Goal: Task Accomplishment & Management: Manage account settings

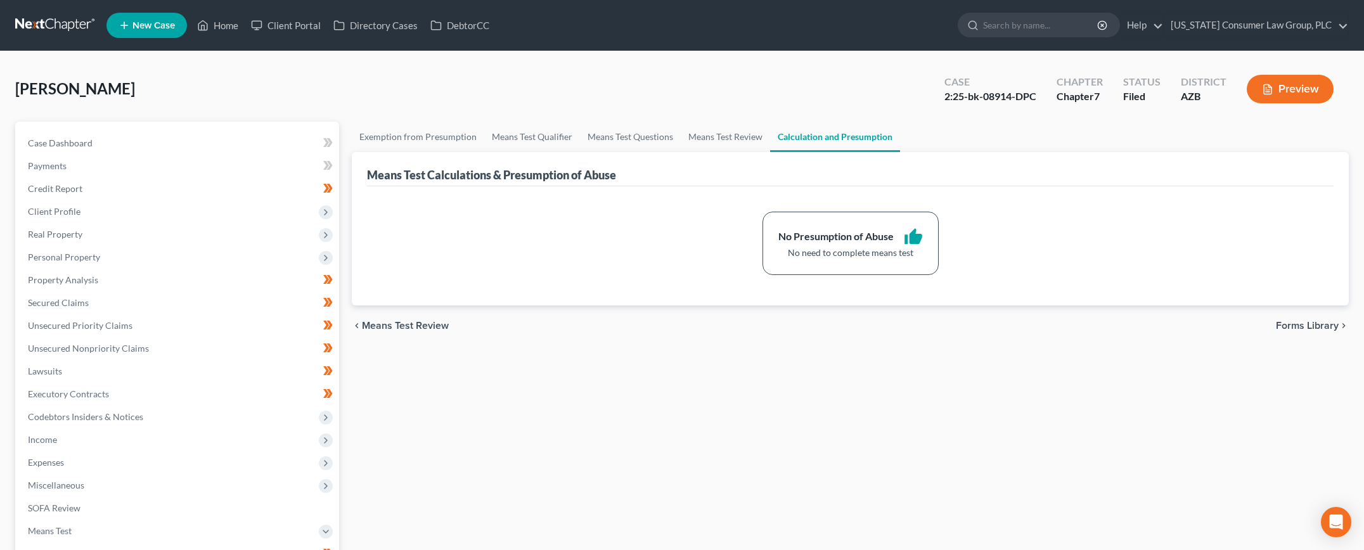
click at [61, 18] on link at bounding box center [55, 25] width 81 height 23
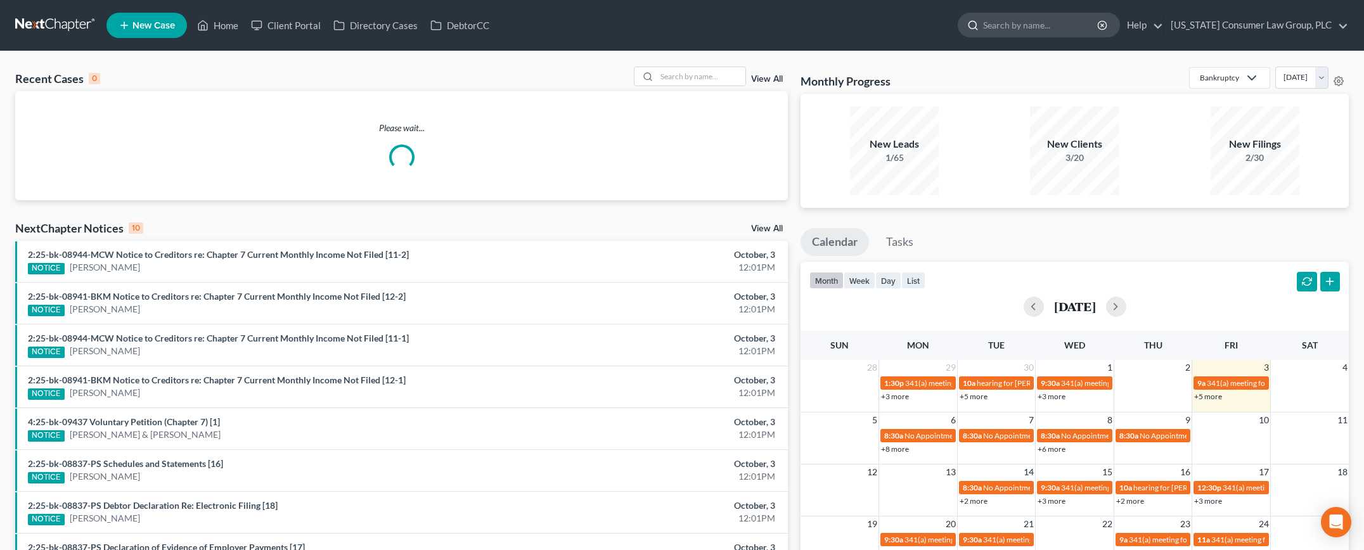
click at [1037, 22] on input "search" at bounding box center [1041, 24] width 116 height 23
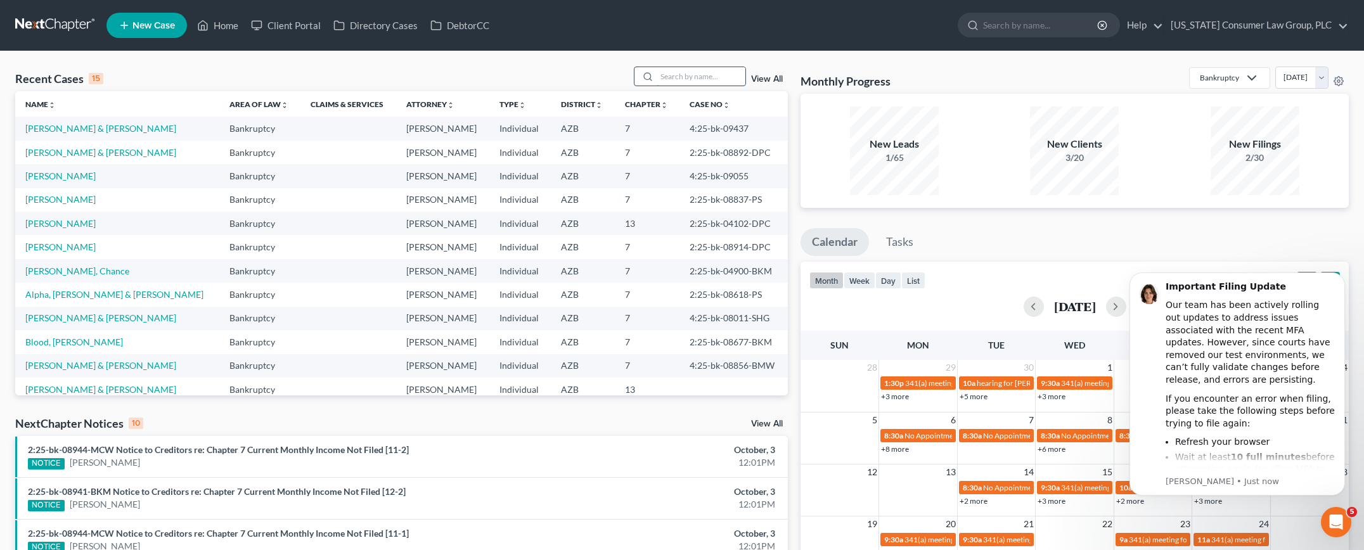
click at [697, 75] on input "search" at bounding box center [701, 76] width 89 height 18
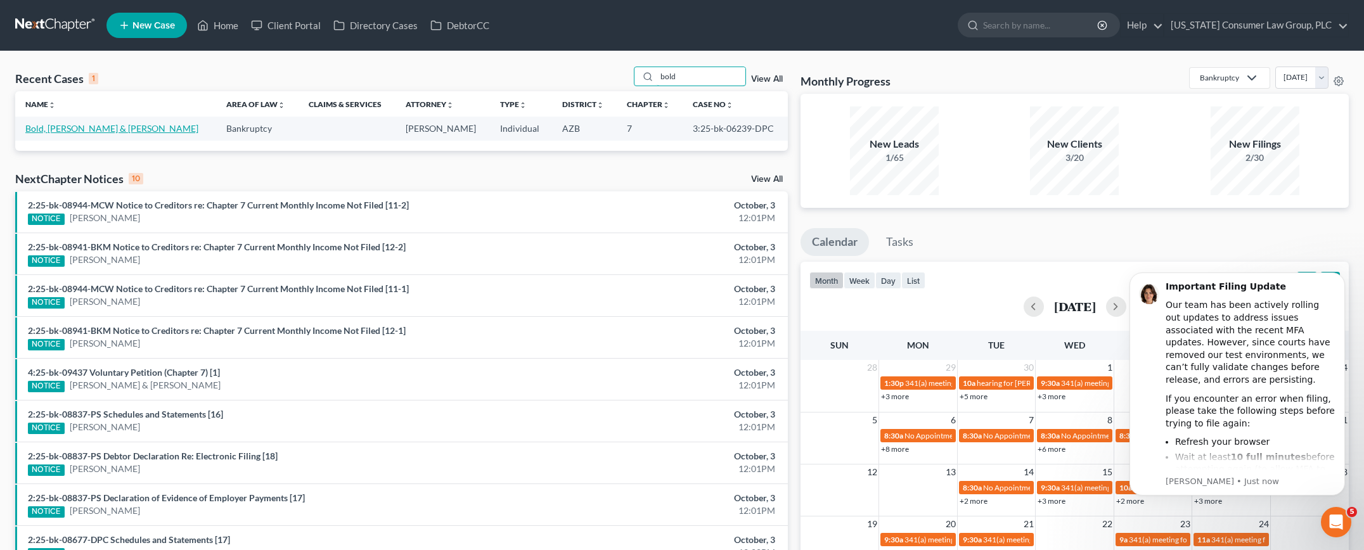
type input "bold"
click at [83, 127] on link "Bold, [PERSON_NAME] & [PERSON_NAME]" at bounding box center [111, 128] width 173 height 11
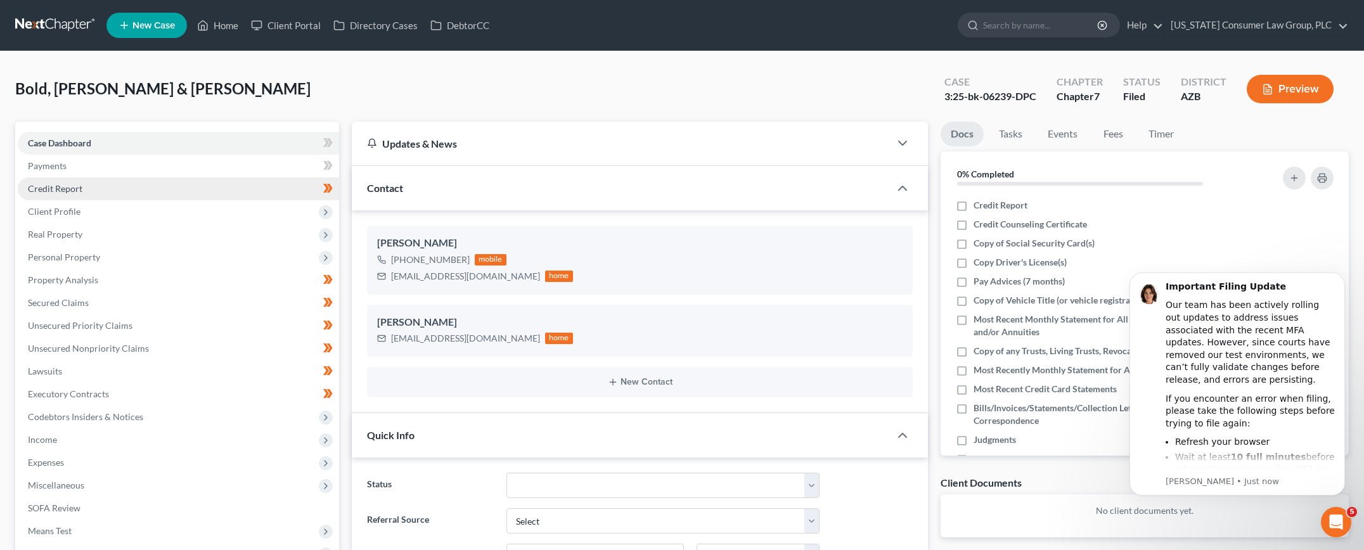
click at [82, 191] on link "Credit Report" at bounding box center [178, 188] width 321 height 23
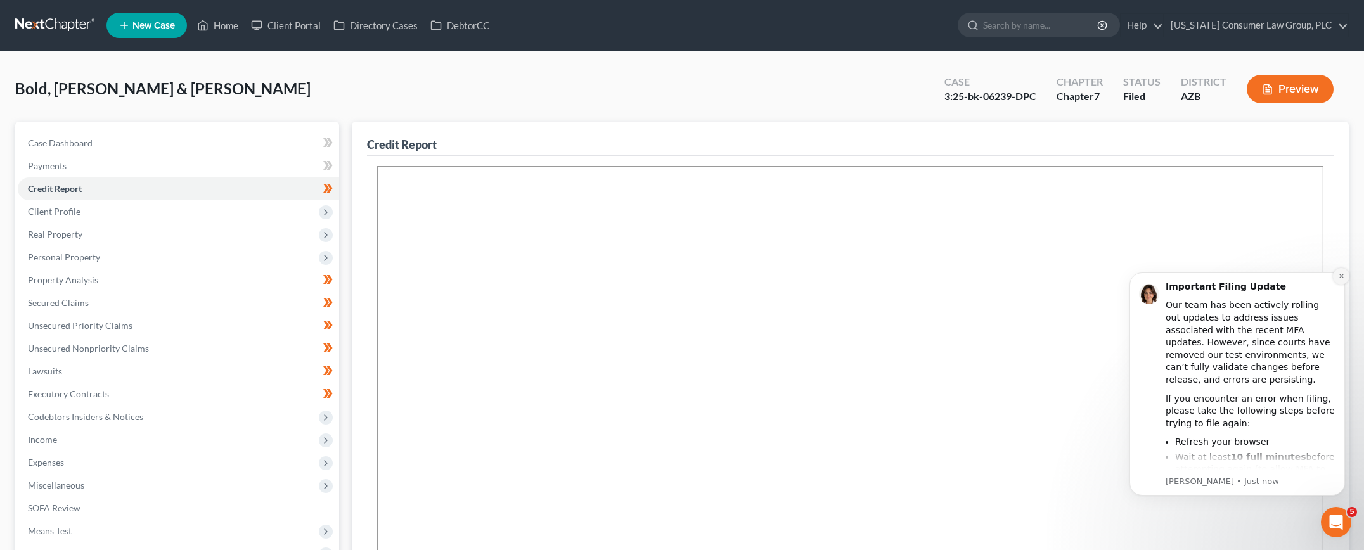
click at [1338, 274] on icon "Dismiss notification" at bounding box center [1341, 276] width 7 height 7
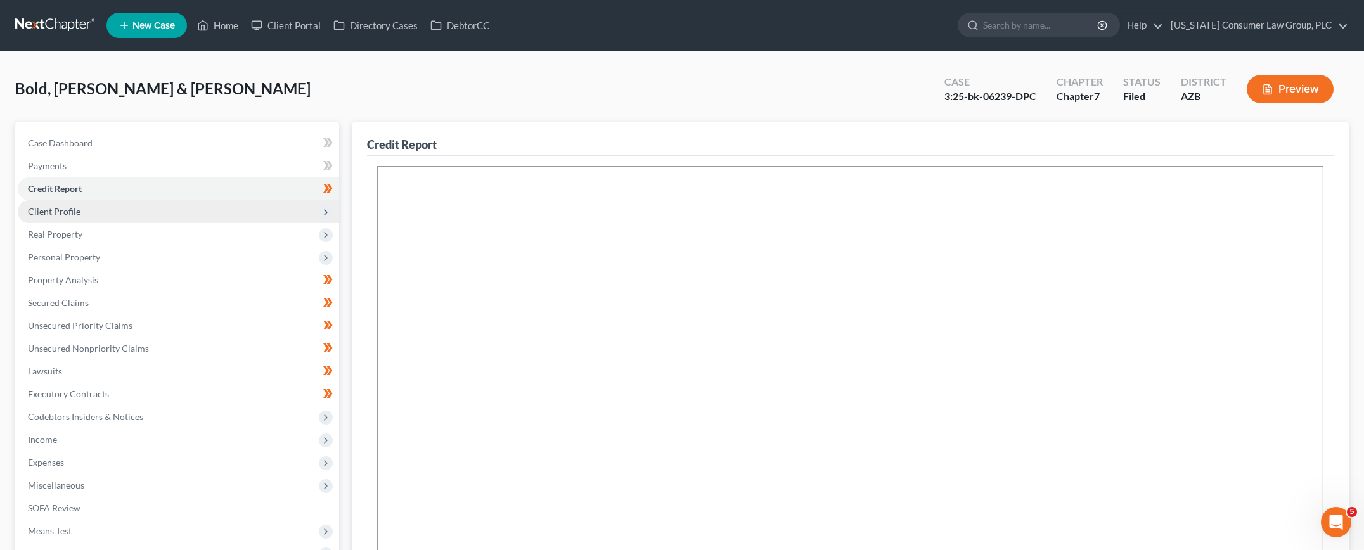
click at [76, 210] on span "Client Profile" at bounding box center [54, 211] width 53 height 11
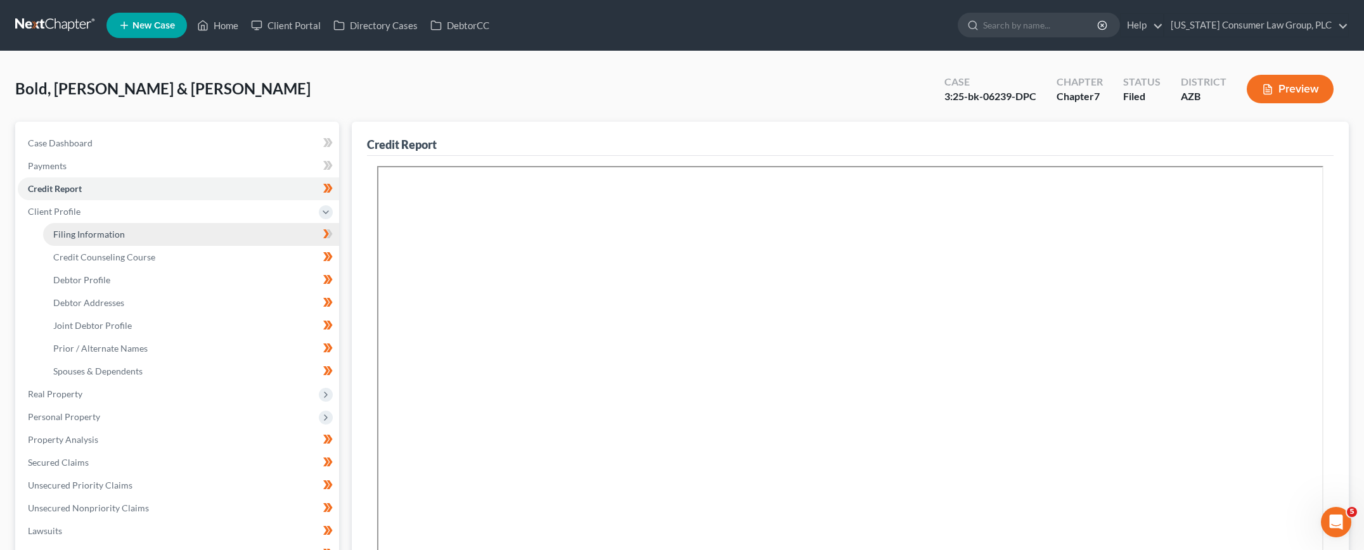
click at [80, 229] on span "Filing Information" at bounding box center [89, 234] width 72 height 11
select select "1"
select select "0"
select select "3"
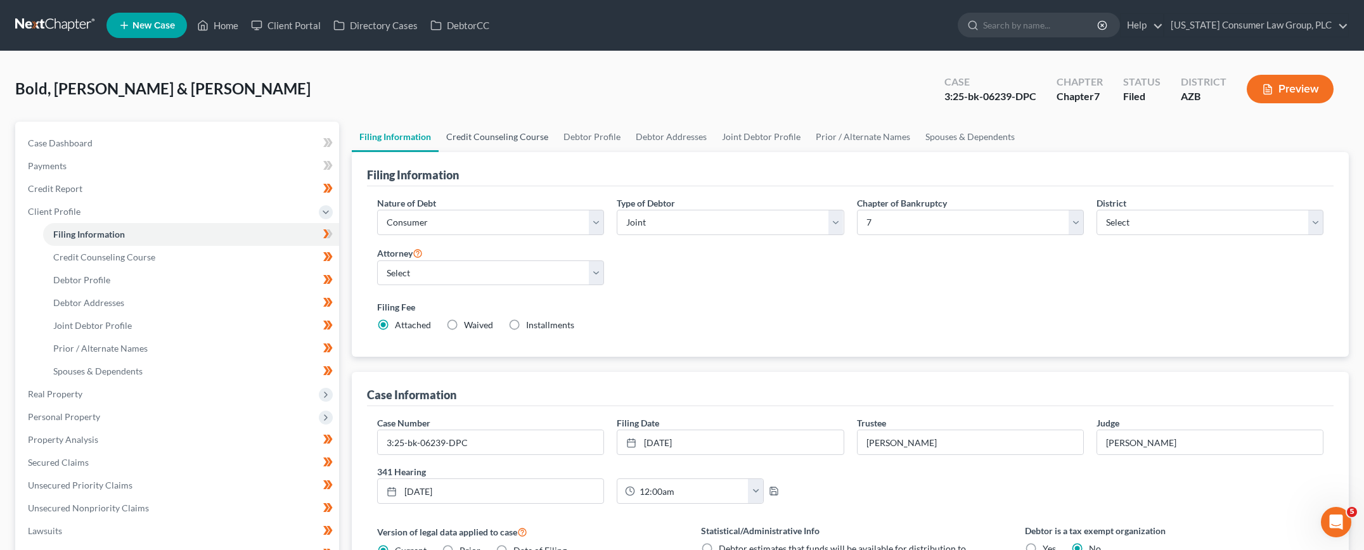
click at [478, 139] on link "Credit Counseling Course" at bounding box center [497, 137] width 117 height 30
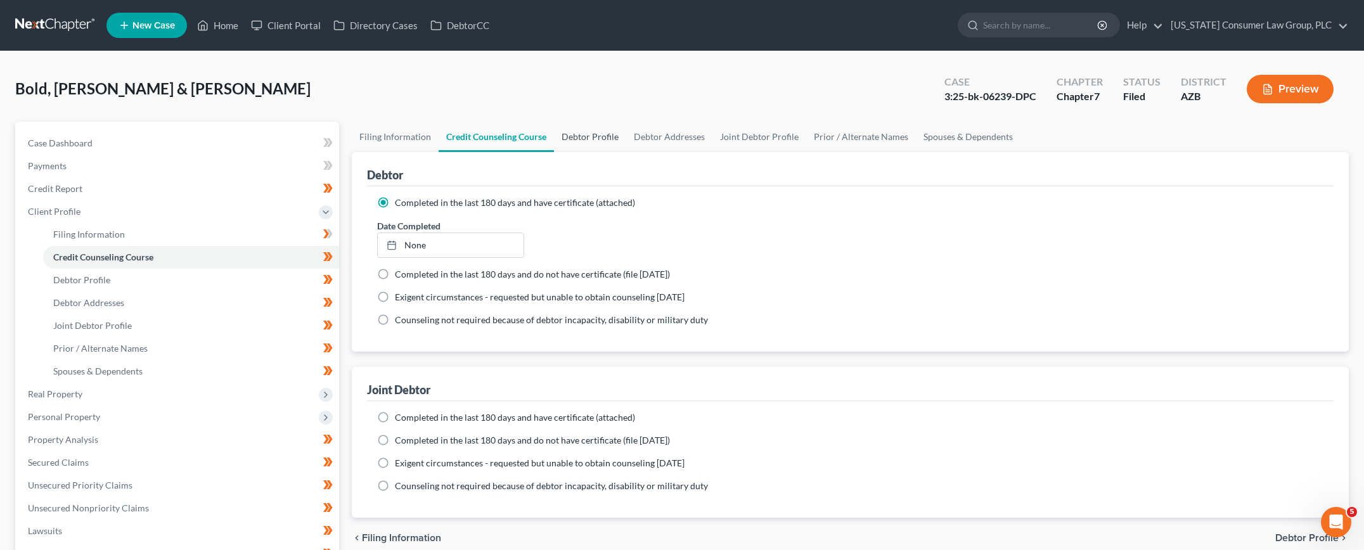
click at [587, 141] on link "Debtor Profile" at bounding box center [590, 137] width 72 height 30
select select "1"
select select "4"
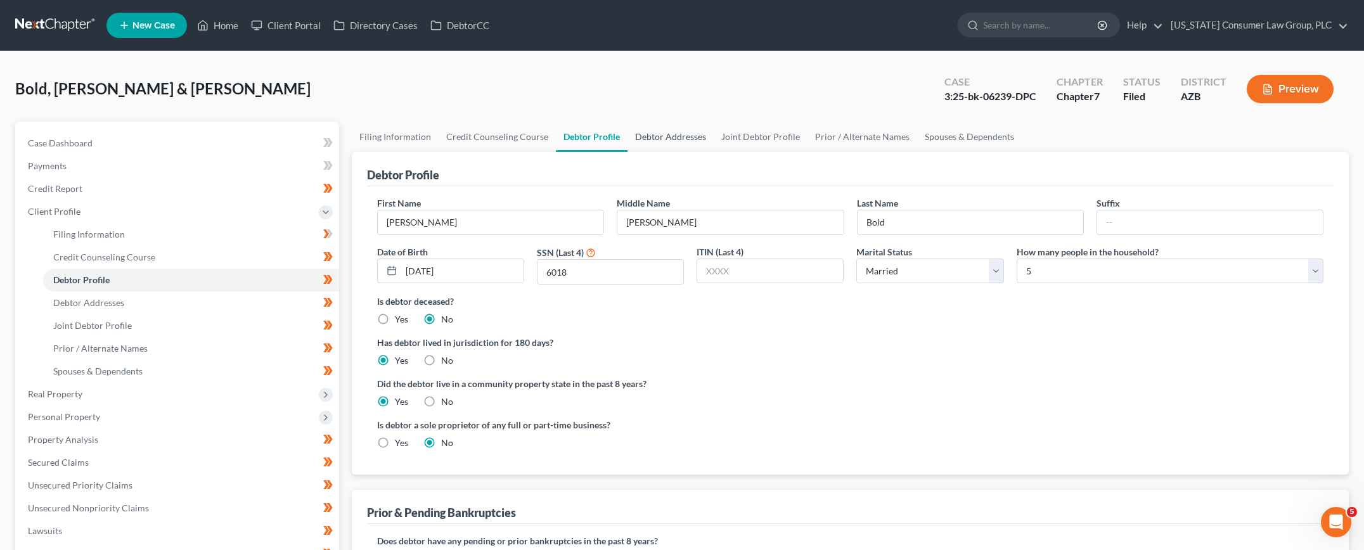
click at [647, 141] on link "Debtor Addresses" at bounding box center [670, 137] width 86 height 30
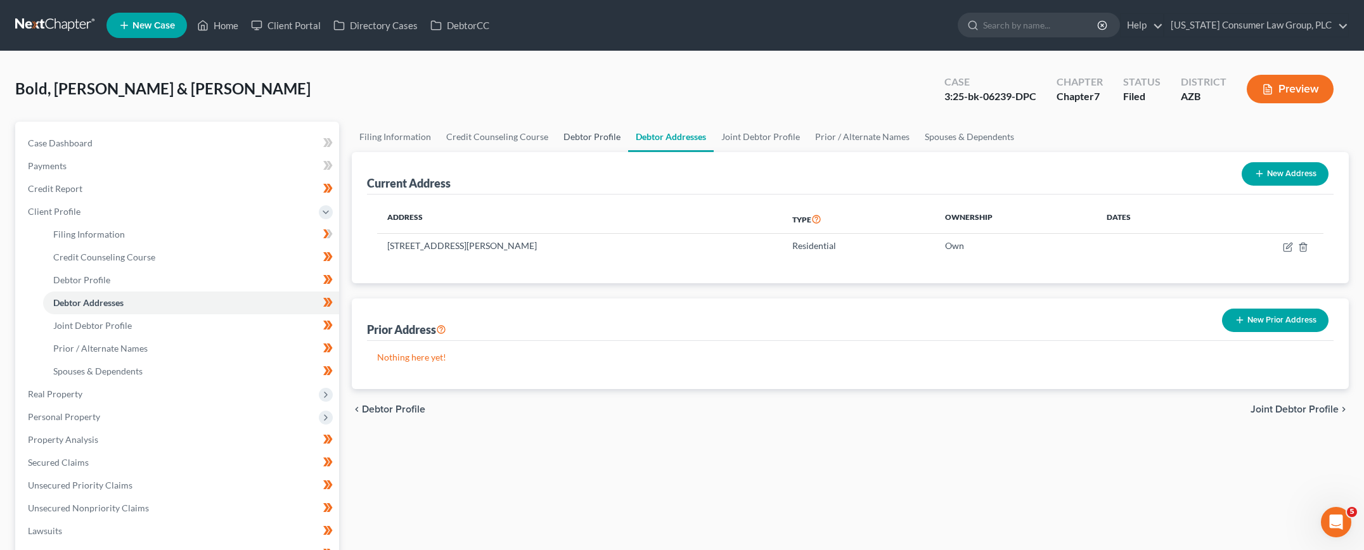
click at [594, 136] on link "Debtor Profile" at bounding box center [592, 137] width 72 height 30
select select "1"
select select "4"
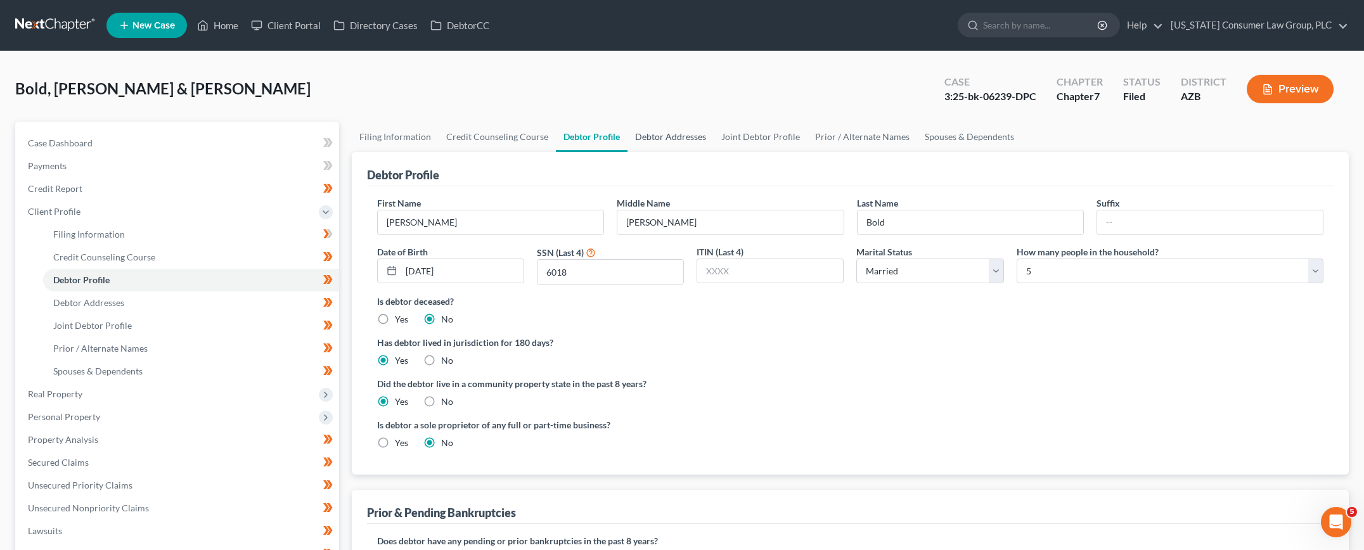
click at [664, 139] on link "Debtor Addresses" at bounding box center [670, 137] width 86 height 30
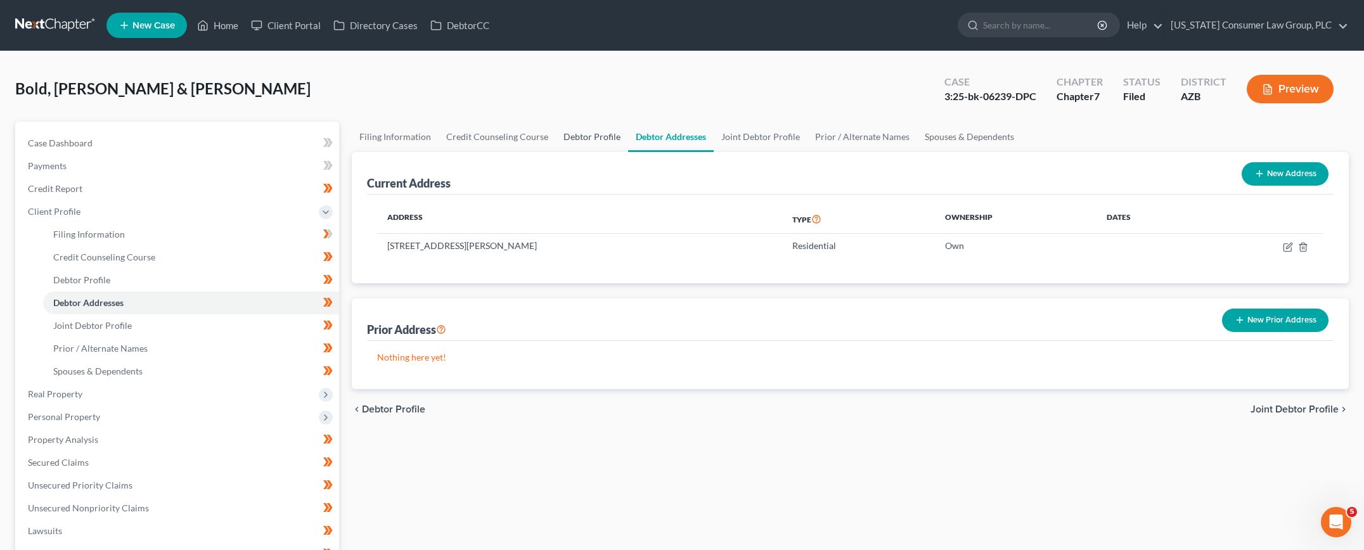
click at [614, 141] on link "Debtor Profile" at bounding box center [592, 137] width 72 height 30
select select "1"
select select "4"
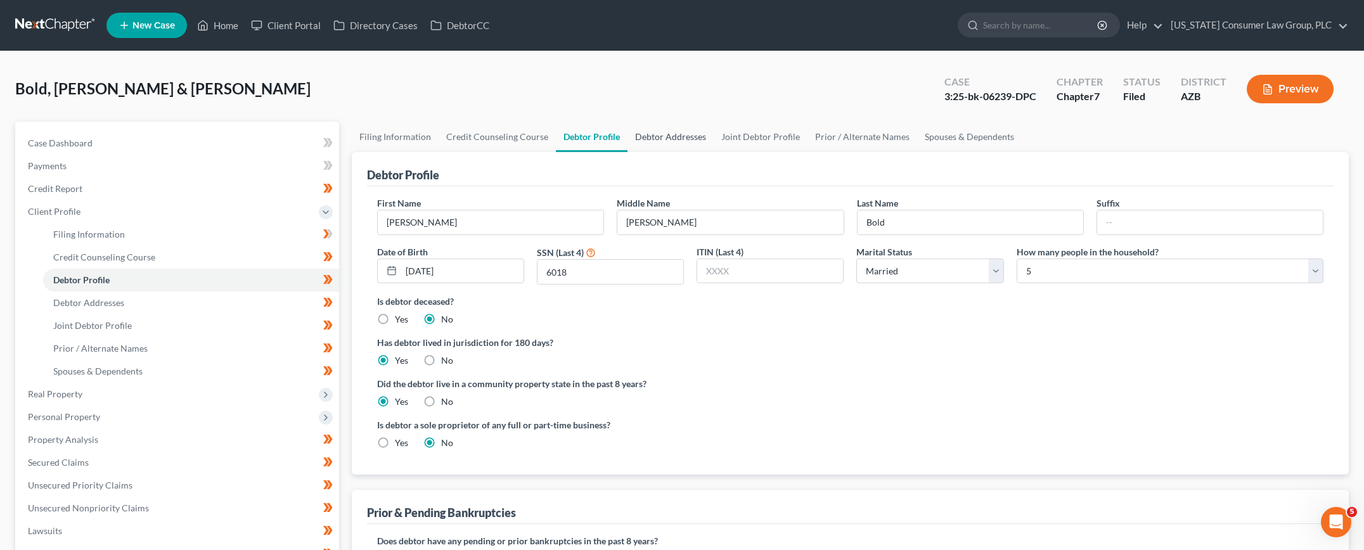
click at [663, 137] on link "Debtor Addresses" at bounding box center [670, 137] width 86 height 30
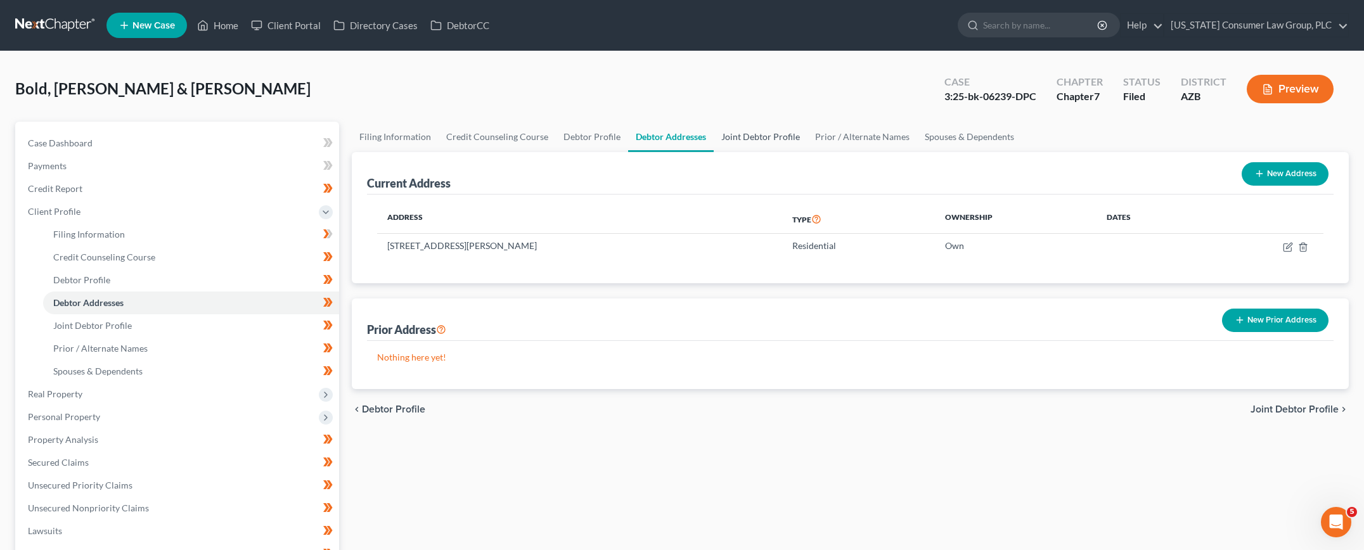
click at [734, 132] on link "Joint Debtor Profile" at bounding box center [761, 137] width 94 height 30
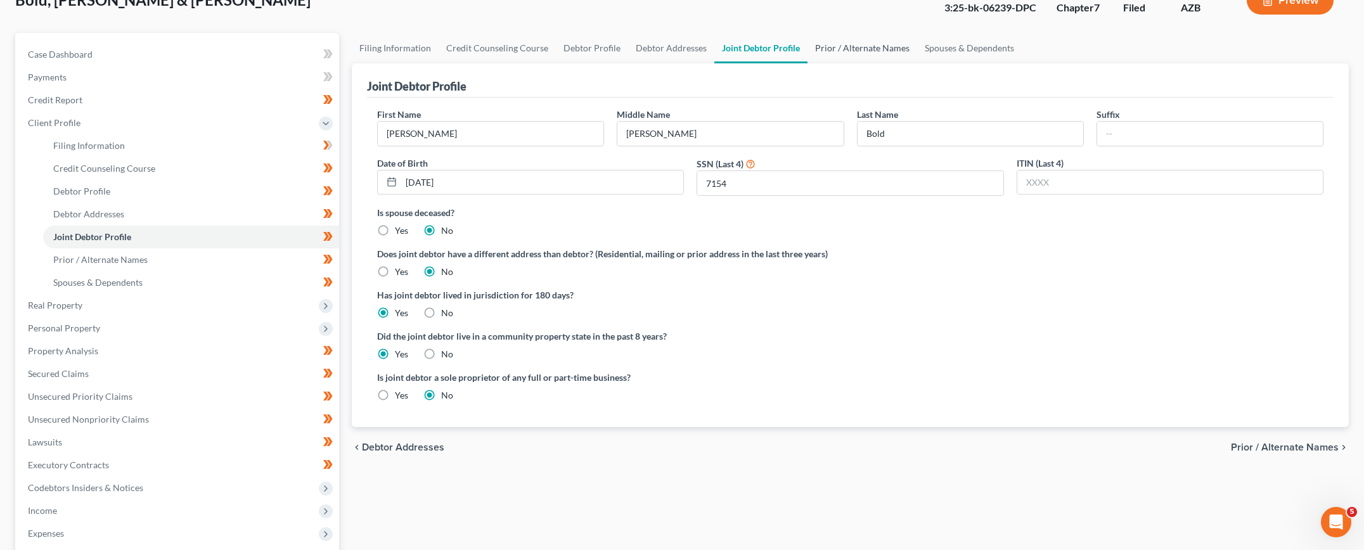
click at [832, 50] on link "Prior / Alternate Names" at bounding box center [862, 48] width 110 height 30
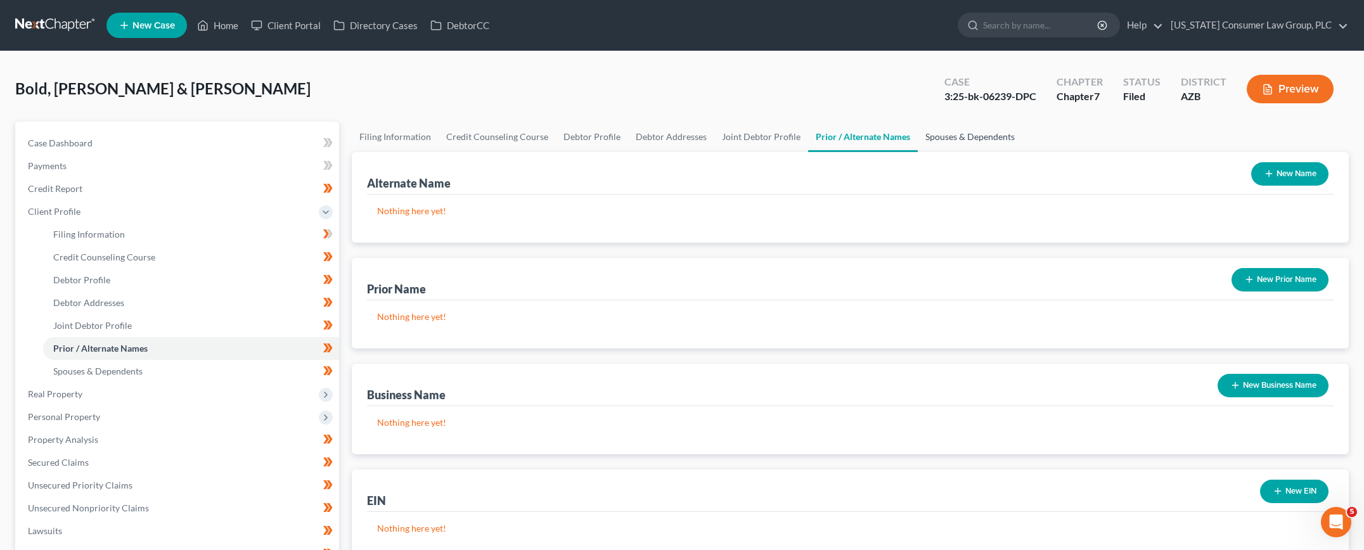
click at [930, 137] on link "Spouses & Dependents" at bounding box center [970, 137] width 105 height 30
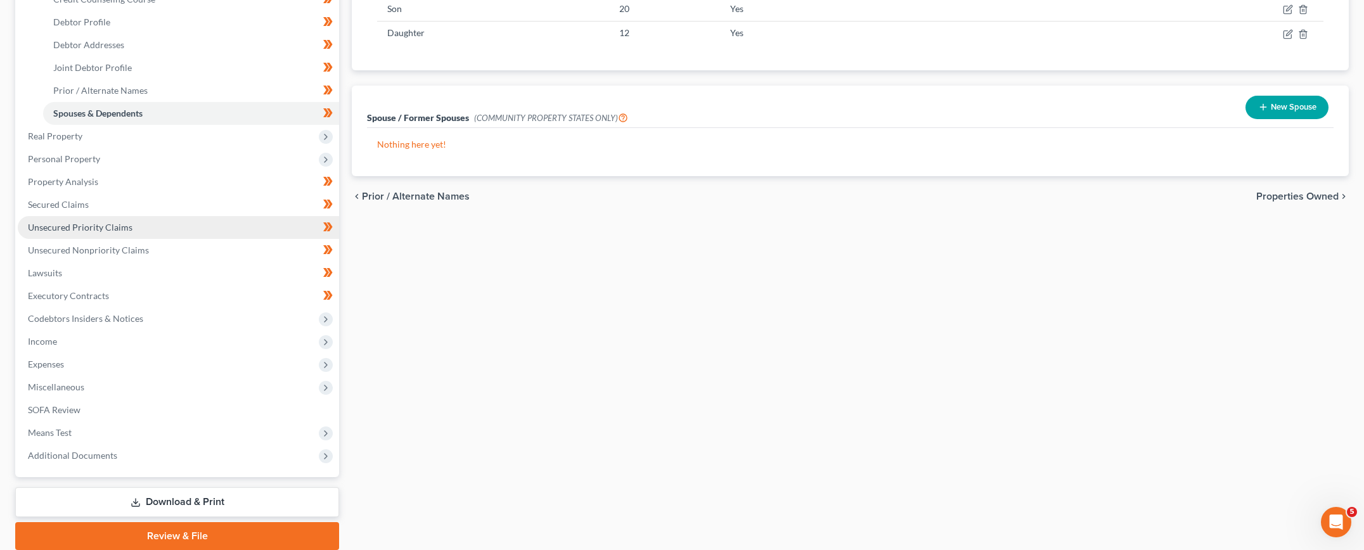
scroll to position [261, 0]
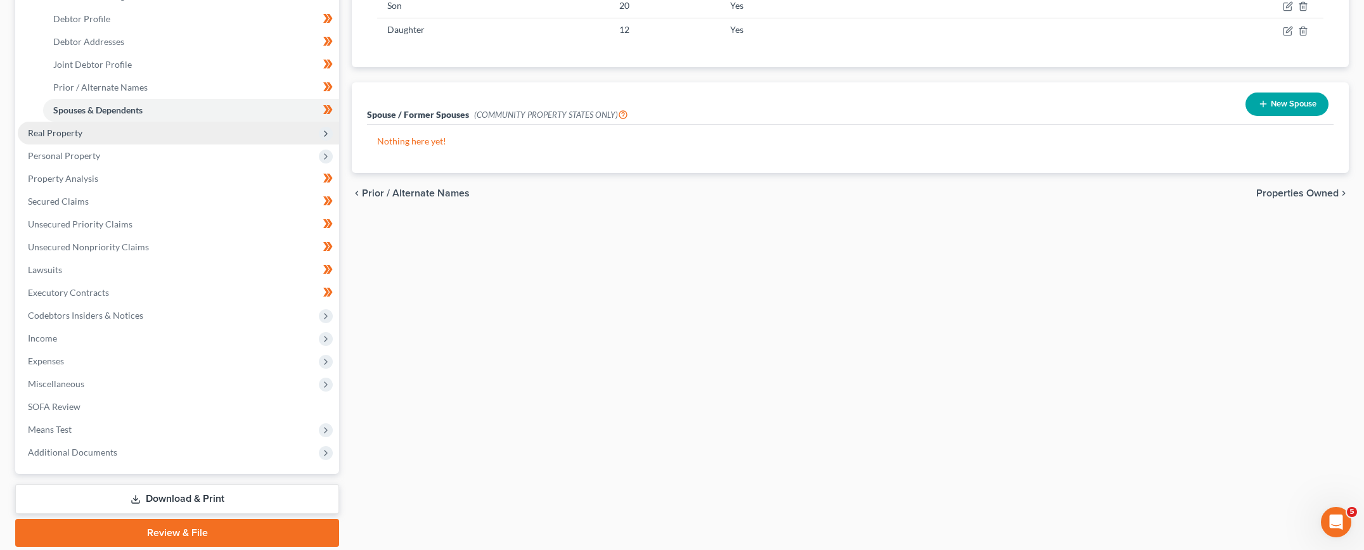
click at [72, 135] on span "Real Property" at bounding box center [55, 132] width 55 height 11
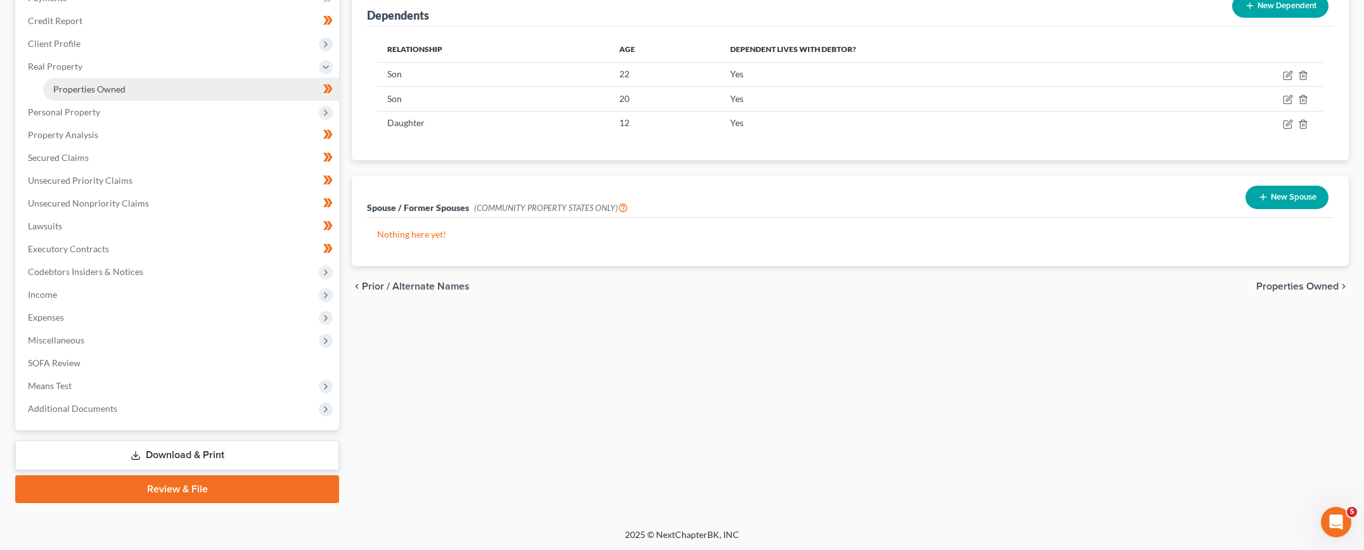
click at [84, 93] on span "Properties Owned" at bounding box center [89, 89] width 72 height 11
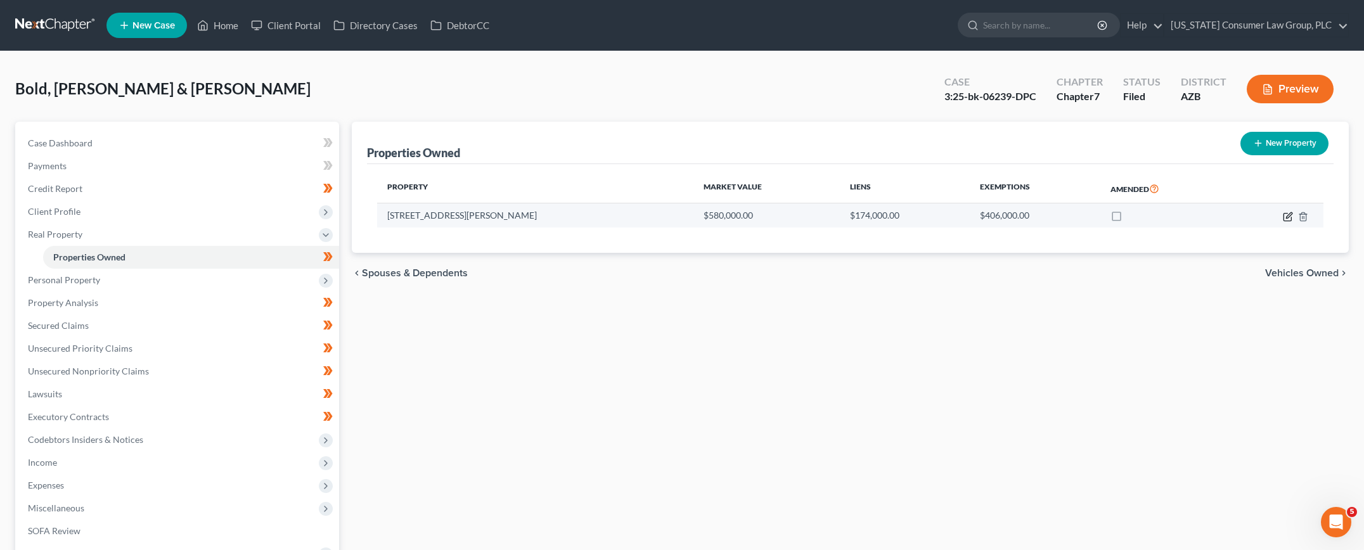
click at [1283, 217] on icon "button" at bounding box center [1287, 217] width 8 height 8
select select "3"
select select "2"
select select "0"
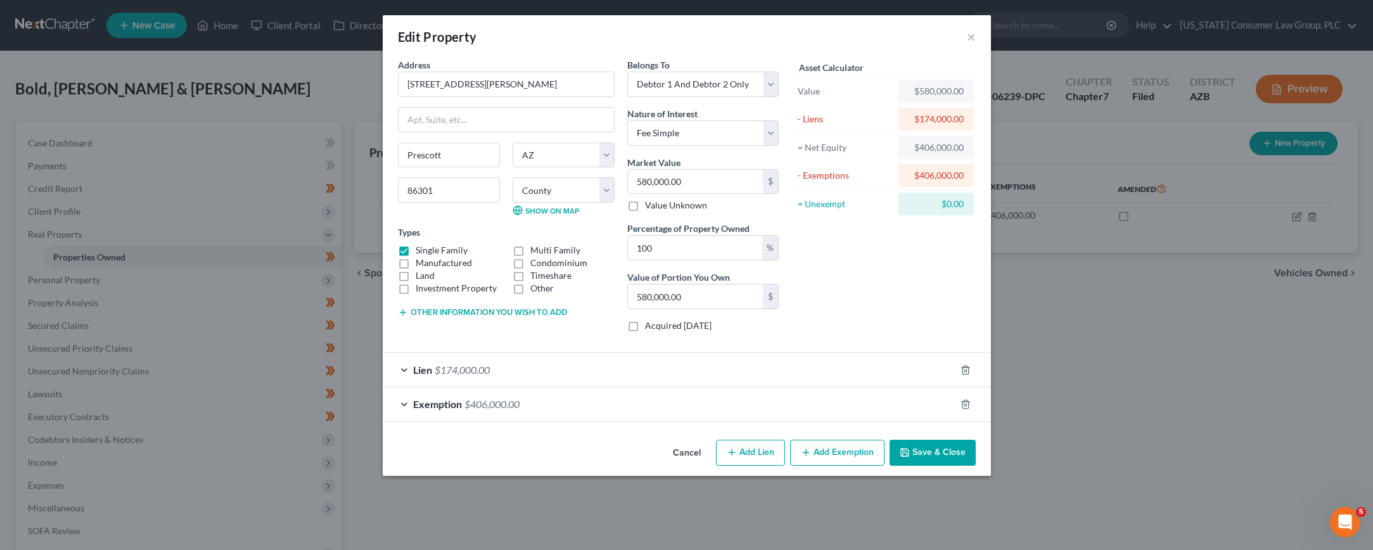
click at [927, 463] on button "Save & Close" at bounding box center [933, 453] width 86 height 27
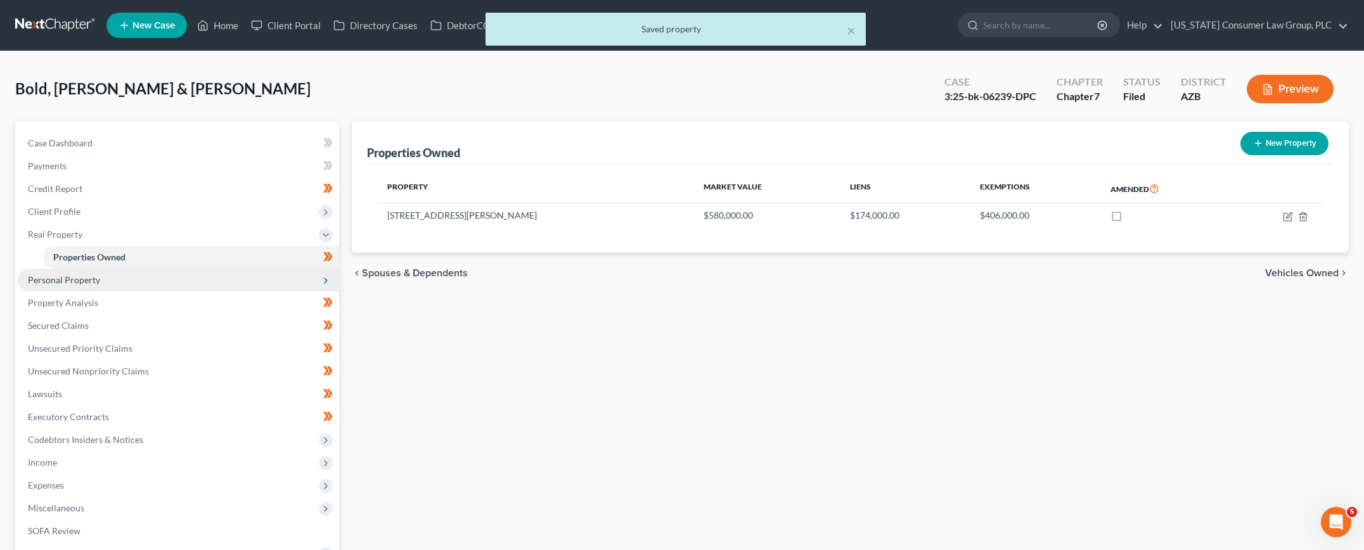
click at [56, 288] on span "Personal Property" at bounding box center [178, 280] width 321 height 23
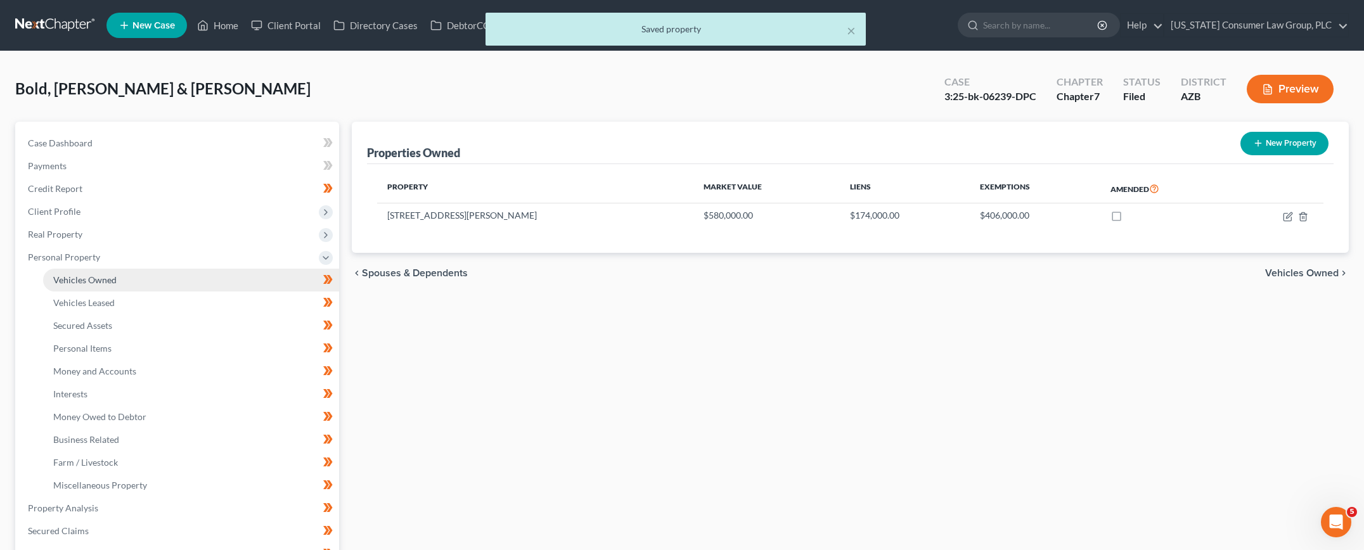
click at [79, 285] on span "Vehicles Owned" at bounding box center [84, 279] width 63 height 11
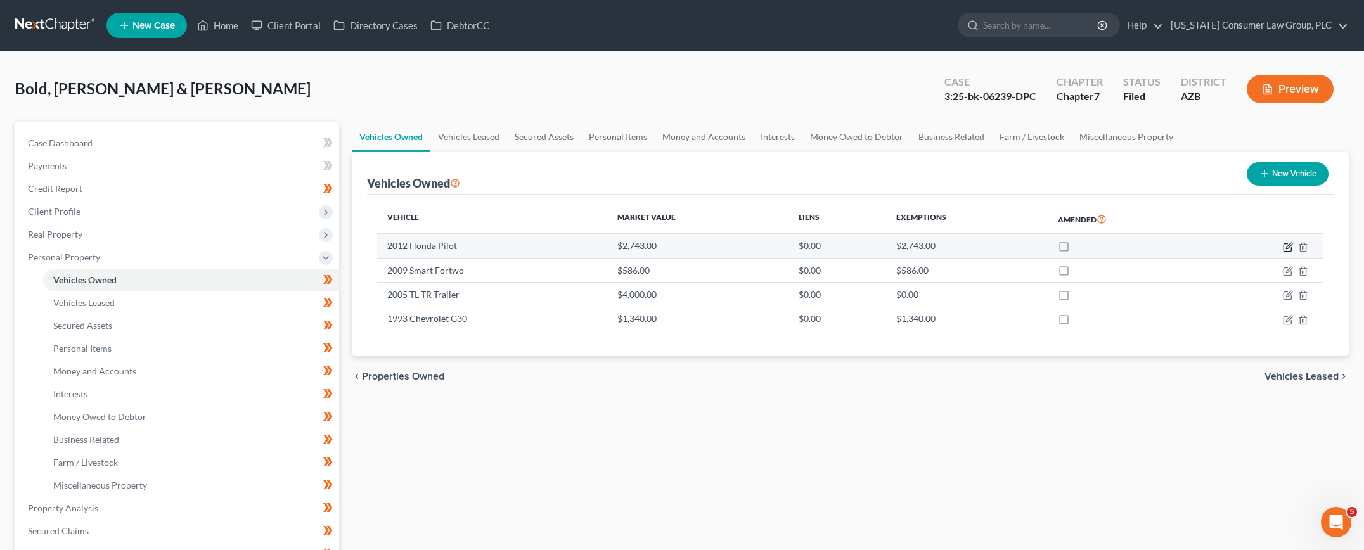
click at [1288, 245] on icon "button" at bounding box center [1289, 246] width 6 height 6
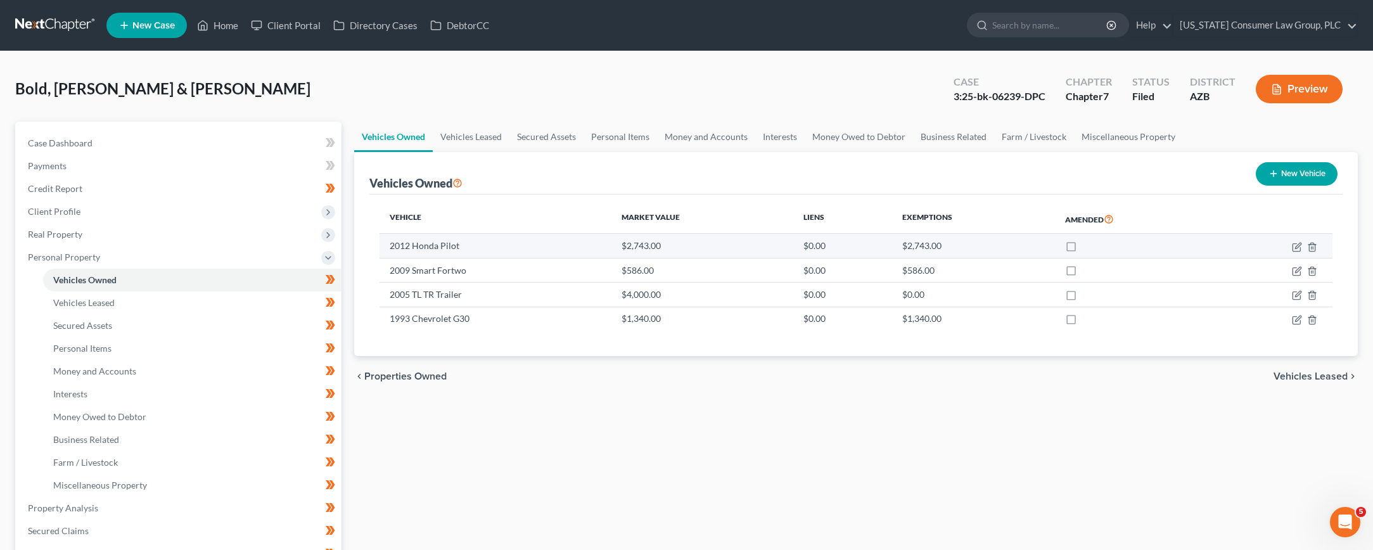
select select "0"
select select "14"
select select "3"
select select "2"
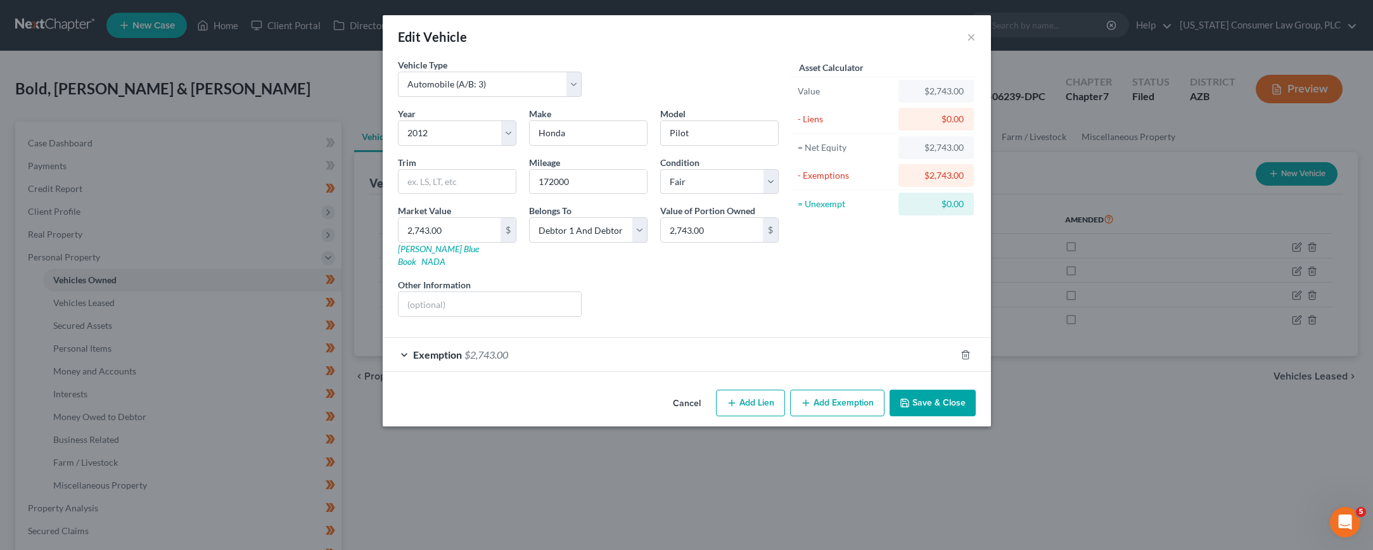
click at [947, 390] on button "Save & Close" at bounding box center [933, 403] width 86 height 27
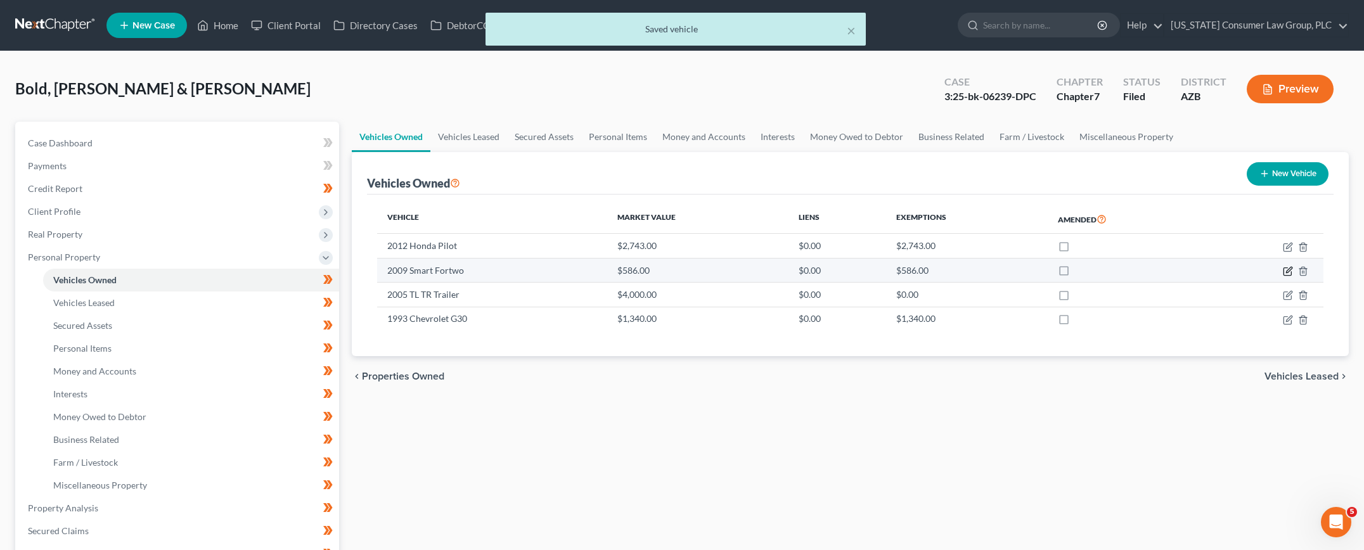
click at [1285, 273] on icon "button" at bounding box center [1288, 271] width 10 height 10
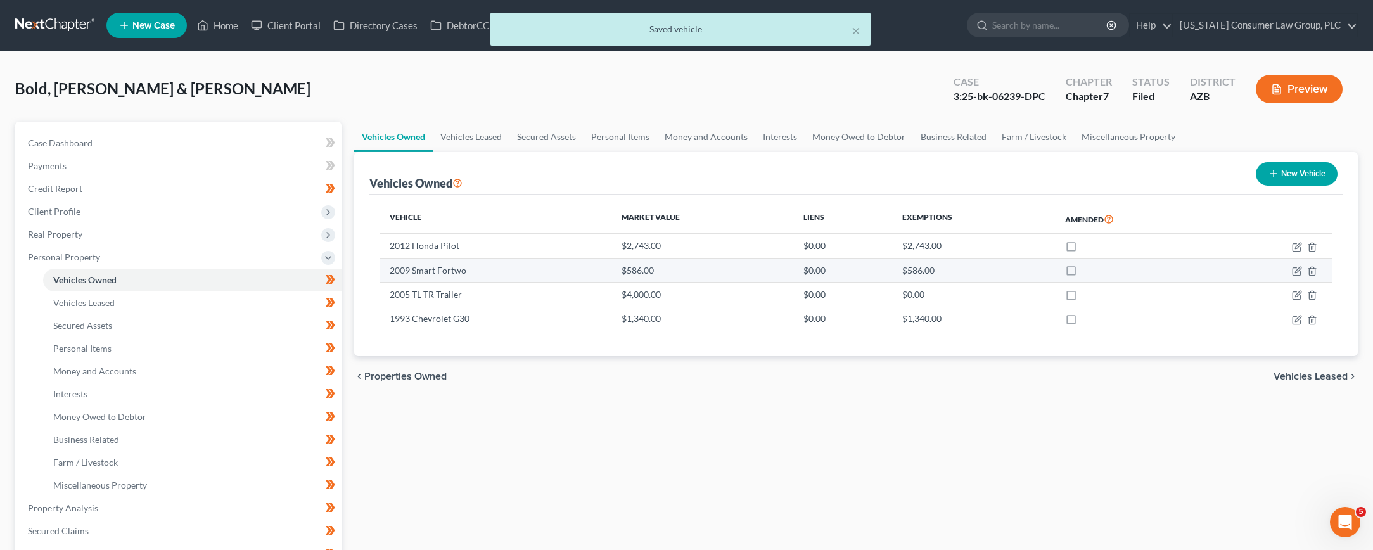
select select "0"
select select "17"
select select "3"
select select "2"
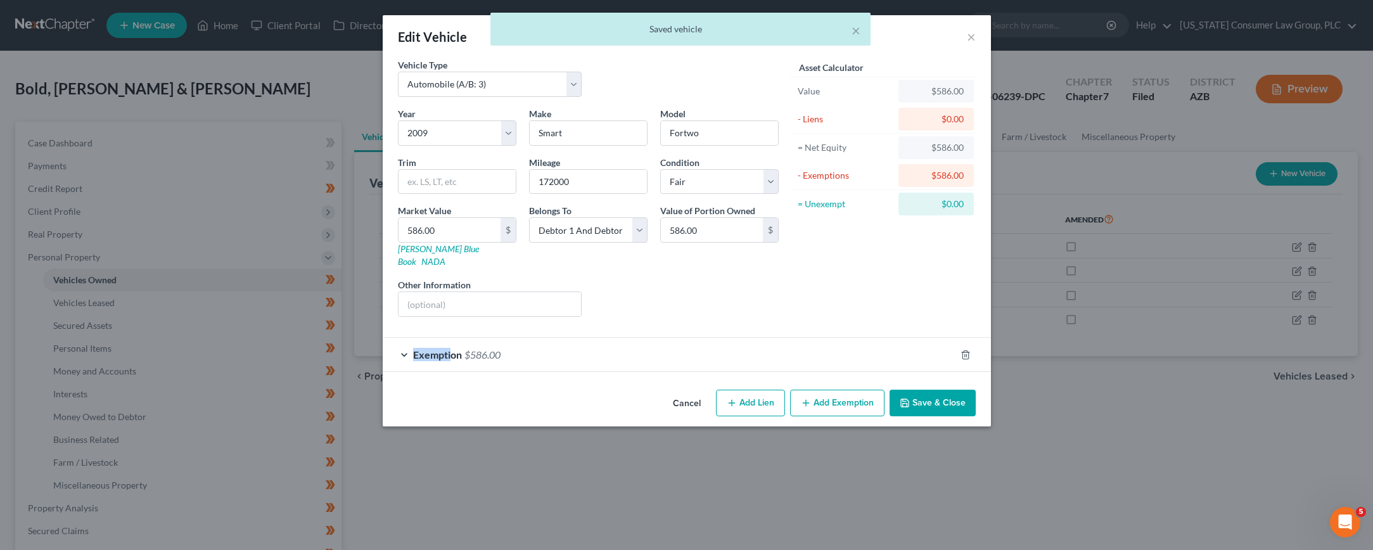
click at [453, 340] on div "Exemption $586.00" at bounding box center [669, 355] width 573 height 34
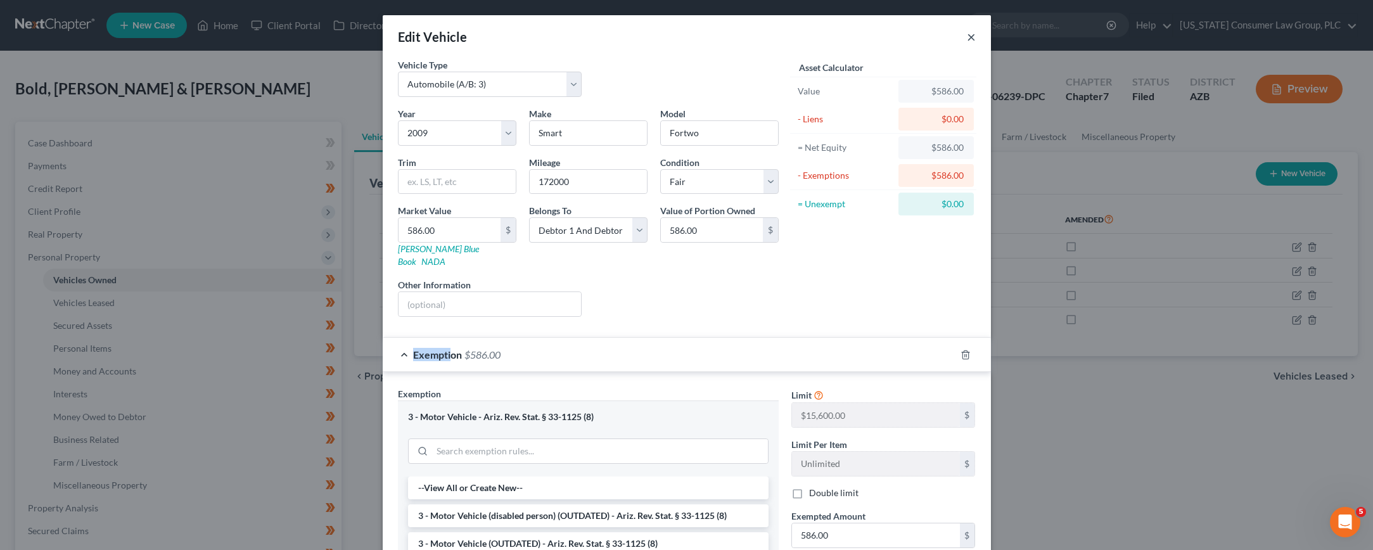
click at [967, 36] on button "×" at bounding box center [971, 36] width 9 height 15
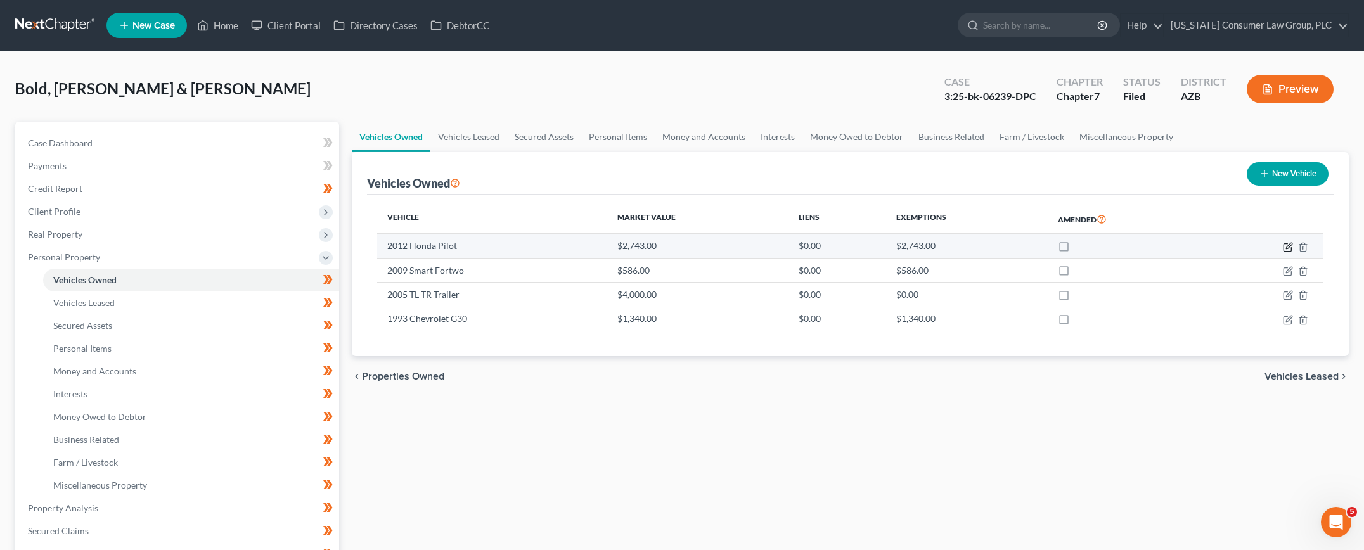
click at [1289, 245] on icon "button" at bounding box center [1288, 247] width 10 height 10
select select "0"
select select "14"
select select "3"
select select "2"
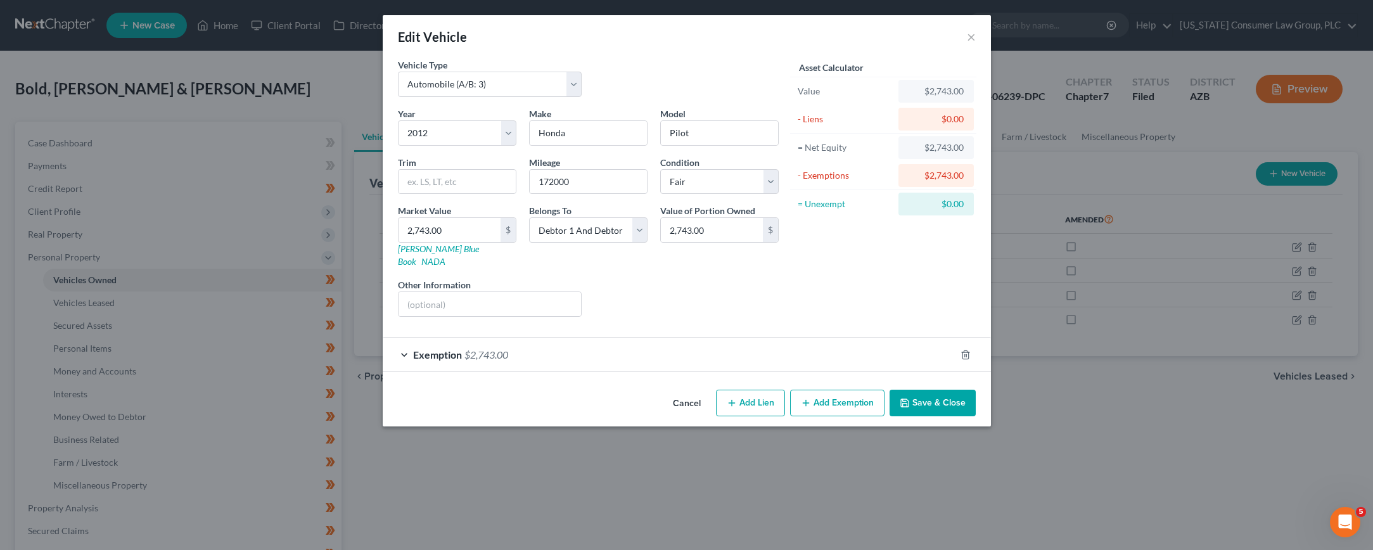
drag, startPoint x: 465, startPoint y: 339, endPoint x: 491, endPoint y: 337, distance: 26.1
click at [465, 349] on span "$2,743.00" at bounding box center [487, 355] width 44 height 12
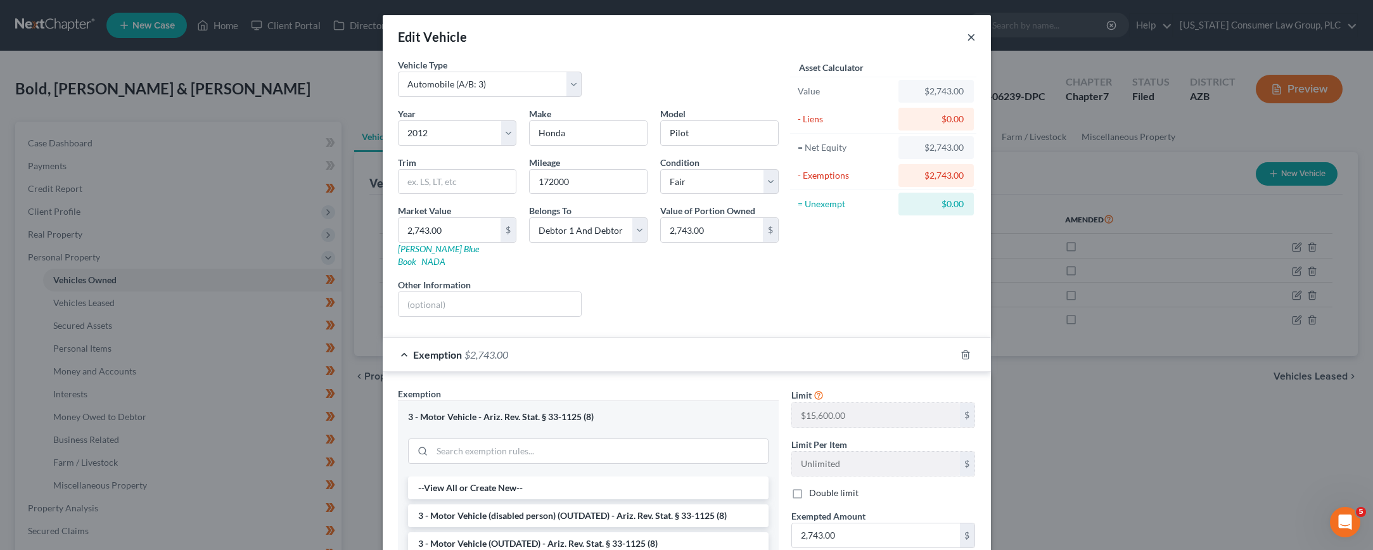
click at [967, 36] on button "×" at bounding box center [971, 36] width 9 height 15
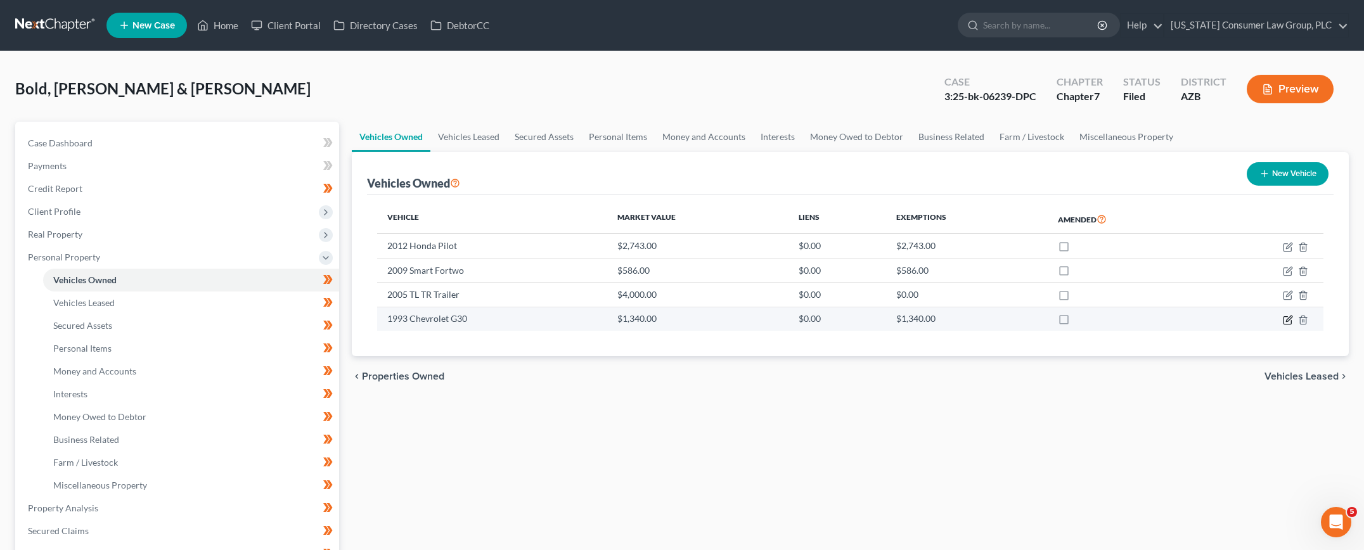
click at [1287, 321] on icon "button" at bounding box center [1289, 319] width 6 height 6
select select "1"
select select "33"
select select "4"
select select "2"
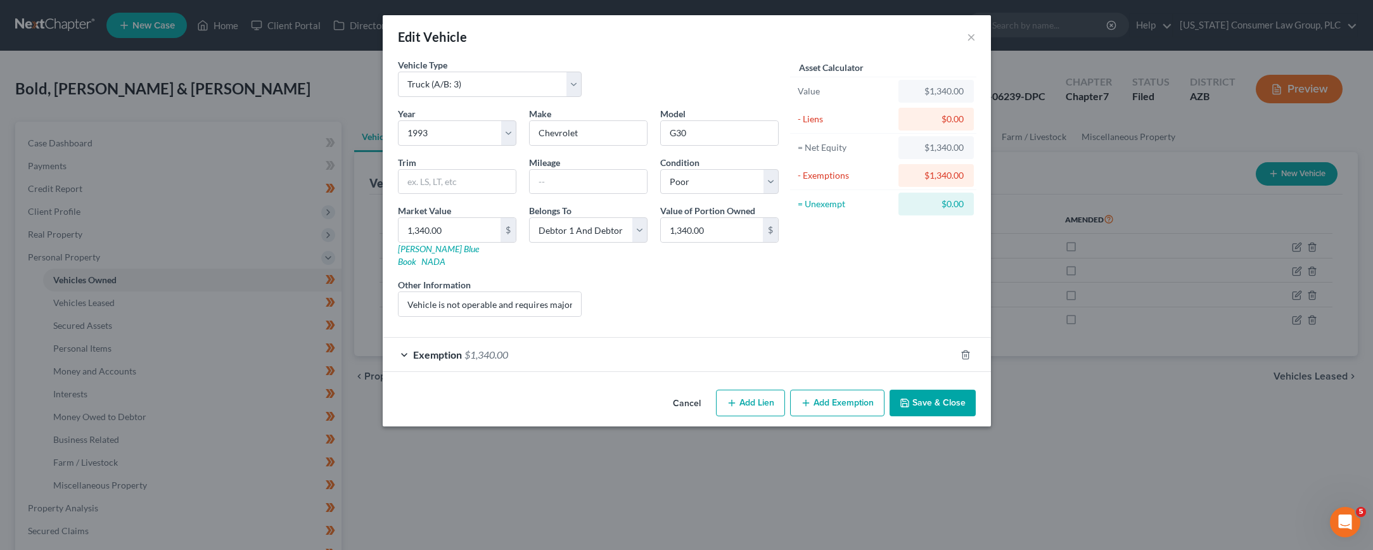
click at [940, 392] on button "Save & Close" at bounding box center [933, 403] width 86 height 27
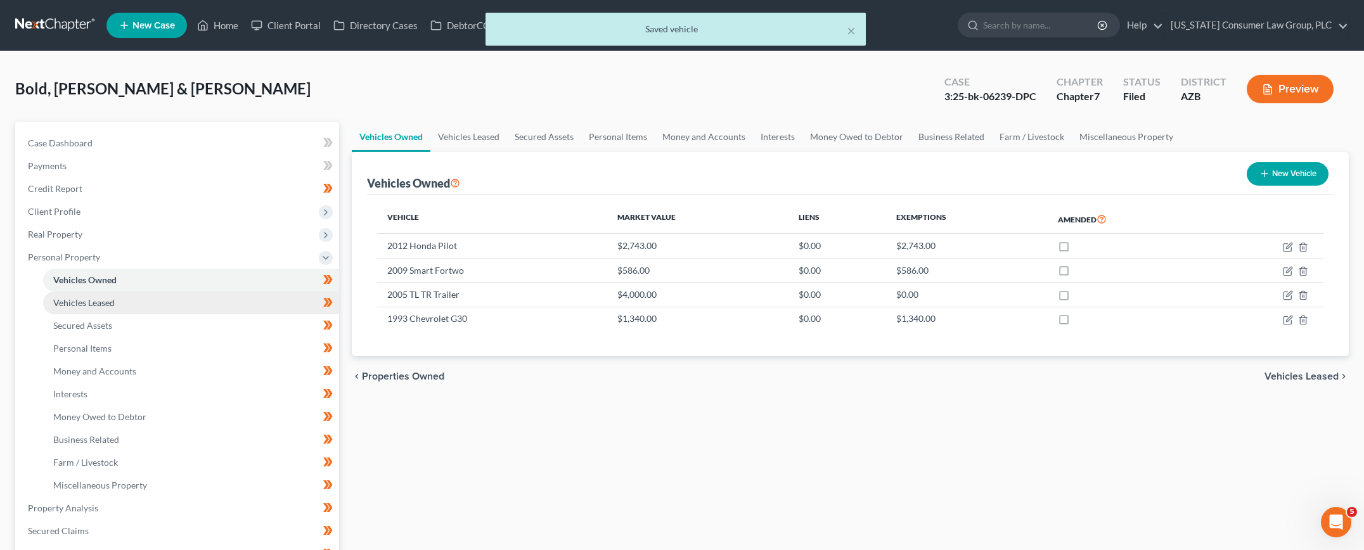
click at [79, 297] on span "Vehicles Leased" at bounding box center [83, 302] width 61 height 11
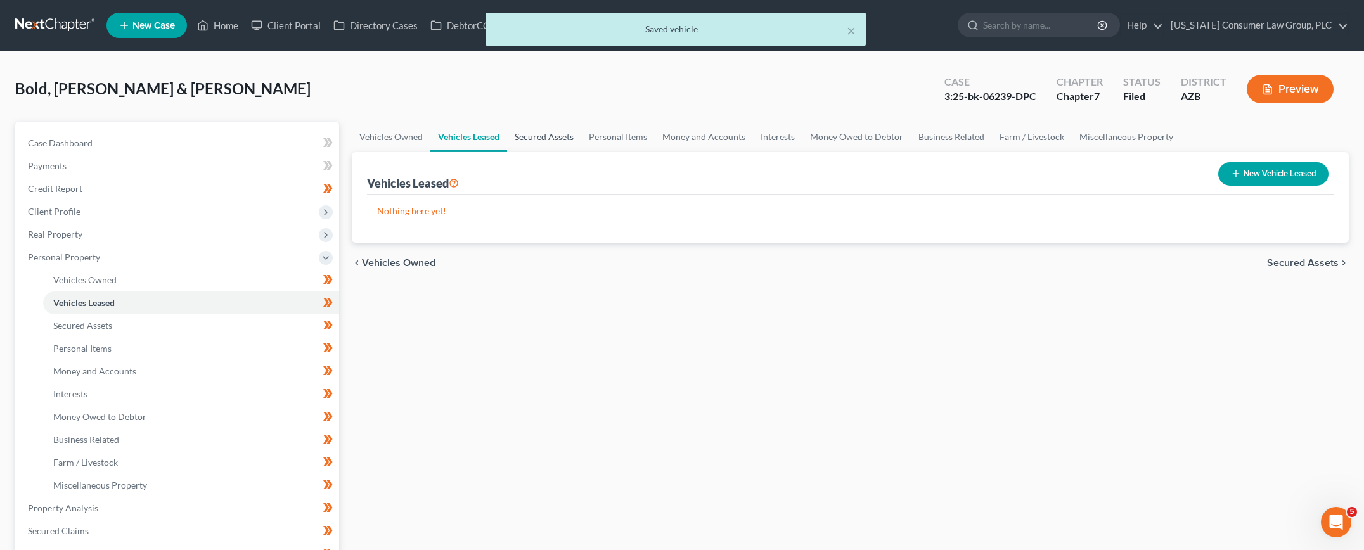
click at [535, 143] on link "Secured Assets" at bounding box center [544, 137] width 74 height 30
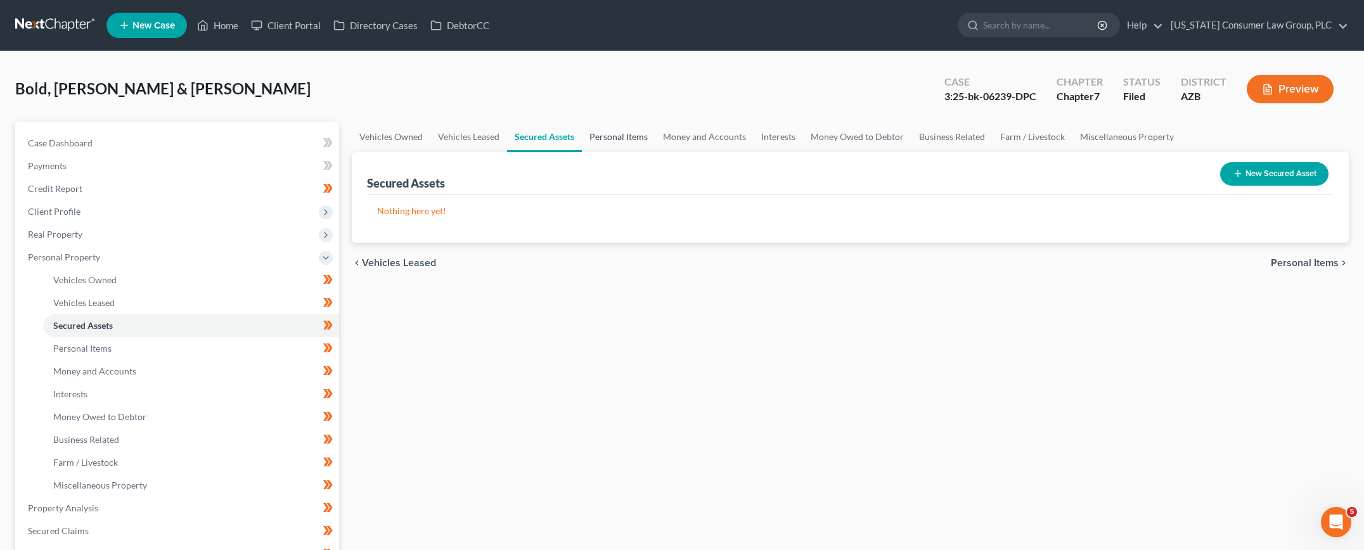
click at [604, 139] on link "Personal Items" at bounding box center [619, 137] width 74 height 30
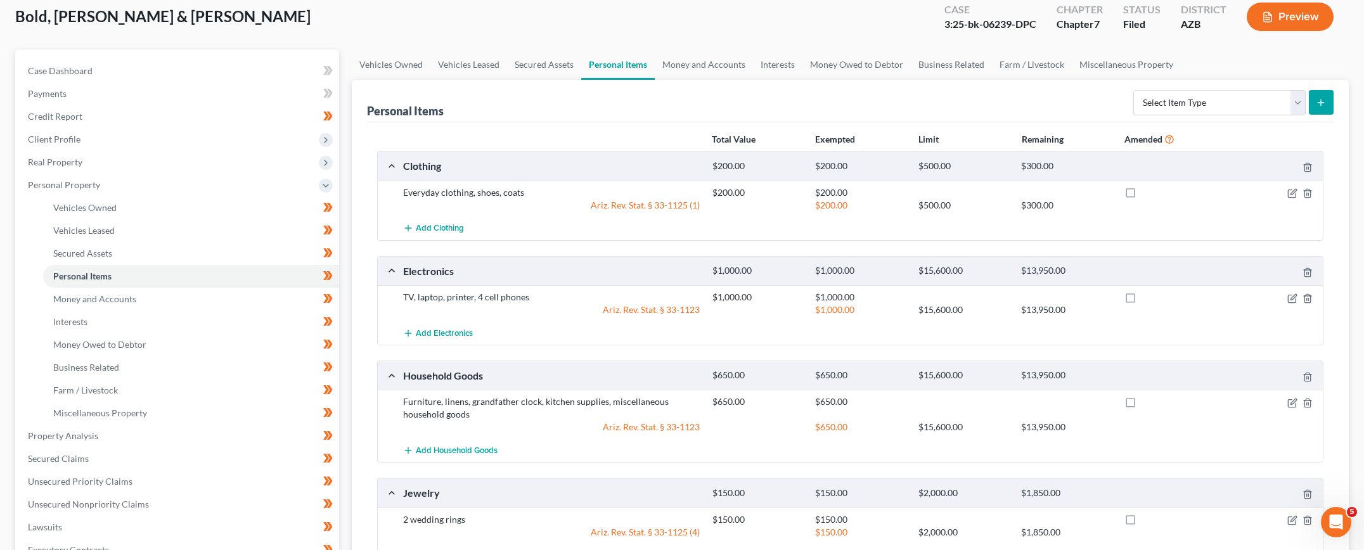
scroll to position [23, 0]
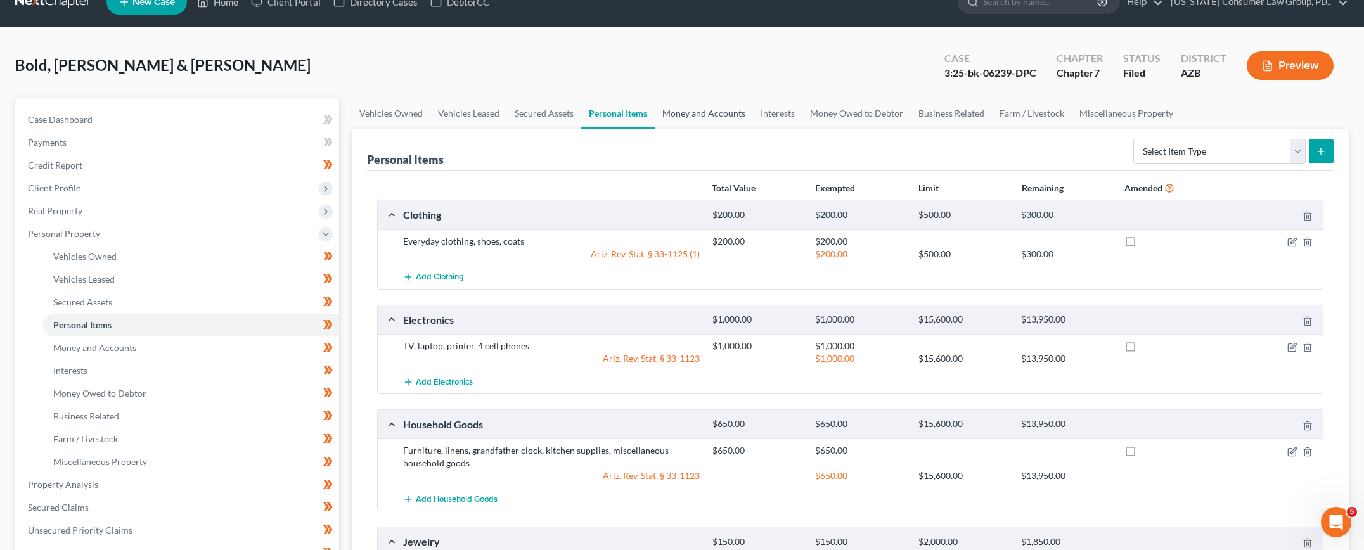
click at [686, 119] on link "Money and Accounts" at bounding box center [704, 113] width 98 height 30
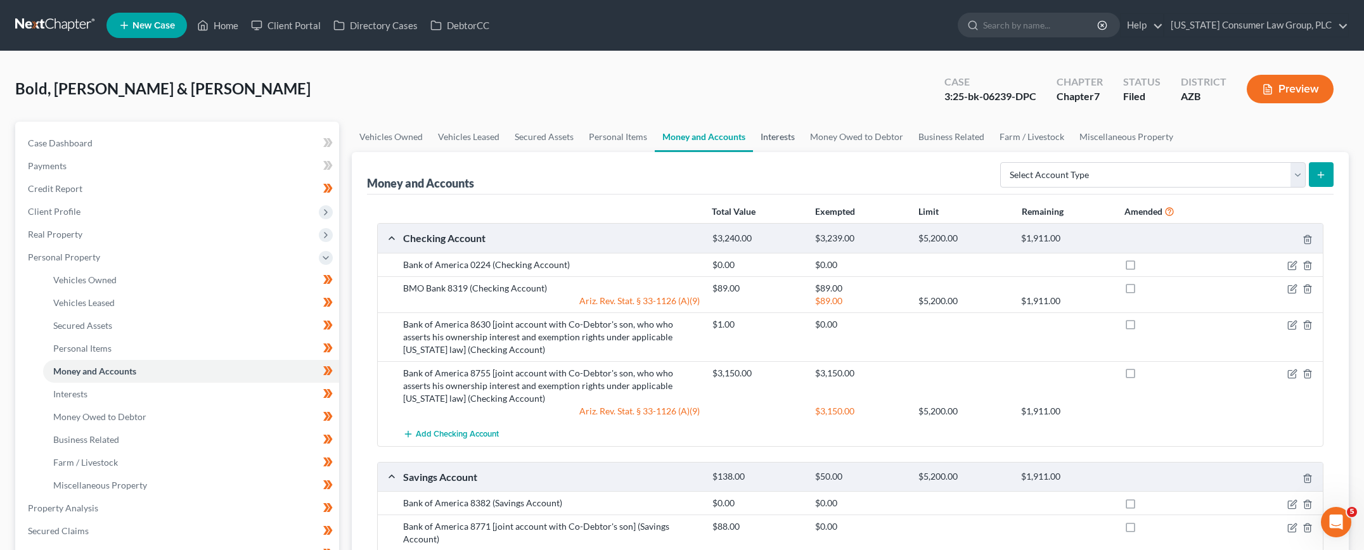
click at [783, 132] on link "Interests" at bounding box center [777, 137] width 49 height 30
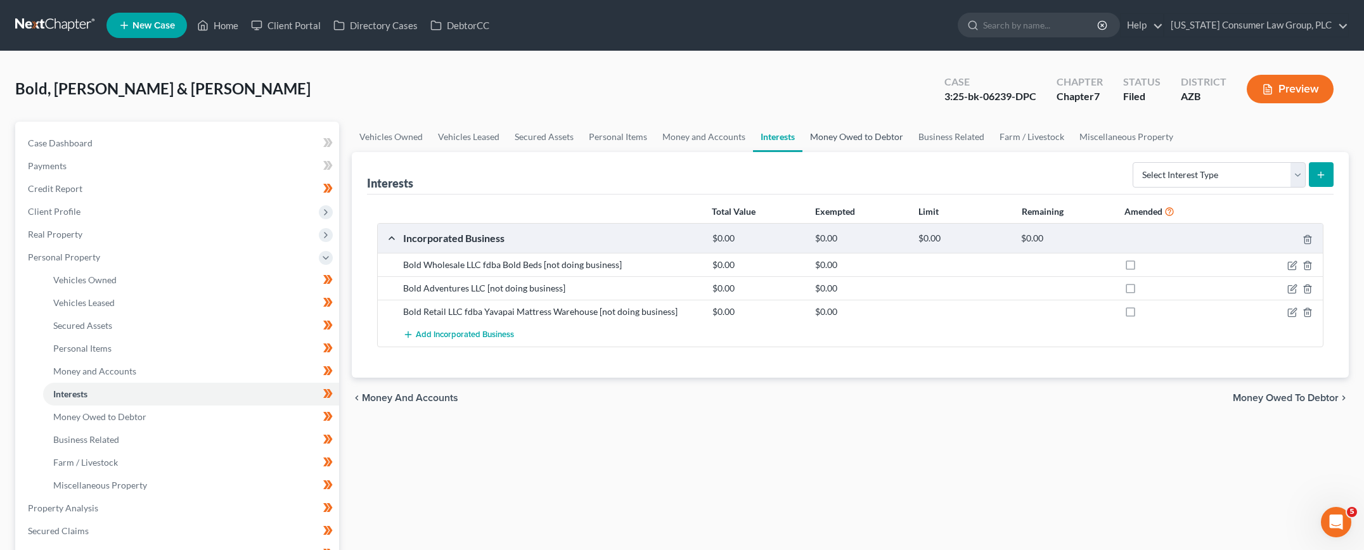
click at [861, 135] on link "Money Owed to Debtor" at bounding box center [856, 137] width 108 height 30
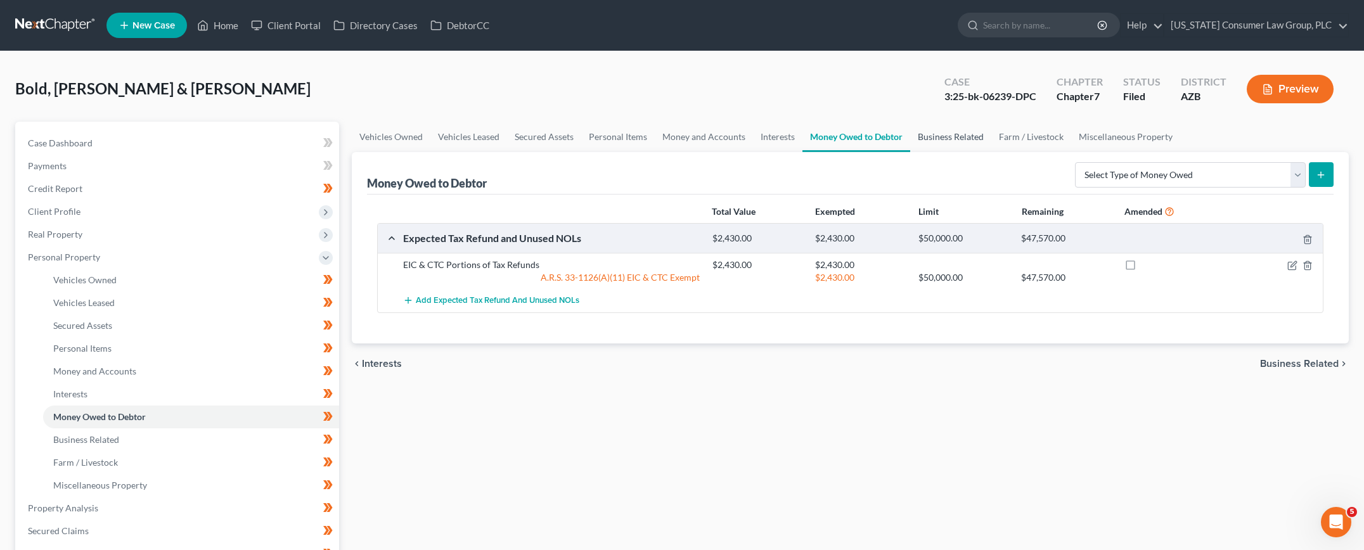
click at [939, 134] on link "Business Related" at bounding box center [950, 137] width 81 height 30
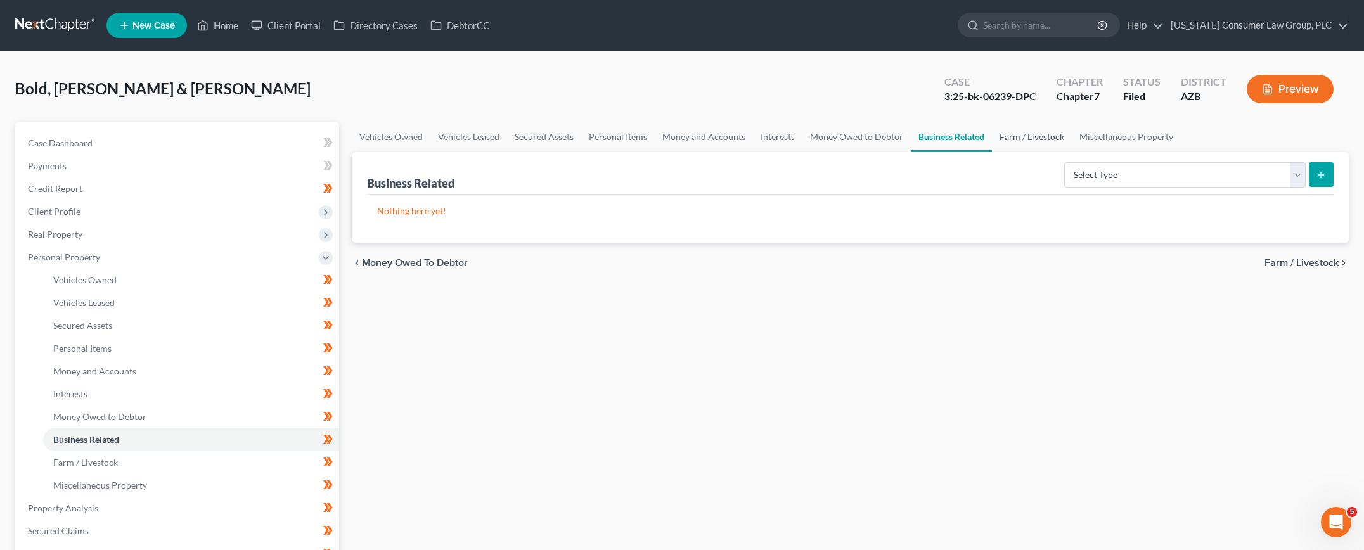
click at [1030, 138] on link "Farm / Livestock" at bounding box center [1032, 137] width 80 height 30
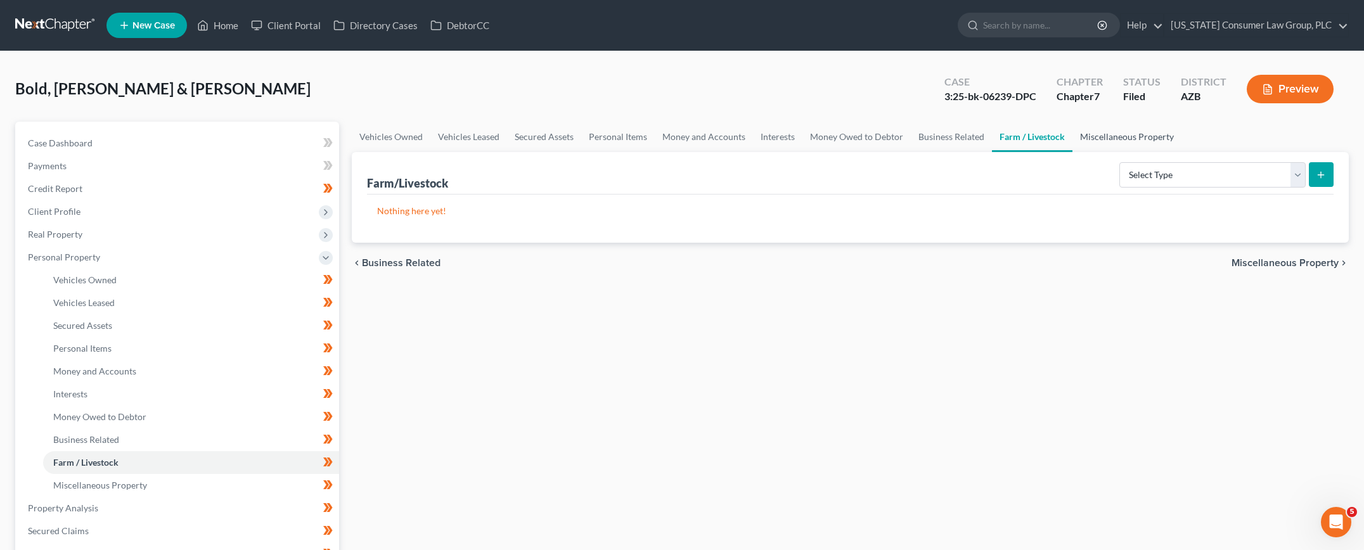
click at [1093, 138] on link "Miscellaneous Property" at bounding box center [1126, 137] width 109 height 30
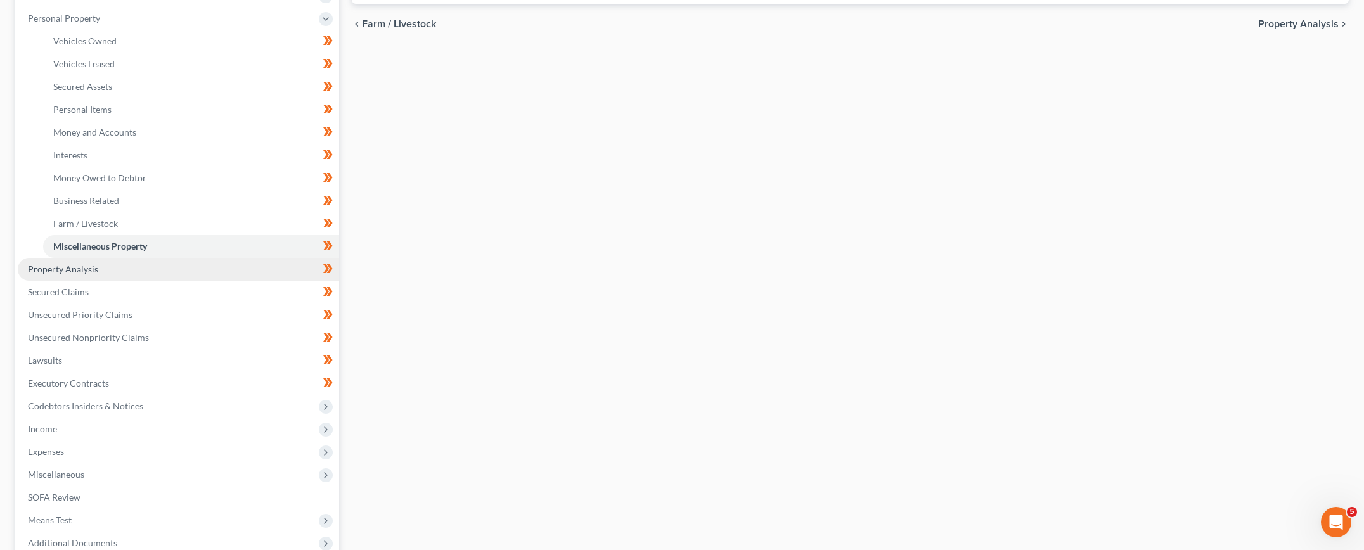
click at [80, 264] on span "Property Analysis" at bounding box center [63, 269] width 70 height 11
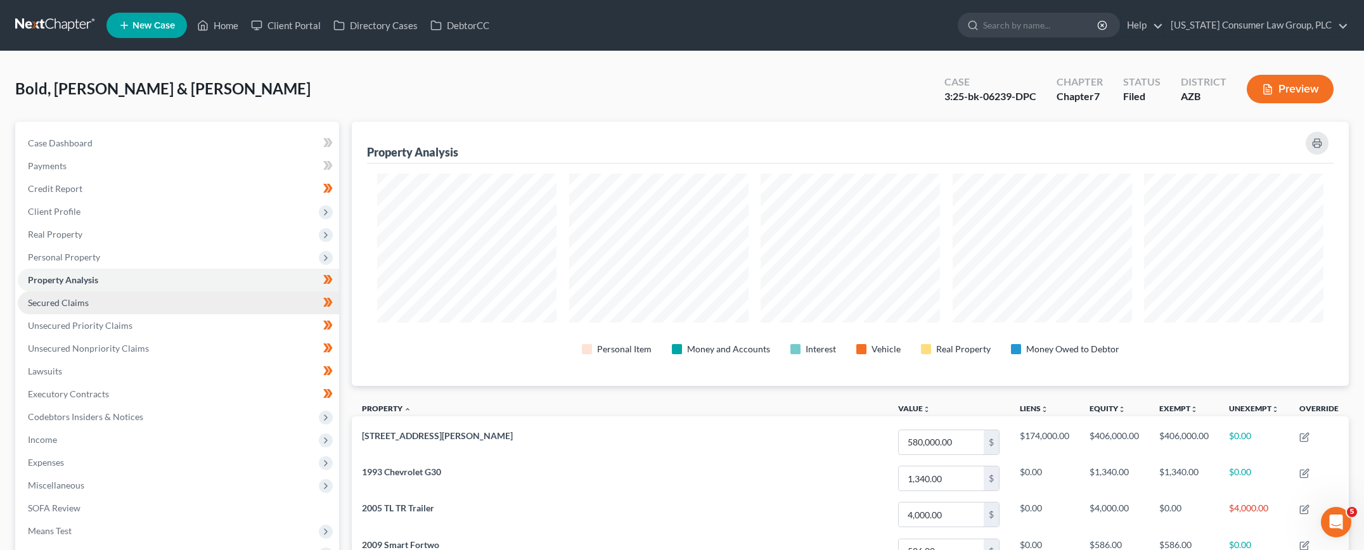
click at [58, 299] on span "Secured Claims" at bounding box center [58, 302] width 61 height 11
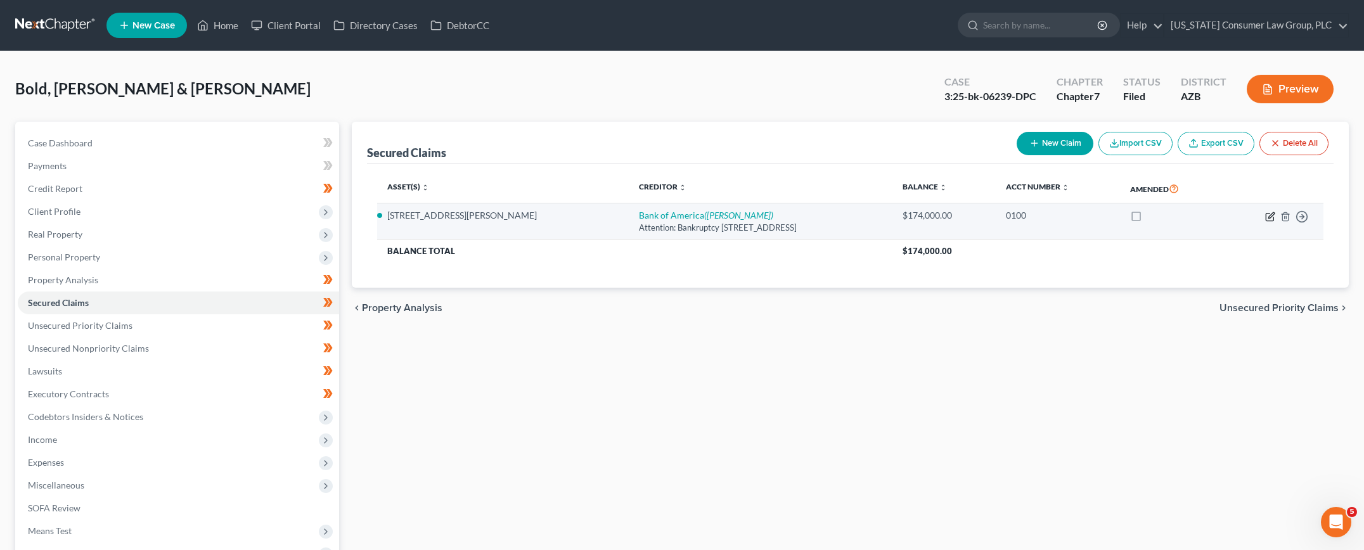
click at [1270, 218] on icon "button" at bounding box center [1270, 217] width 10 height 10
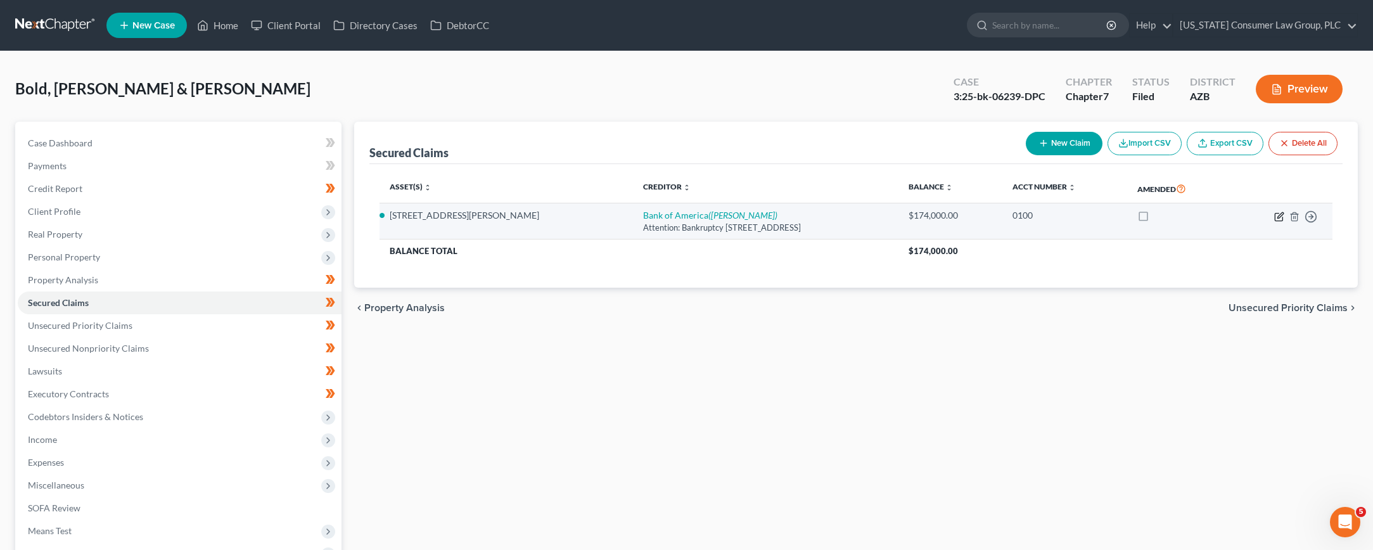
select select "35"
select select "2"
select select "0"
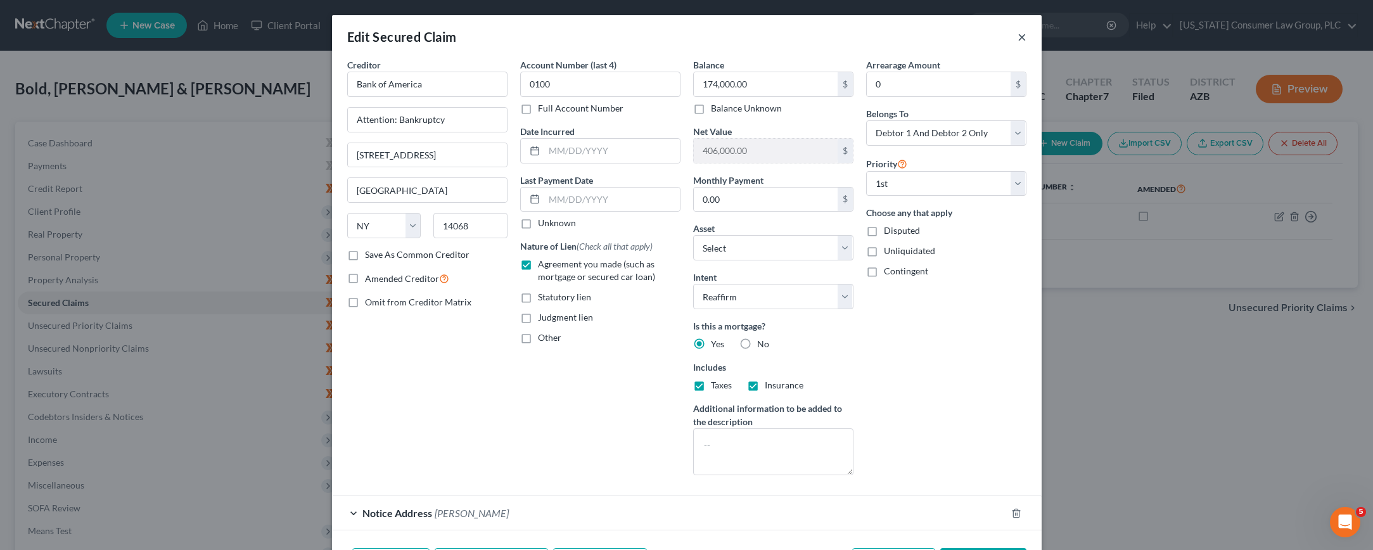
click at [1018, 36] on button "×" at bounding box center [1022, 36] width 9 height 15
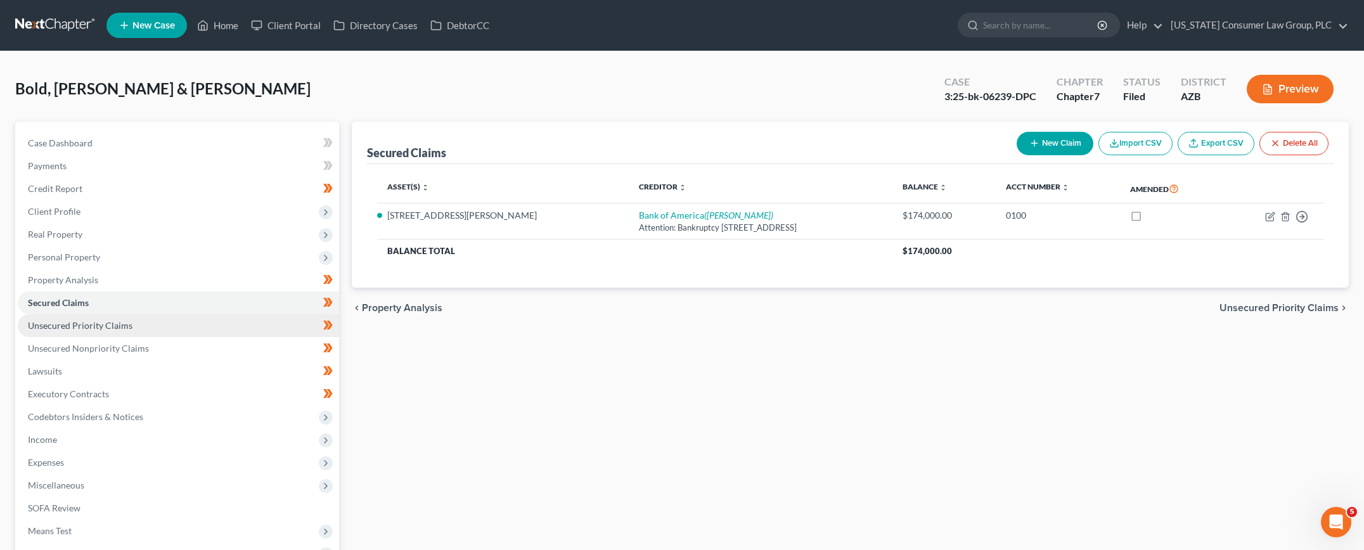
click at [70, 320] on span "Unsecured Priority Claims" at bounding box center [80, 325] width 105 height 11
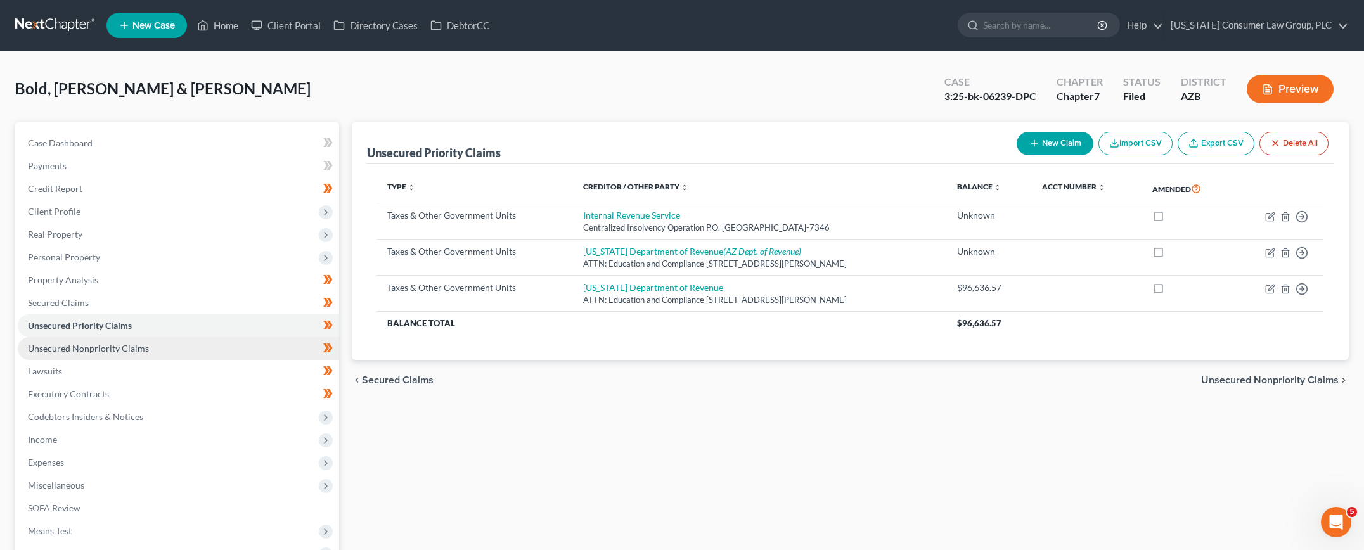
click at [63, 343] on span "Unsecured Nonpriority Claims" at bounding box center [88, 348] width 121 height 11
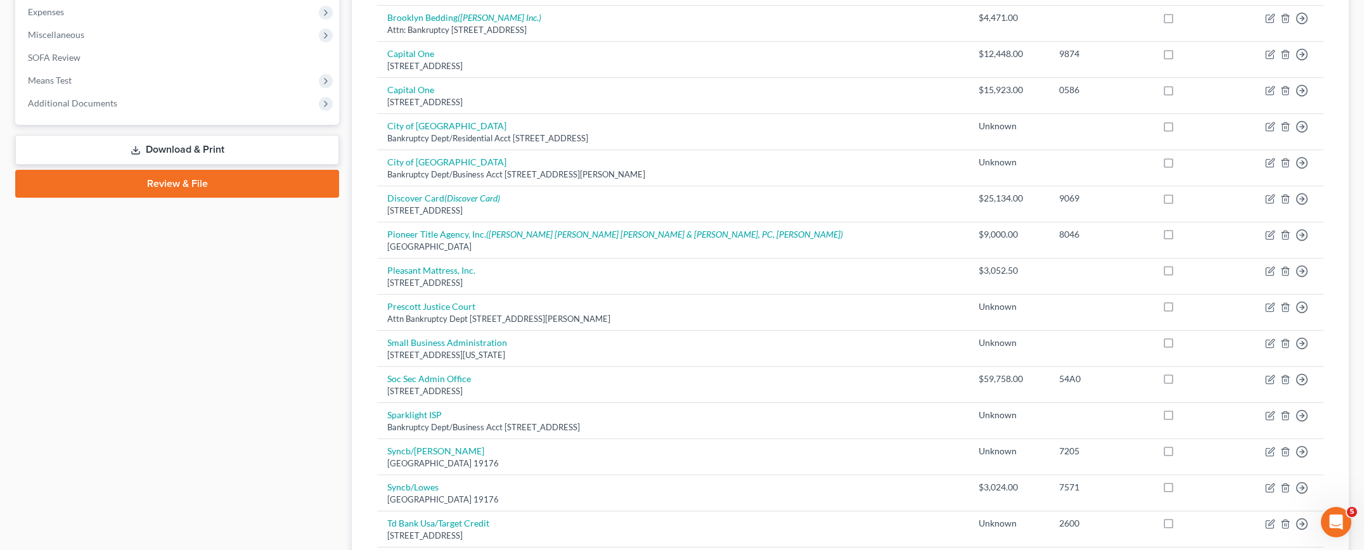
scroll to position [620, 0]
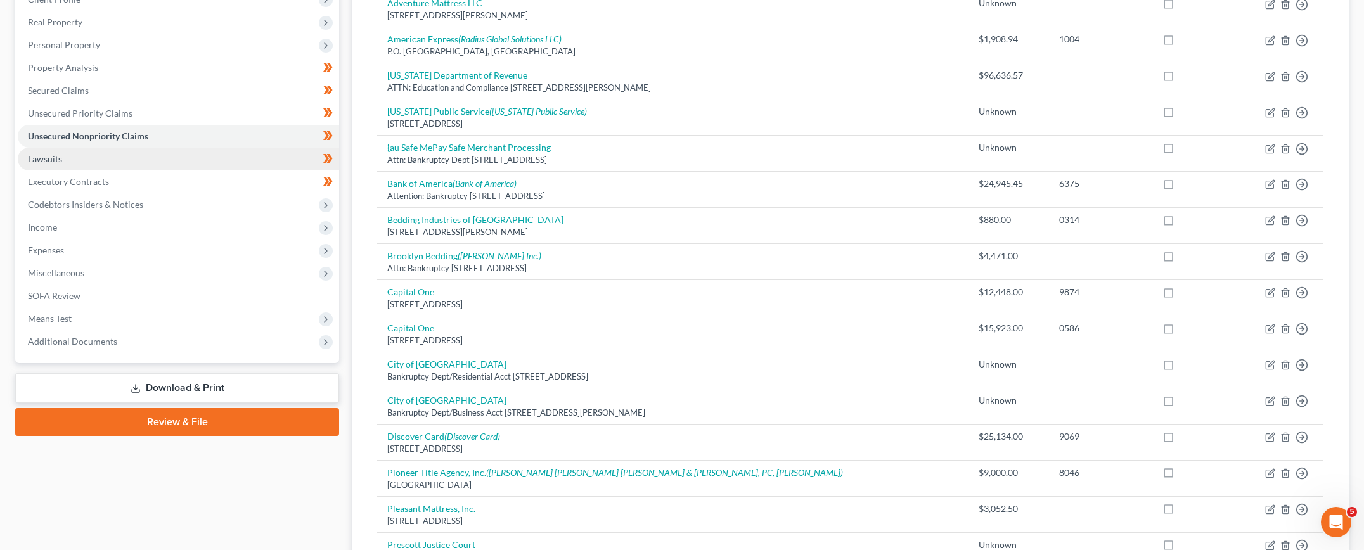
click at [76, 161] on link "Lawsuits" at bounding box center [178, 159] width 321 height 23
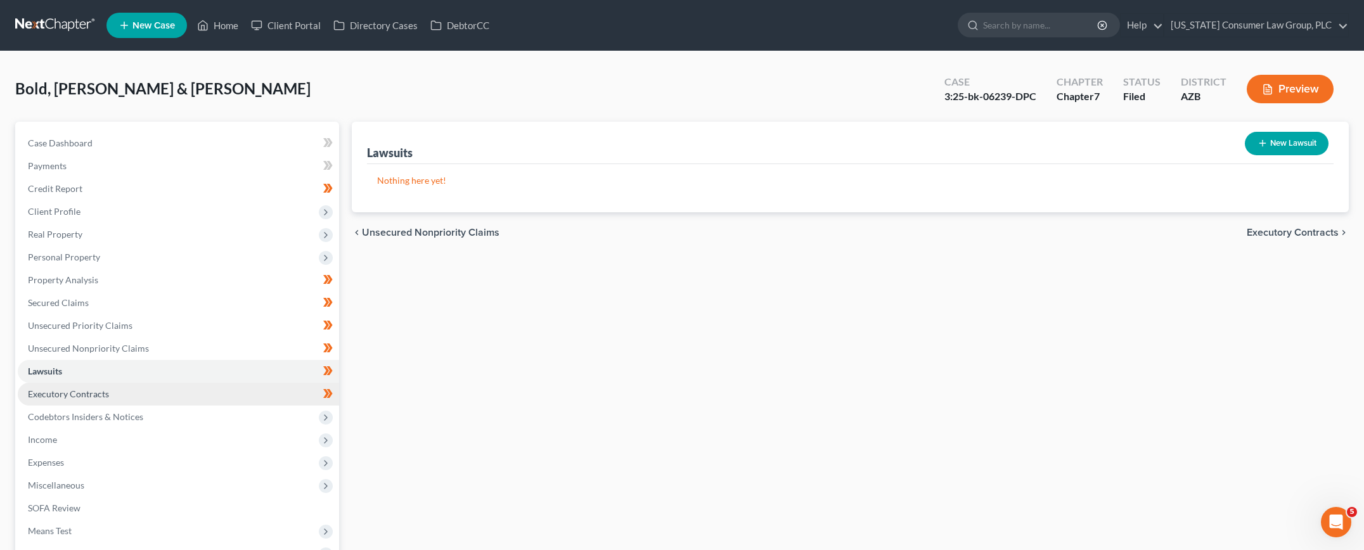
click at [60, 390] on span "Executory Contracts" at bounding box center [68, 394] width 81 height 11
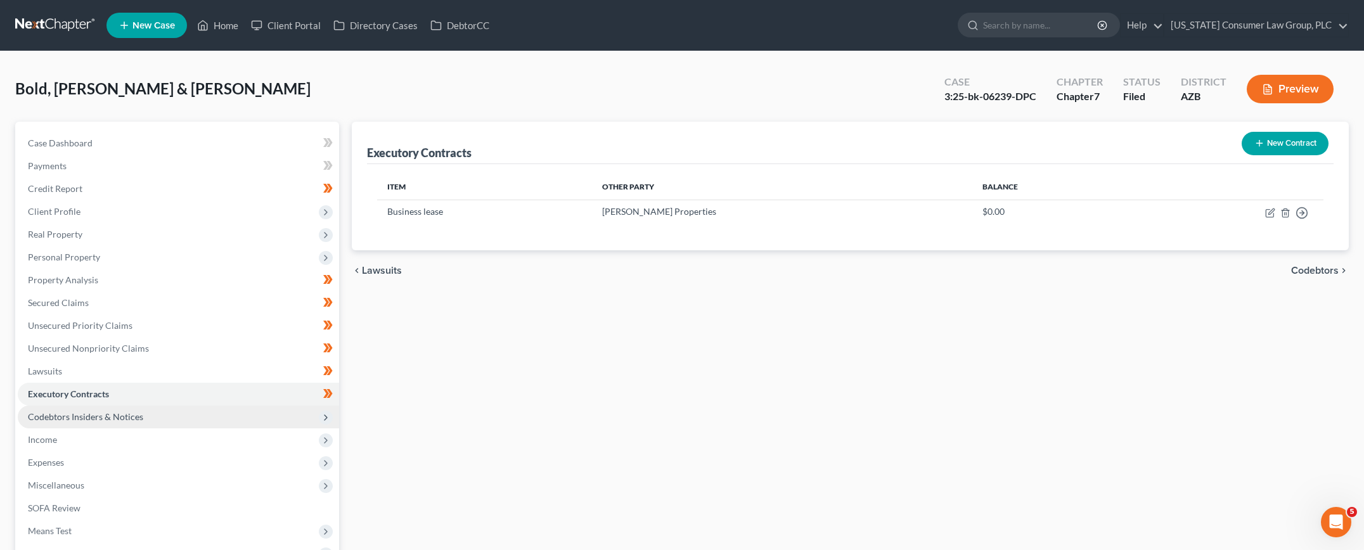
click at [70, 415] on span "Codebtors Insiders & Notices" at bounding box center [85, 416] width 115 height 11
click at [1271, 213] on icon "button" at bounding box center [1270, 213] width 10 height 10
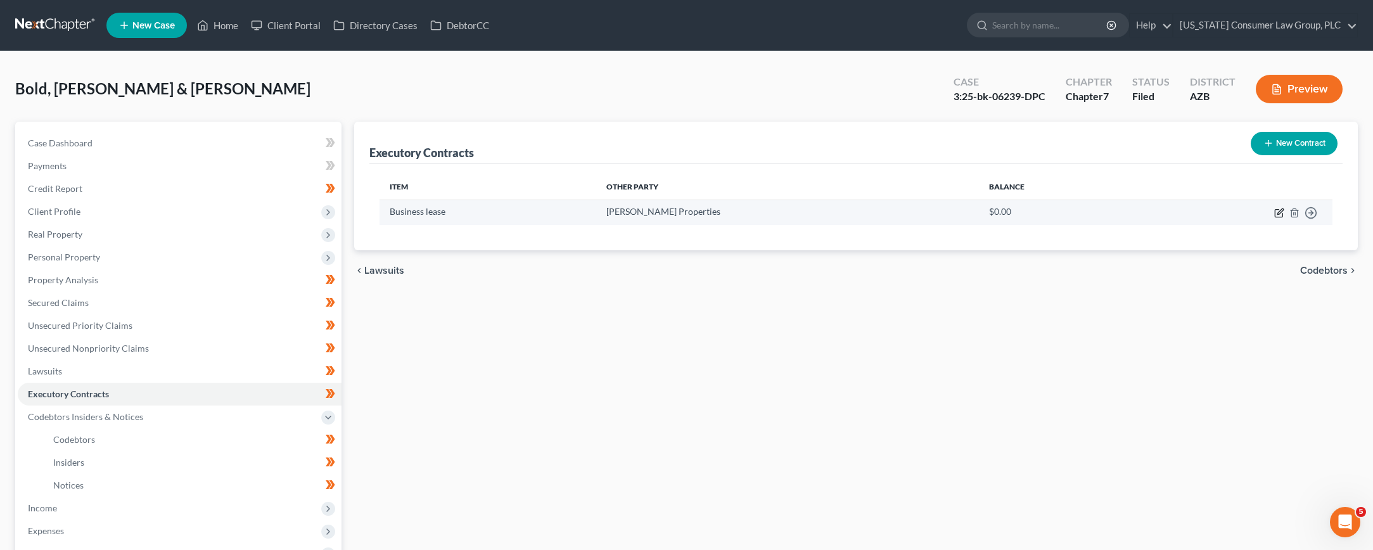
select select "3"
select select "0"
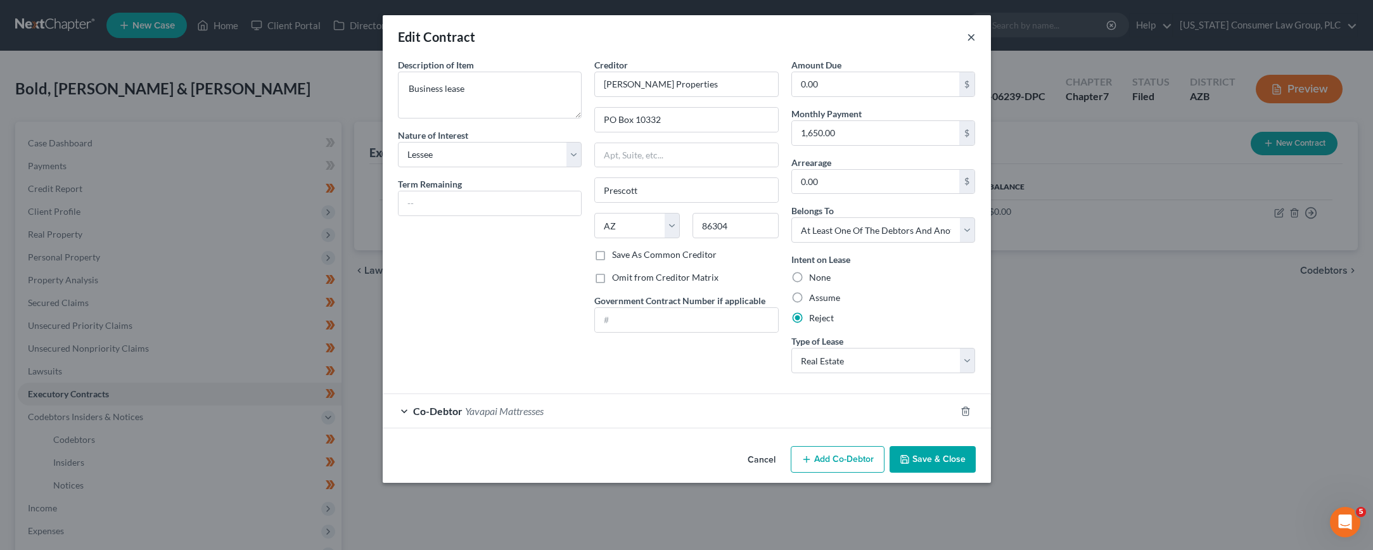
click at [971, 37] on button "×" at bounding box center [971, 36] width 9 height 15
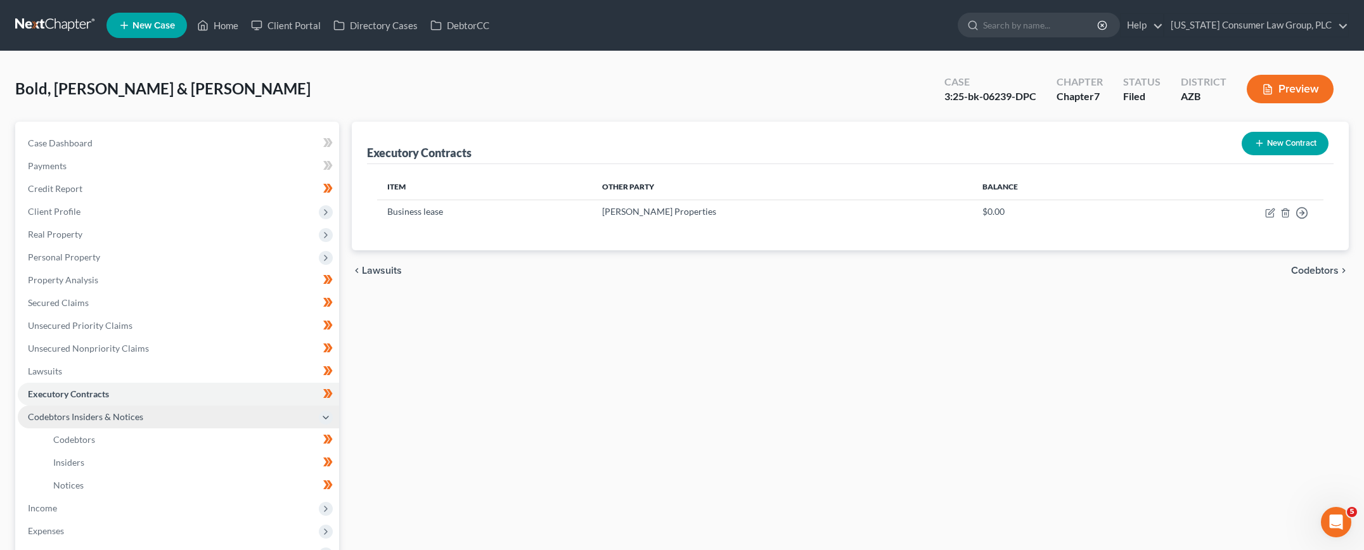
click at [103, 417] on span "Codebtors Insiders & Notices" at bounding box center [85, 416] width 115 height 11
click at [86, 424] on span "Codebtors Insiders & Notices" at bounding box center [178, 417] width 321 height 23
click at [70, 440] on span "Codebtors" at bounding box center [74, 439] width 42 height 11
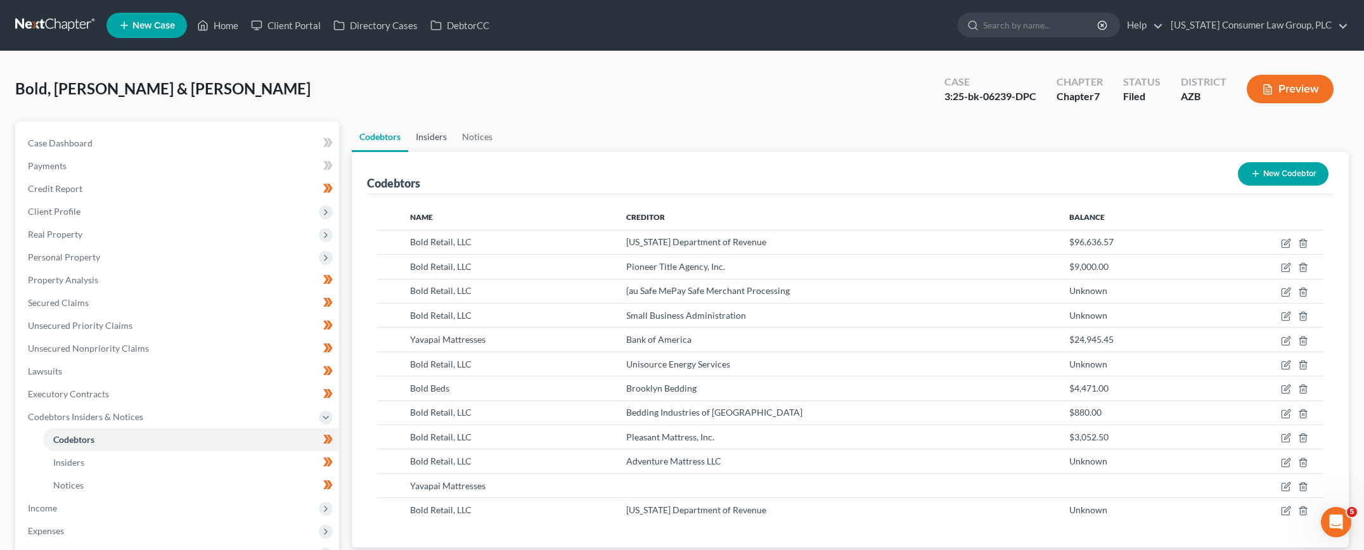
click at [443, 134] on link "Insiders" at bounding box center [431, 137] width 46 height 30
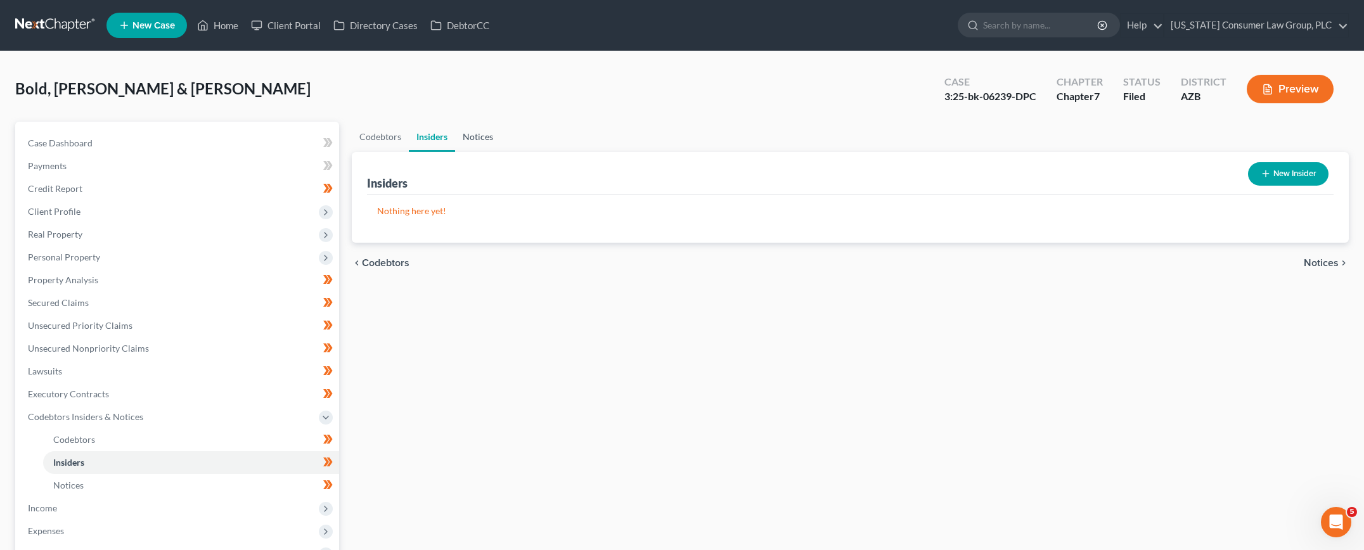
drag, startPoint x: 484, startPoint y: 137, endPoint x: 461, endPoint y: 143, distance: 24.1
click at [484, 137] on link "Notices" at bounding box center [478, 137] width 46 height 30
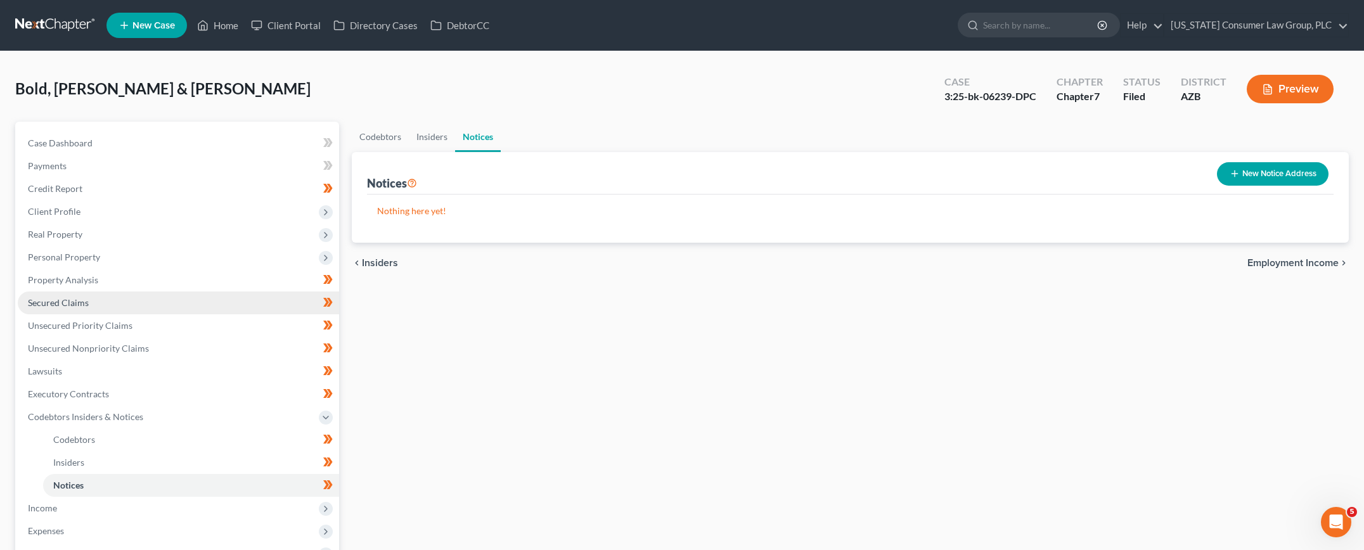
scroll to position [214, 0]
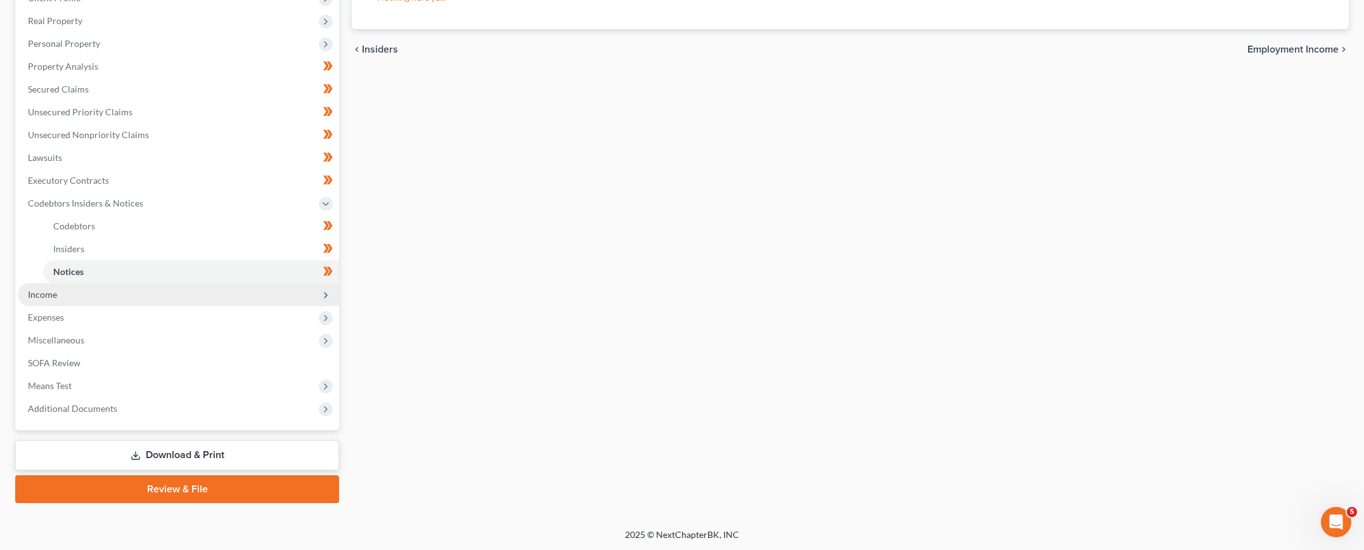
click at [63, 294] on span "Income" at bounding box center [178, 294] width 321 height 23
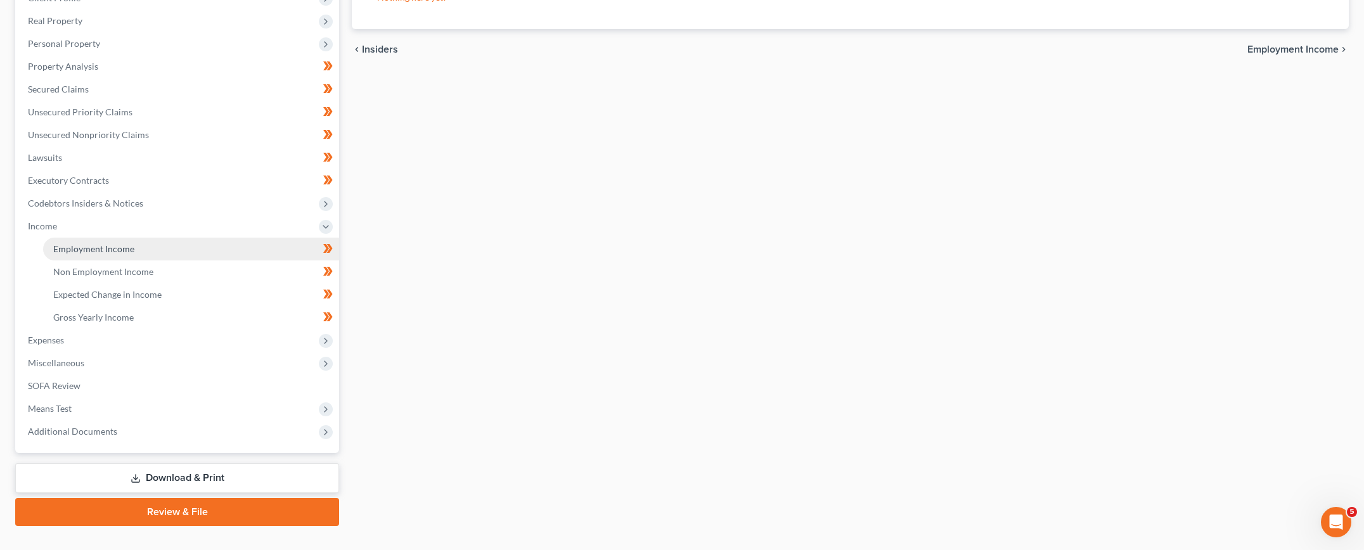
click at [91, 245] on span "Employment Income" at bounding box center [93, 248] width 81 height 11
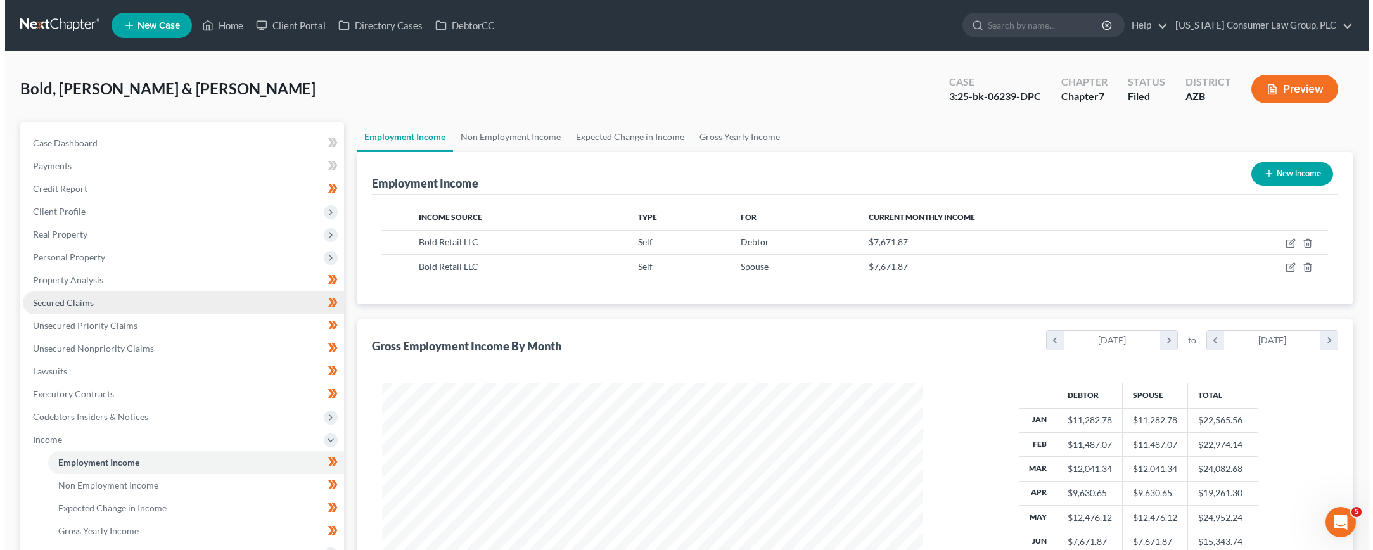
scroll to position [271, 567]
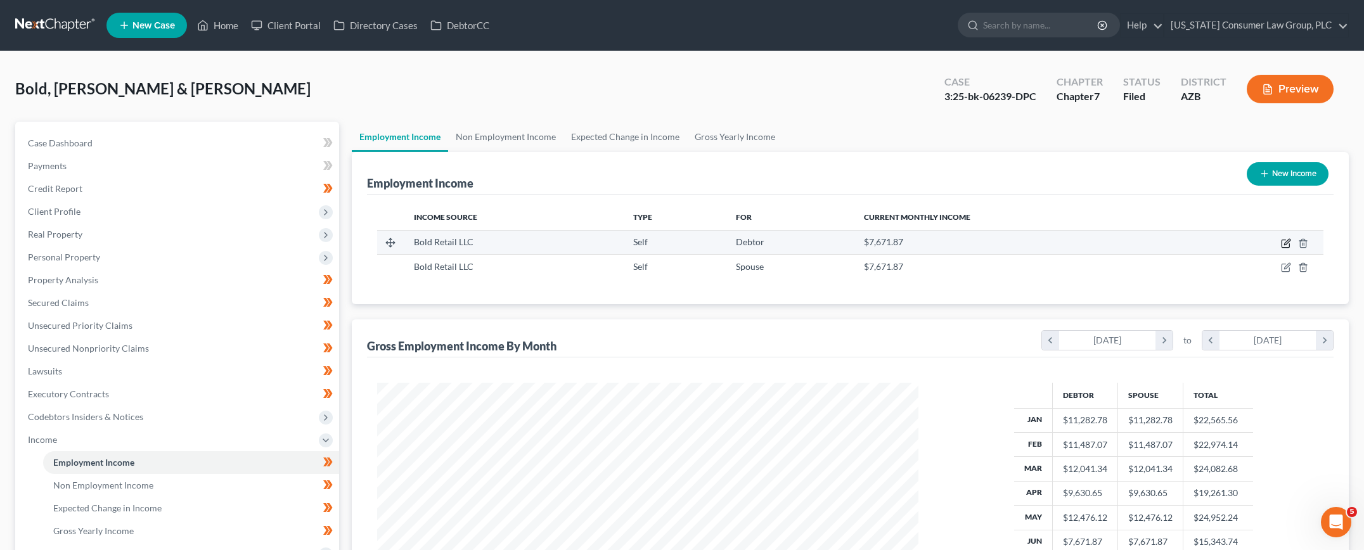
click at [1284, 243] on icon "button" at bounding box center [1287, 242] width 6 height 6
select select "1"
select select "3"
select select "0"
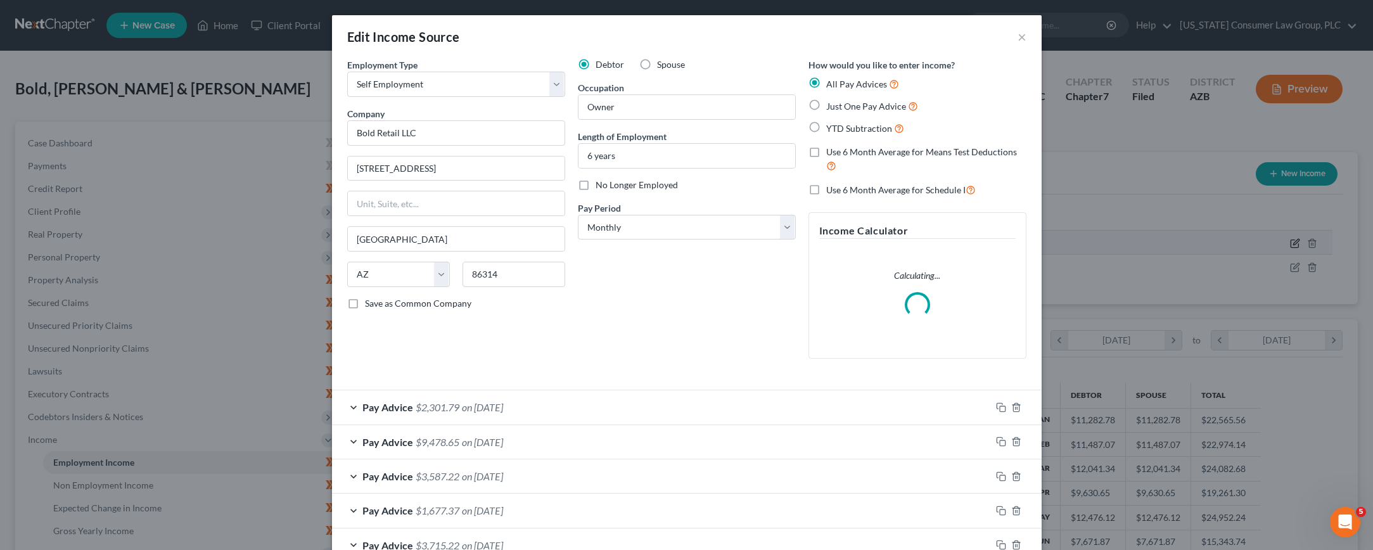
scroll to position [633521, 633223]
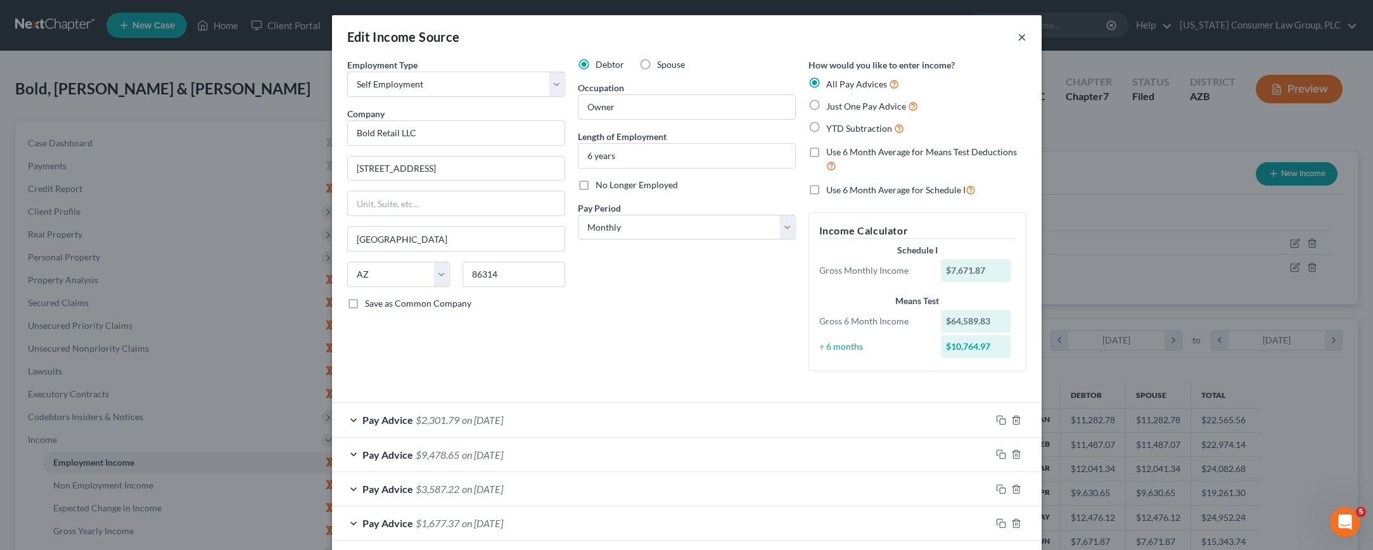
click at [1018, 35] on button "×" at bounding box center [1022, 36] width 9 height 15
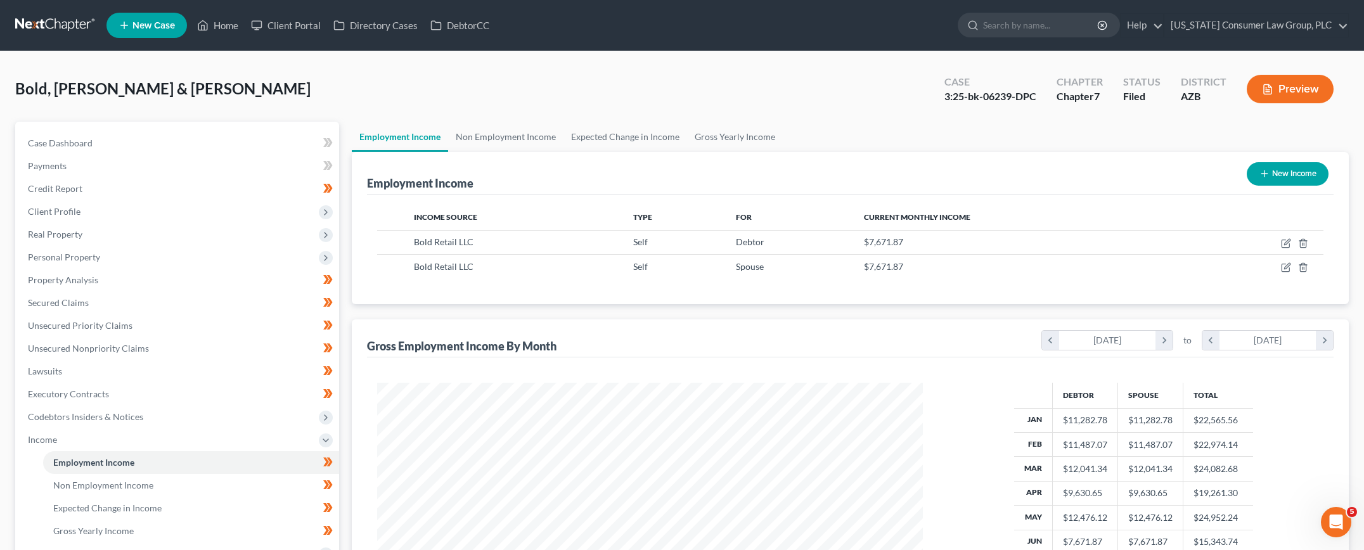
scroll to position [271, 567]
click at [1283, 266] on icon "button" at bounding box center [1286, 267] width 10 height 10
select select "1"
select select "3"
select select "0"
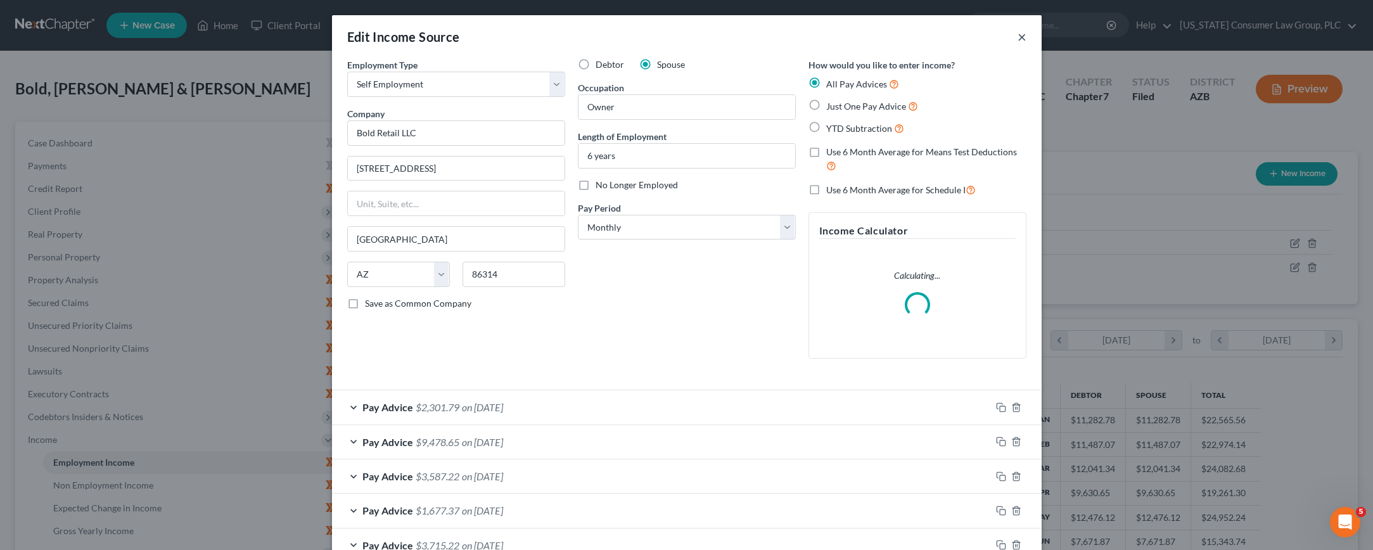
click at [1018, 35] on button "×" at bounding box center [1022, 36] width 9 height 15
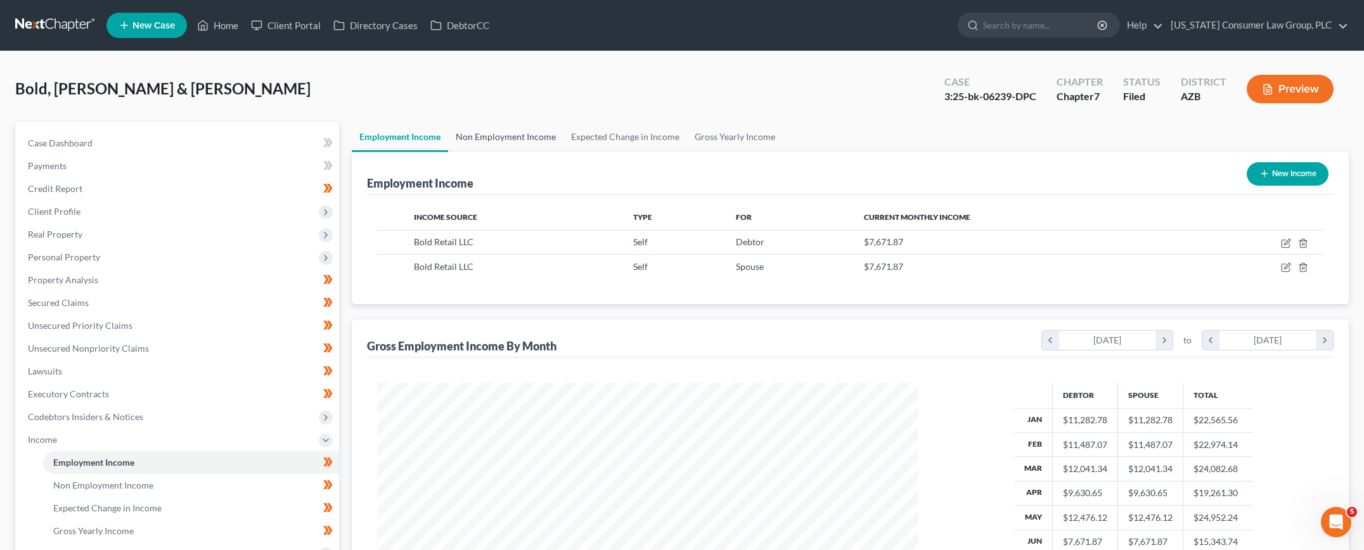
click at [513, 138] on link "Non Employment Income" at bounding box center [505, 137] width 115 height 30
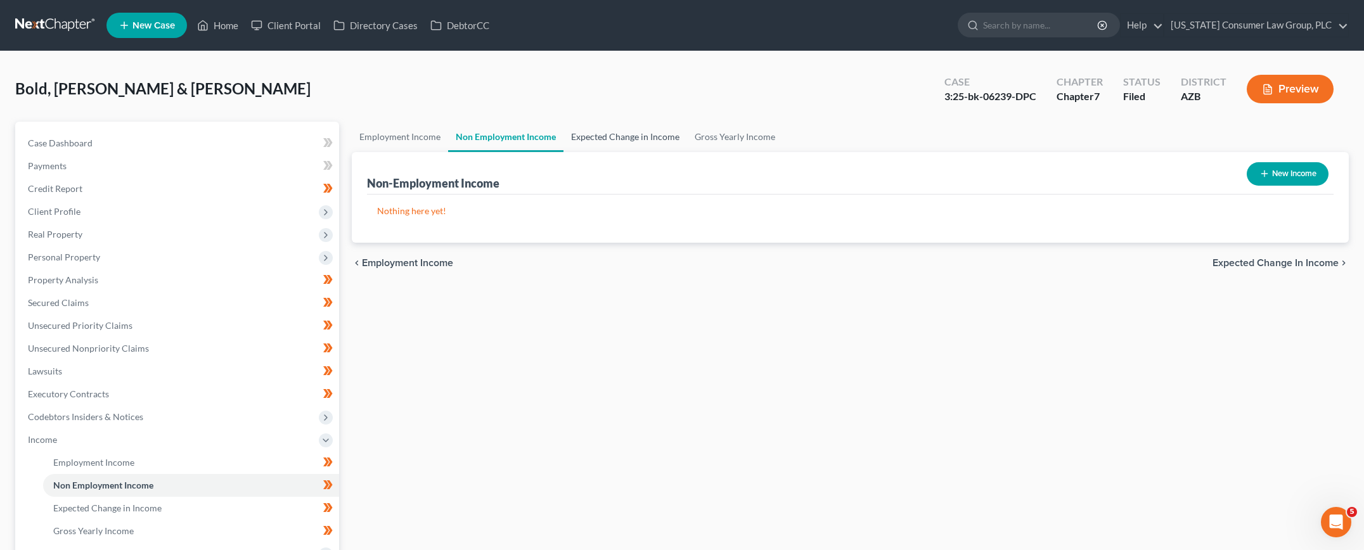
click at [579, 134] on link "Expected Change in Income" at bounding box center [625, 137] width 124 height 30
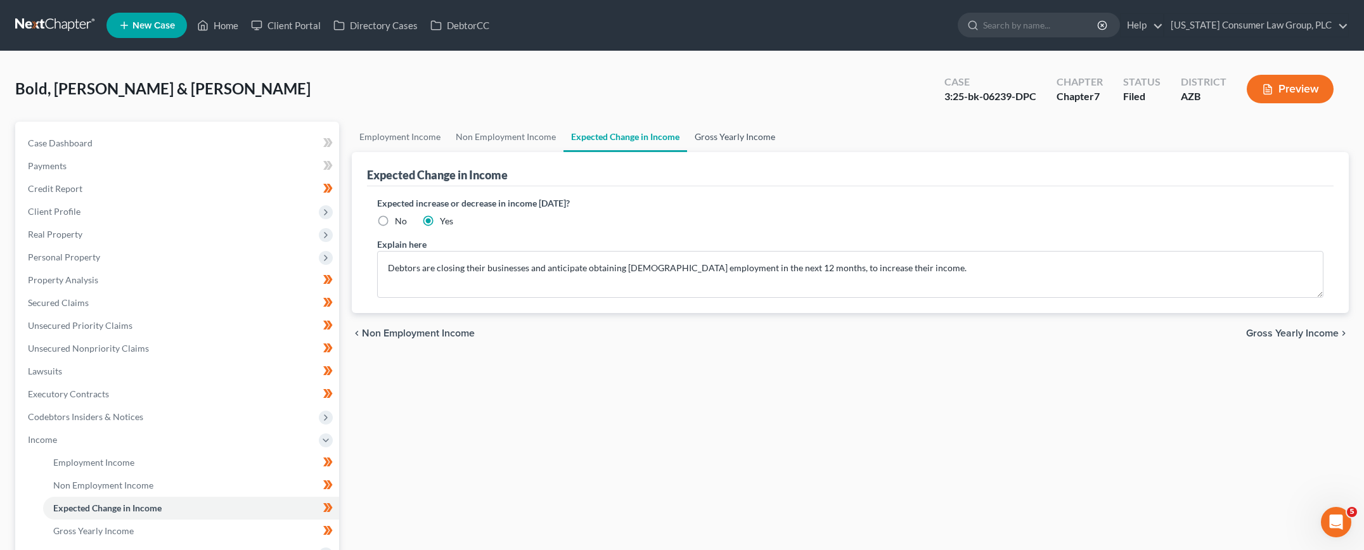
click at [714, 137] on link "Gross Yearly Income" at bounding box center [735, 137] width 96 height 30
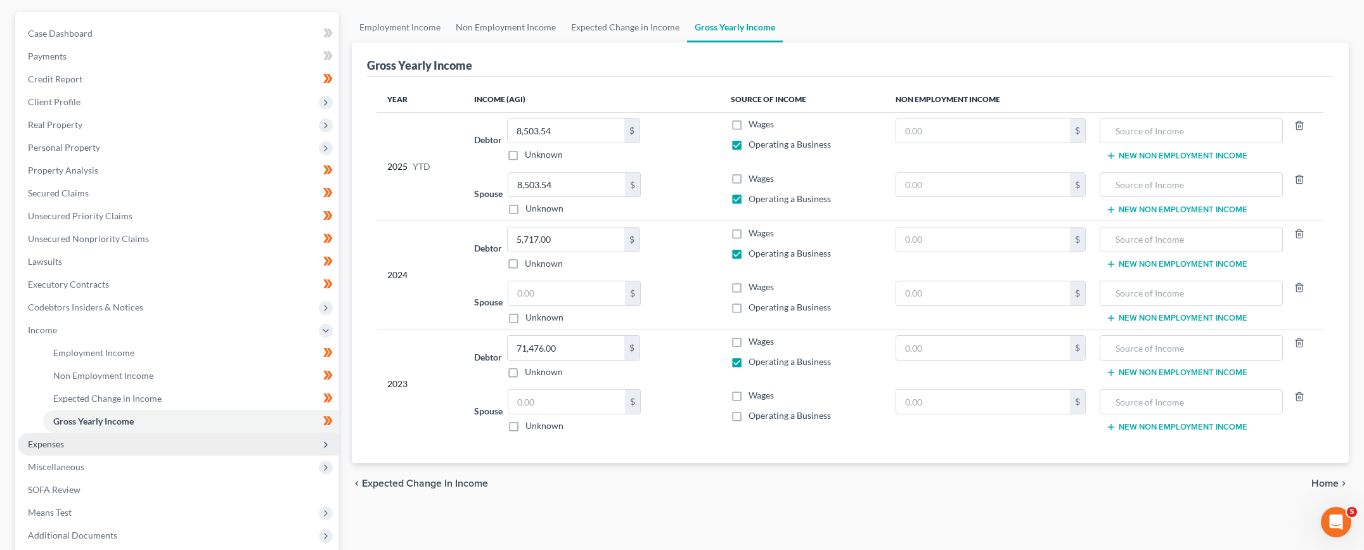
click at [72, 439] on span "Expenses" at bounding box center [178, 444] width 321 height 23
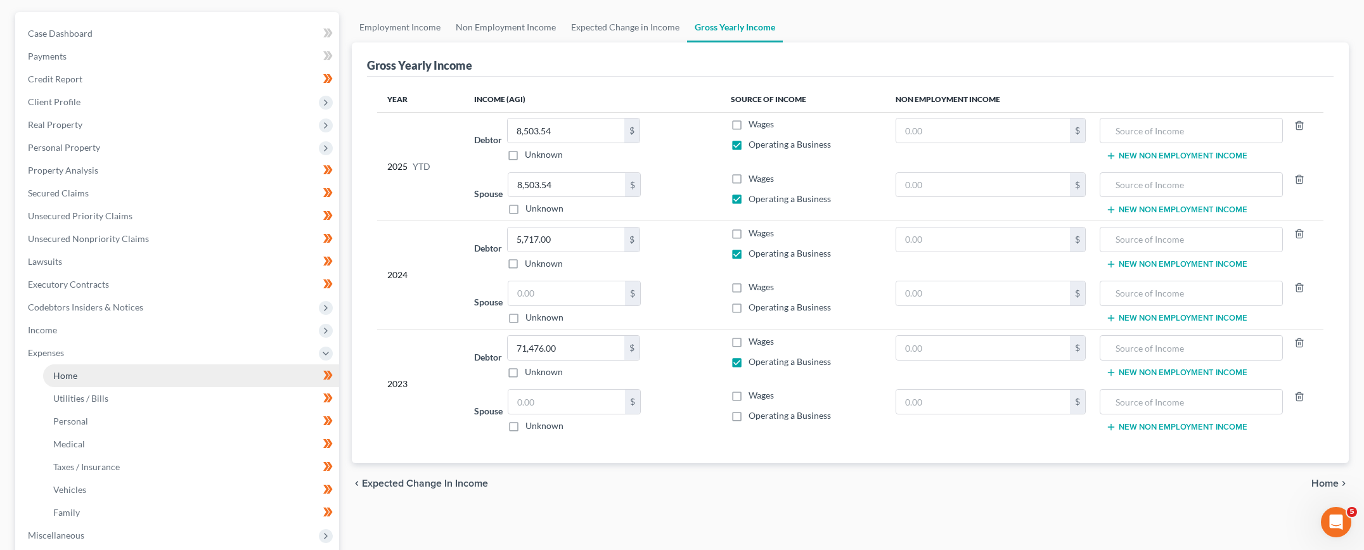
click at [123, 373] on link "Home" at bounding box center [191, 375] width 296 height 23
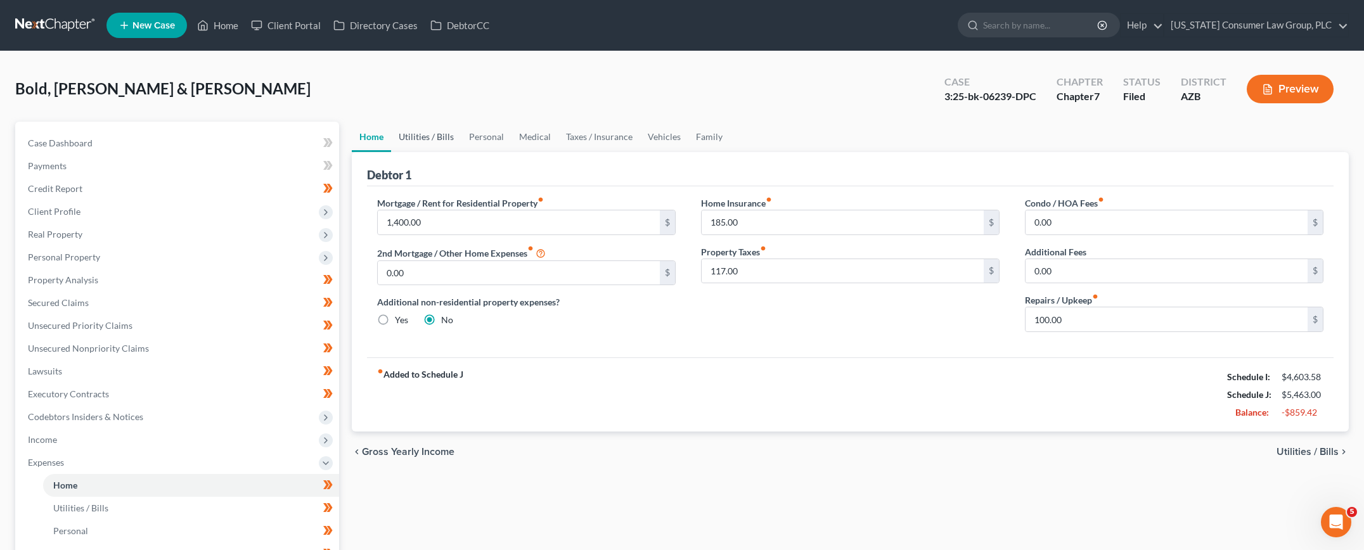
click at [401, 136] on link "Utilities / Bills" at bounding box center [426, 137] width 70 height 30
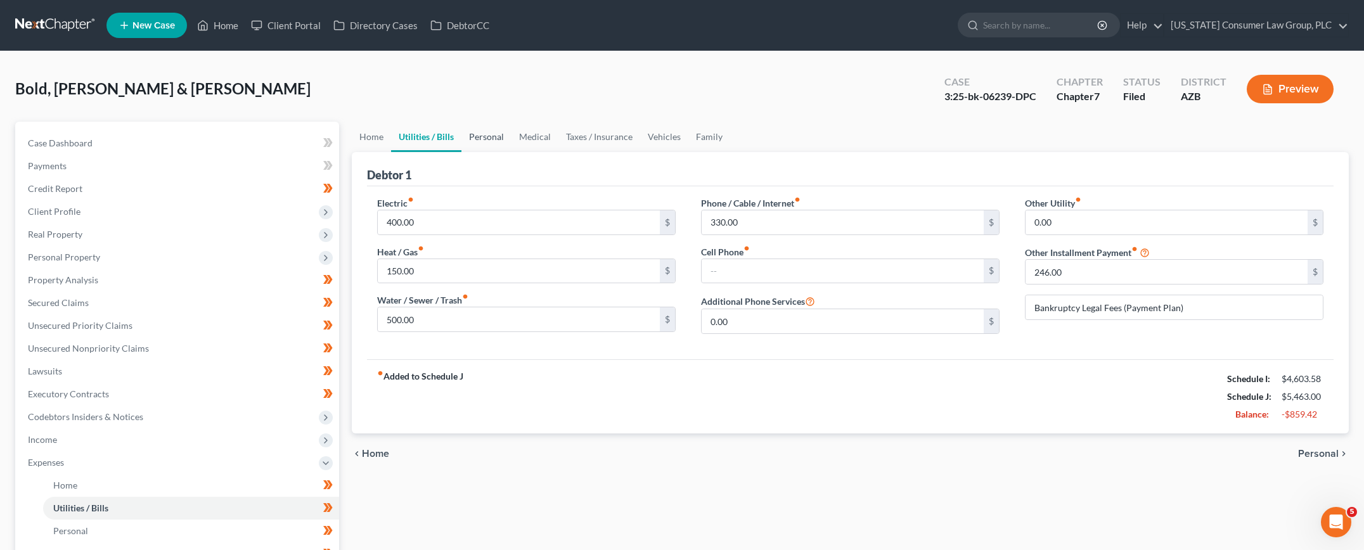
click at [496, 138] on link "Personal" at bounding box center [486, 137] width 50 height 30
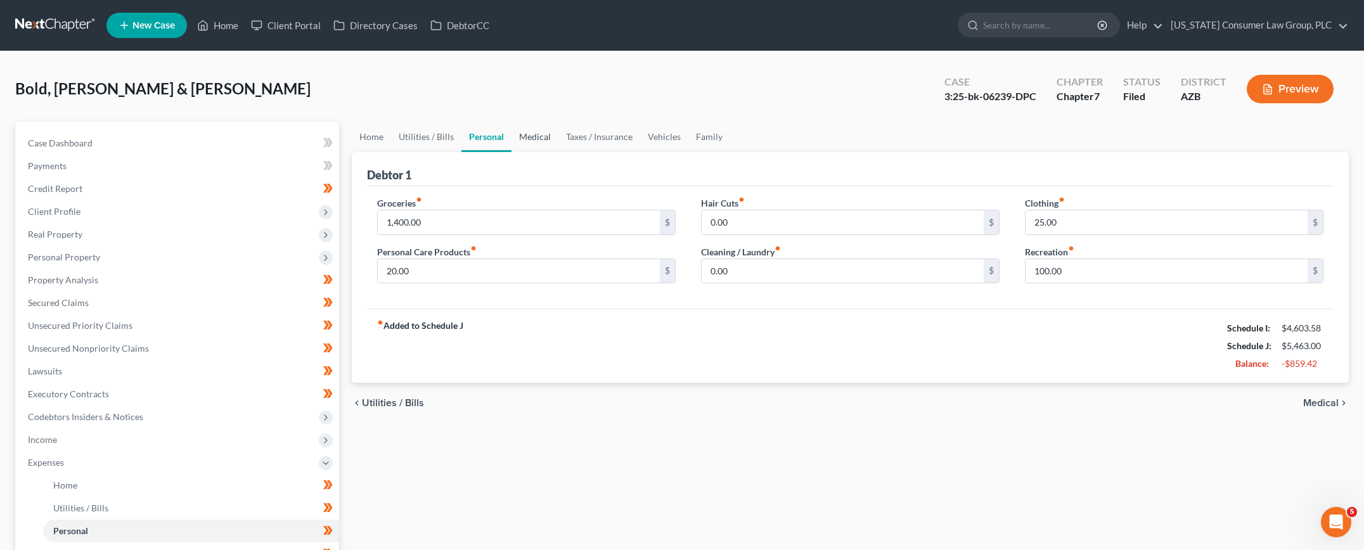
click at [536, 138] on link "Medical" at bounding box center [534, 137] width 47 height 30
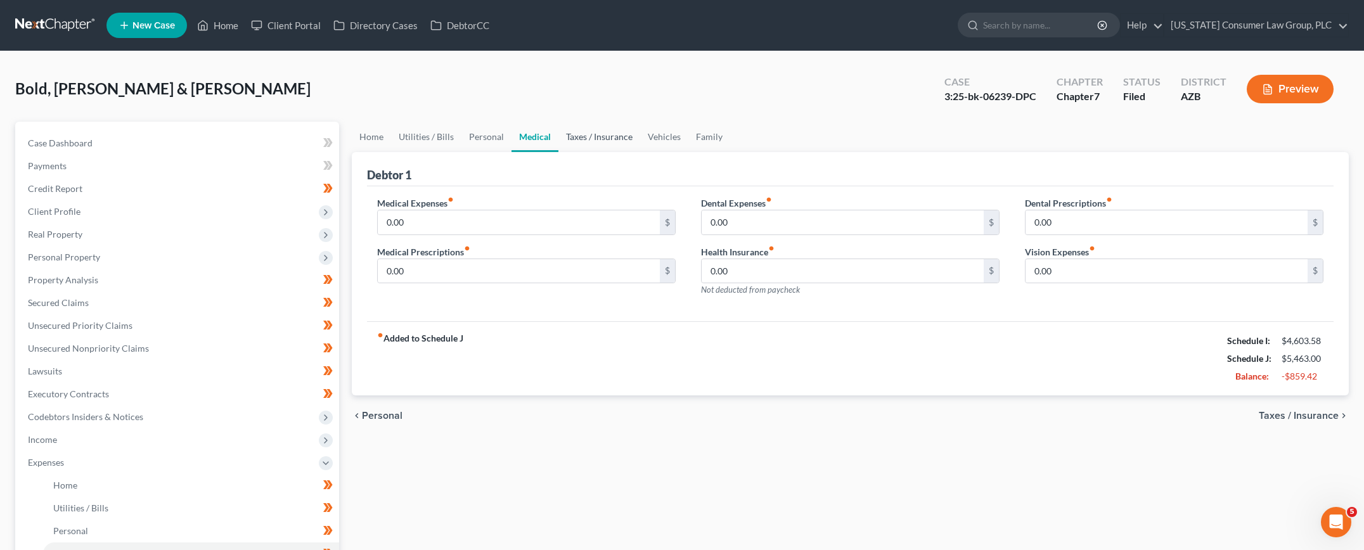
click at [600, 136] on link "Taxes / Insurance" at bounding box center [599, 137] width 82 height 30
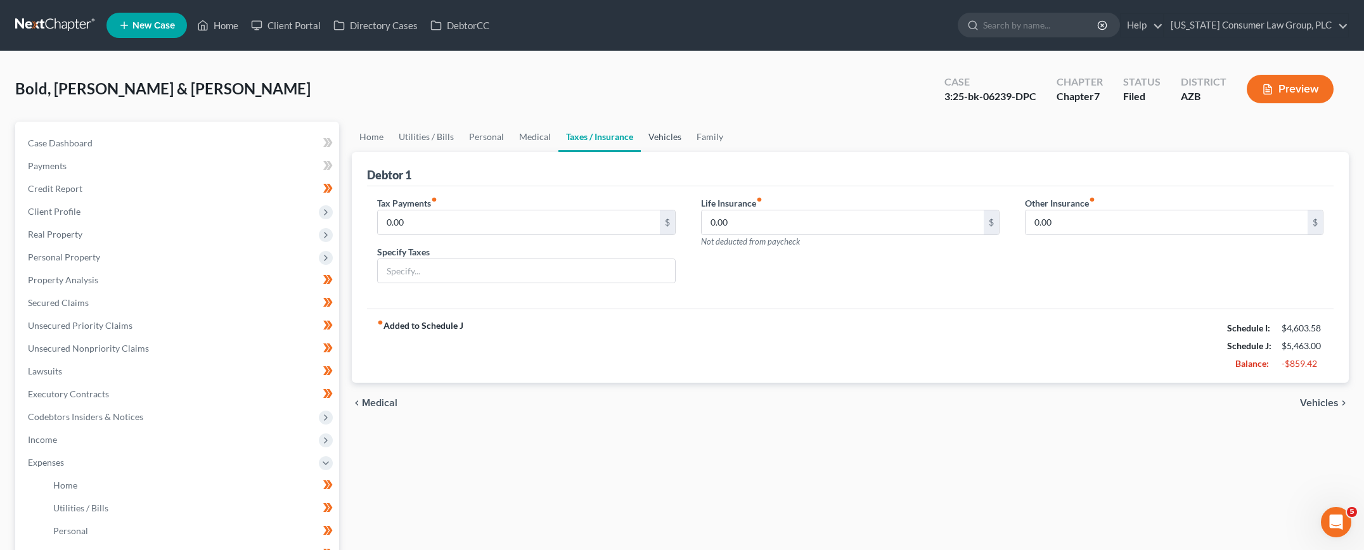
click at [665, 138] on link "Vehicles" at bounding box center [665, 137] width 48 height 30
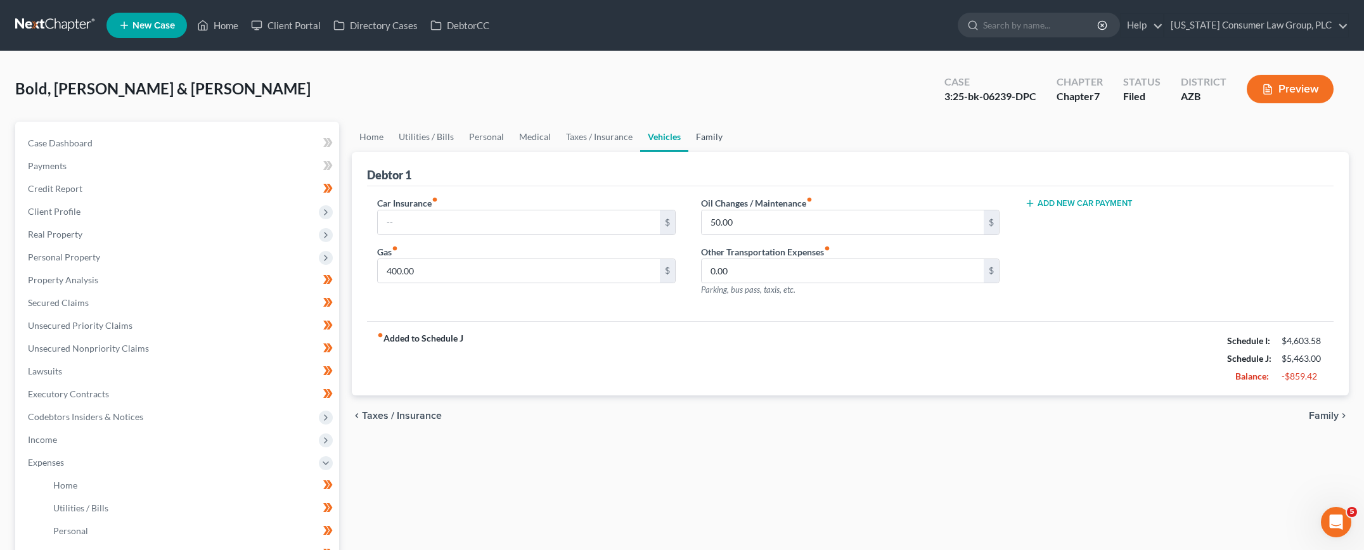
click at [707, 139] on link "Family" at bounding box center [709, 137] width 42 height 30
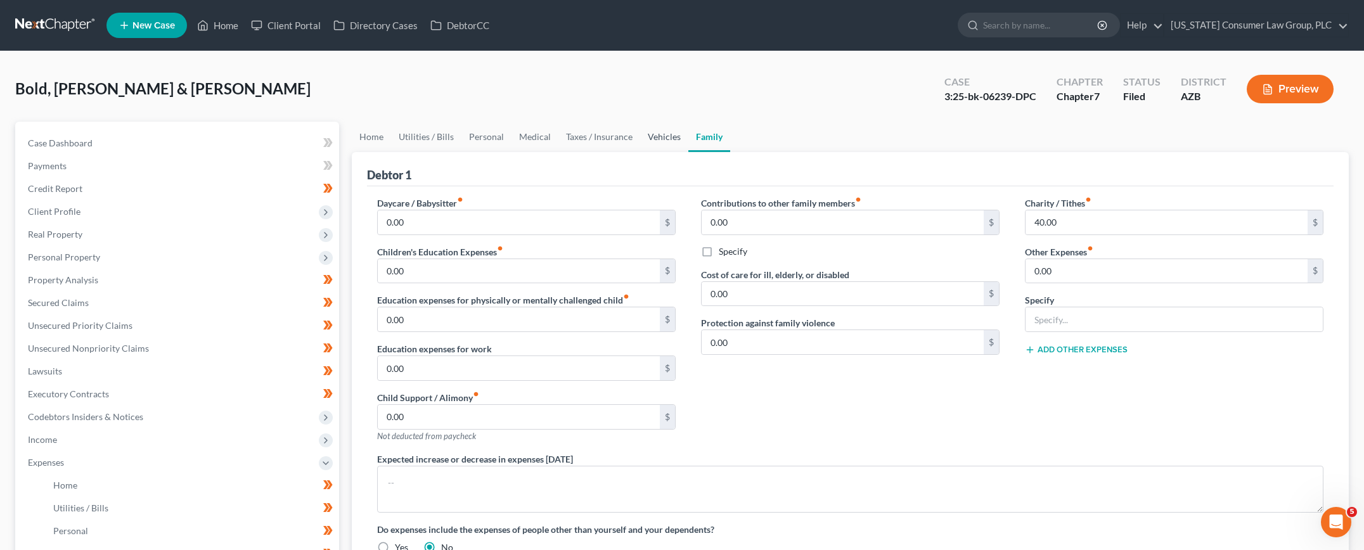
click at [679, 139] on link "Vehicles" at bounding box center [664, 137] width 48 height 30
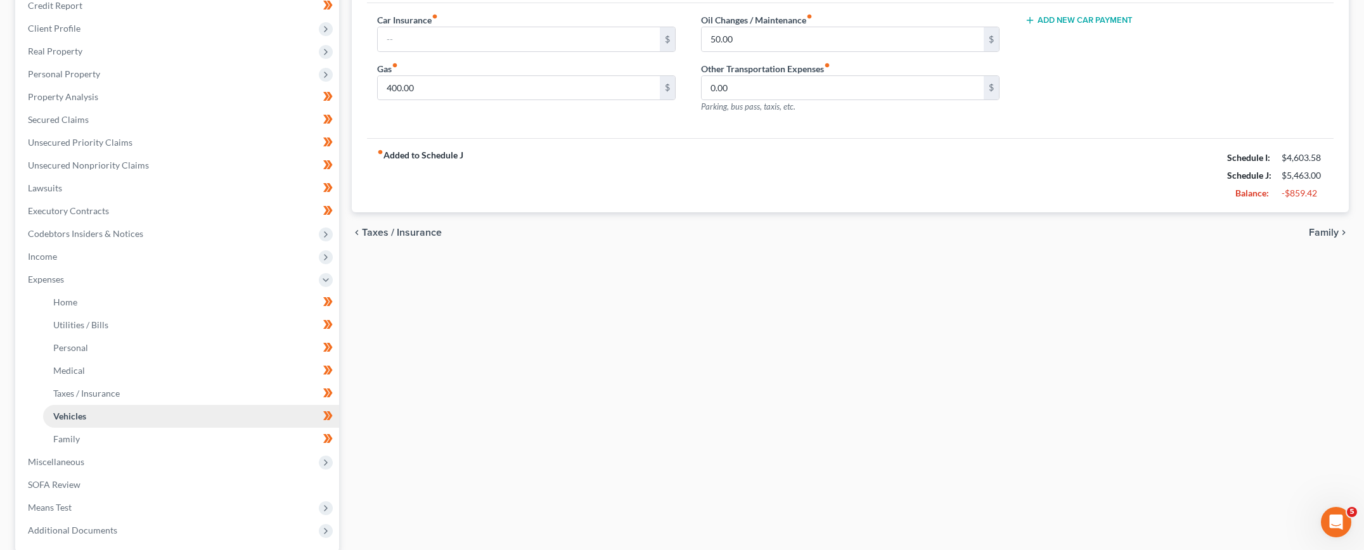
scroll to position [233, 0]
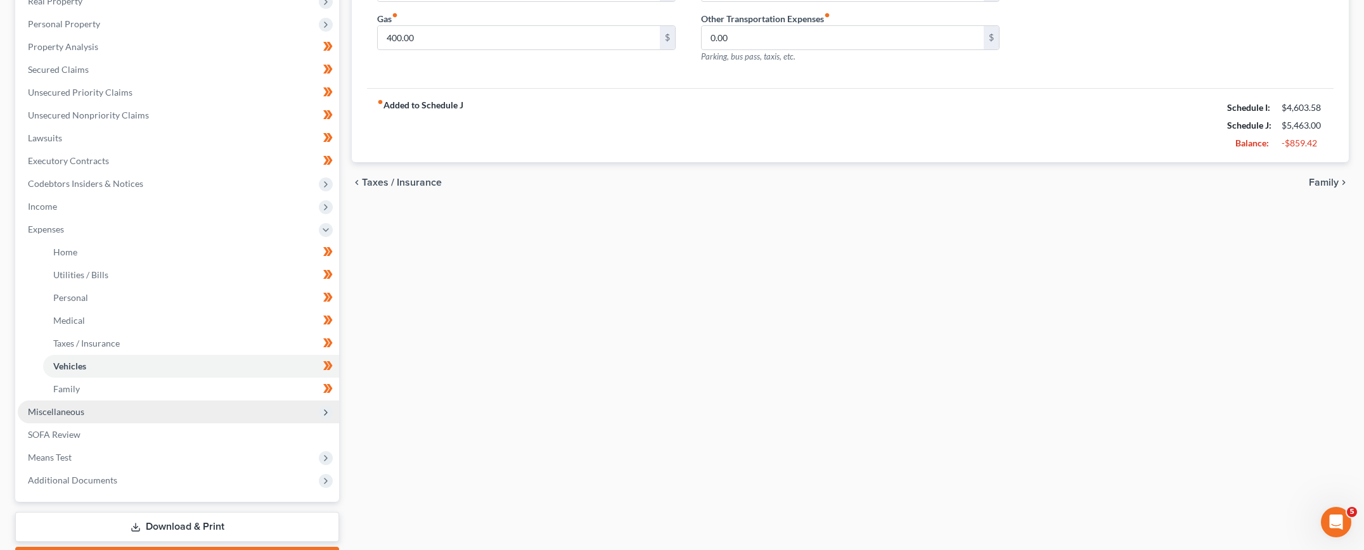
click at [64, 410] on span "Miscellaneous" at bounding box center [56, 411] width 56 height 11
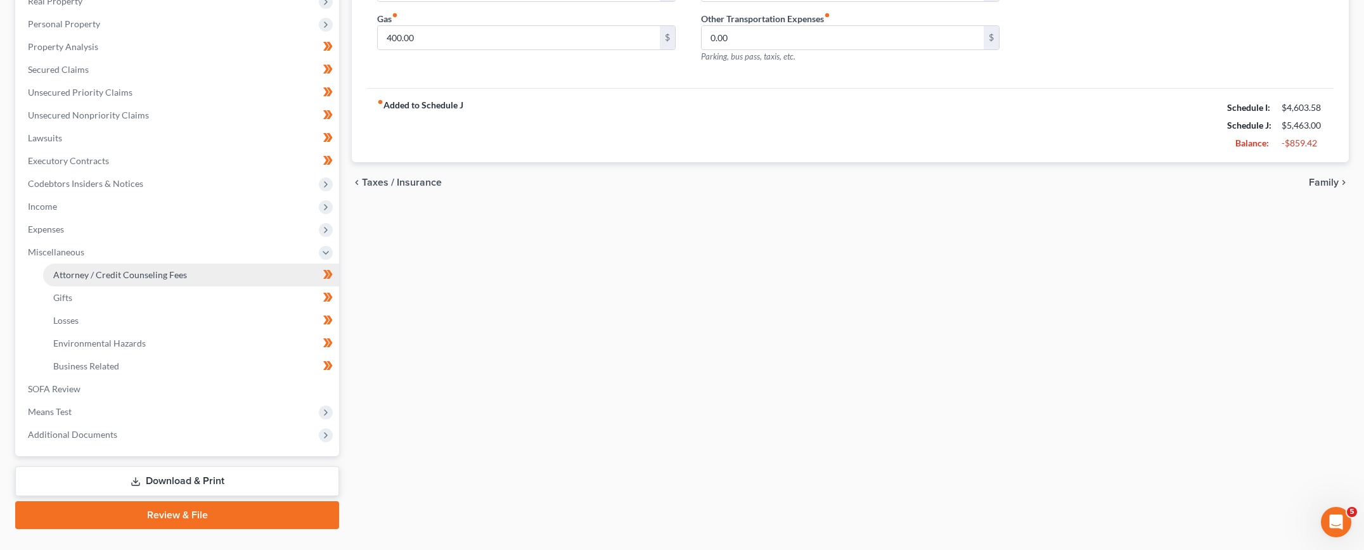
click at [110, 278] on span "Attorney / Credit Counseling Fees" at bounding box center [120, 274] width 134 height 11
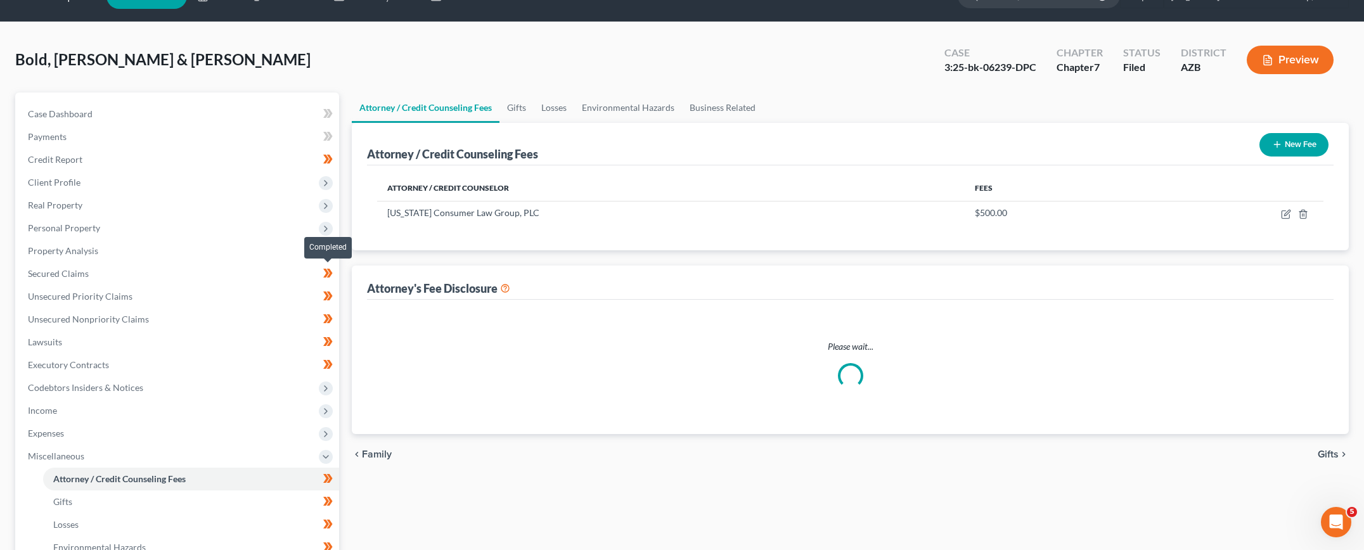
scroll to position [1, 0]
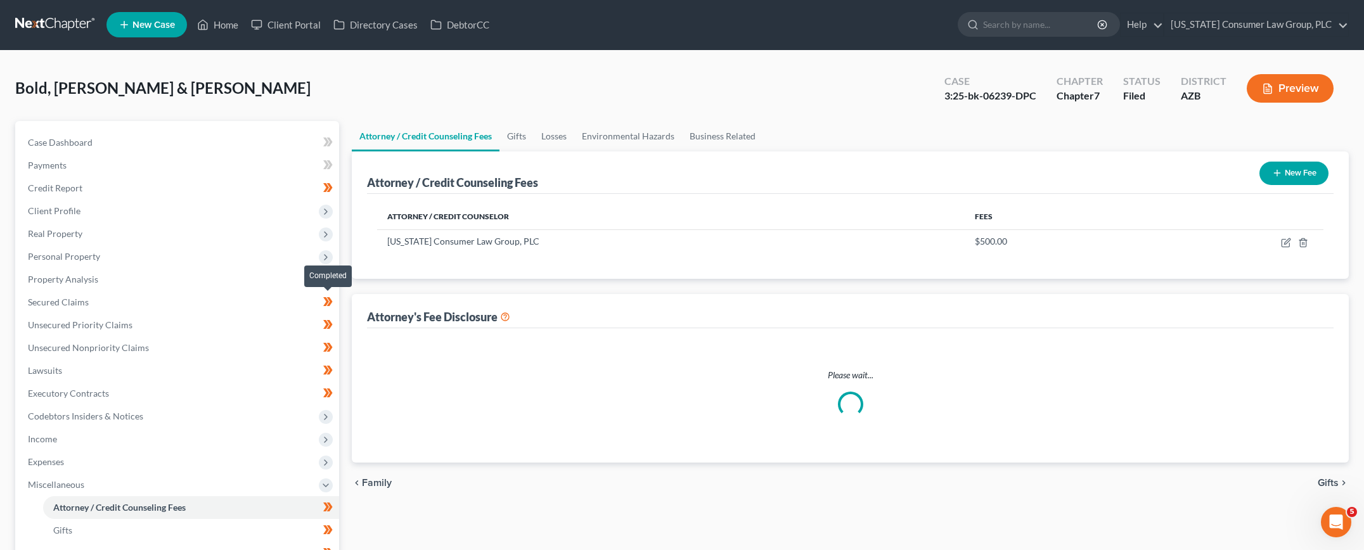
select select "7"
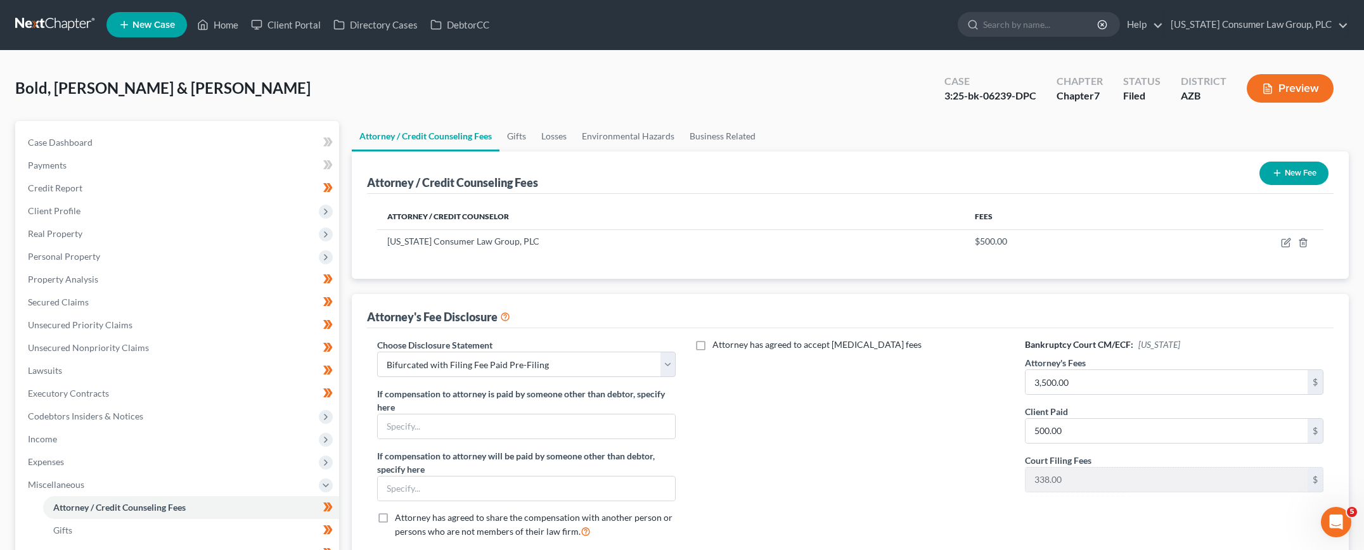
scroll to position [0, 0]
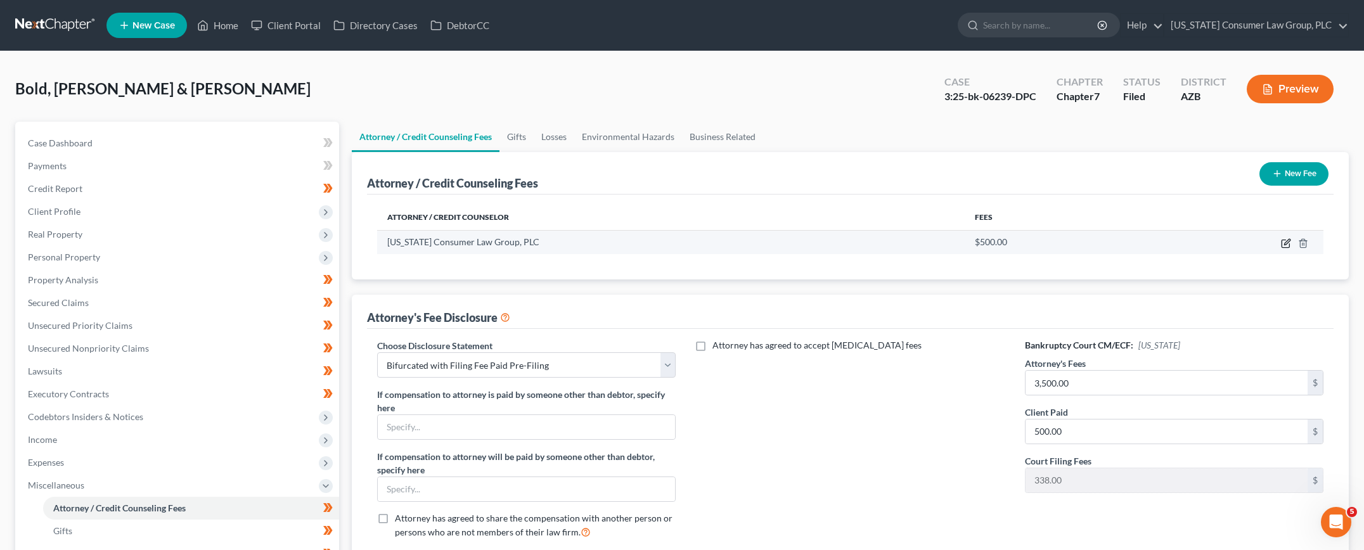
click at [1286, 245] on icon "button" at bounding box center [1286, 243] width 10 height 10
select select "3"
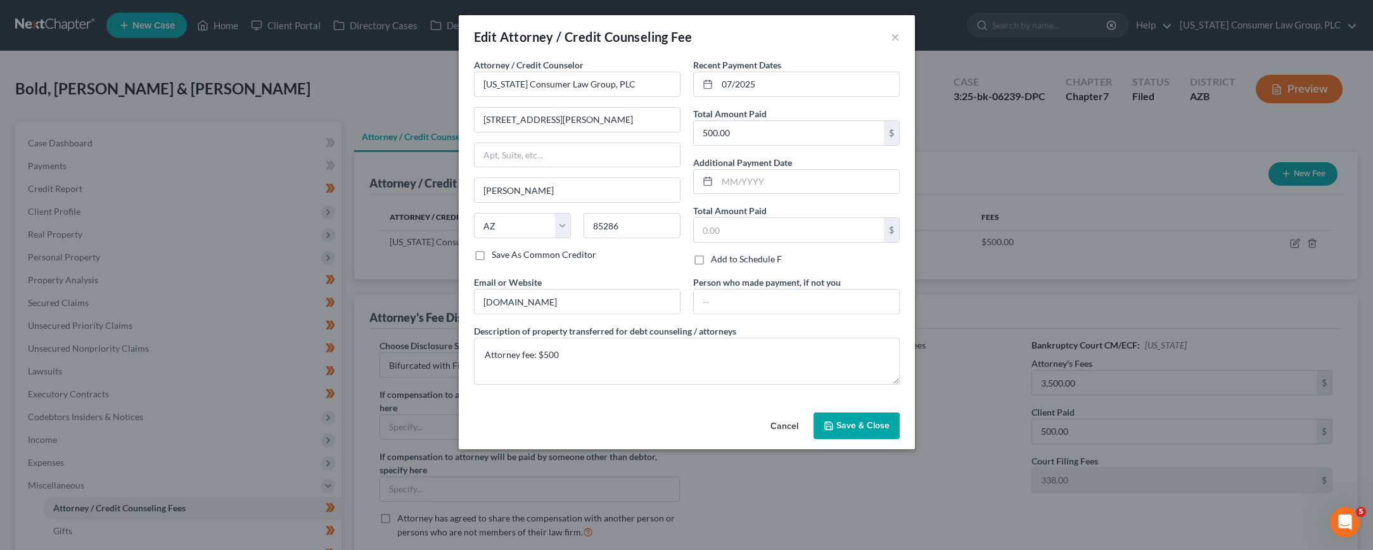
click at [855, 426] on span "Save & Close" at bounding box center [863, 425] width 53 height 11
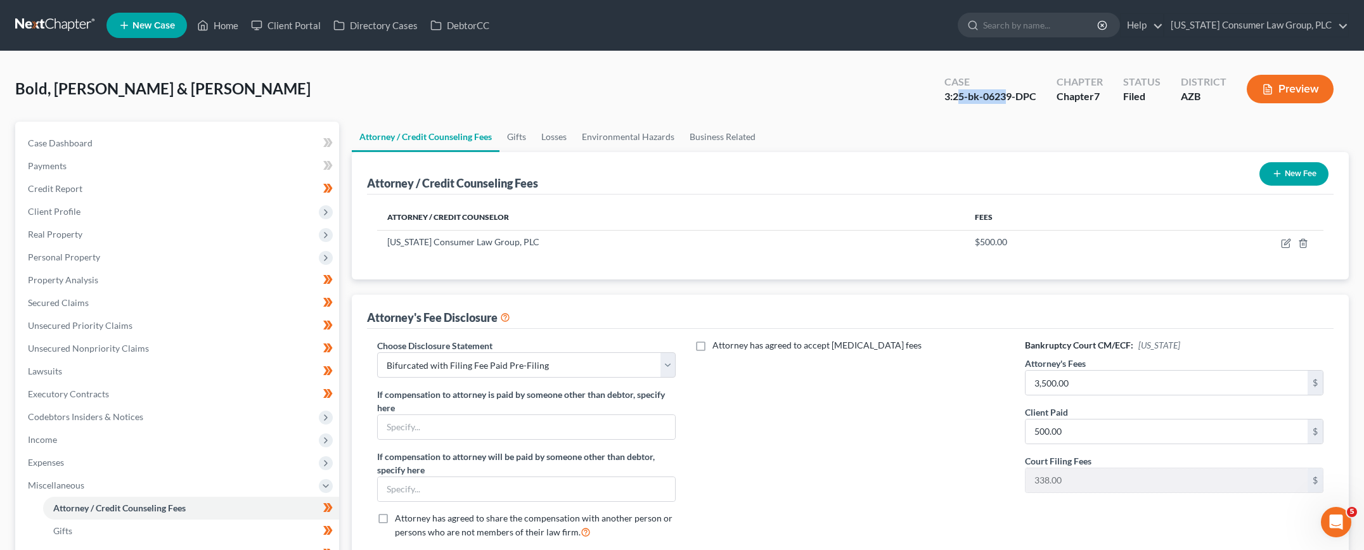
drag, startPoint x: 957, startPoint y: 97, endPoint x: 1005, endPoint y: 98, distance: 48.2
click at [1005, 98] on div "3:25-bk-06239-DPC" at bounding box center [990, 96] width 92 height 15
click at [989, 101] on div "3:25-bk-06239-DPC" at bounding box center [990, 96] width 92 height 15
drag, startPoint x: 955, startPoint y: 97, endPoint x: 1013, endPoint y: 97, distance: 57.7
click at [1013, 97] on div "3:25-bk-06239-DPC" at bounding box center [990, 96] width 92 height 15
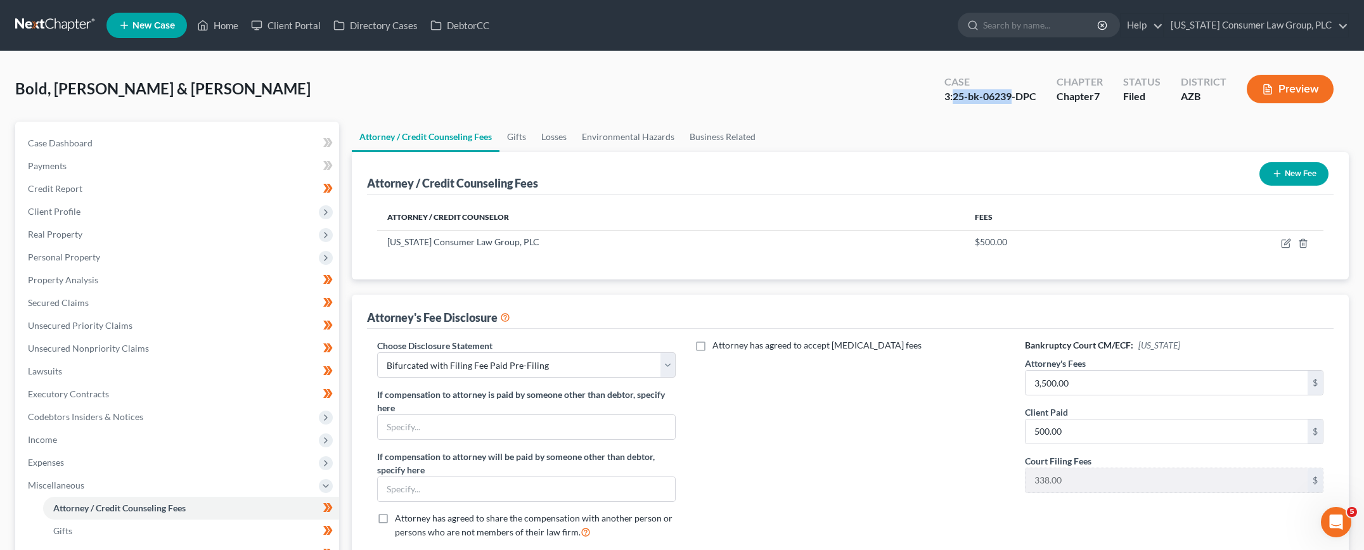
copy div "25-bk-06239"
click at [1119, 393] on input "3,500.00" at bounding box center [1166, 383] width 282 height 24
type input "3,750"
click at [935, 413] on div "Attorney has agreed to accept retainer fees" at bounding box center [850, 444] width 324 height 210
click at [1261, 27] on link "[US_STATE] Consumer Law Group, PLC" at bounding box center [1256, 25] width 184 height 23
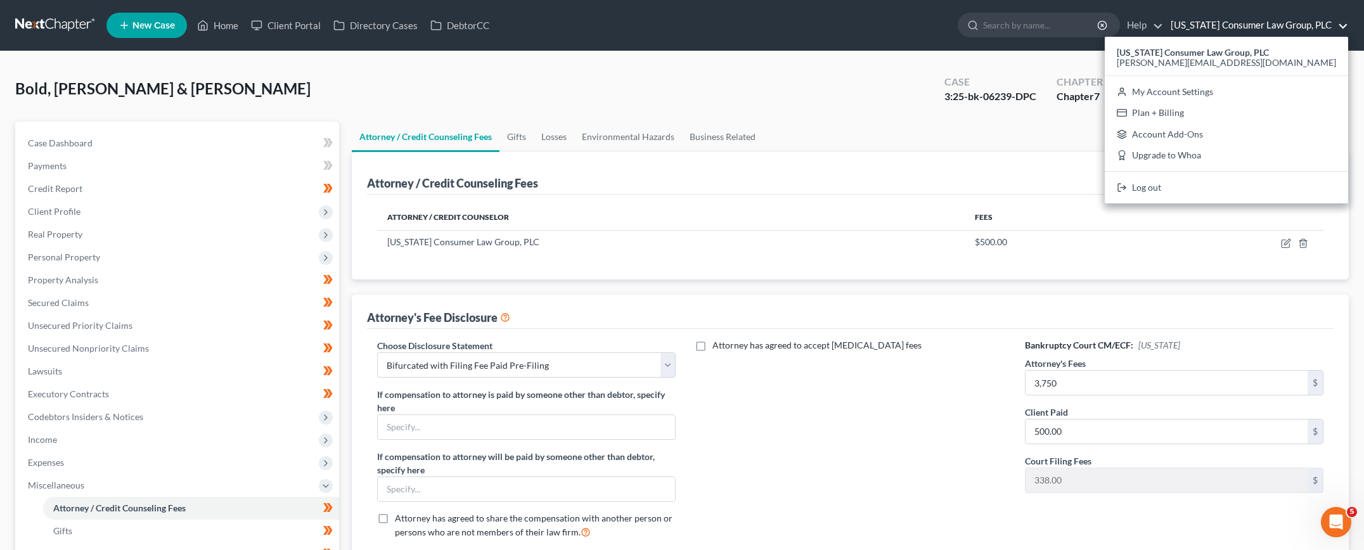
click at [1160, 124] on ul "Attorney / Credit Counseling Fees Gifts Losses Environmental Hazards Business R…" at bounding box center [850, 137] width 997 height 30
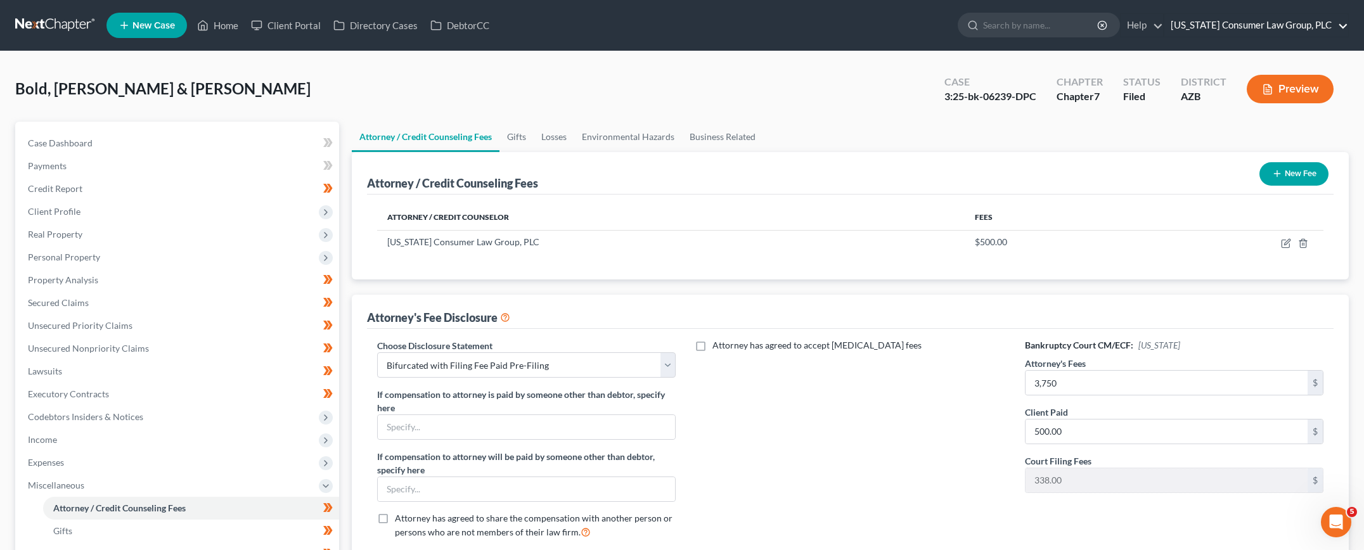
click at [1242, 27] on link "[US_STATE] Consumer Law Group, PLC" at bounding box center [1256, 25] width 184 height 23
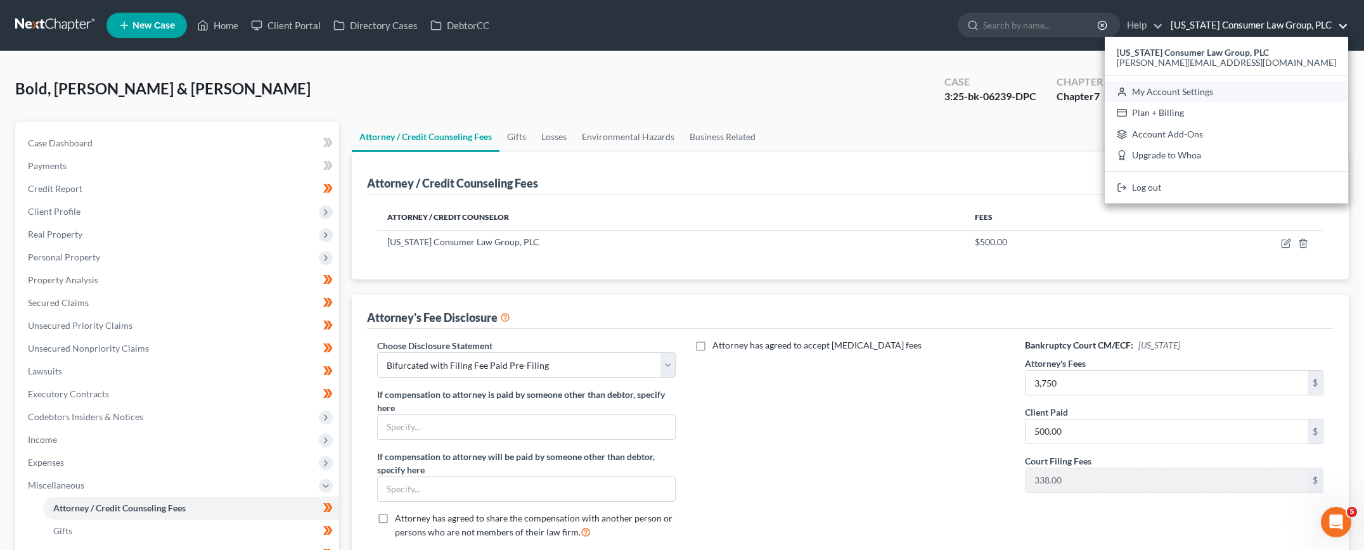
click at [1227, 92] on link "My Account Settings" at bounding box center [1226, 92] width 243 height 22
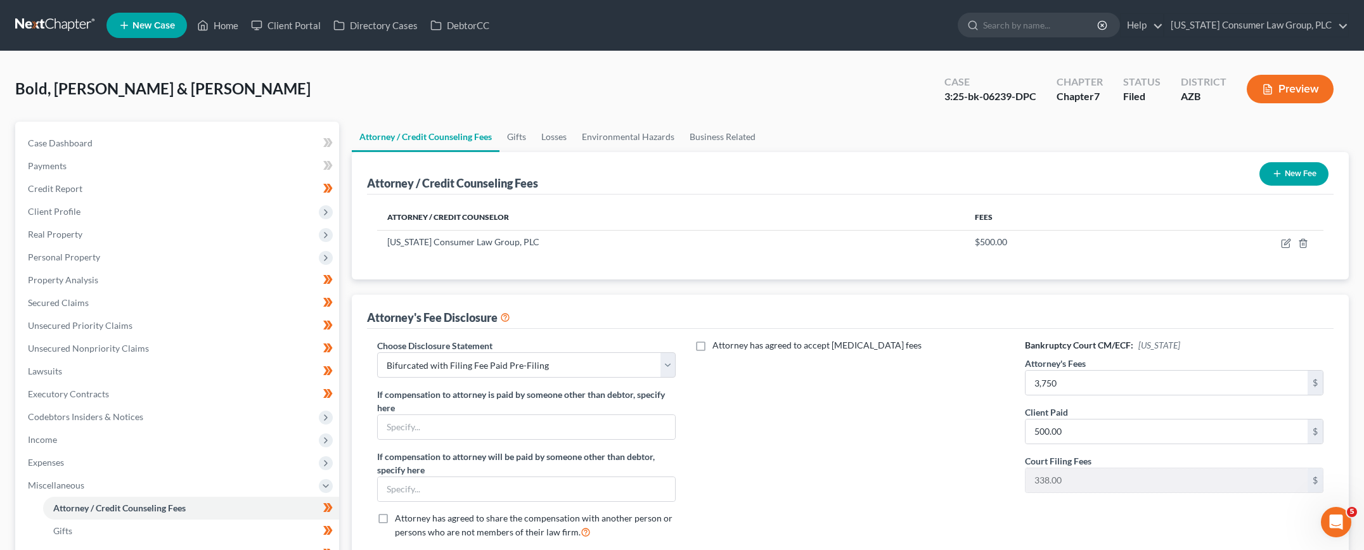
select select "4"
select select "22"
select select "3"
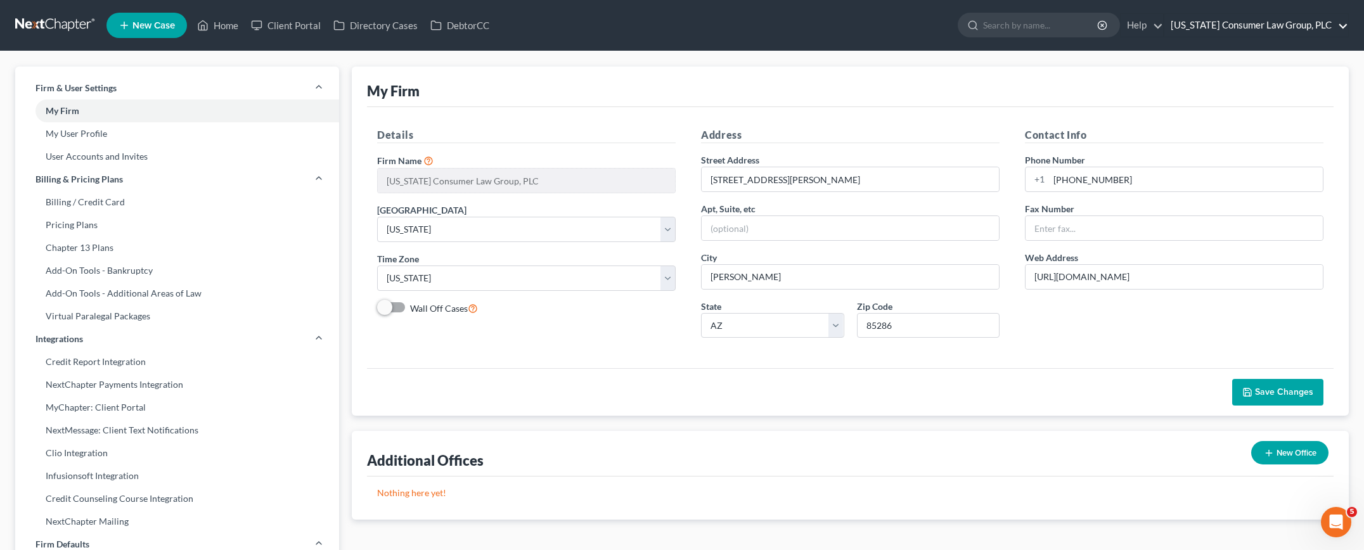
click at [1237, 25] on link "[US_STATE] Consumer Law Group, PLC" at bounding box center [1256, 25] width 184 height 23
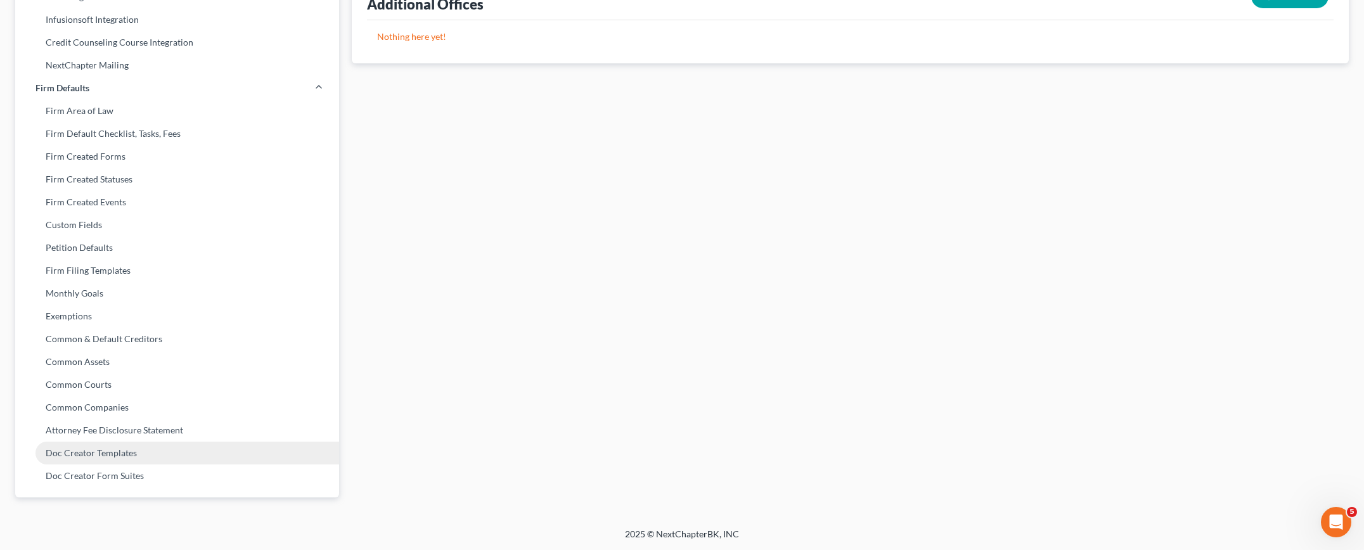
scroll to position [457, 0]
click at [123, 430] on link "Attorney Fee Disclosure Statement" at bounding box center [177, 429] width 324 height 23
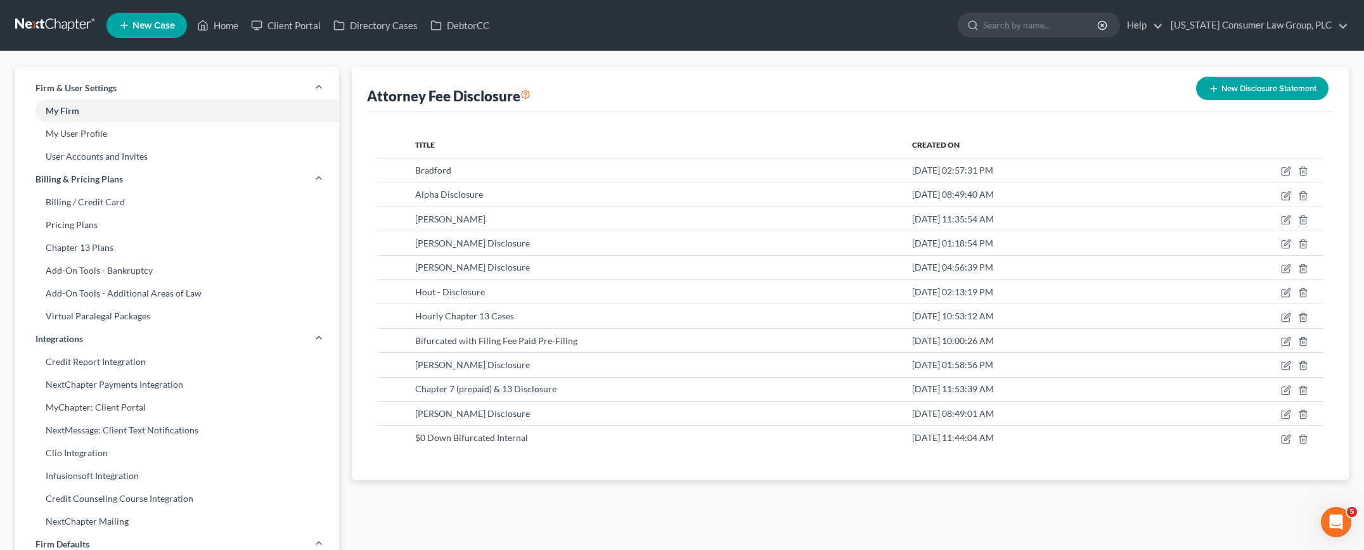
click at [1234, 87] on button "New Disclosure Statement" at bounding box center [1262, 88] width 132 height 23
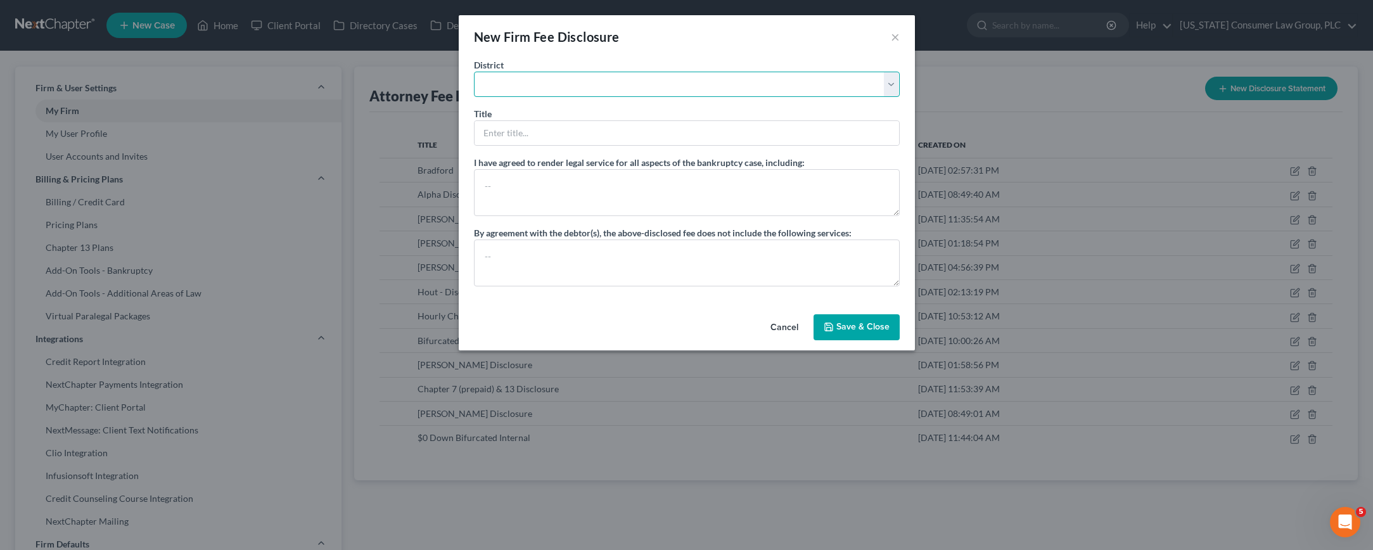
click at [669, 89] on select "Alabama - Middle Alabama - Northern Alabama - Southern Alaska Arizona Arkansas …" at bounding box center [687, 84] width 426 height 25
select select "4"
click at [474, 72] on select "Alabama - Middle Alabama - Northern Alabama - Southern Alaska Arizona Arkansas …" at bounding box center [687, 84] width 426 height 25
click at [552, 138] on input "text" at bounding box center [687, 133] width 425 height 24
type input "Bold Disclosure"
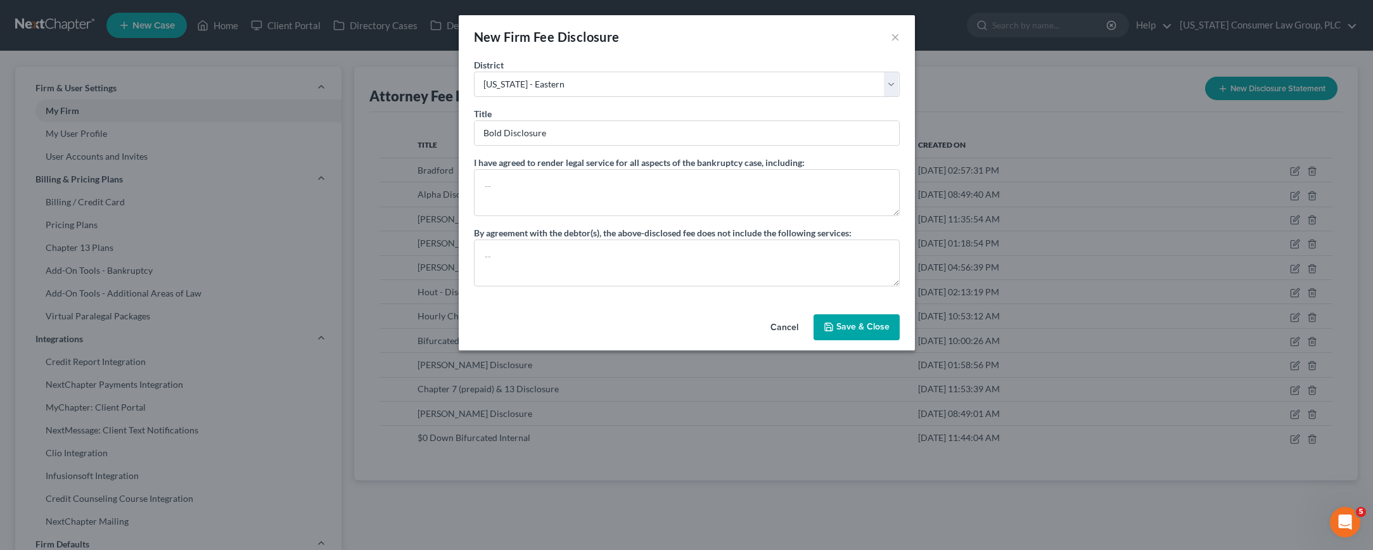
click at [877, 331] on button "Save & Close" at bounding box center [857, 327] width 86 height 27
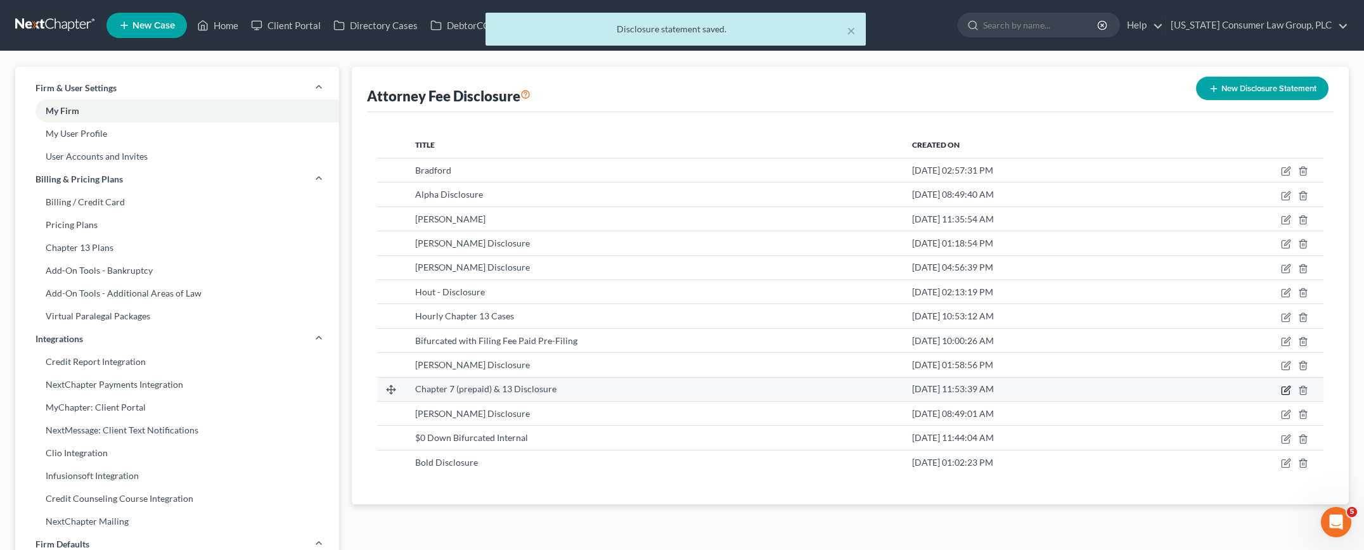
click at [1285, 391] on icon "button" at bounding box center [1287, 389] width 6 height 6
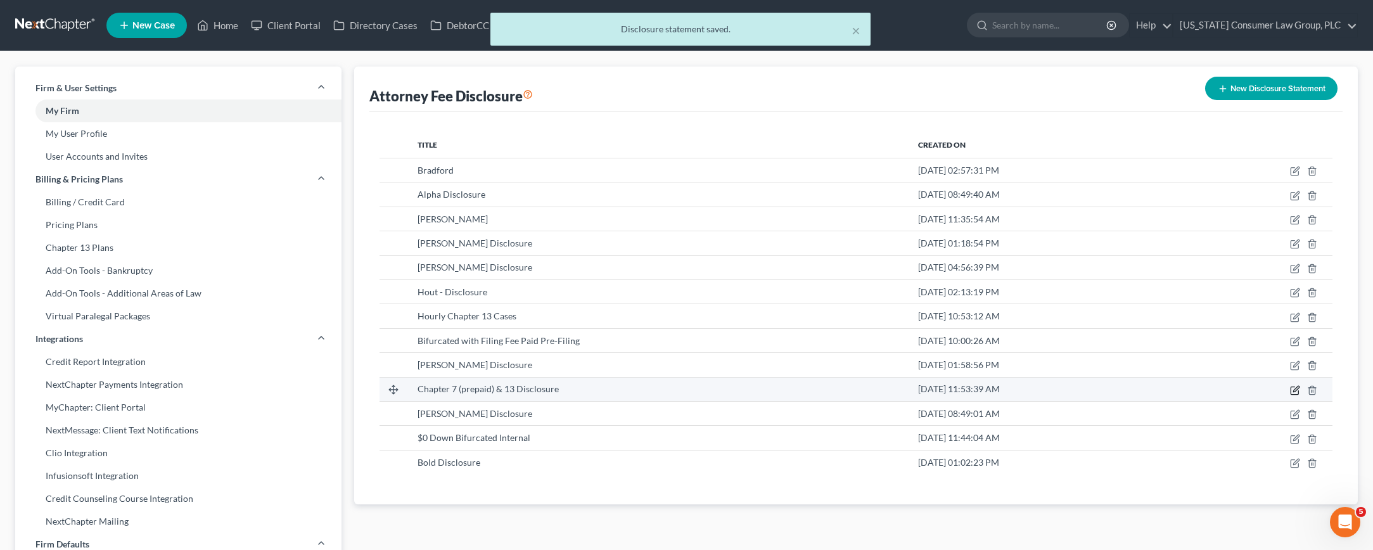
select select "4"
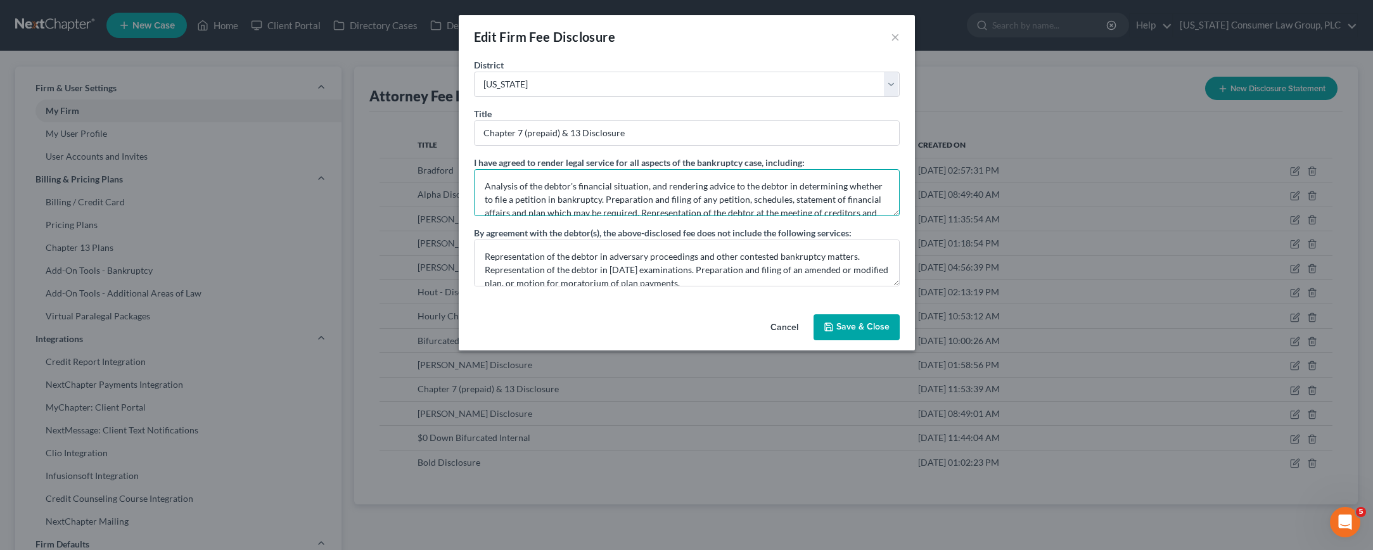
scroll to position [27, 0]
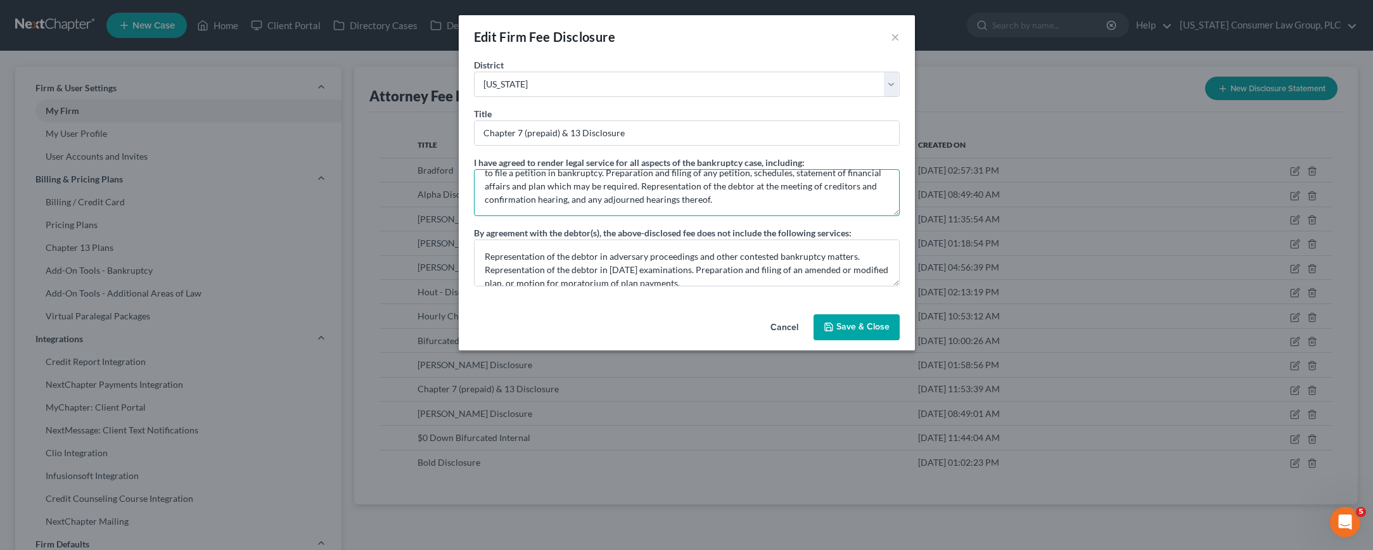
drag, startPoint x: 483, startPoint y: 186, endPoint x: 916, endPoint y: 217, distance: 434.0
click at [916, 217] on div "Edit Firm Fee Disclosure × District Alabama - Middle Alabama - Northern Alabama…" at bounding box center [686, 275] width 1373 height 550
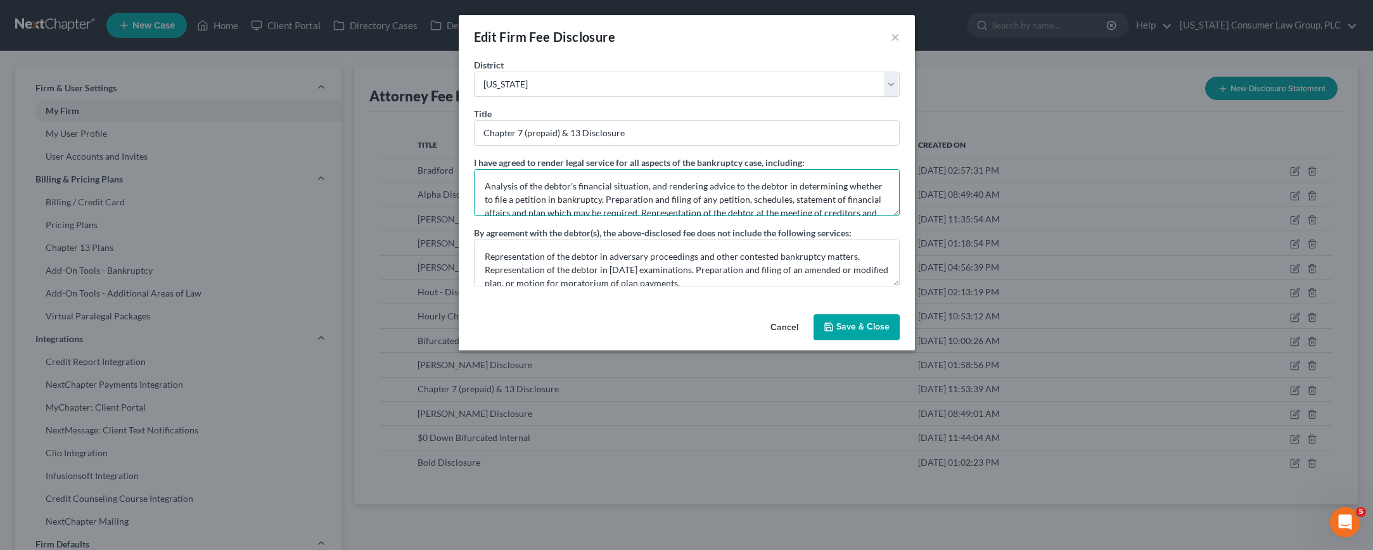
click at [667, 205] on textarea "Analysis of the debtor's financial situation, and rendering advice to the debto…" at bounding box center [687, 192] width 426 height 47
click at [484, 186] on textarea "Analysis of the debtor's financial situation, and rendering advice to the debto…" at bounding box center [687, 192] width 426 height 47
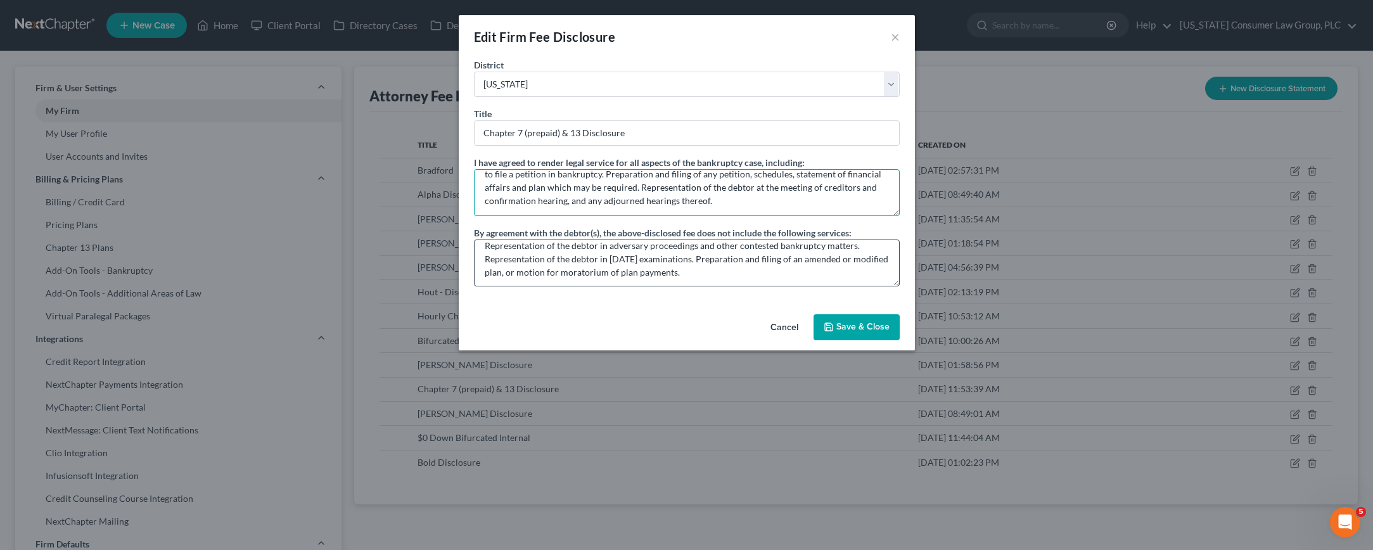
scroll to position [13, 0]
type textarea "Counsel was hired post-petition for a flat fee of $3,750 payable at the rate of…"
drag, startPoint x: 853, startPoint y: 328, endPoint x: 735, endPoint y: 319, distance: 118.3
click at [741, 319] on div "Cancel Save & Close" at bounding box center [687, 330] width 456 height 42
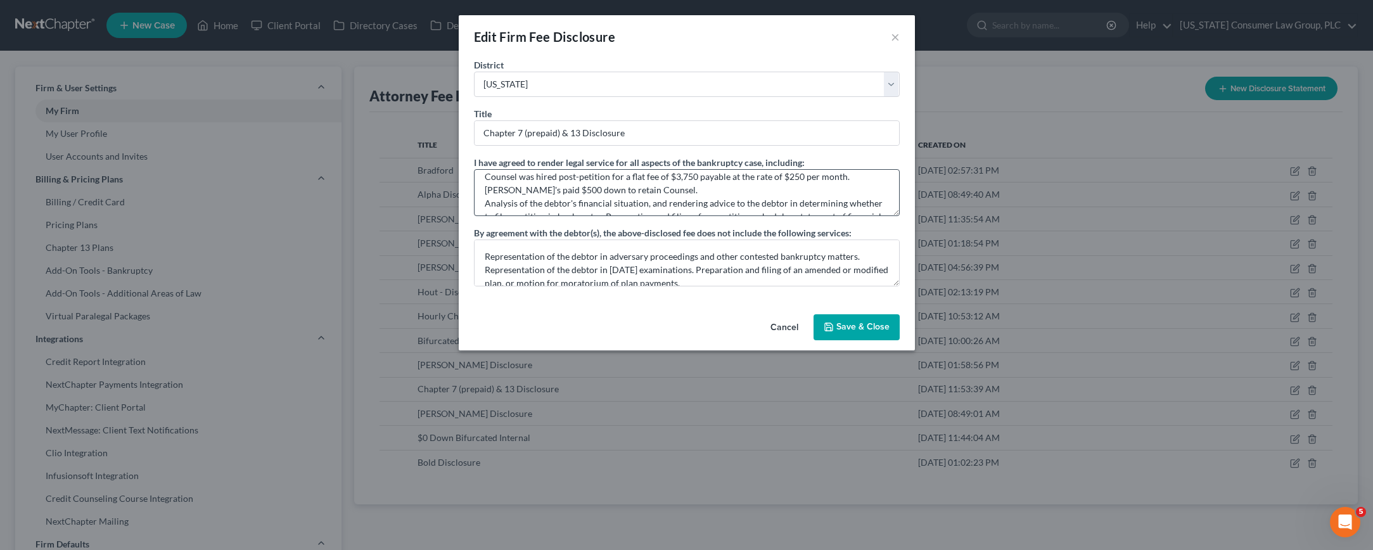
scroll to position [0, 0]
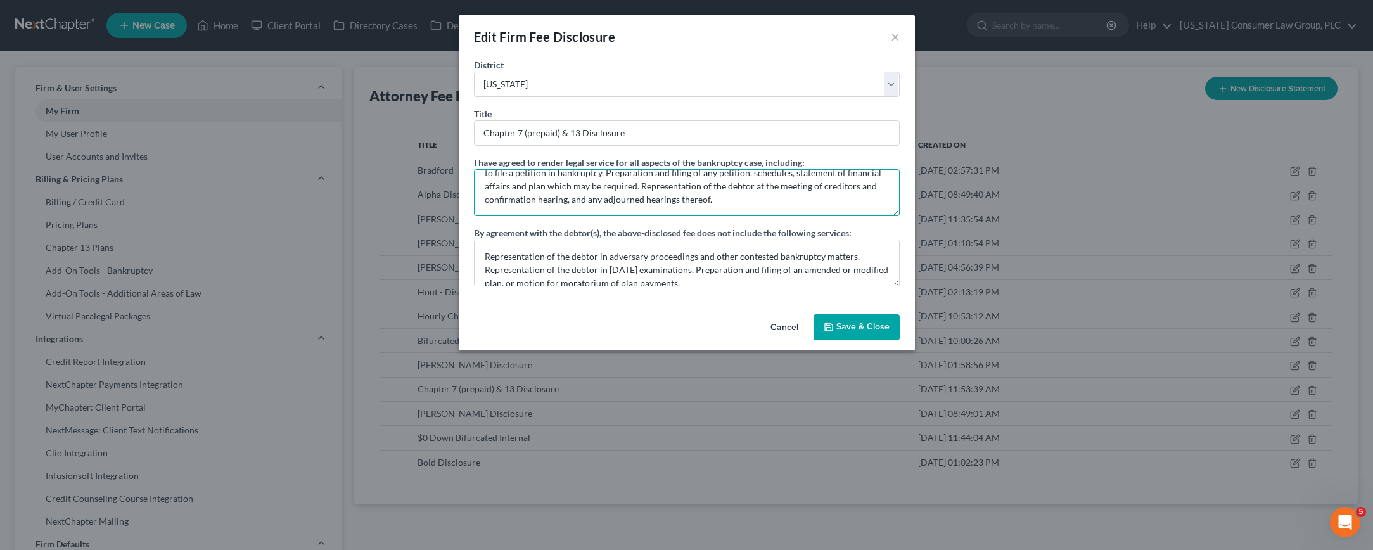
drag, startPoint x: 482, startPoint y: 184, endPoint x: 786, endPoint y: 215, distance: 305.1
click at [844, 229] on div "I have agreed to render legal service for all aspects of the bankruptcy case, i…" at bounding box center [687, 221] width 426 height 131
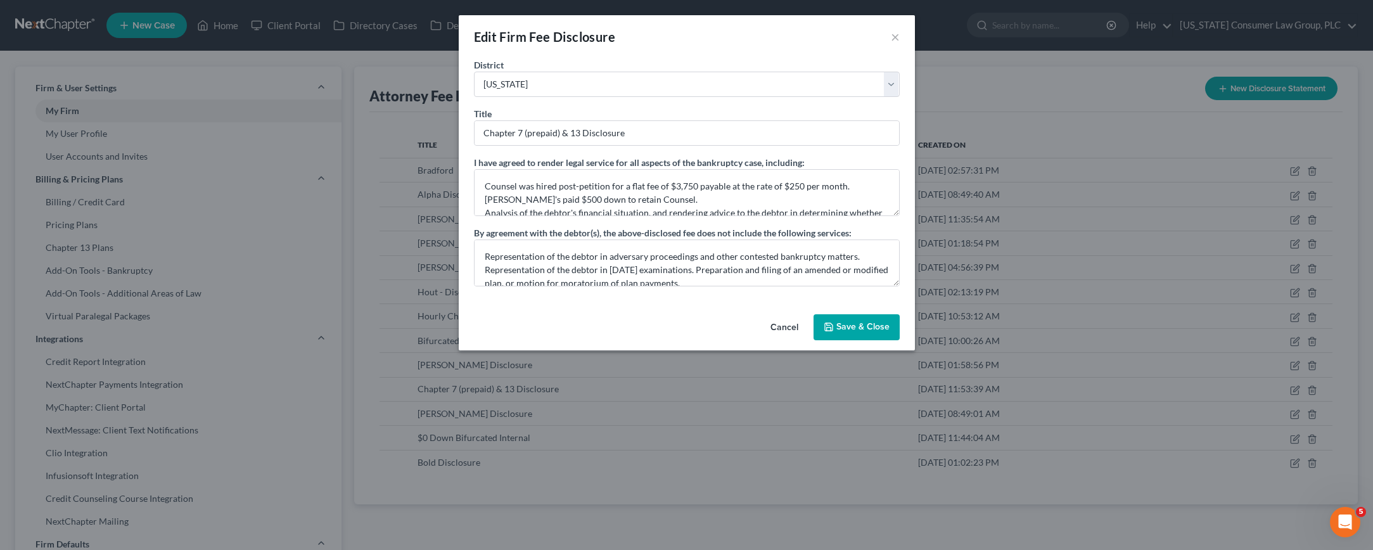
click at [783, 318] on button "Cancel" at bounding box center [785, 328] width 48 height 25
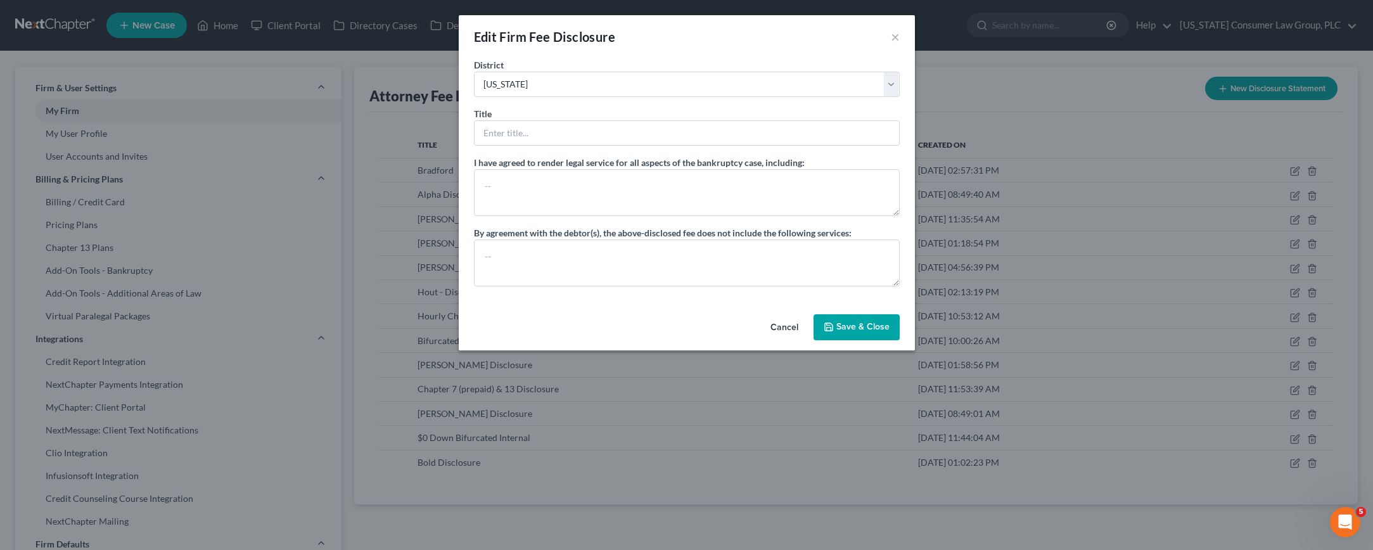
select select "?"
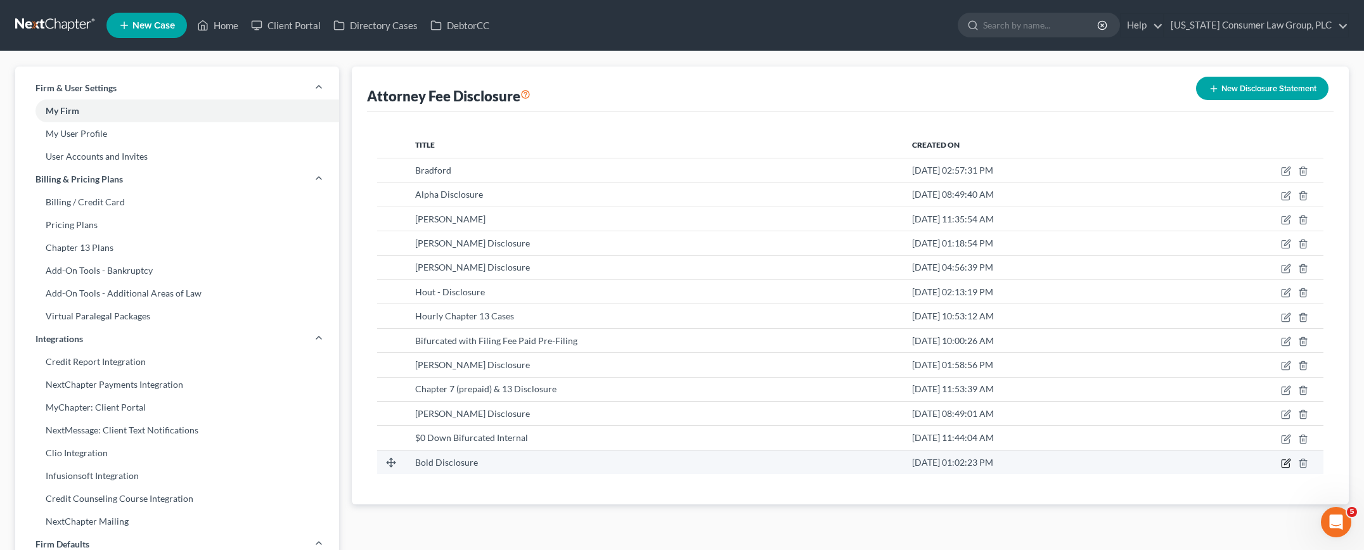
click at [1287, 465] on icon "button" at bounding box center [1286, 463] width 10 height 10
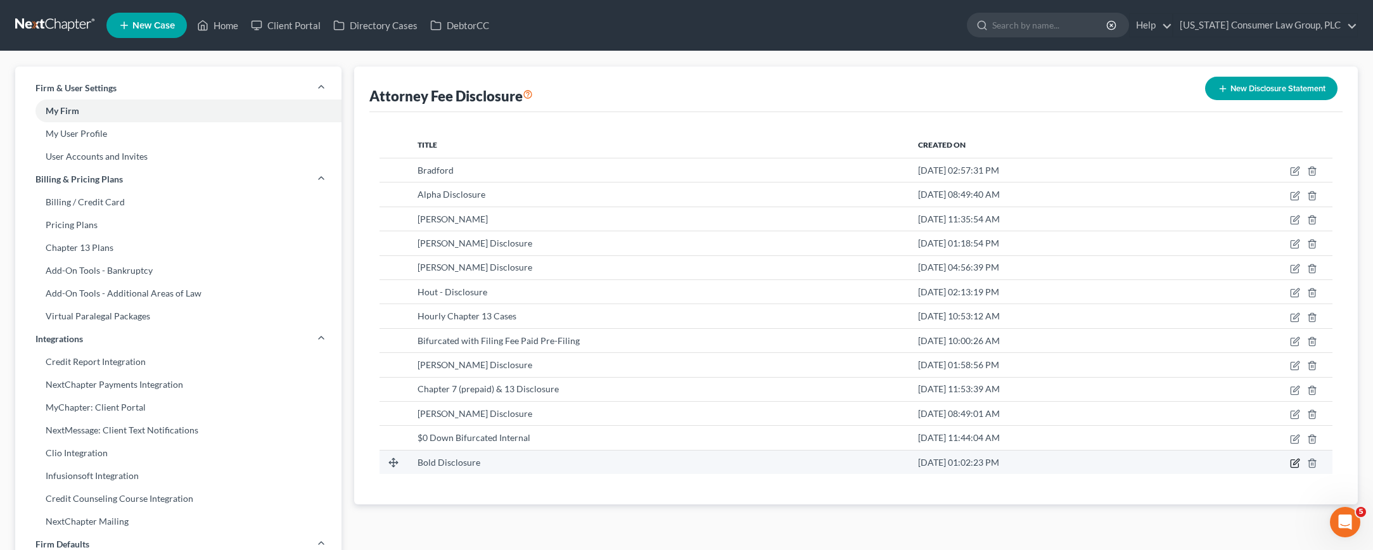
select select "4"
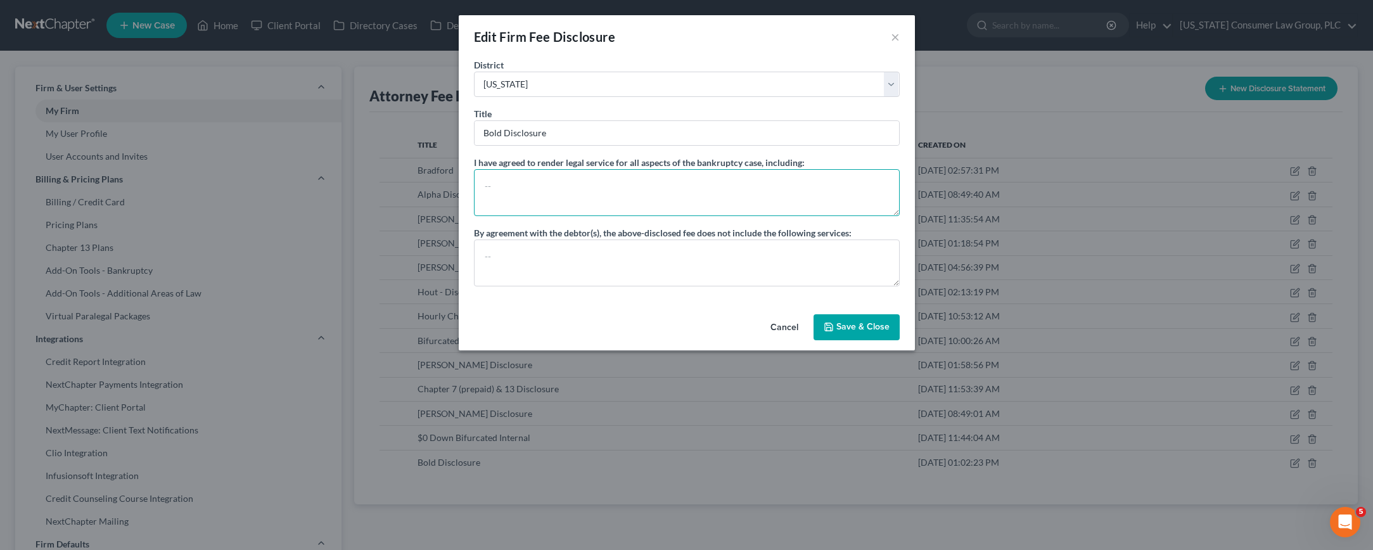
click at [526, 180] on textarea at bounding box center [687, 192] width 426 height 47
paste textarea "Counsel was hired post-petition for a flat fee of $3,750 payable at the rate of…"
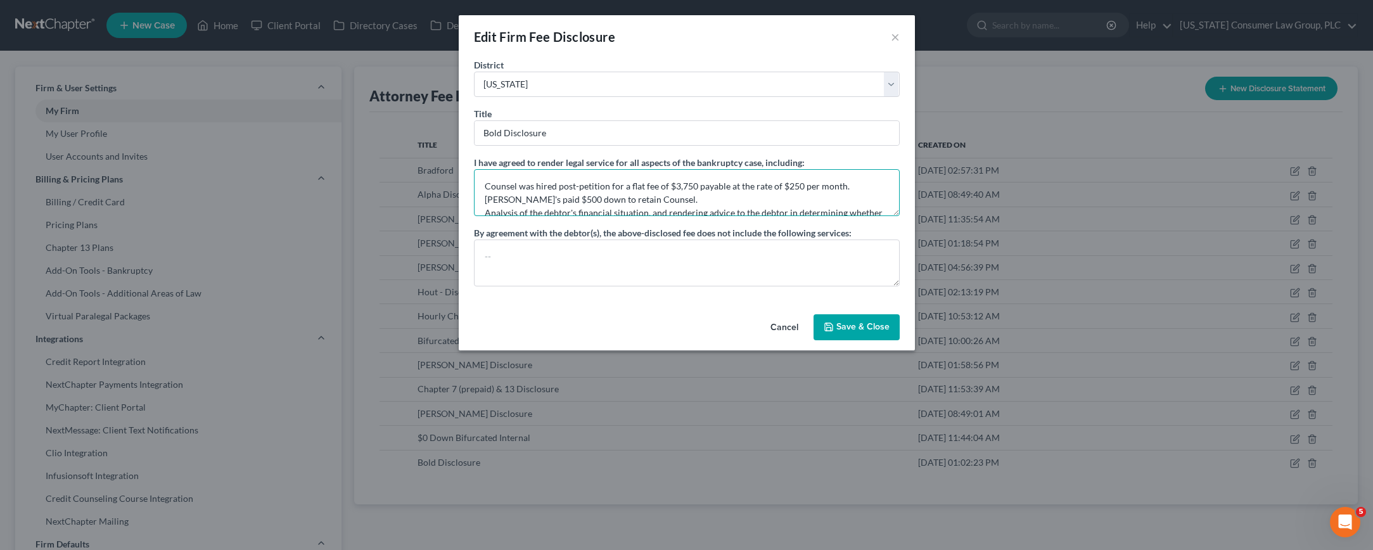
scroll to position [42, 0]
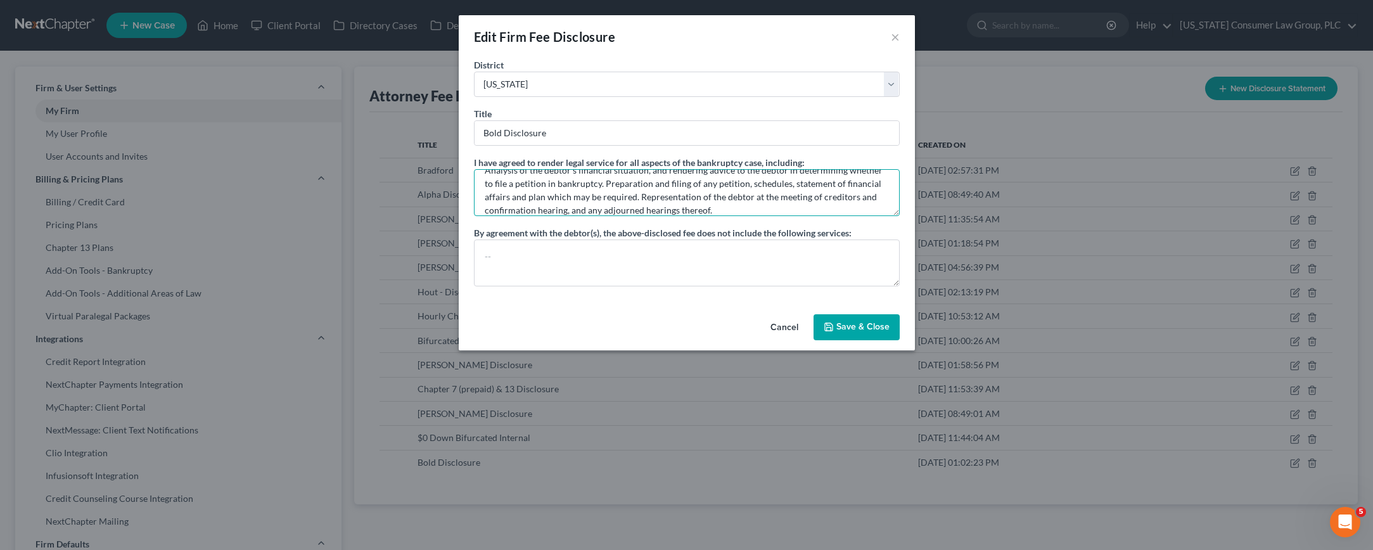
type textarea "Counsel was hired post-petition for a flat fee of $3,750 payable at the rate of…"
click at [866, 327] on button "Save & Close" at bounding box center [857, 327] width 86 height 27
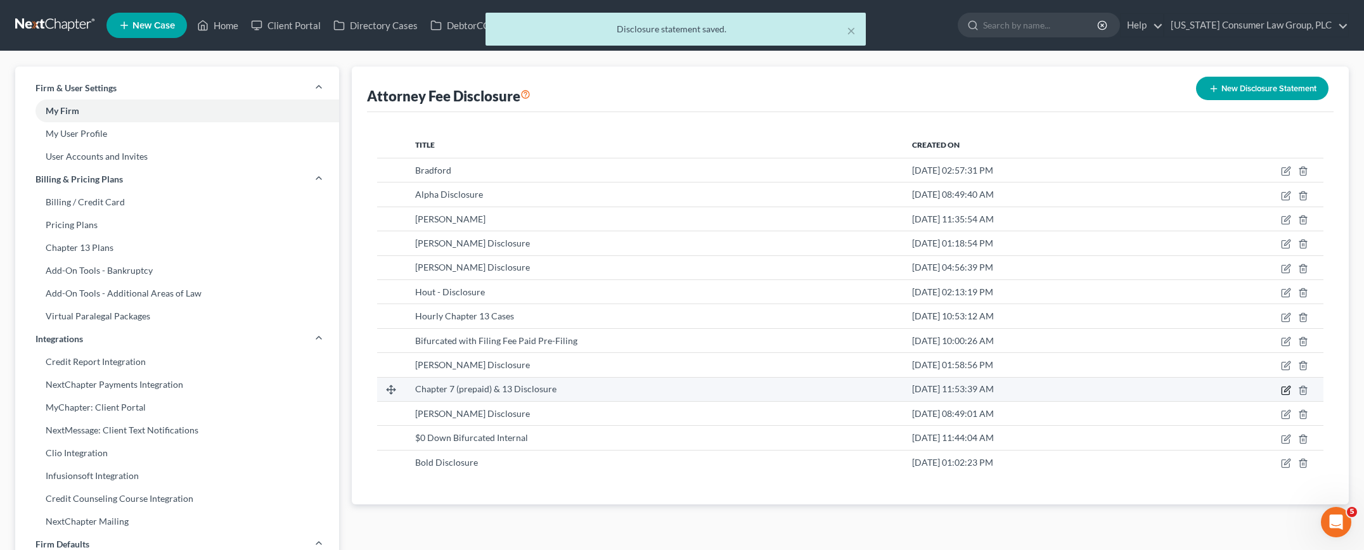
click at [1283, 390] on icon "button" at bounding box center [1286, 390] width 10 height 10
select select "4"
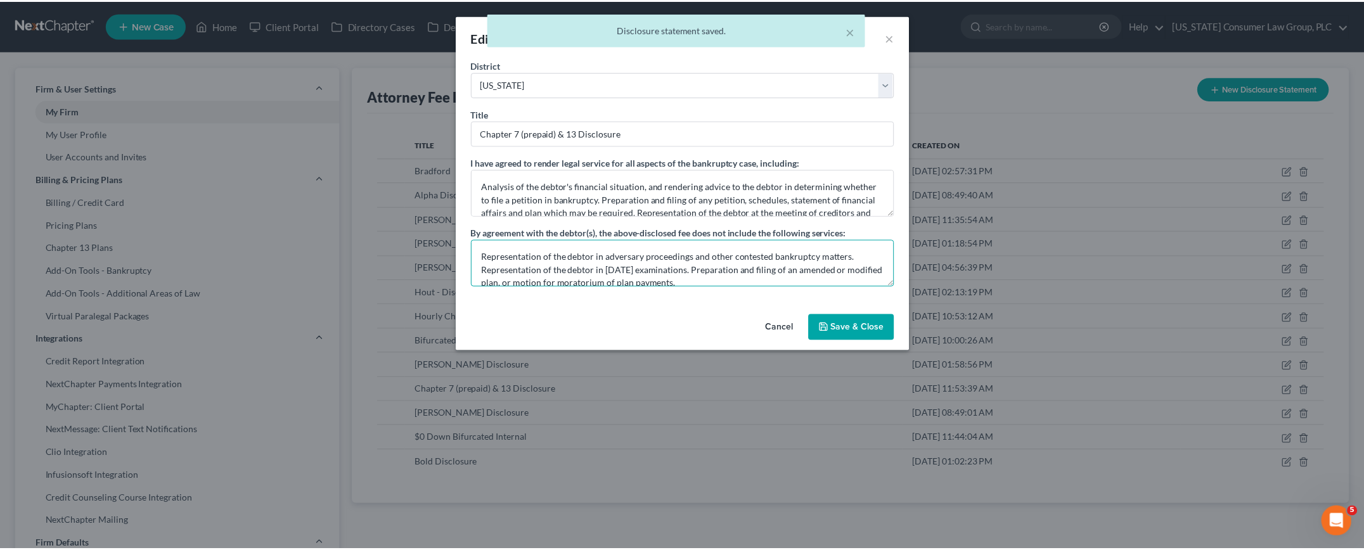
scroll to position [13, 0]
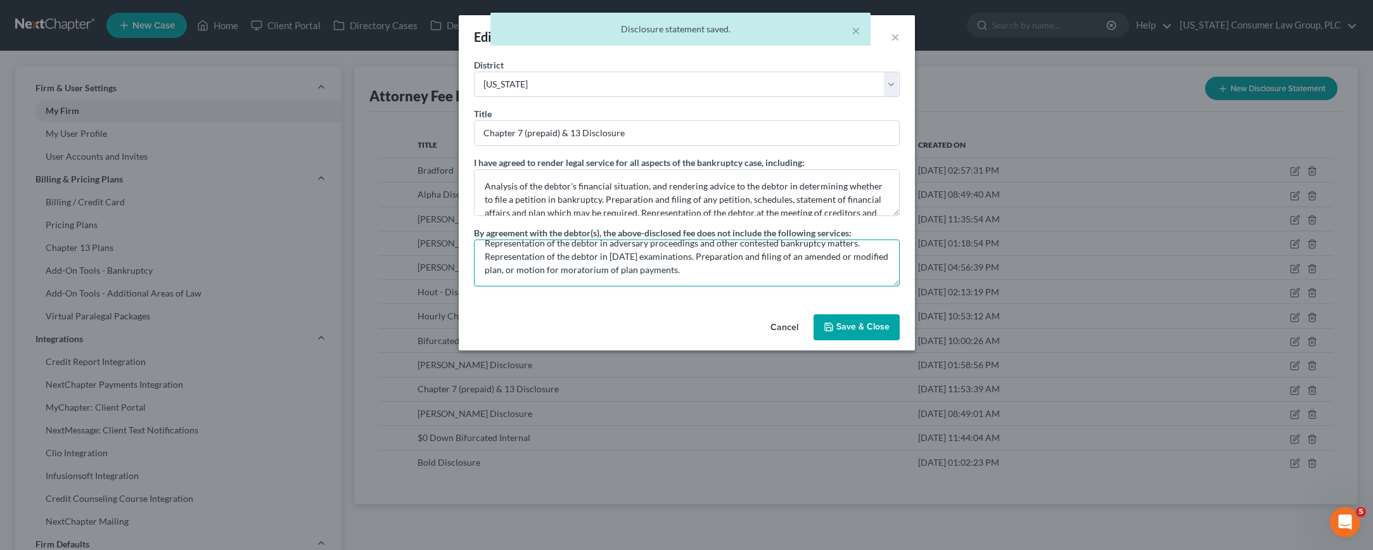
drag, startPoint x: 516, startPoint y: 259, endPoint x: 826, endPoint y: 307, distance: 314.3
click at [826, 307] on div "District Alabama - Middle Alabama - Northern Alabama - Southern Alaska Arizona …" at bounding box center [687, 183] width 456 height 251
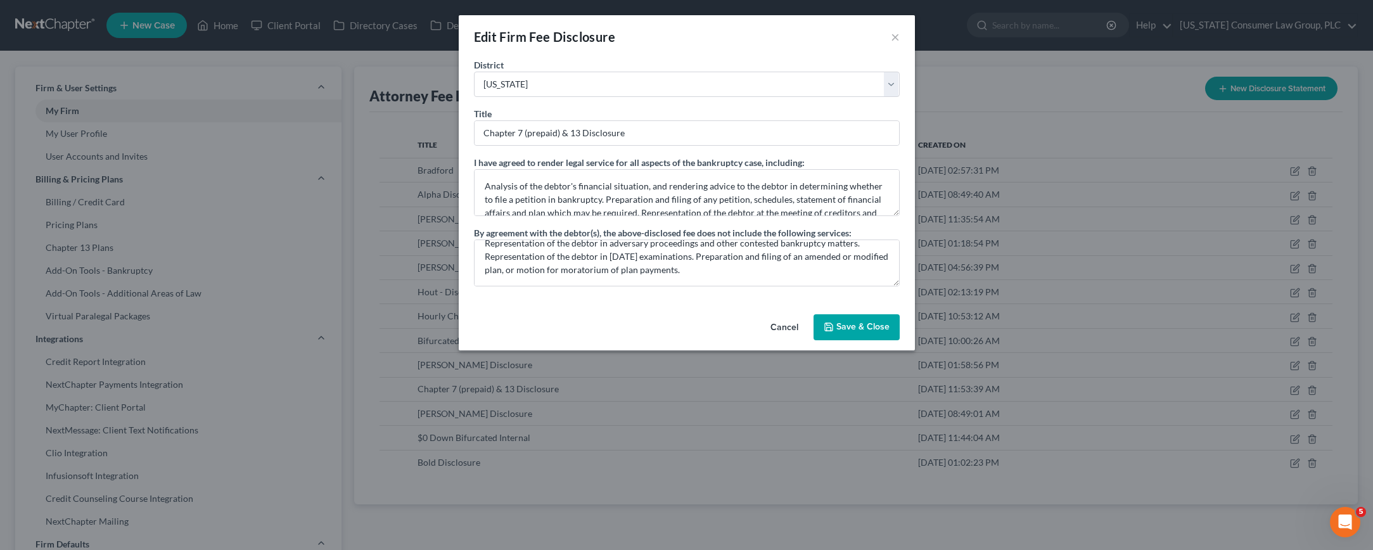
click at [865, 326] on button "Save & Close" at bounding box center [857, 327] width 86 height 27
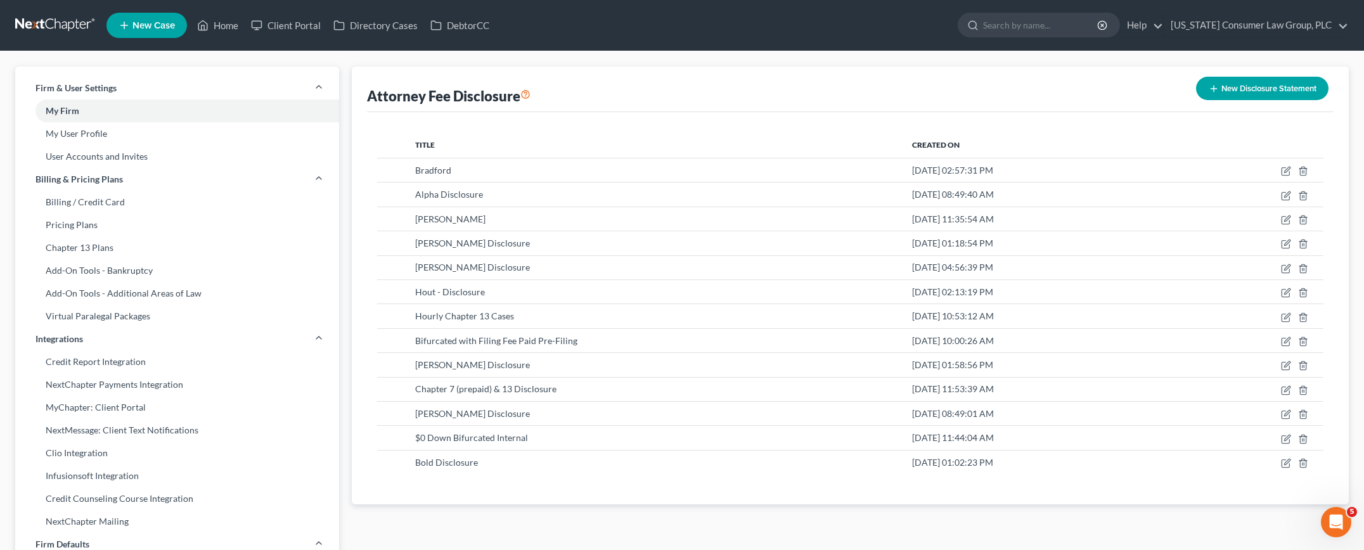
click at [68, 27] on link at bounding box center [55, 25] width 81 height 23
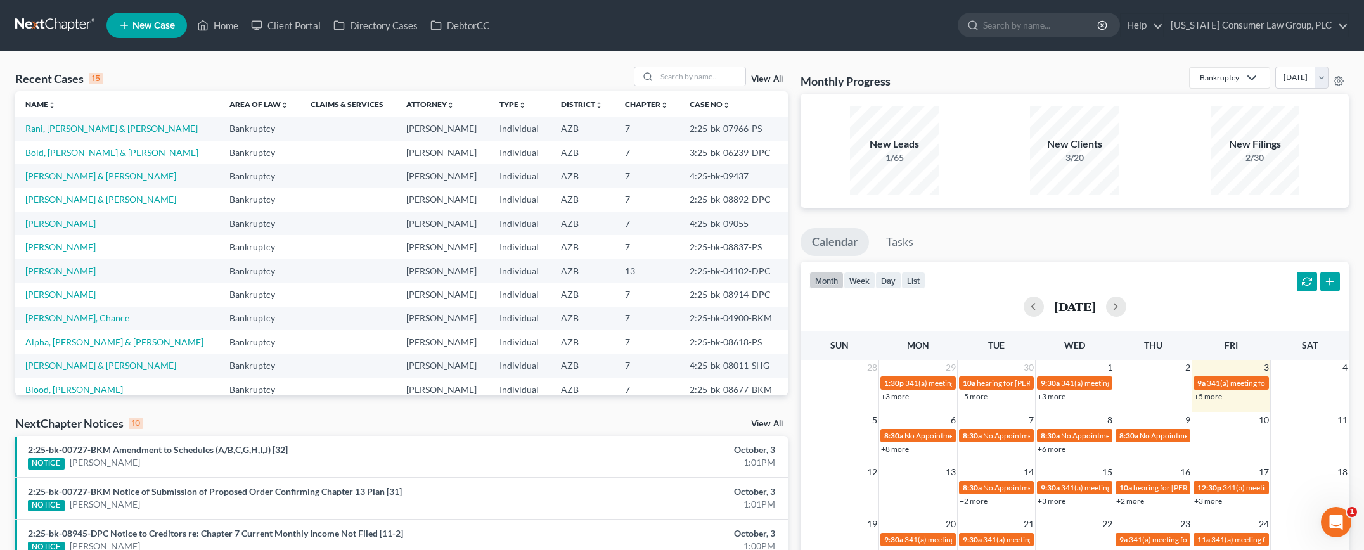
click at [76, 155] on link "Bold, [PERSON_NAME] & [PERSON_NAME]" at bounding box center [111, 152] width 173 height 11
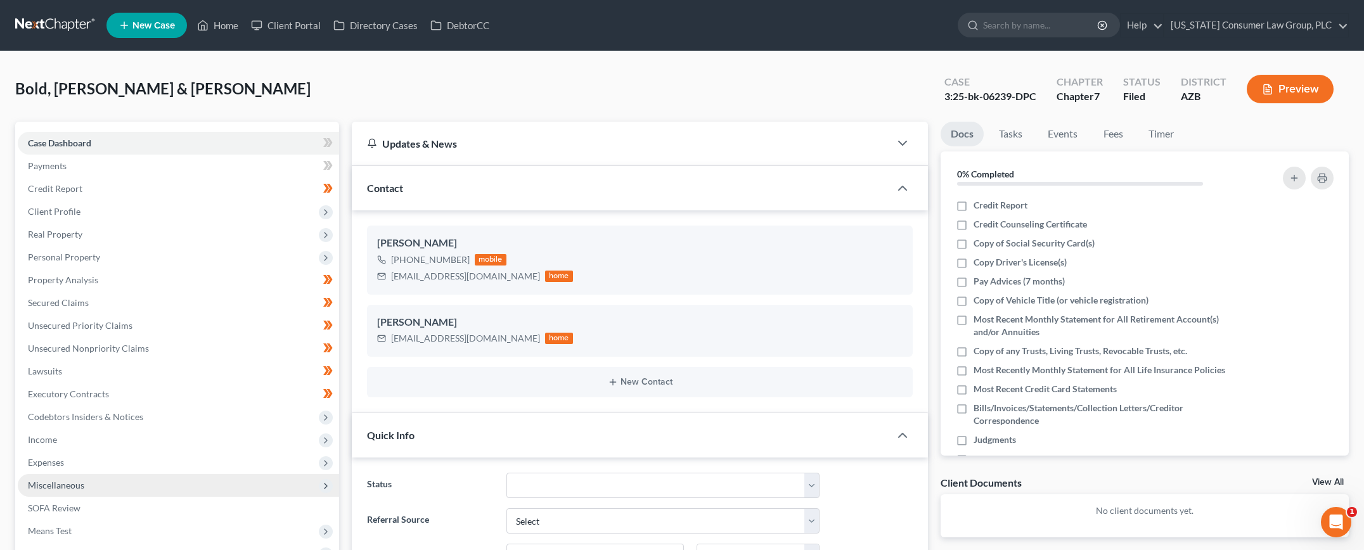
scroll to position [243, 0]
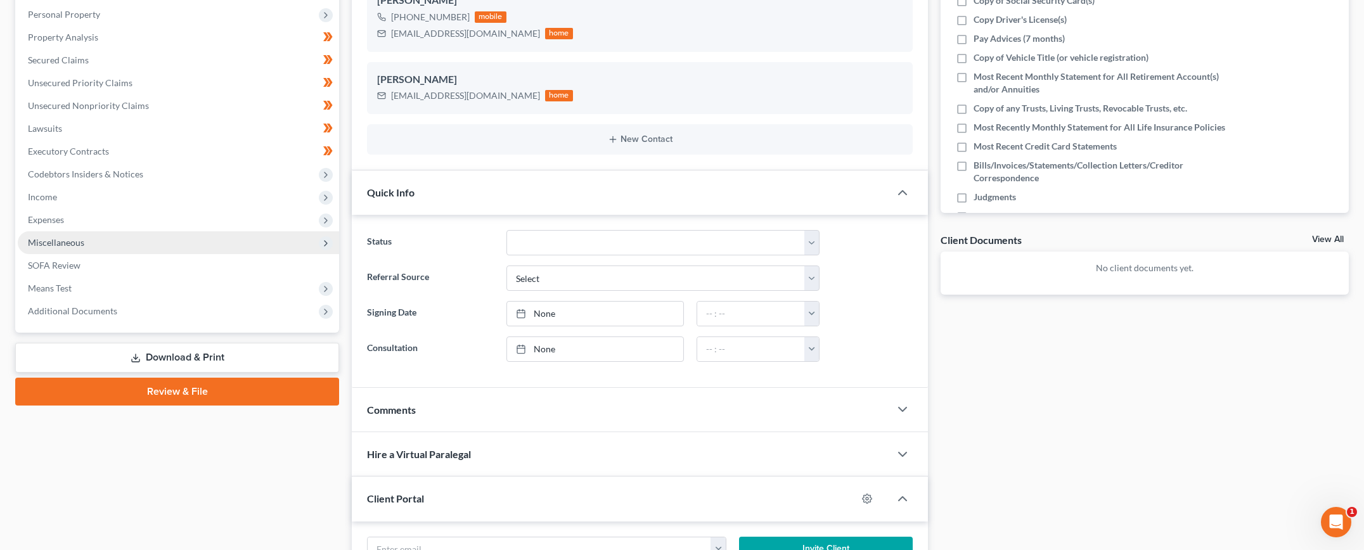
click at [89, 237] on span "Miscellaneous" at bounding box center [178, 242] width 321 height 23
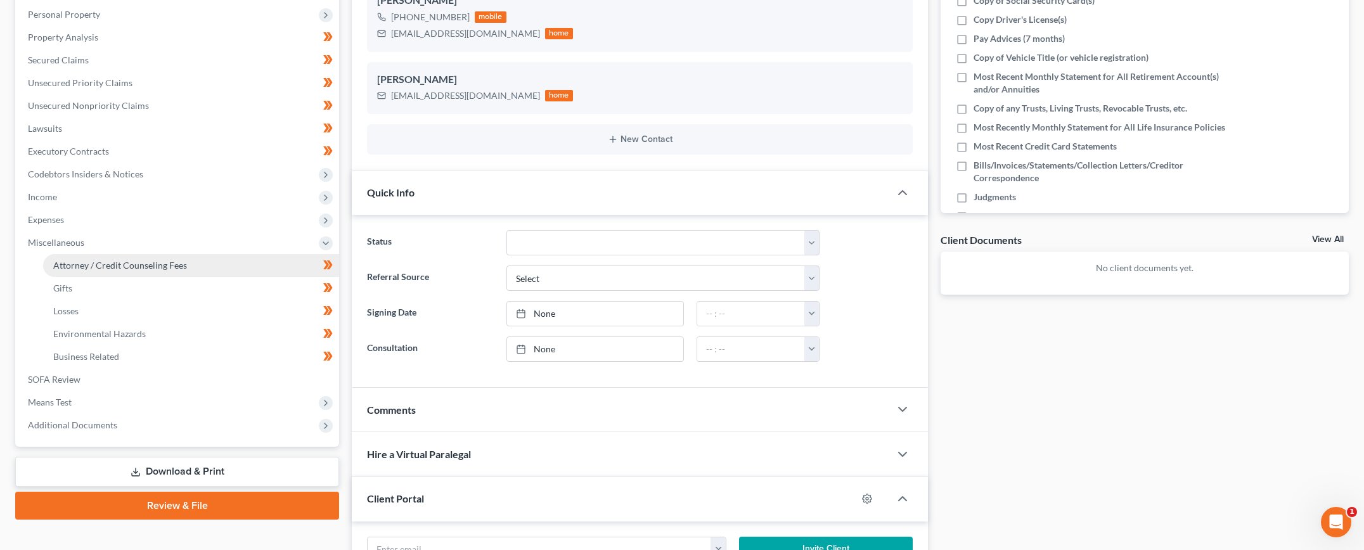
click at [88, 258] on link "Attorney / Credit Counseling Fees" at bounding box center [191, 265] width 296 height 23
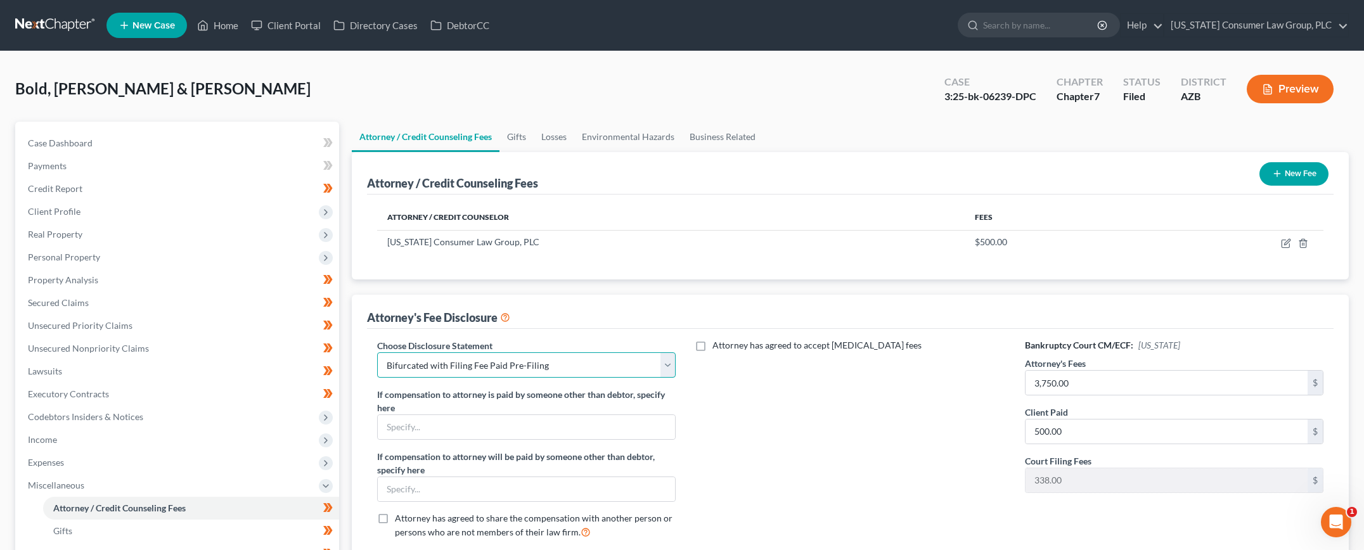
click at [589, 370] on select "Select Bold Disclosure Bradford Alpha Disclosure Brashear Viscardi Disclosure M…" at bounding box center [526, 364] width 299 height 25
select select "0"
click at [377, 352] on select "Select Bold Disclosure Bradford Alpha Disclosure Brashear Viscardi Disclosure M…" at bounding box center [526, 364] width 299 height 25
click at [1300, 82] on button "Preview" at bounding box center [1290, 89] width 87 height 29
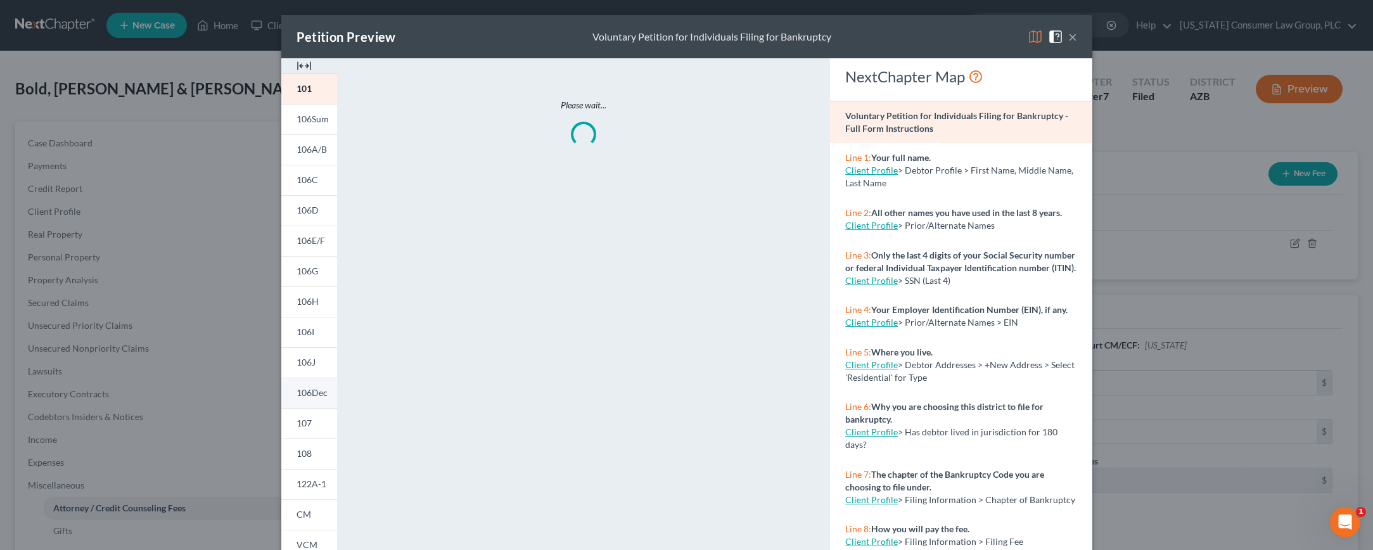
scroll to position [119, 0]
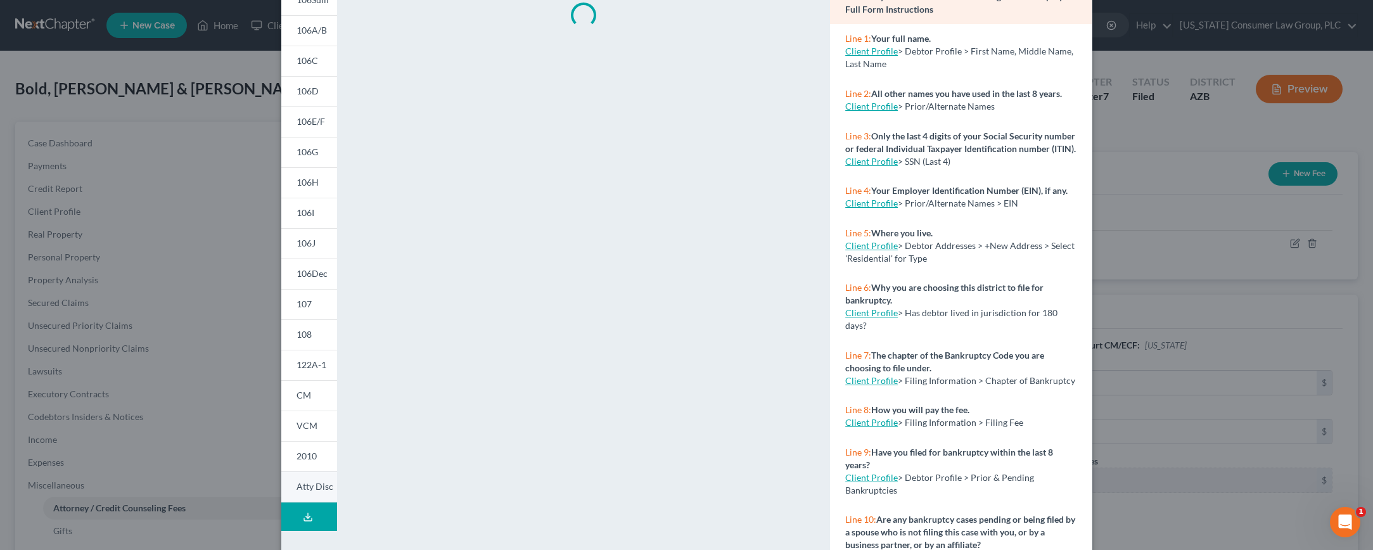
click at [307, 489] on span "Atty Disc" at bounding box center [315, 486] width 37 height 11
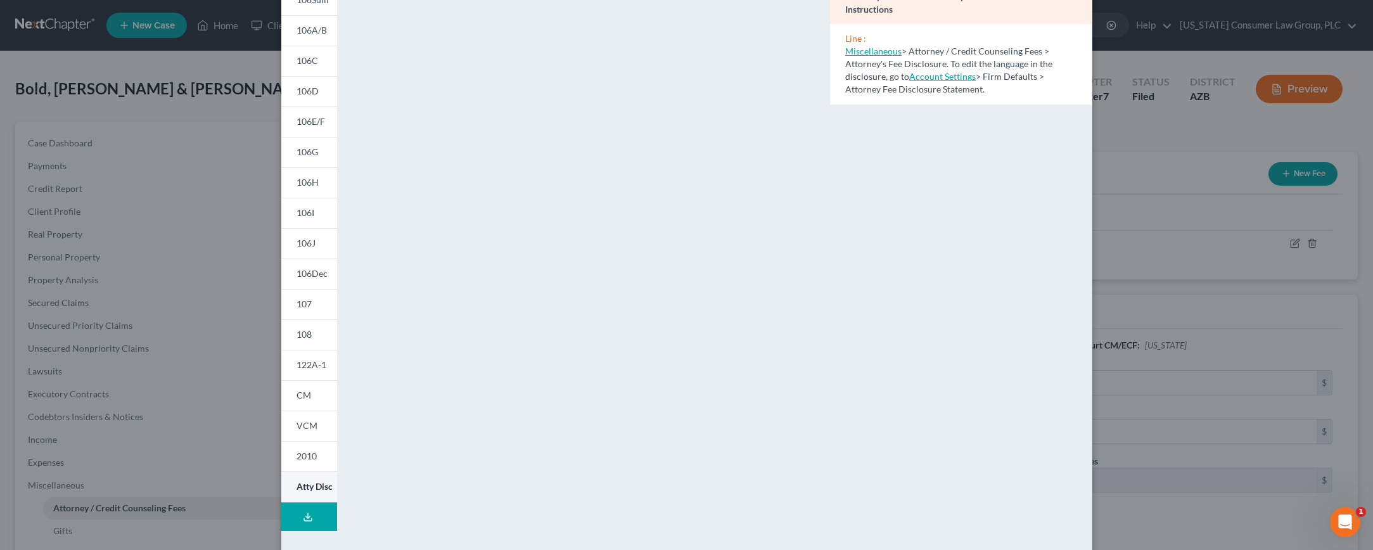
click at [306, 484] on span "Atty Disc" at bounding box center [315, 486] width 36 height 11
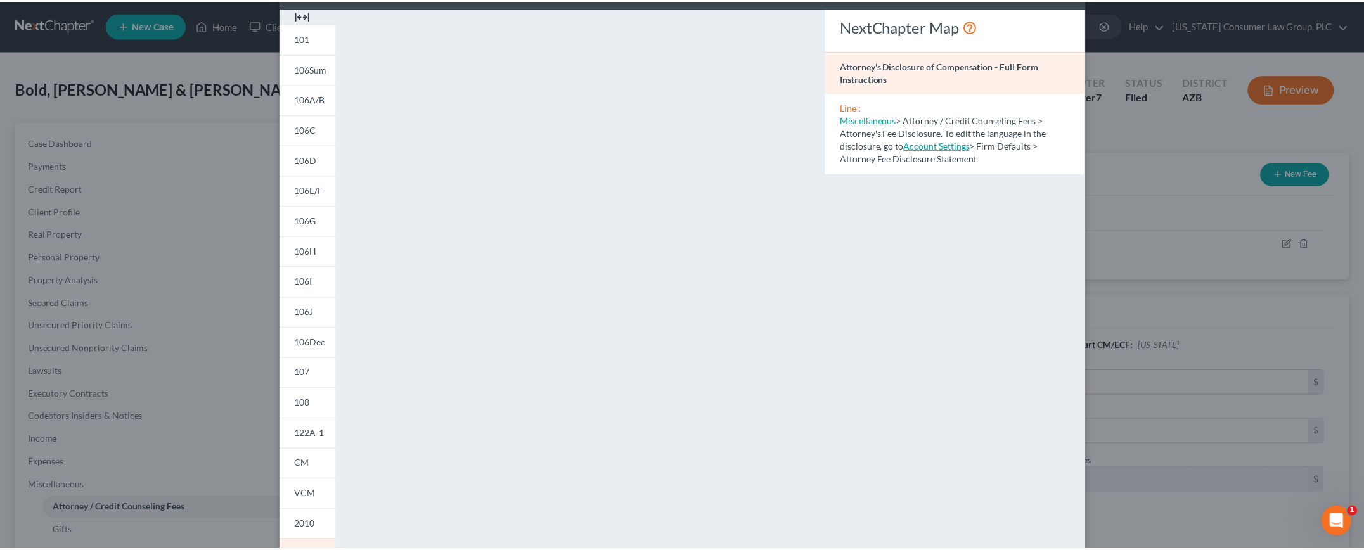
scroll to position [0, 0]
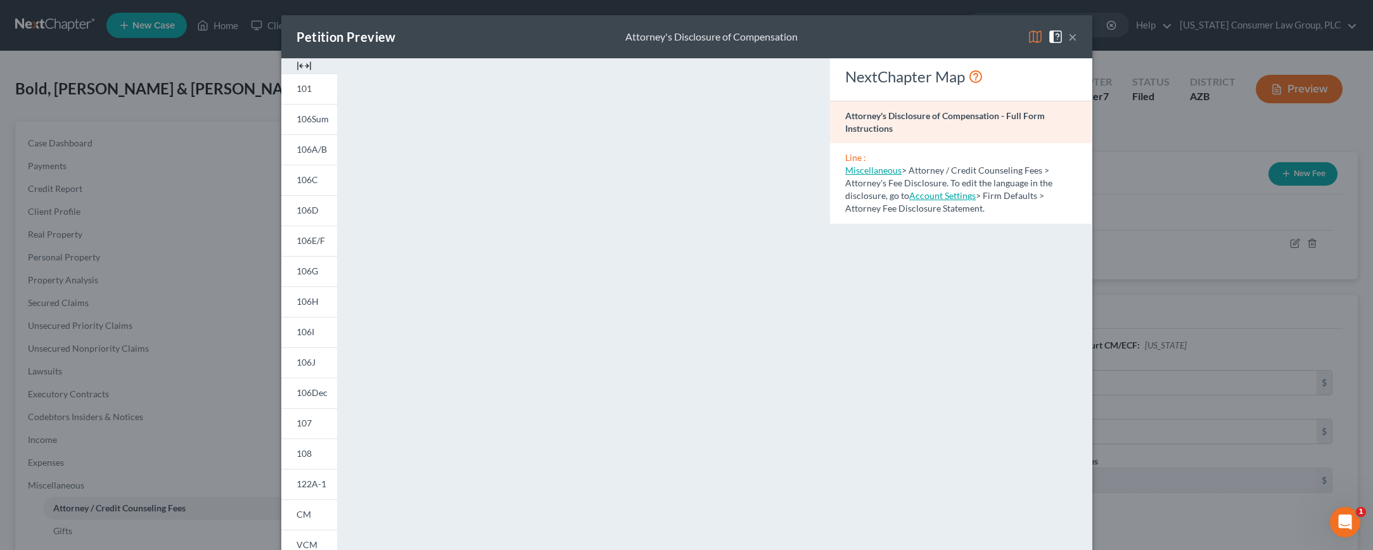
click at [1069, 36] on button "×" at bounding box center [1073, 36] width 9 height 15
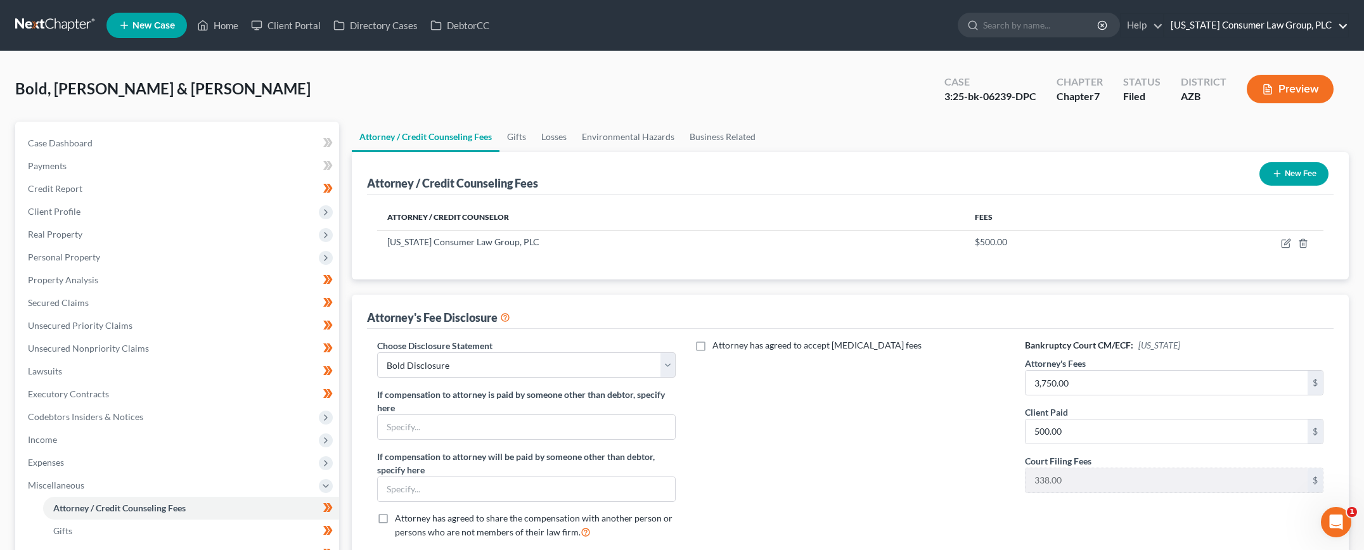
click at [1211, 25] on link "[US_STATE] Consumer Law Group, PLC" at bounding box center [1256, 25] width 184 height 23
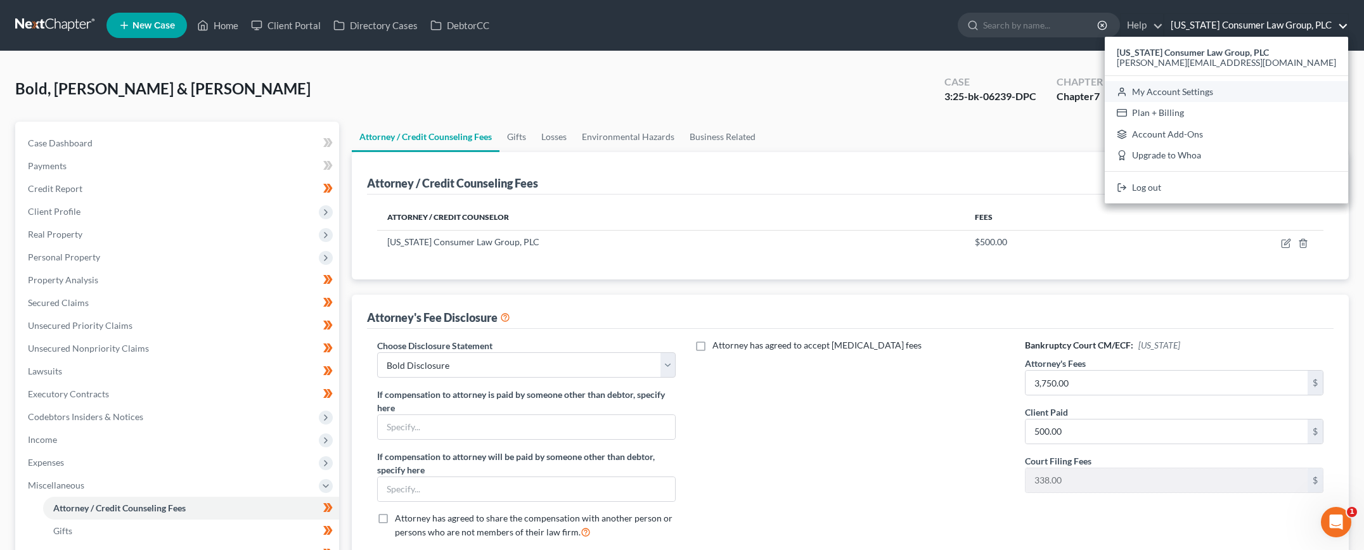
click at [1234, 88] on link "My Account Settings" at bounding box center [1226, 92] width 243 height 22
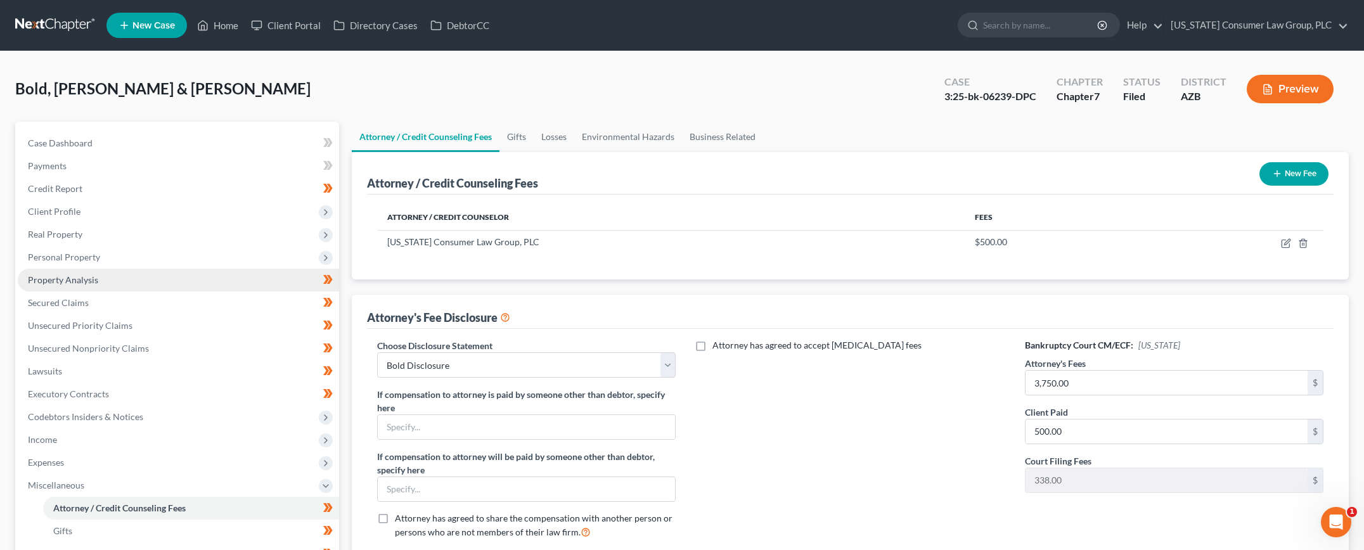
select select "22"
select select "3"
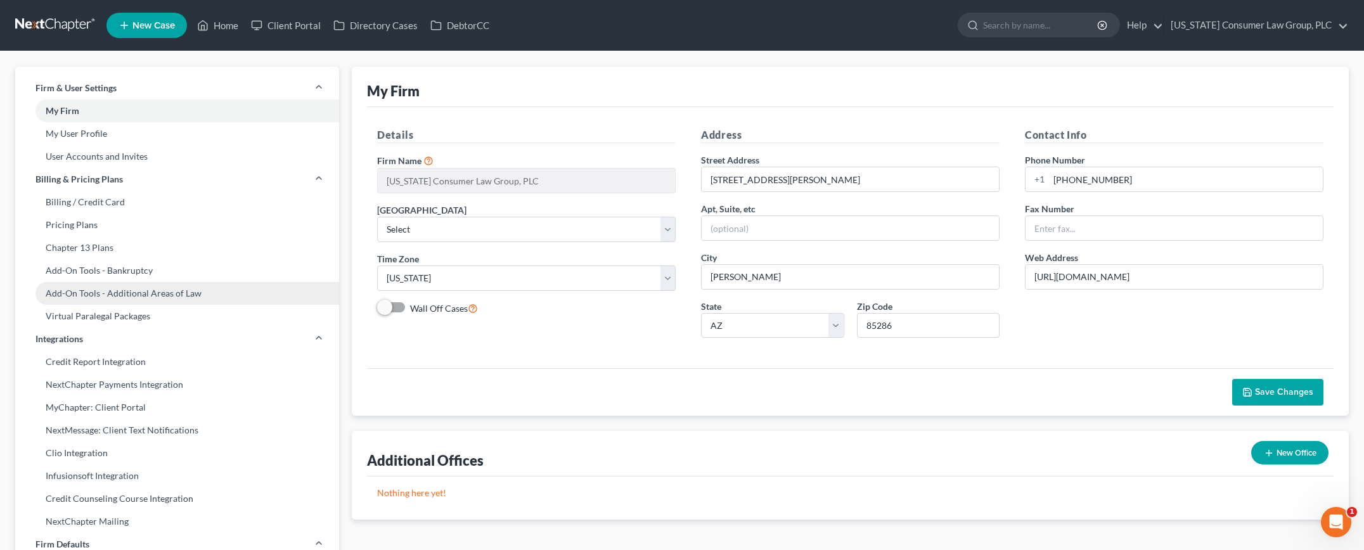
scroll to position [457, 0]
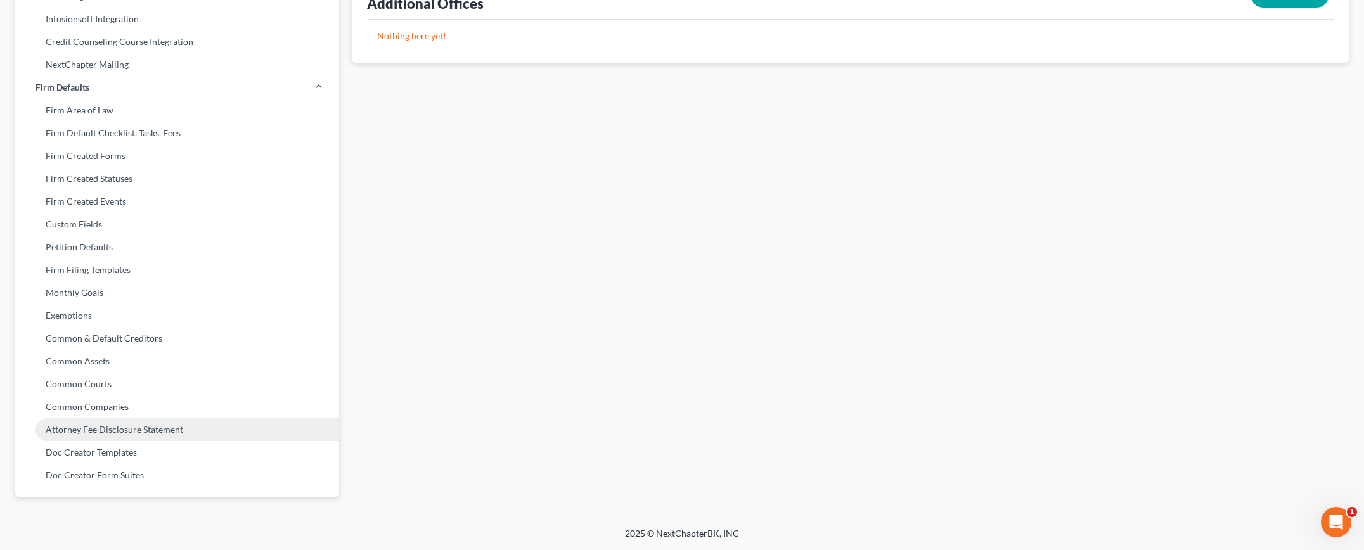
click at [89, 434] on link "Attorney Fee Disclosure Statement" at bounding box center [177, 429] width 324 height 23
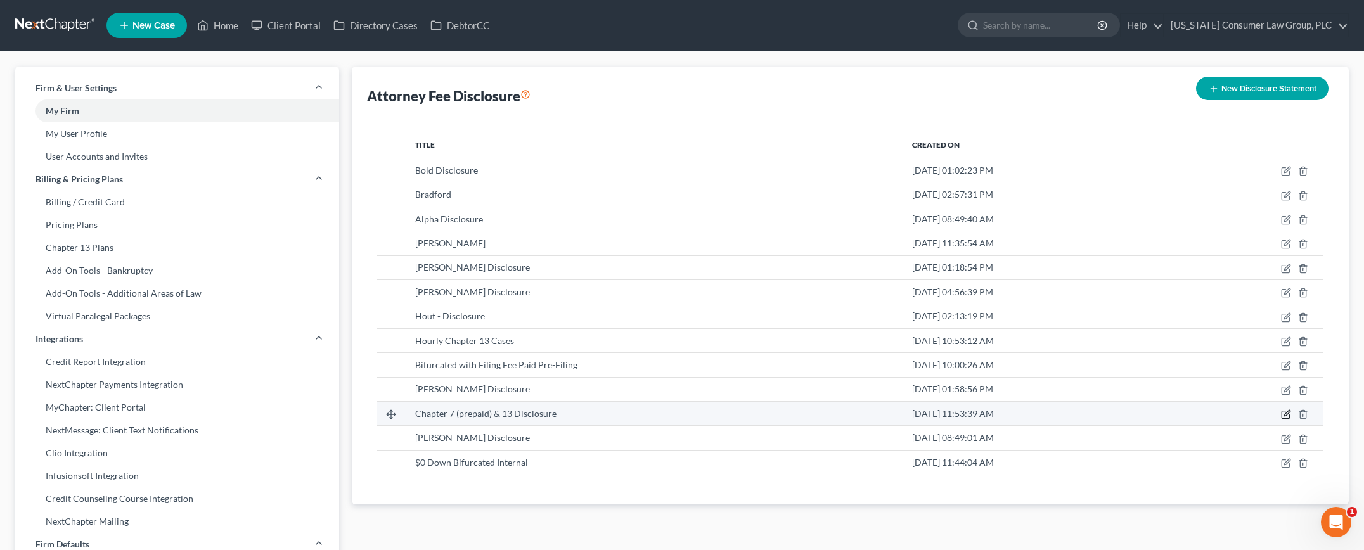
click at [1289, 414] on icon "button" at bounding box center [1286, 414] width 10 height 10
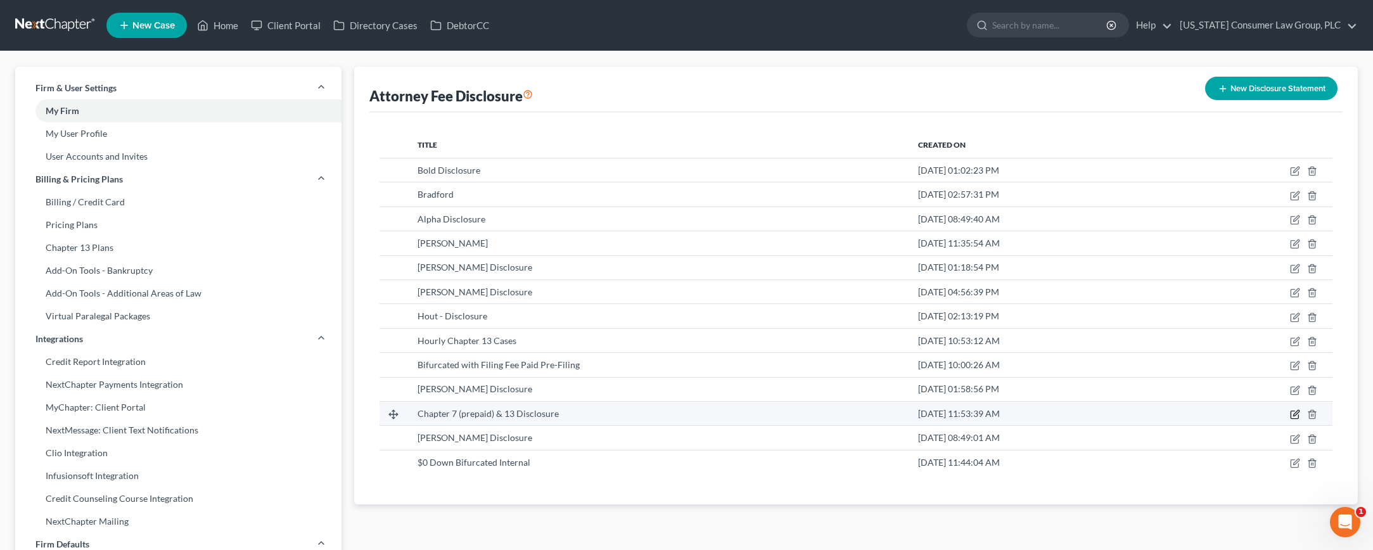
select select "4"
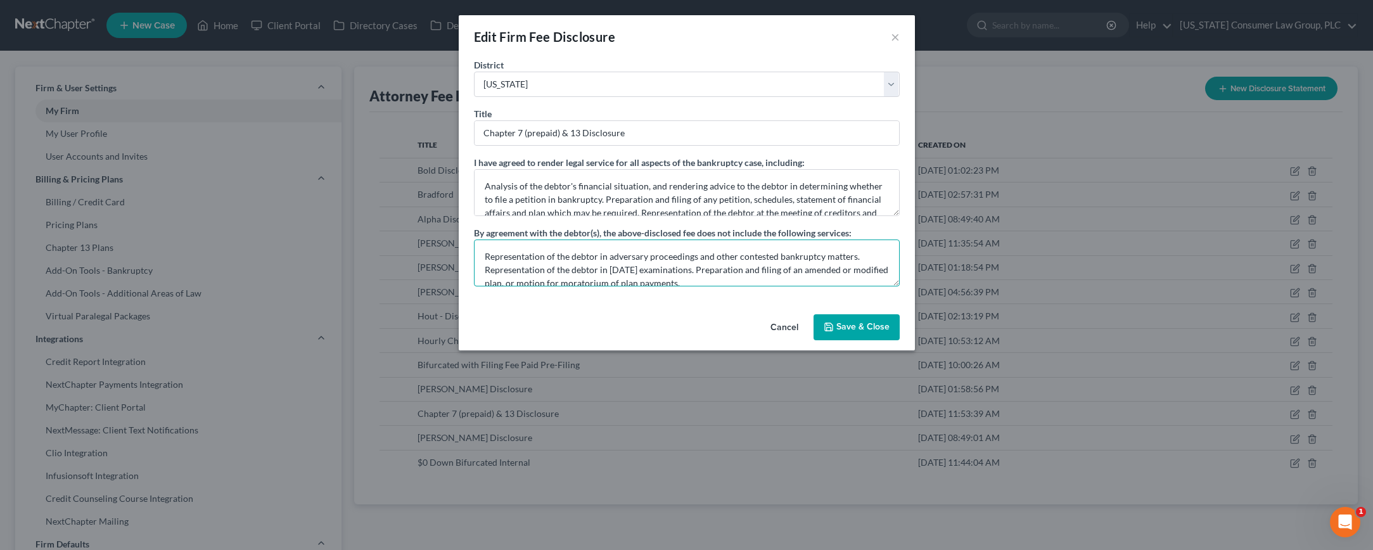
scroll to position [13, 0]
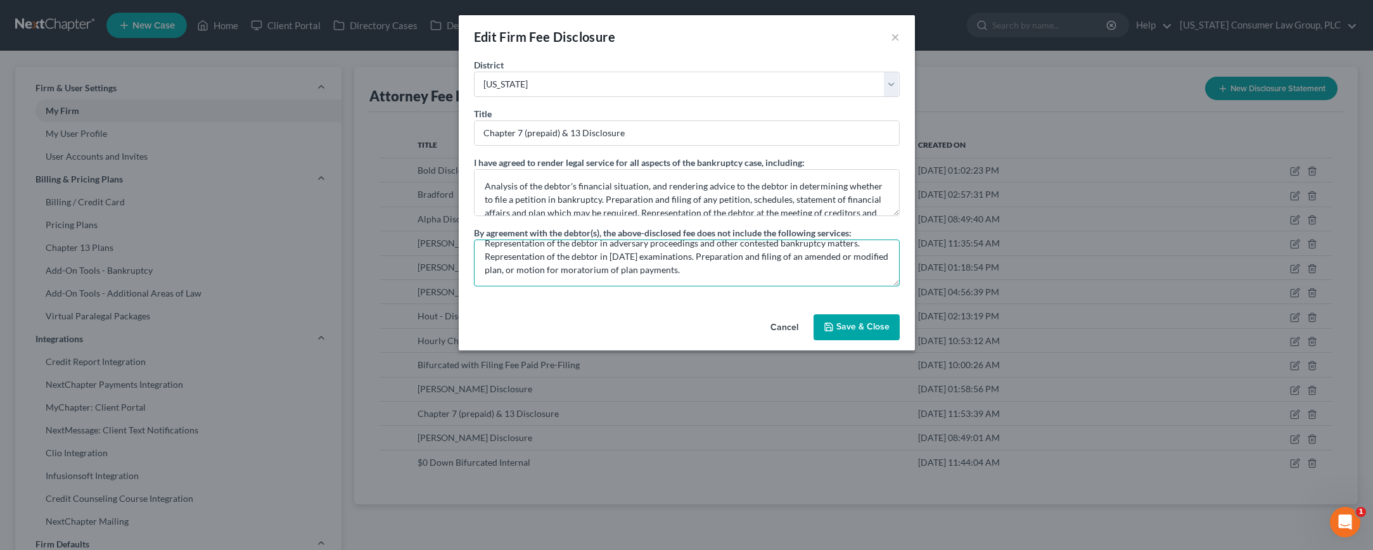
drag, startPoint x: 480, startPoint y: 255, endPoint x: 681, endPoint y: 273, distance: 201.6
click at [825, 292] on div "District Alabama - Middle Alabama - Northern Alabama - Southern Alaska Arizona …" at bounding box center [687, 183] width 456 height 251
click at [854, 323] on button "Save & Close" at bounding box center [857, 327] width 86 height 27
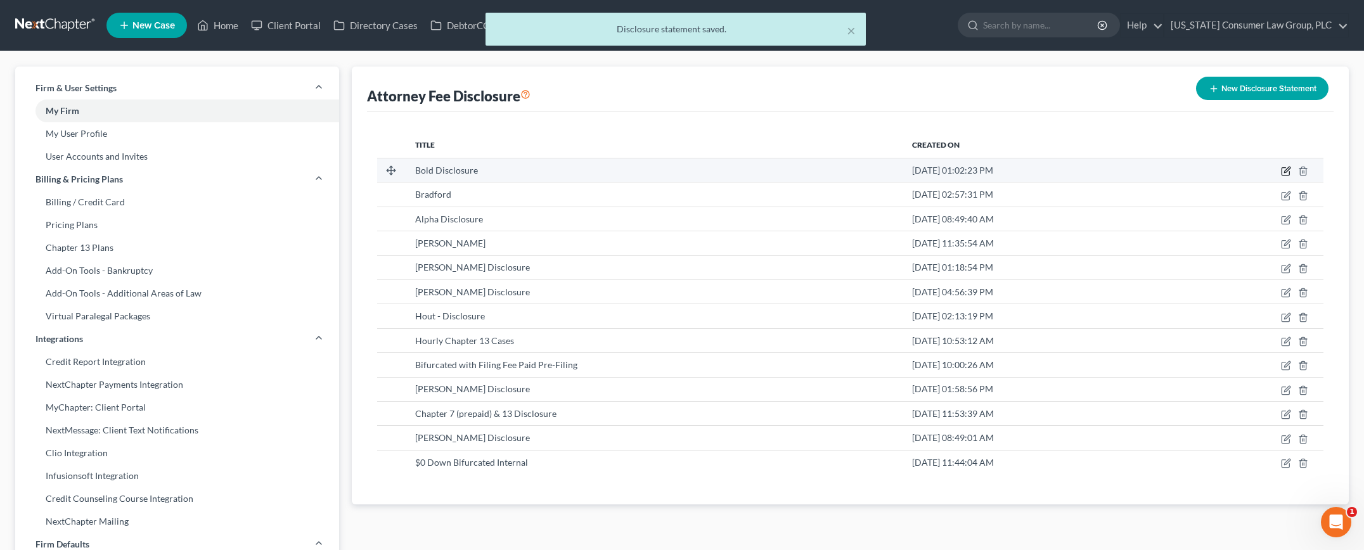
click at [1284, 170] on icon "button" at bounding box center [1286, 171] width 10 height 10
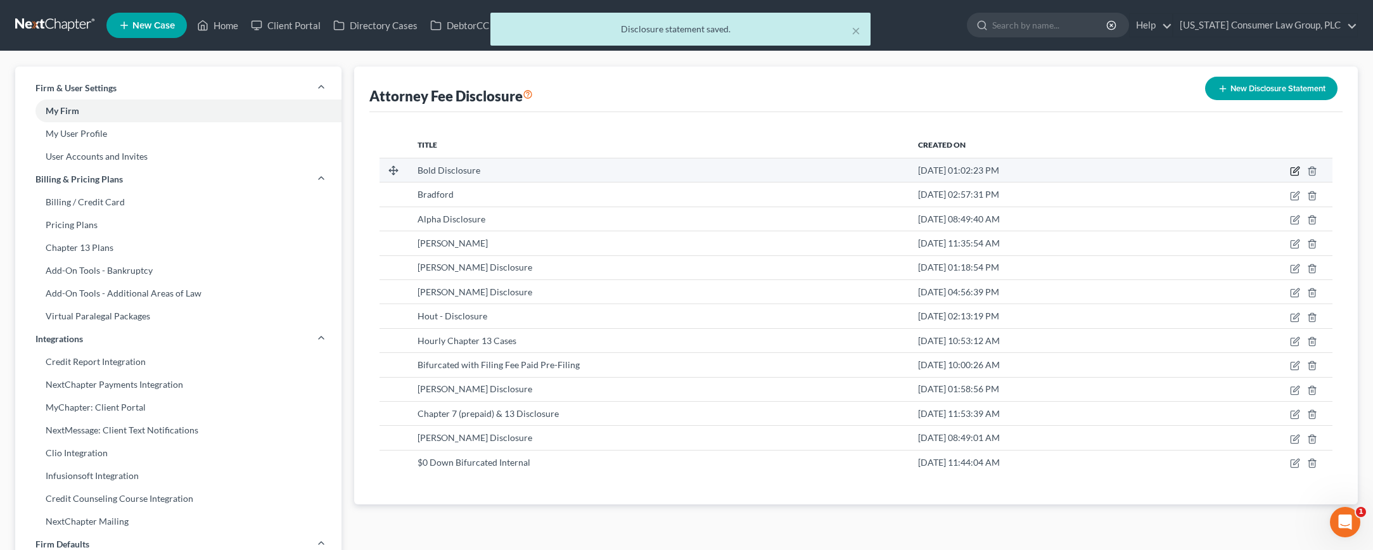
select select "4"
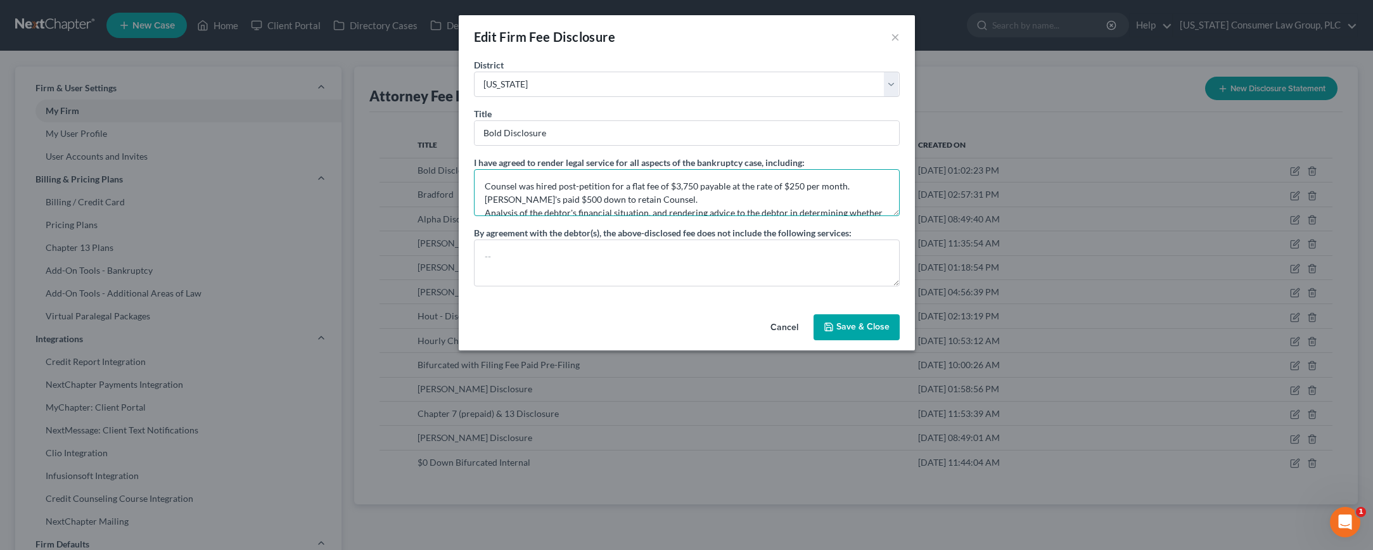
drag, startPoint x: 516, startPoint y: 202, endPoint x: 529, endPoint y: 181, distance: 24.3
click at [517, 201] on textarea "Counsel was hired post-petition for a flat fee of $3,750 payable at the rate of…" at bounding box center [687, 192] width 426 height 47
type textarea "Counsel was hired post-petition for a flat fee of $3,750 payable at the rate of…"
click at [569, 254] on textarea at bounding box center [687, 263] width 426 height 47
paste textarea "Representation of the debtor in adversary proceedings and other contested bankr…"
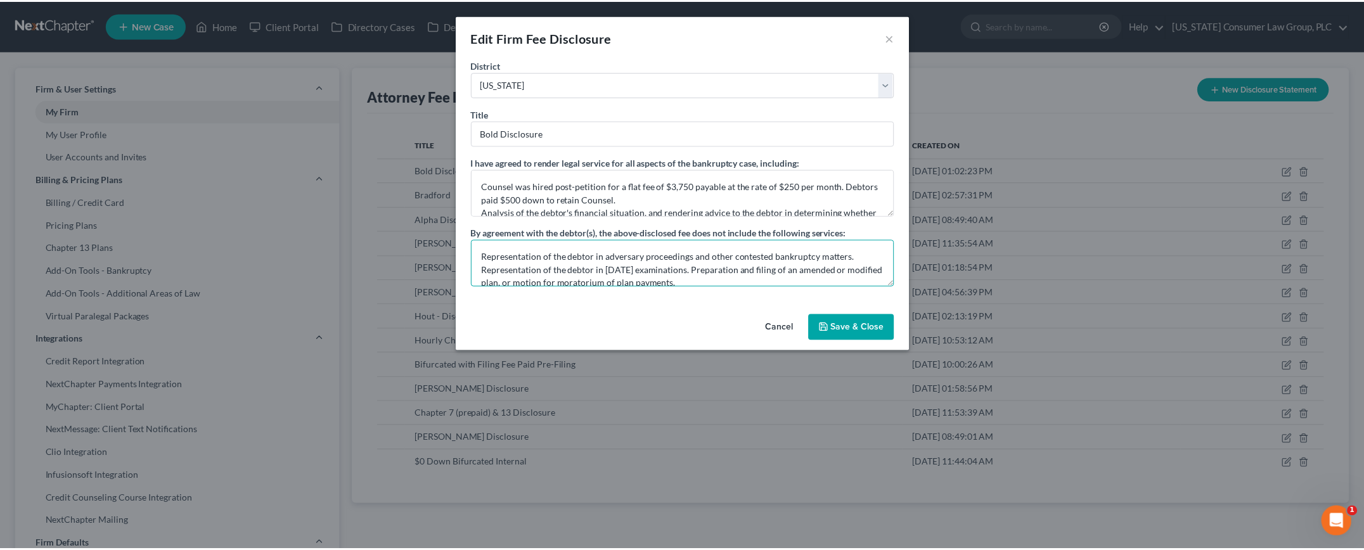
scroll to position [3, 0]
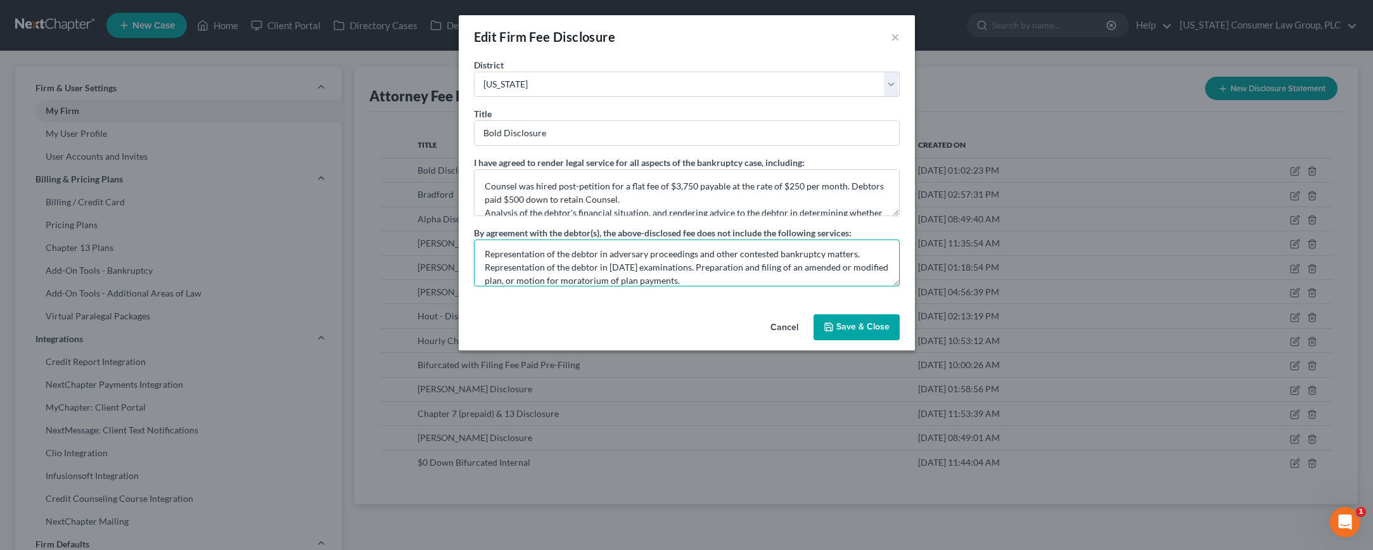
type textarea "Representation of the debtor in adversary proceedings and other contested bankr…"
click at [858, 321] on button "Save & Close" at bounding box center [857, 327] width 86 height 27
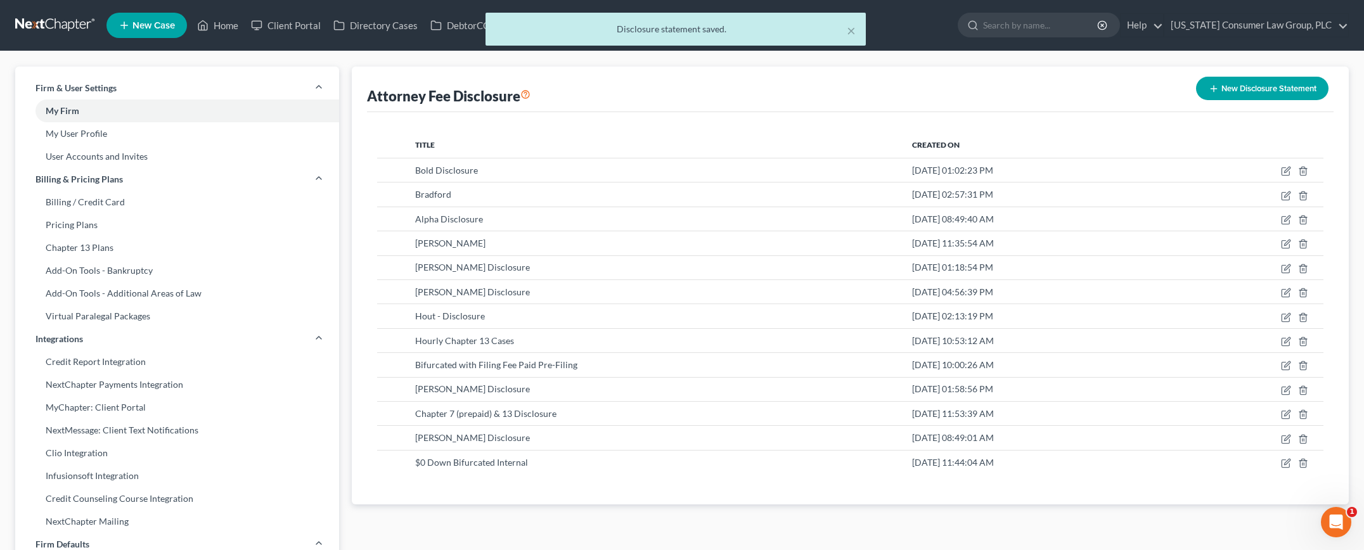
click at [65, 39] on div "× Disclosure statement saved." at bounding box center [676, 32] width 1364 height 39
click at [67, 29] on div "× Disclosure statement saved." at bounding box center [676, 32] width 1364 height 39
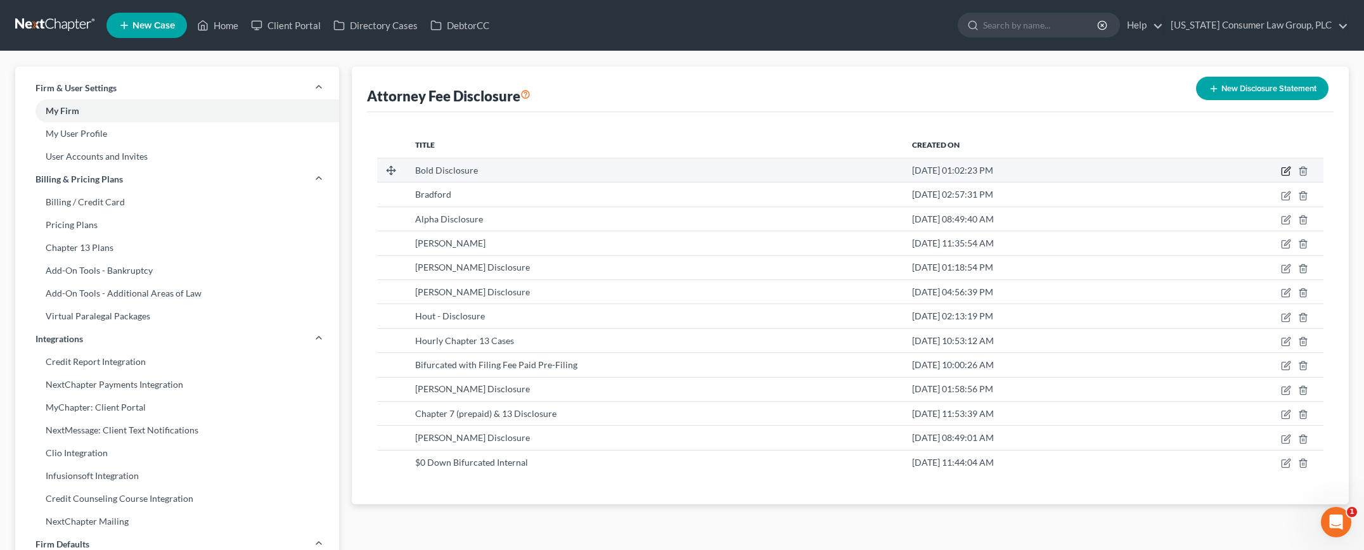
click at [1289, 172] on icon "button" at bounding box center [1286, 171] width 10 height 10
select select "4"
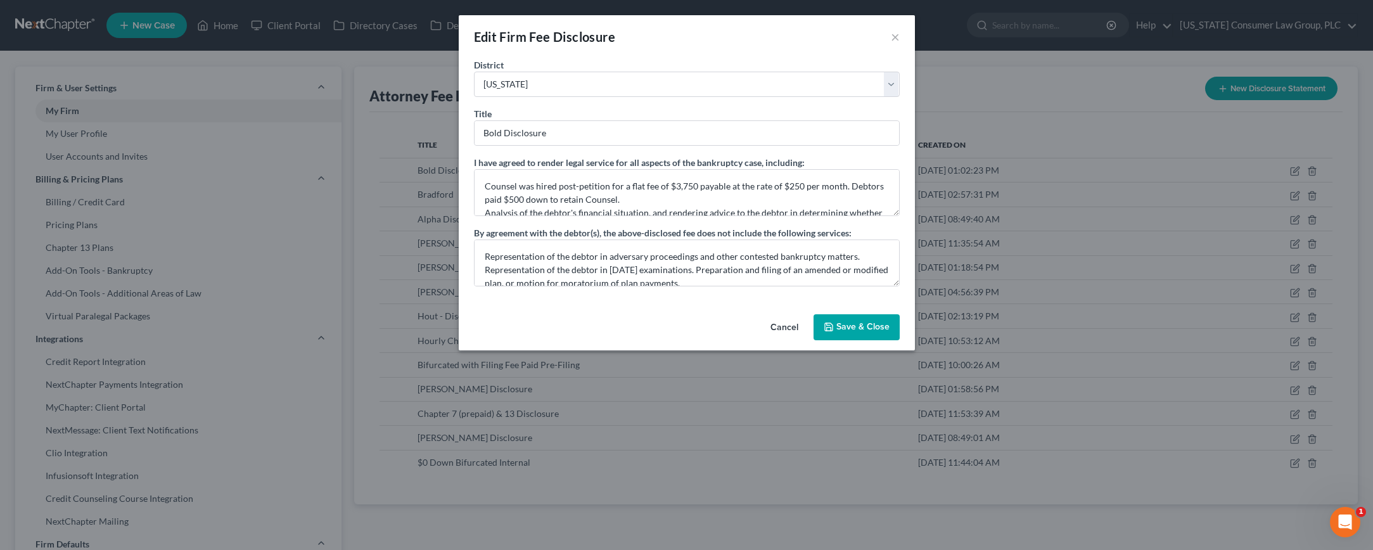
click at [853, 321] on button "Save & Close" at bounding box center [857, 327] width 86 height 27
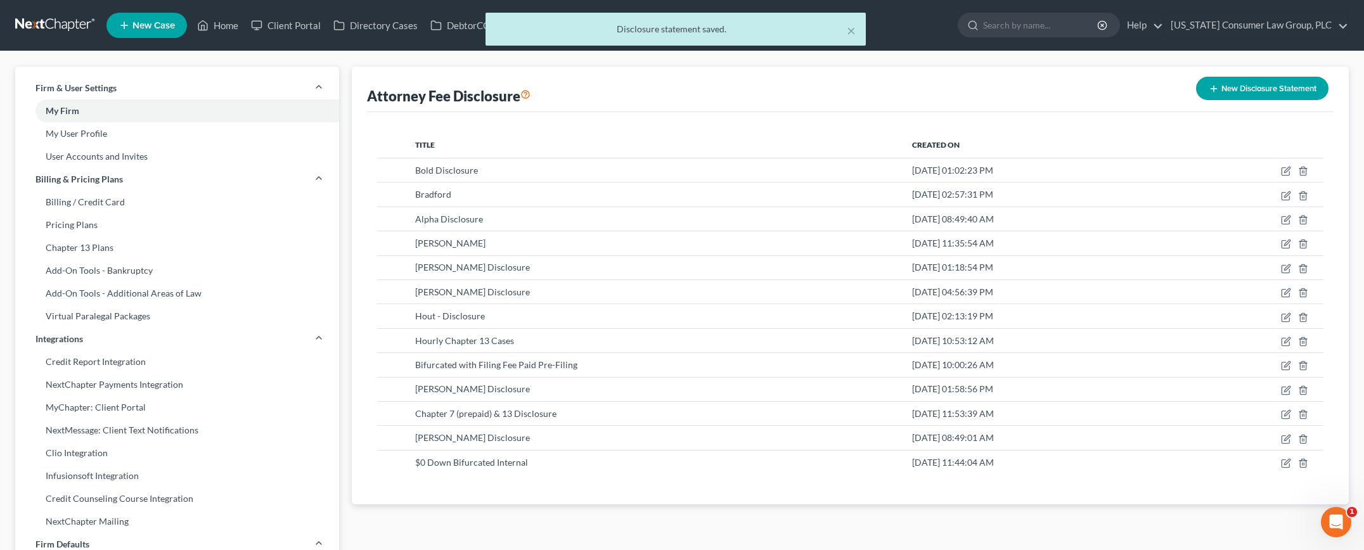
click at [63, 22] on div "× Disclosure statement saved." at bounding box center [676, 32] width 1364 height 39
click at [53, 24] on div "× Disclosure statement saved." at bounding box center [676, 32] width 1364 height 39
click at [52, 31] on div "Home New Case Client Portal Directory Cases DebtorCC Arizona Consumer Law Group…" at bounding box center [682, 503] width 1364 height 1007
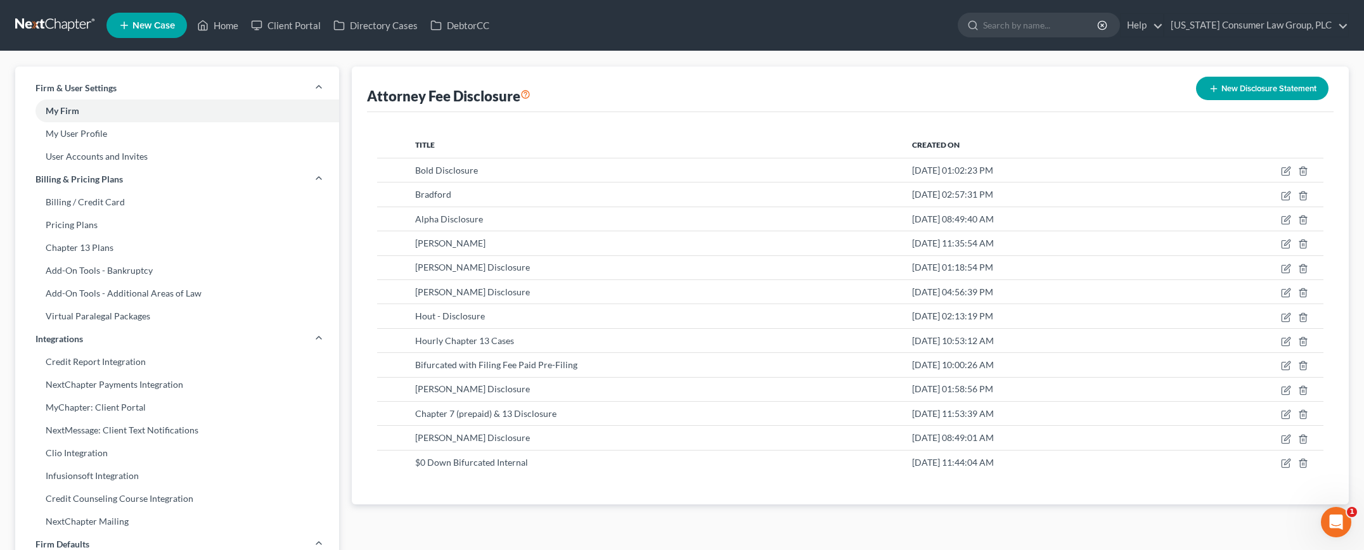
click at [52, 29] on link at bounding box center [55, 25] width 81 height 23
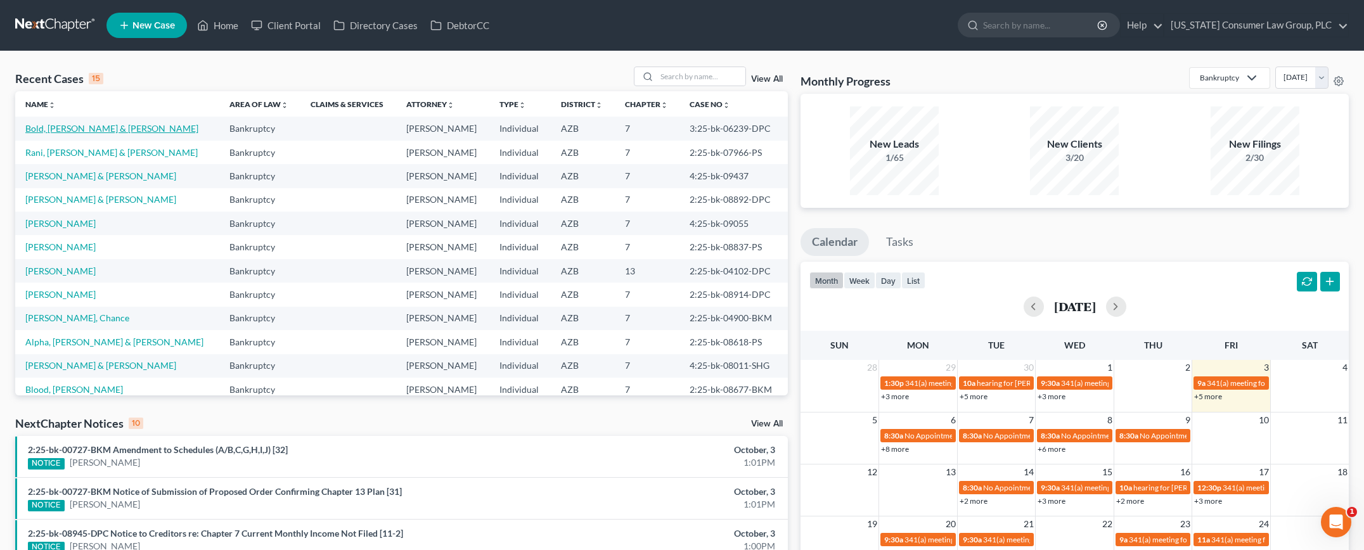
click at [82, 131] on link "Bold, Michael & Melodie" at bounding box center [111, 128] width 173 height 11
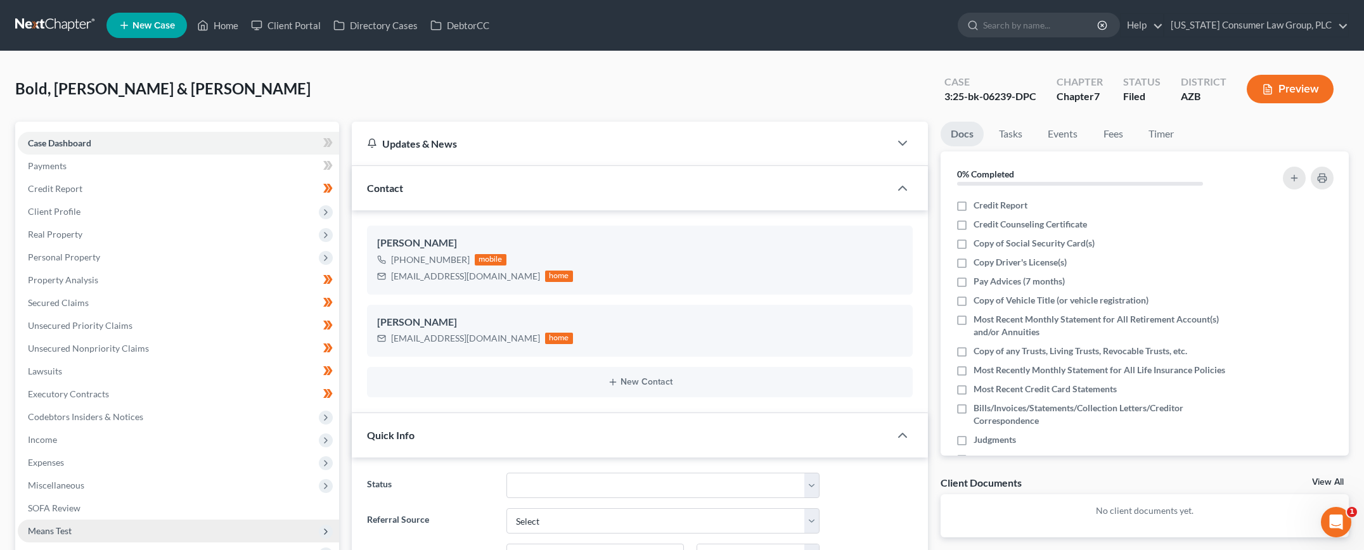
scroll to position [271, 0]
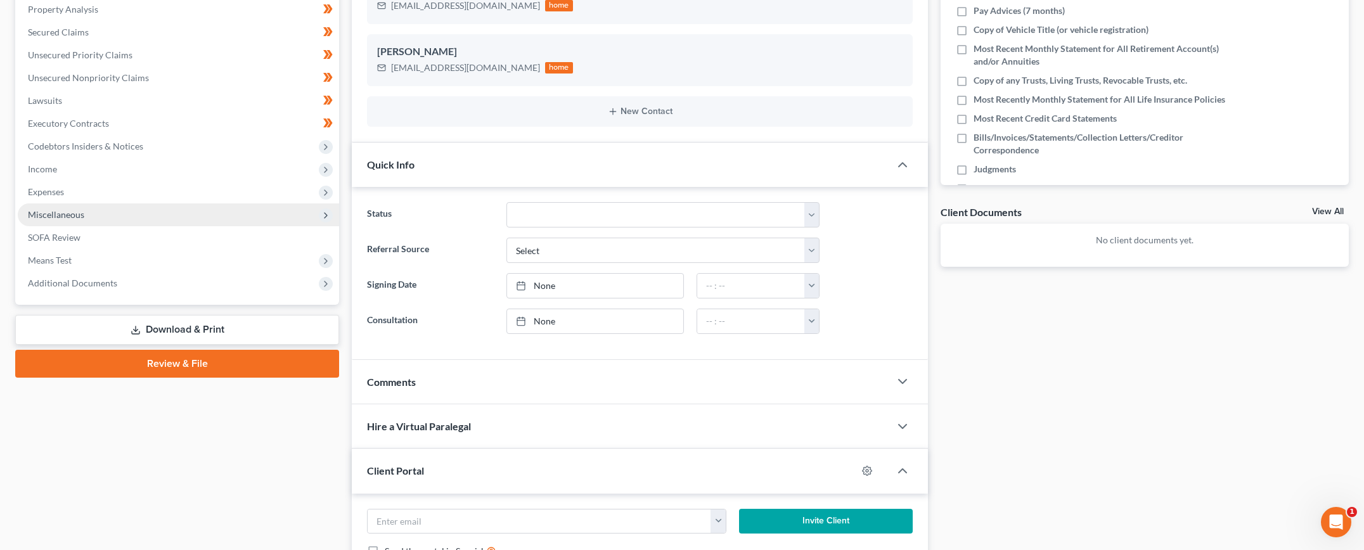
click at [63, 207] on span "Miscellaneous" at bounding box center [178, 214] width 321 height 23
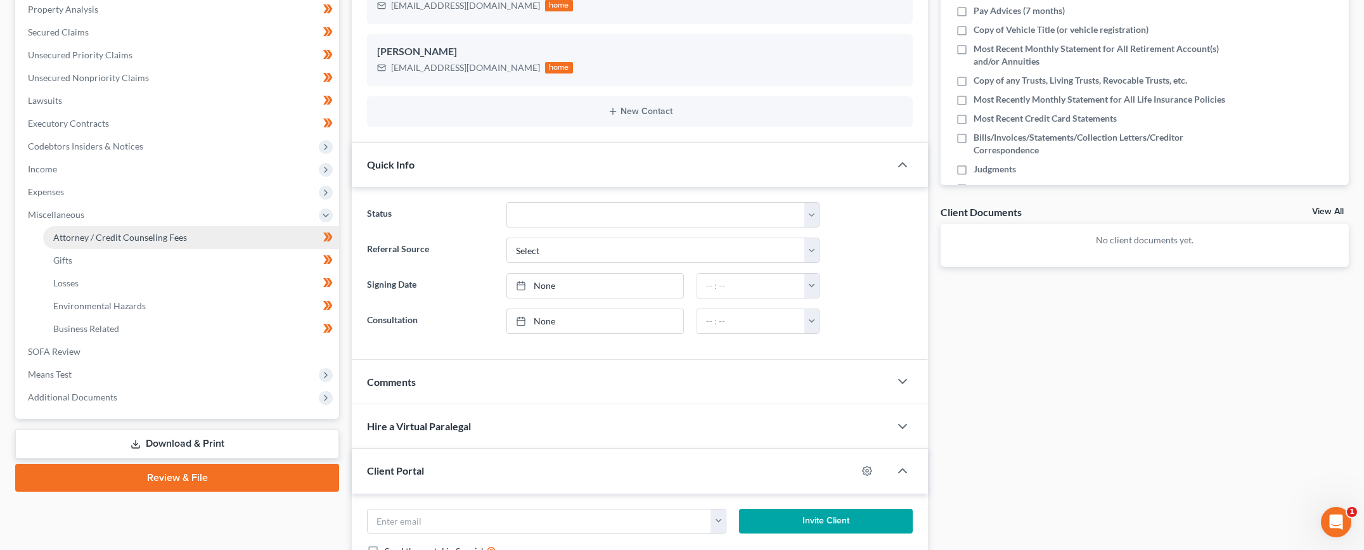
click at [69, 235] on span "Attorney / Credit Counseling Fees" at bounding box center [120, 237] width 134 height 11
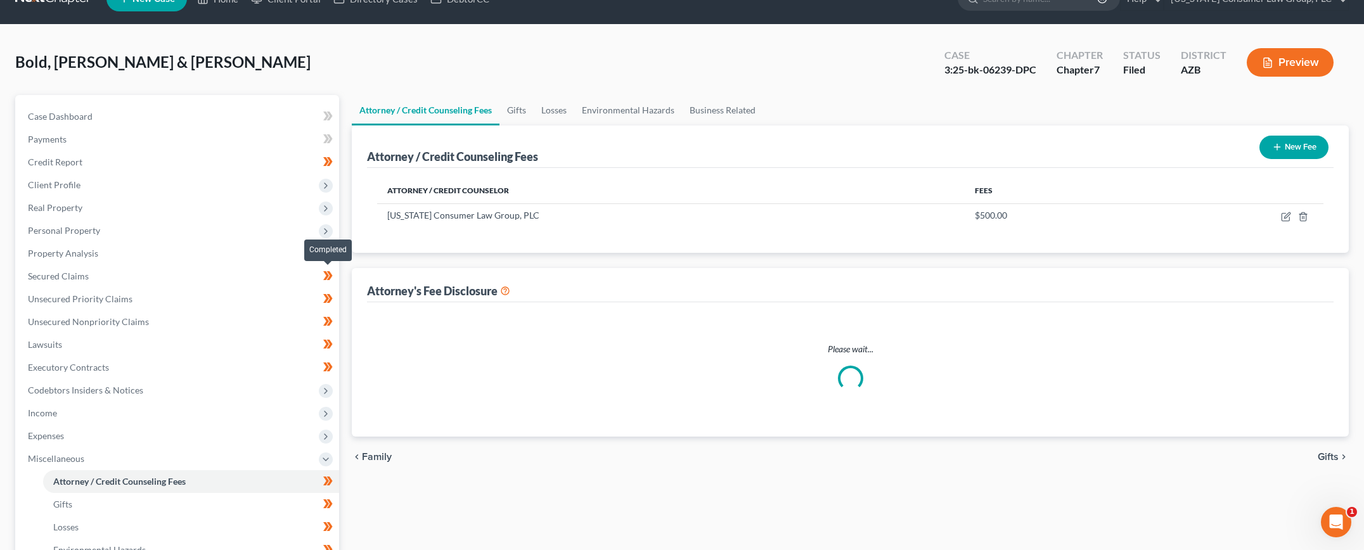
scroll to position [3, 0]
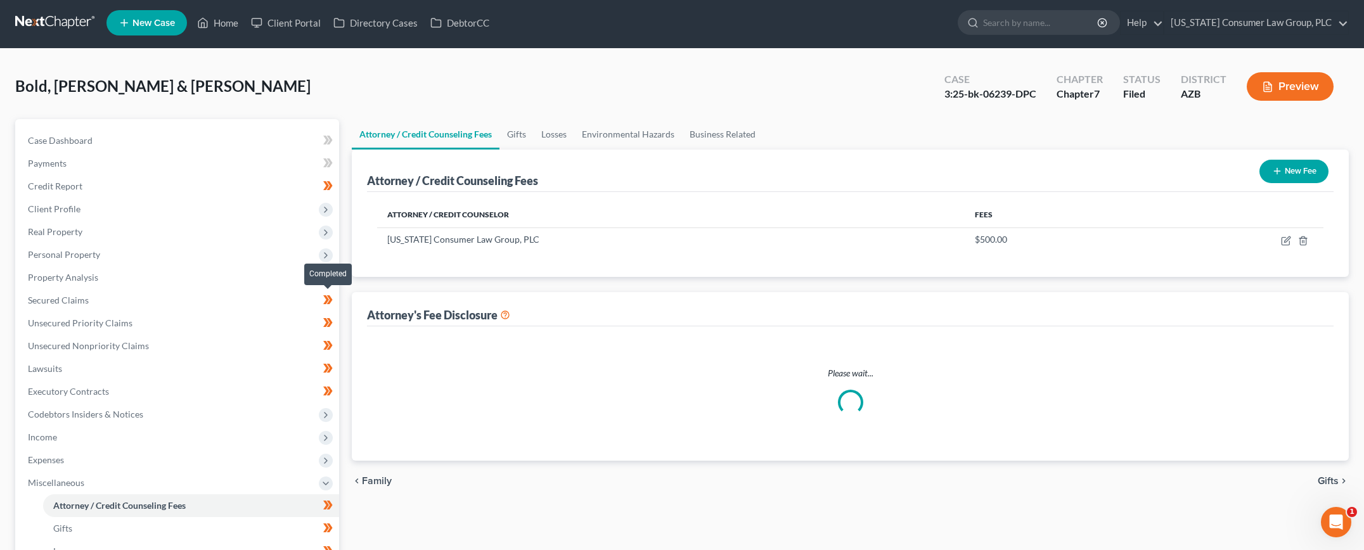
select select "0"
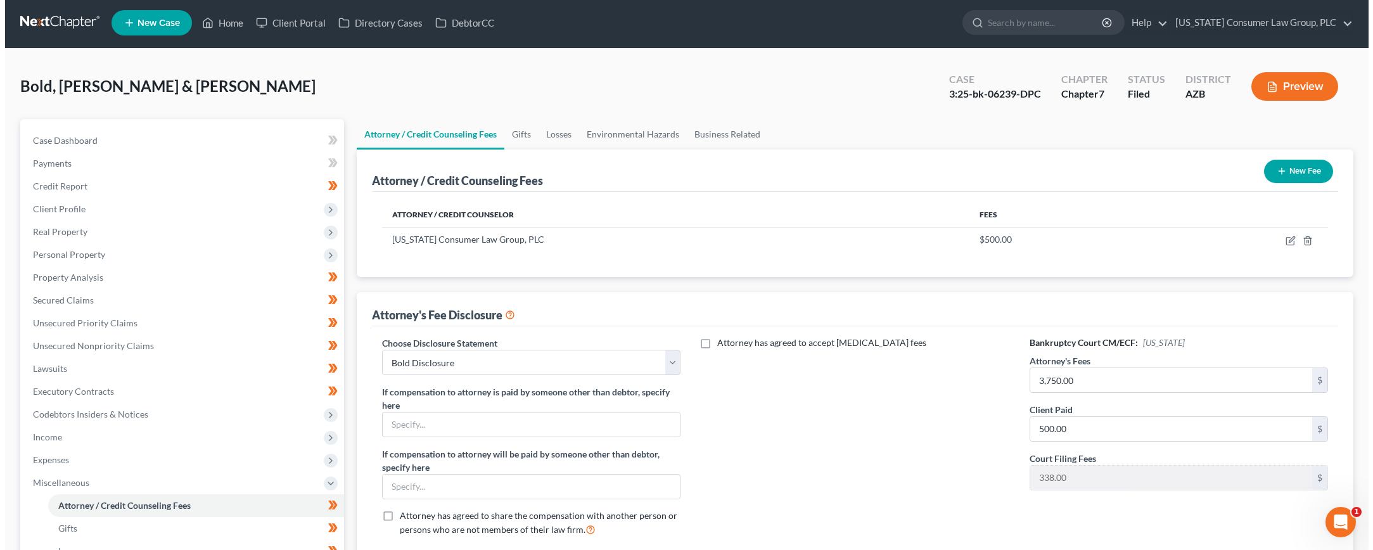
scroll to position [0, 0]
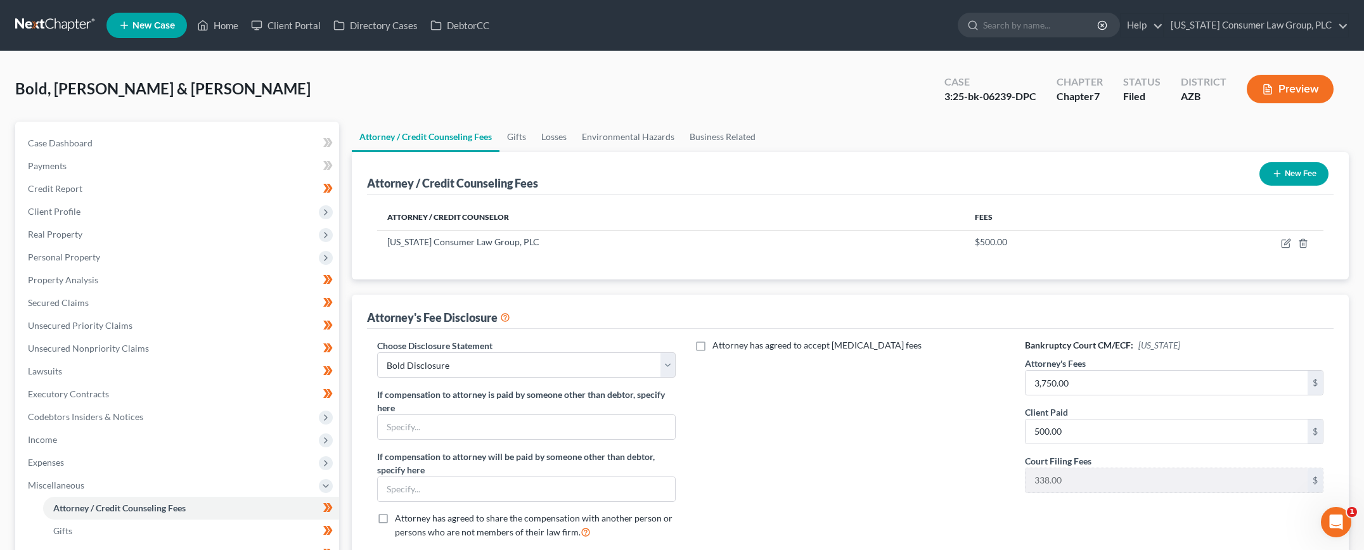
click at [1292, 94] on button "Preview" at bounding box center [1290, 89] width 87 height 29
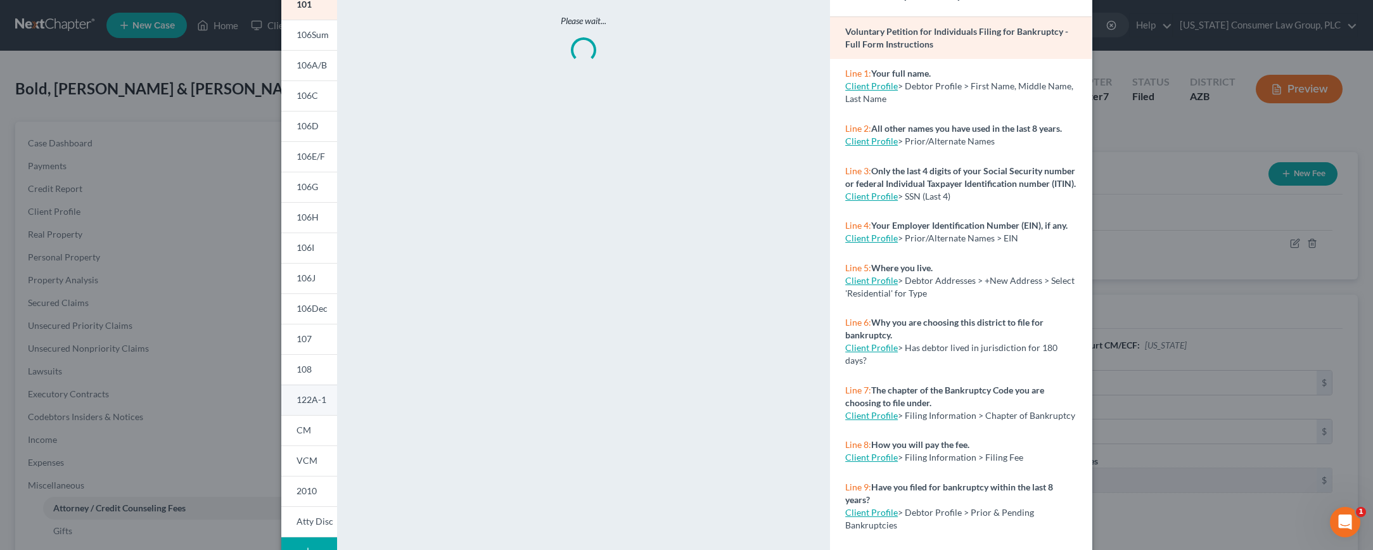
scroll to position [153, 0]
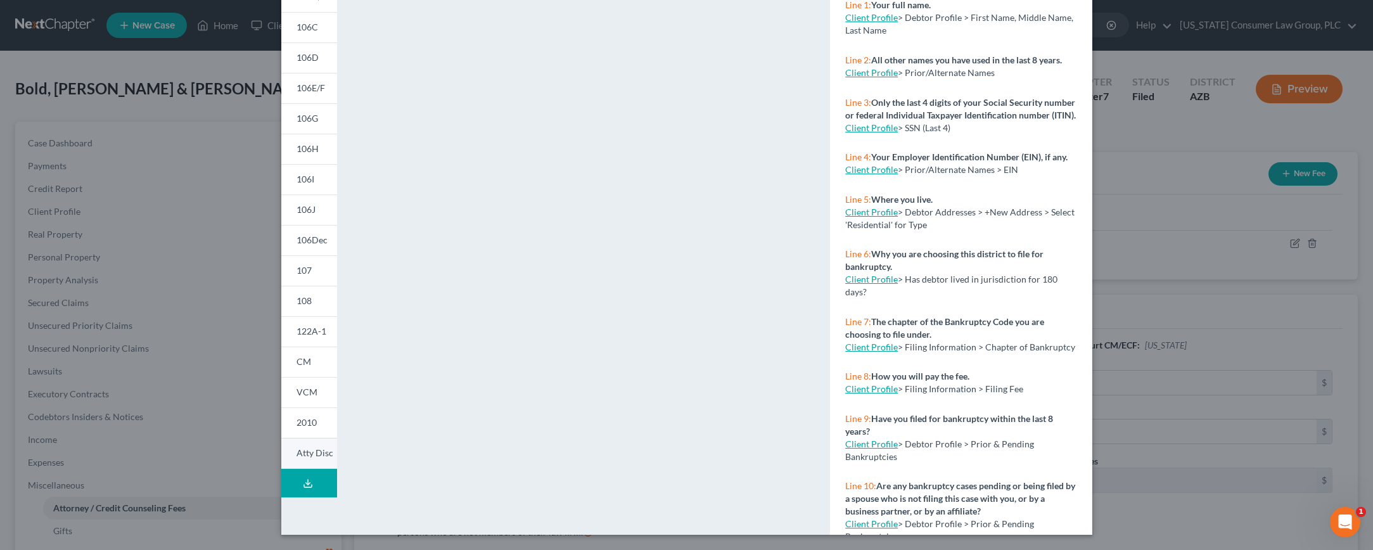
click at [307, 449] on span "Atty Disc" at bounding box center [315, 452] width 37 height 11
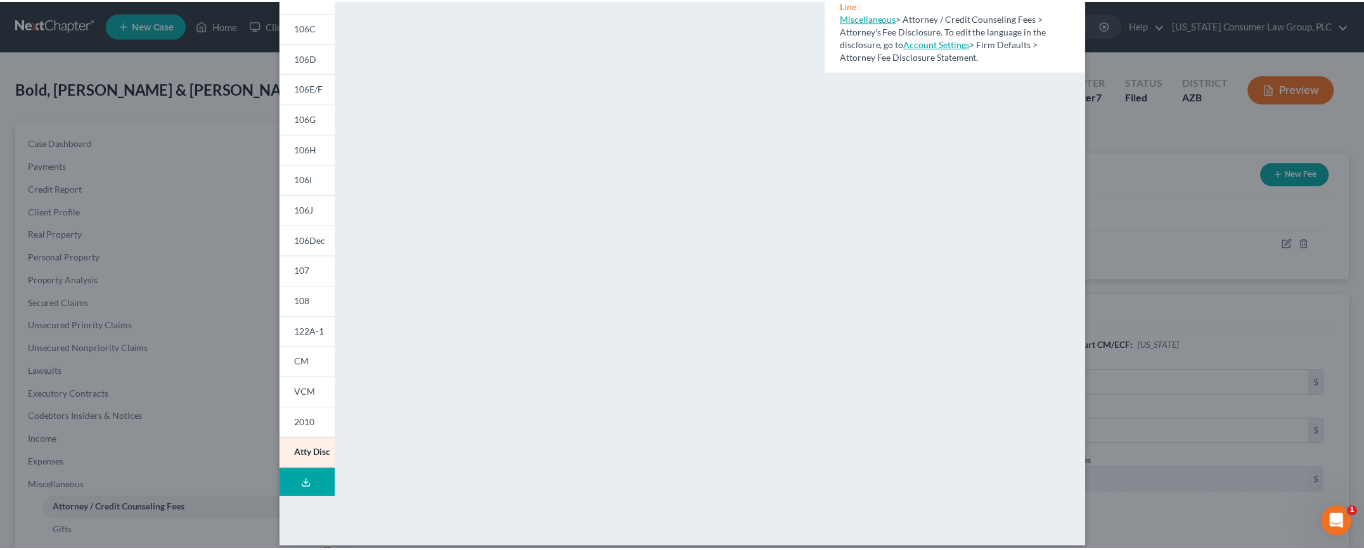
scroll to position [0, 0]
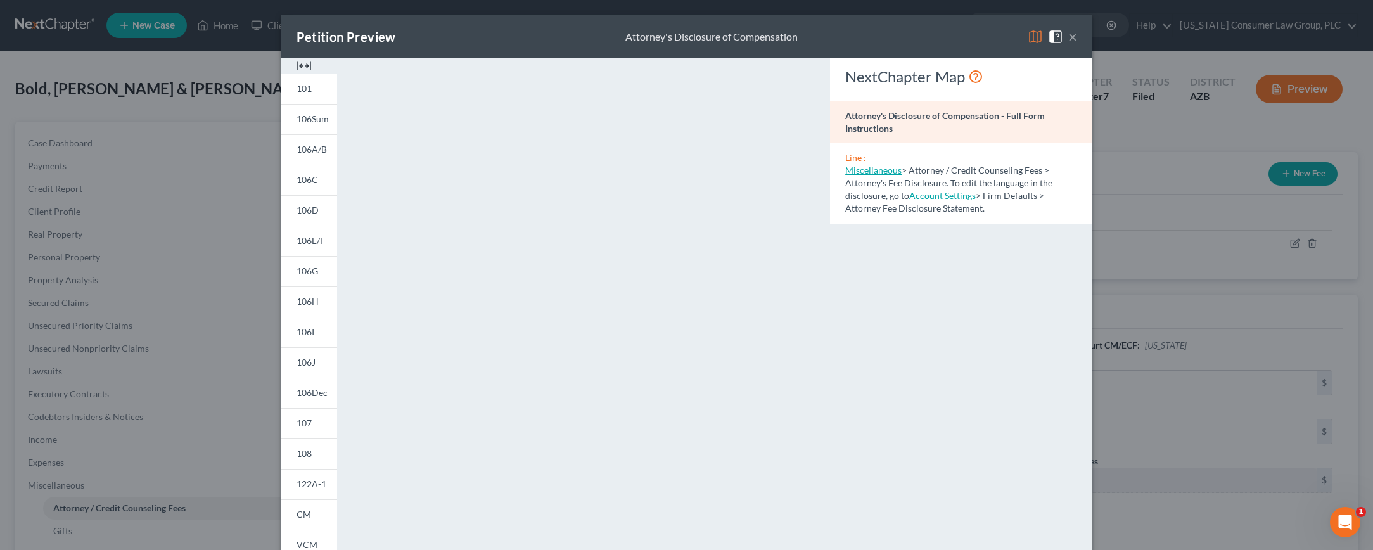
click at [1070, 35] on button "×" at bounding box center [1073, 36] width 9 height 15
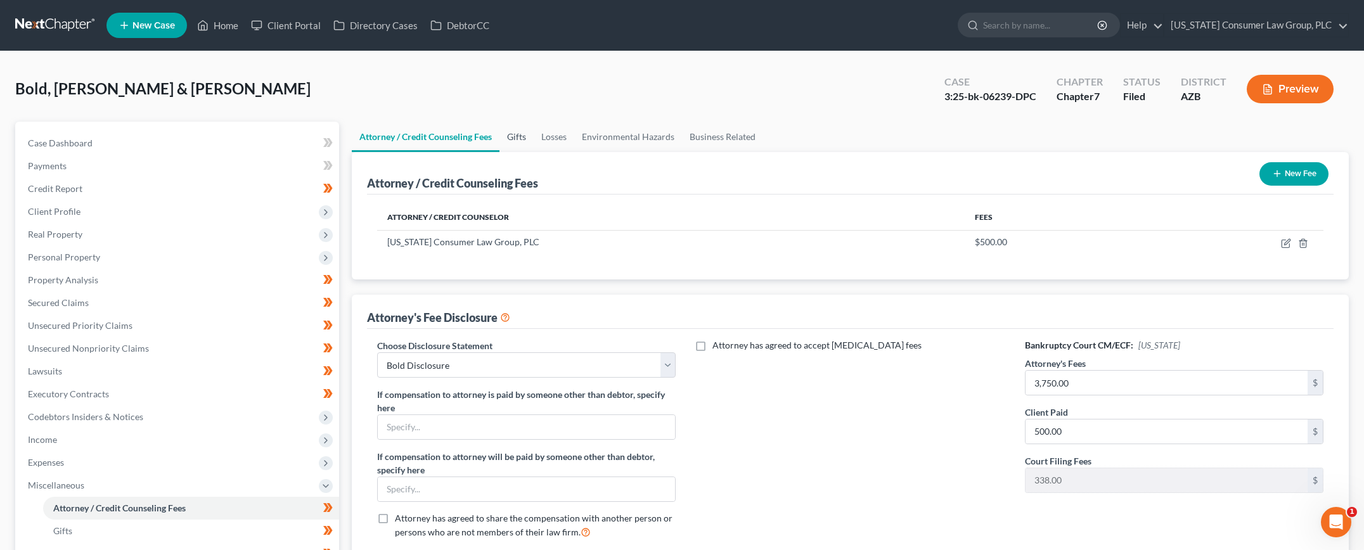
click at [522, 138] on link "Gifts" at bounding box center [516, 137] width 34 height 30
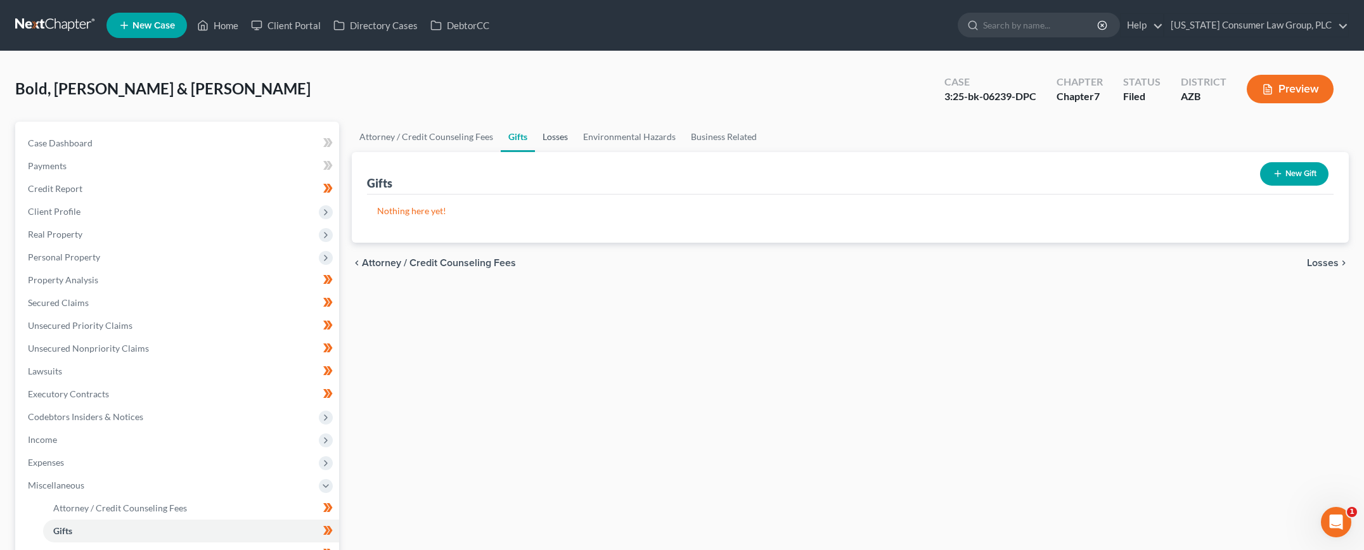
click at [564, 138] on link "Losses" at bounding box center [555, 137] width 41 height 30
click at [614, 136] on link "Environmental Hazards" at bounding box center [629, 137] width 108 height 30
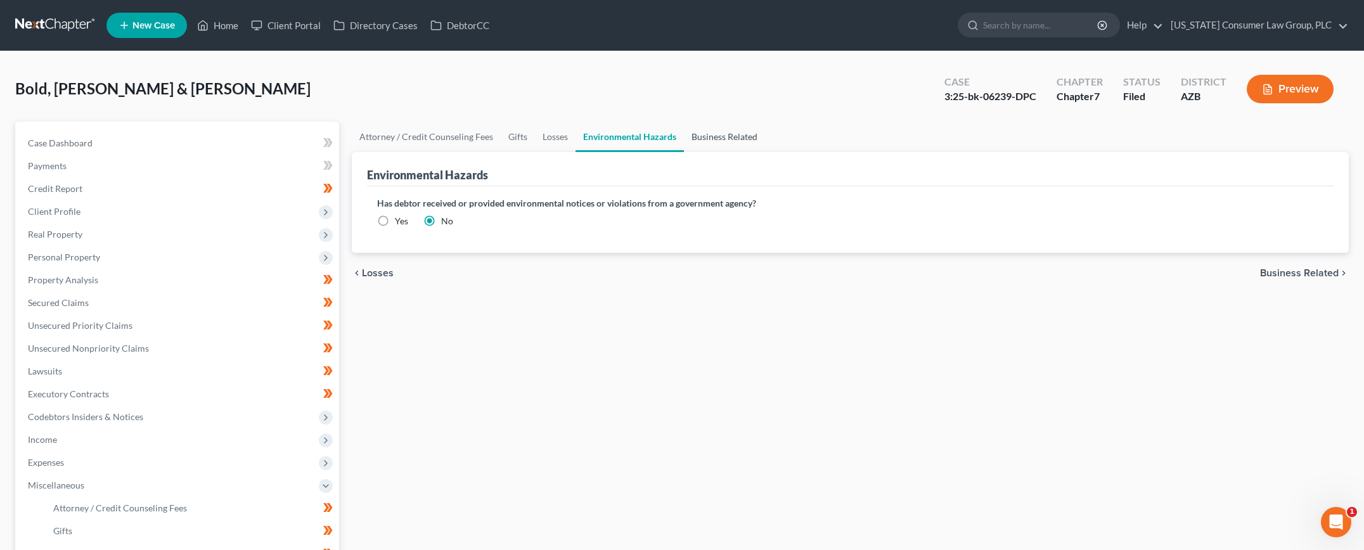
click at [697, 132] on link "Business Related" at bounding box center [724, 137] width 81 height 30
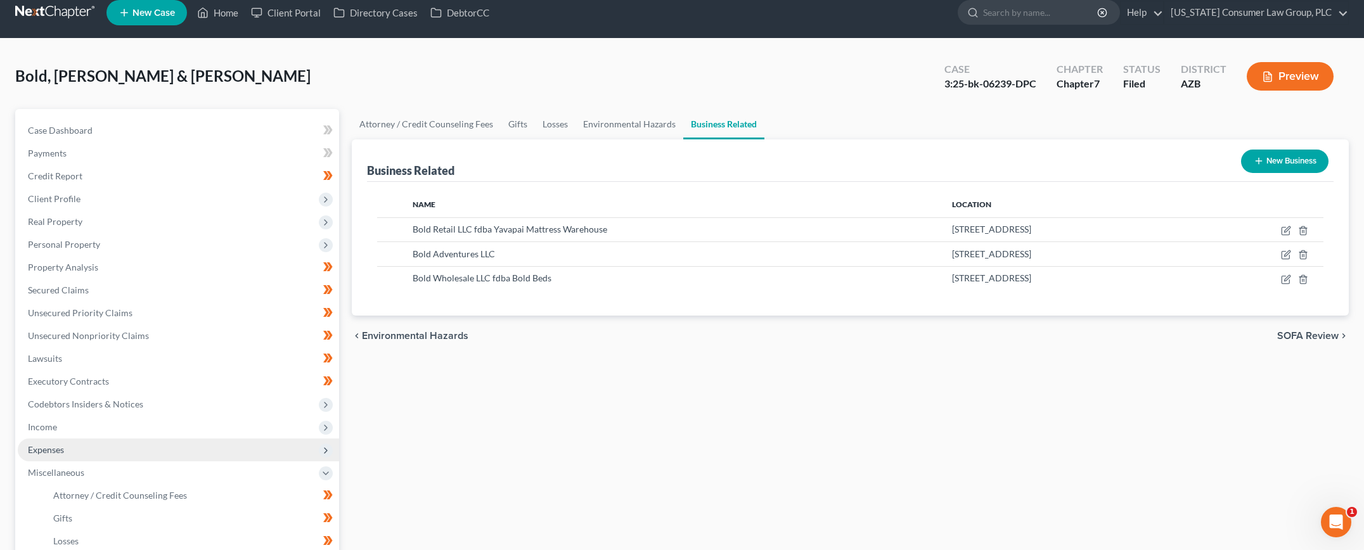
scroll to position [213, 0]
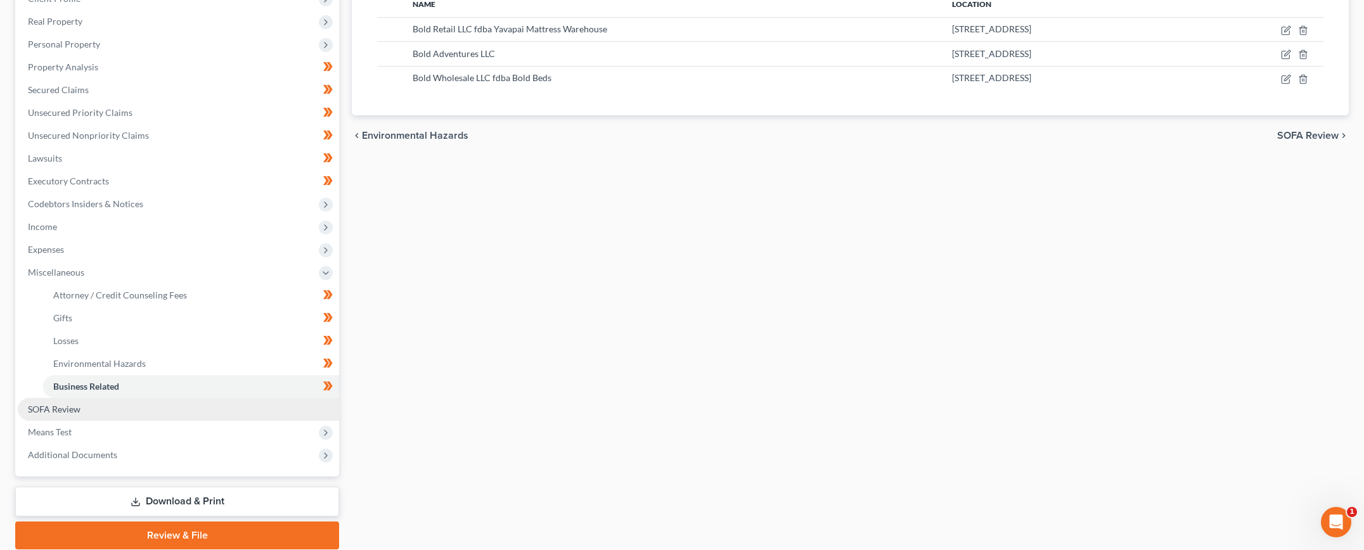
click at [62, 405] on span "SOFA Review" at bounding box center [54, 409] width 53 height 11
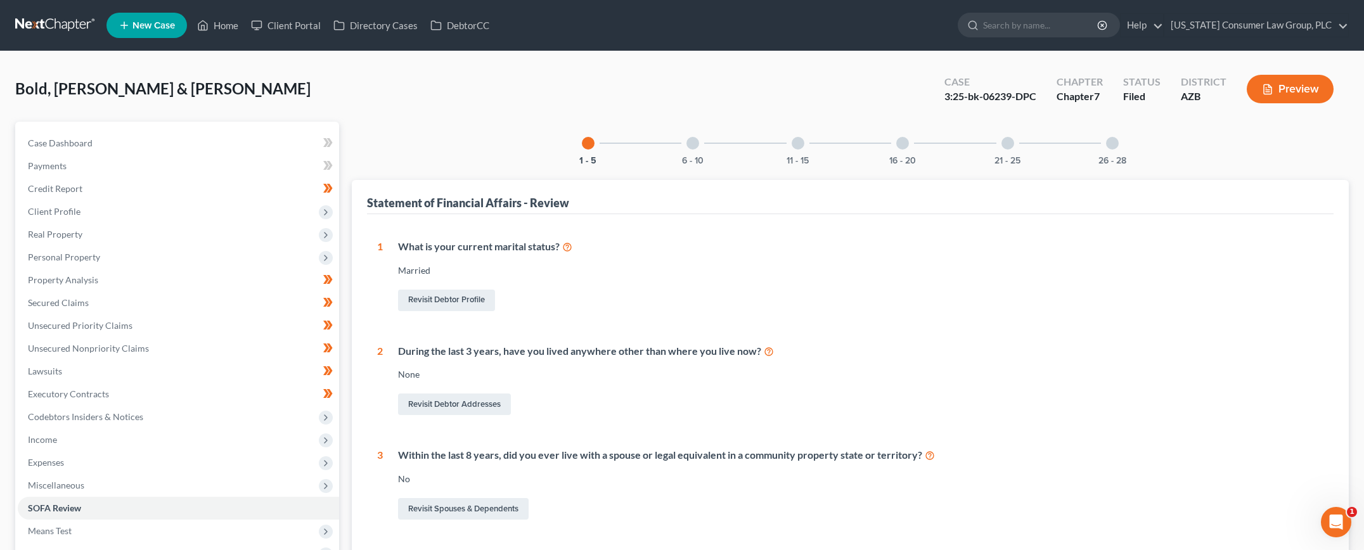
click at [700, 144] on div "6 - 10" at bounding box center [692, 143] width 43 height 43
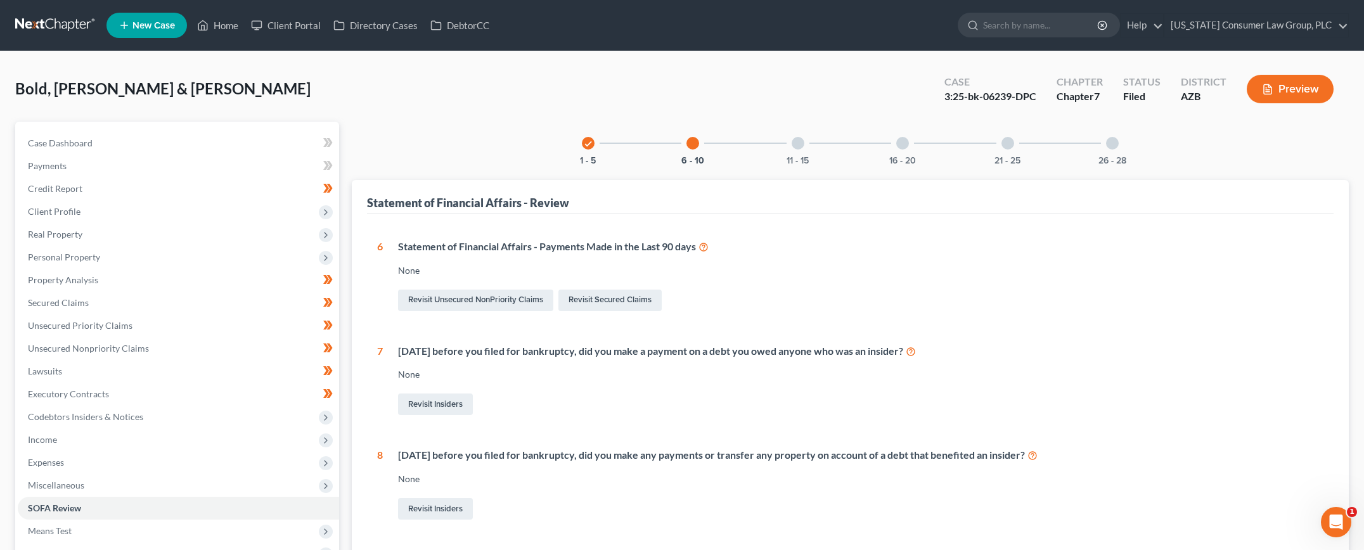
click at [783, 149] on div "11 - 15" at bounding box center [797, 143] width 43 height 43
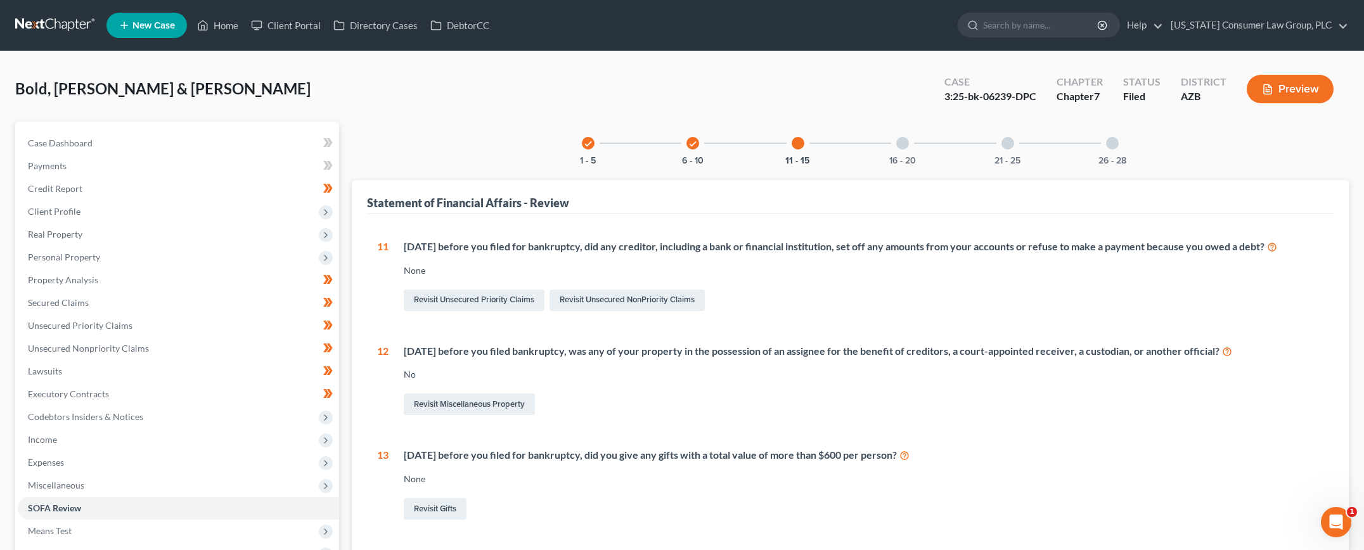
click at [897, 152] on div "16 - 20" at bounding box center [902, 143] width 43 height 43
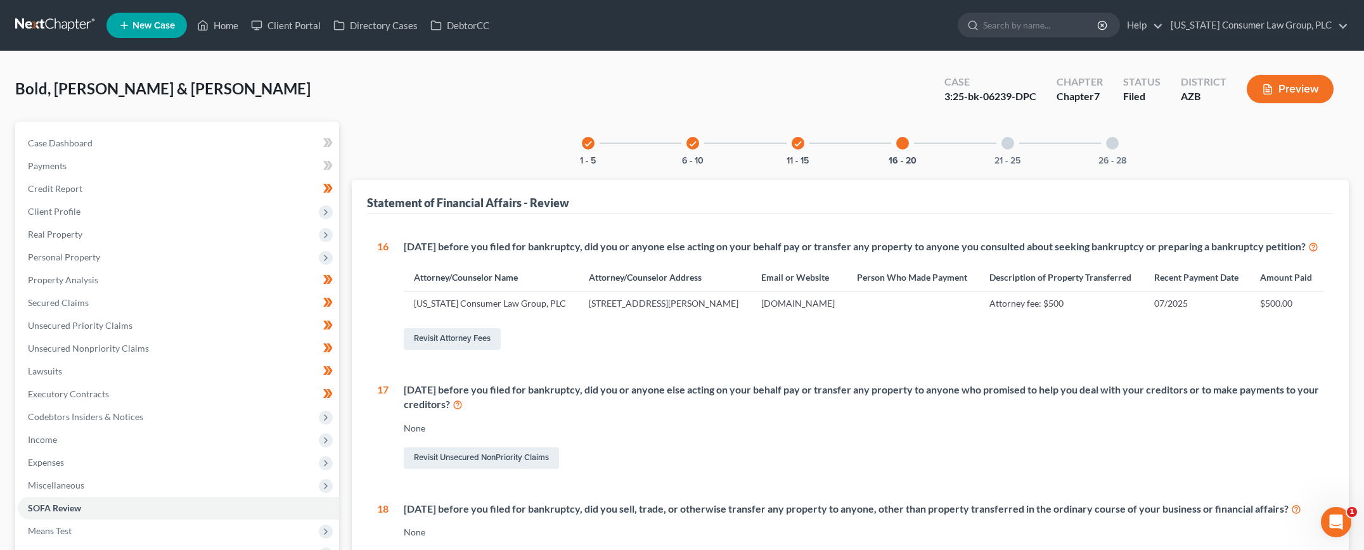
click at [1022, 146] on div "21 - 25" at bounding box center [1007, 143] width 43 height 43
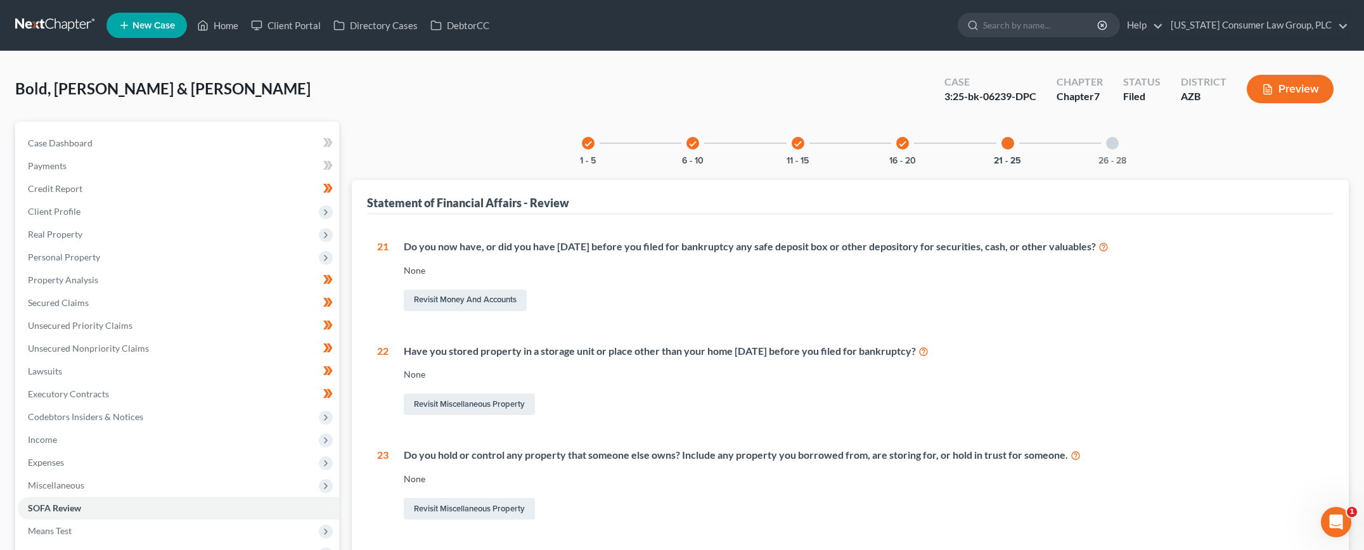
drag, startPoint x: 1115, startPoint y: 151, endPoint x: 945, endPoint y: 223, distance: 184.9
click at [1115, 151] on div "26 - 28" at bounding box center [1112, 143] width 43 height 43
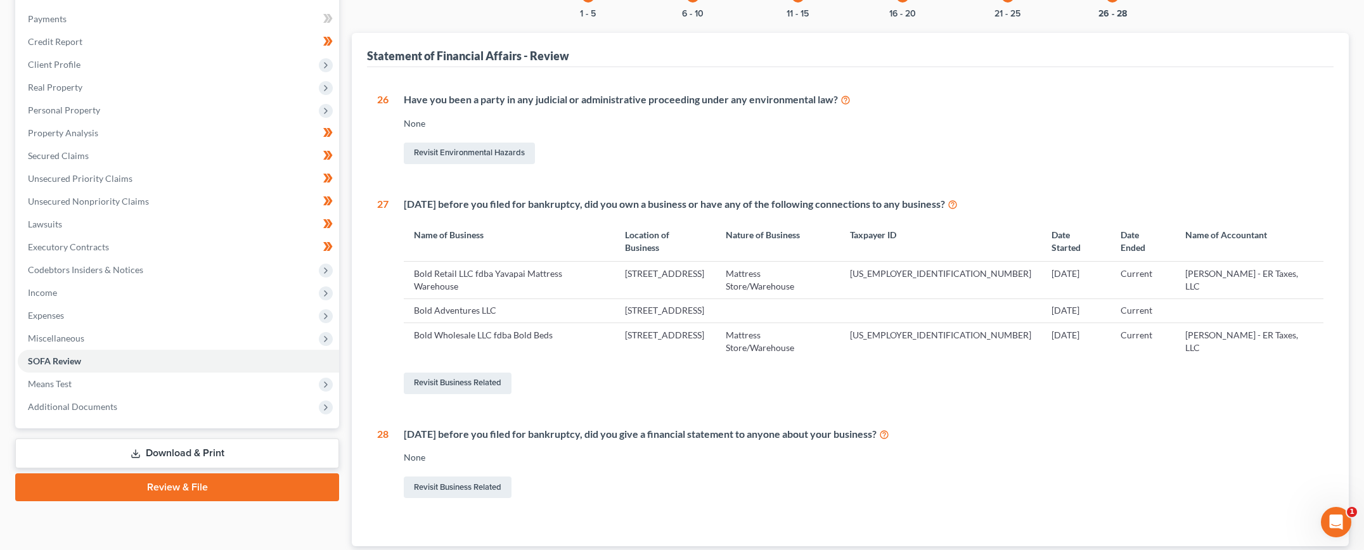
scroll to position [193, 0]
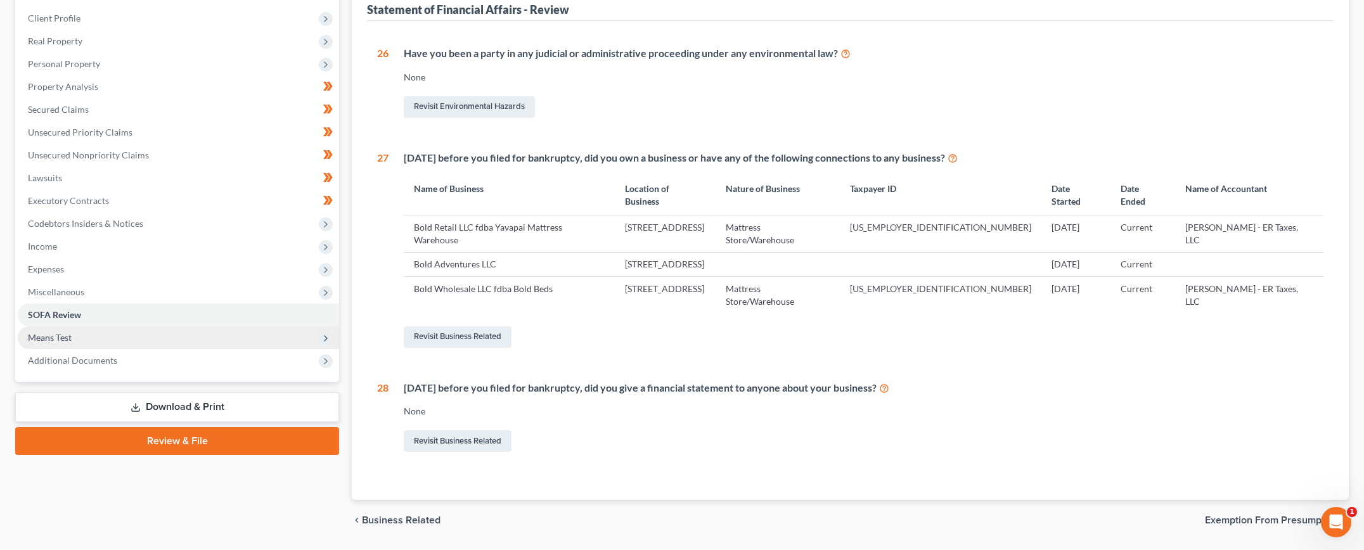
click at [74, 331] on span "Means Test" at bounding box center [178, 337] width 321 height 23
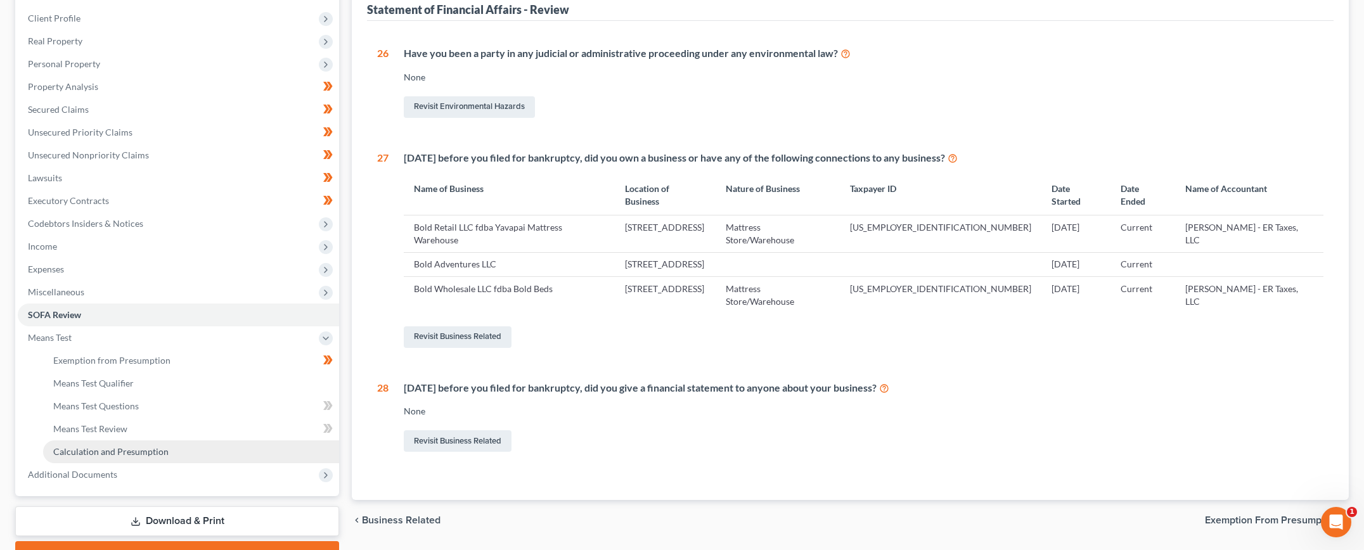
click at [100, 451] on span "Calculation and Presumption" at bounding box center [110, 451] width 115 height 11
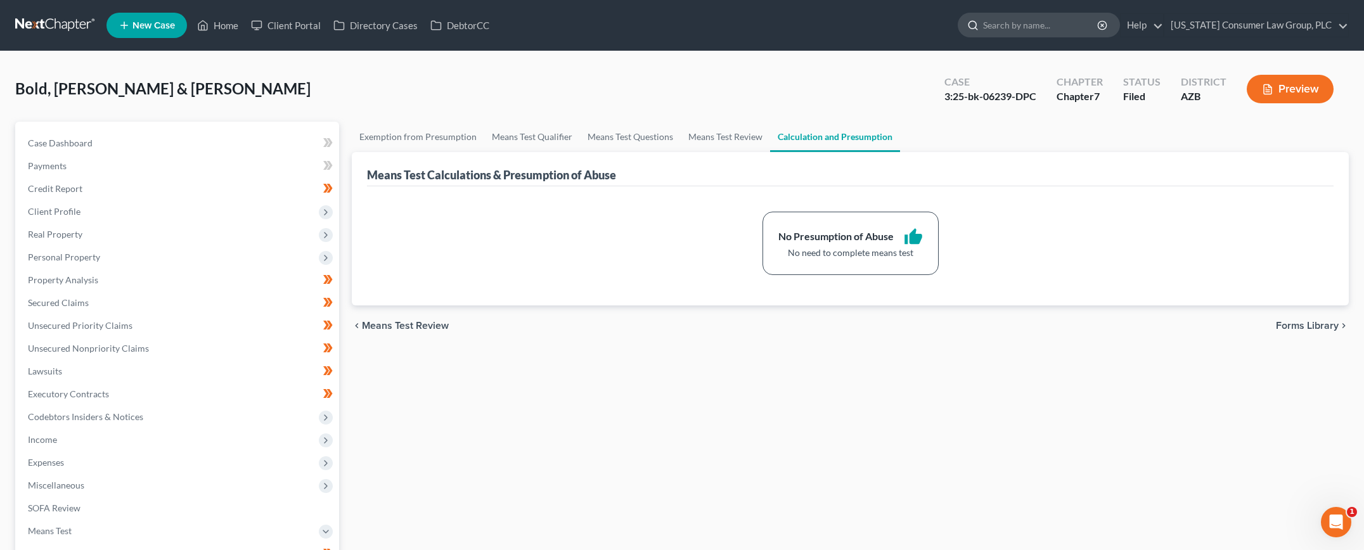
click at [1023, 27] on input "search" at bounding box center [1041, 24] width 116 height 23
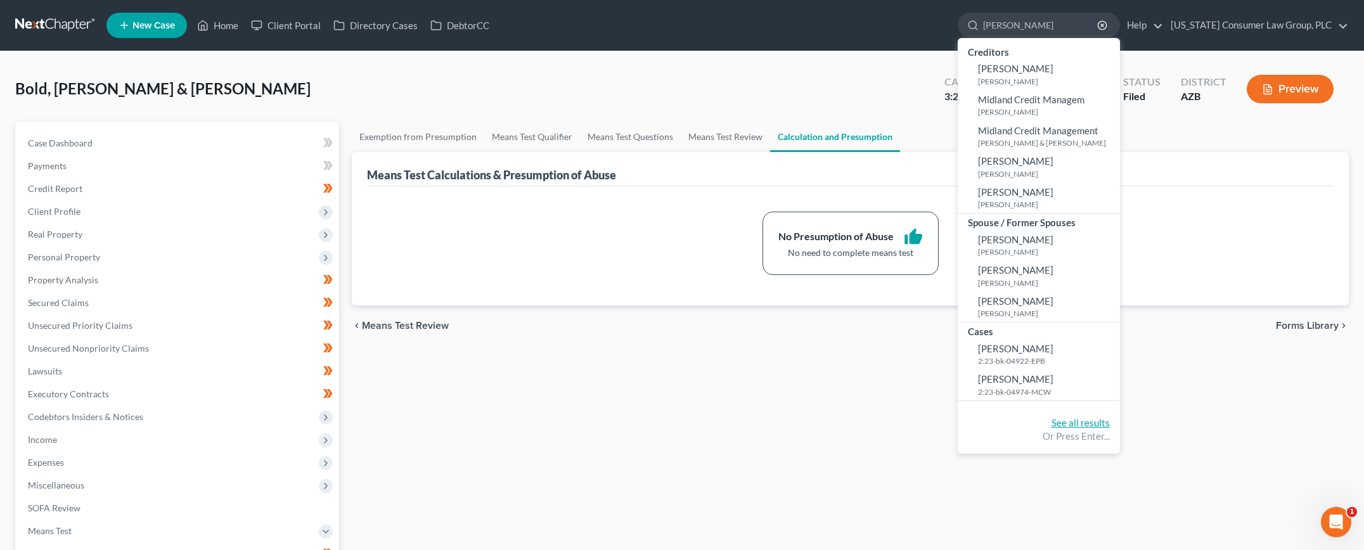
type input "miller"
drag, startPoint x: 1079, startPoint y: 420, endPoint x: 1039, endPoint y: 406, distance: 41.7
click at [1079, 420] on link "See all results" at bounding box center [1080, 422] width 58 height 11
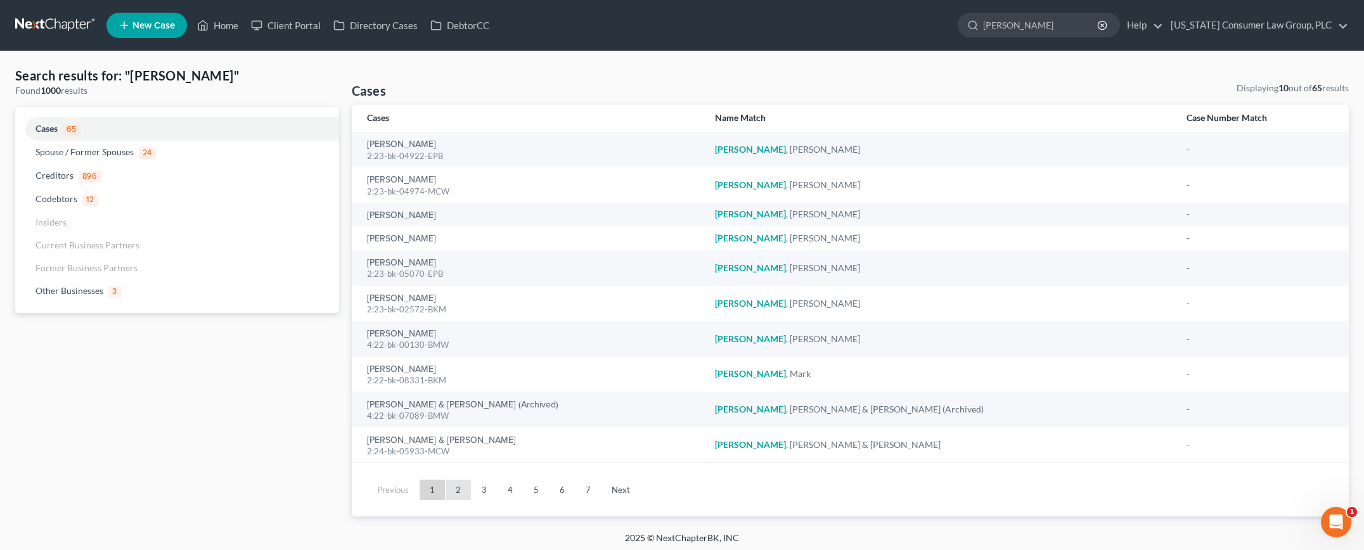
click at [461, 487] on link "2" at bounding box center [458, 490] width 25 height 20
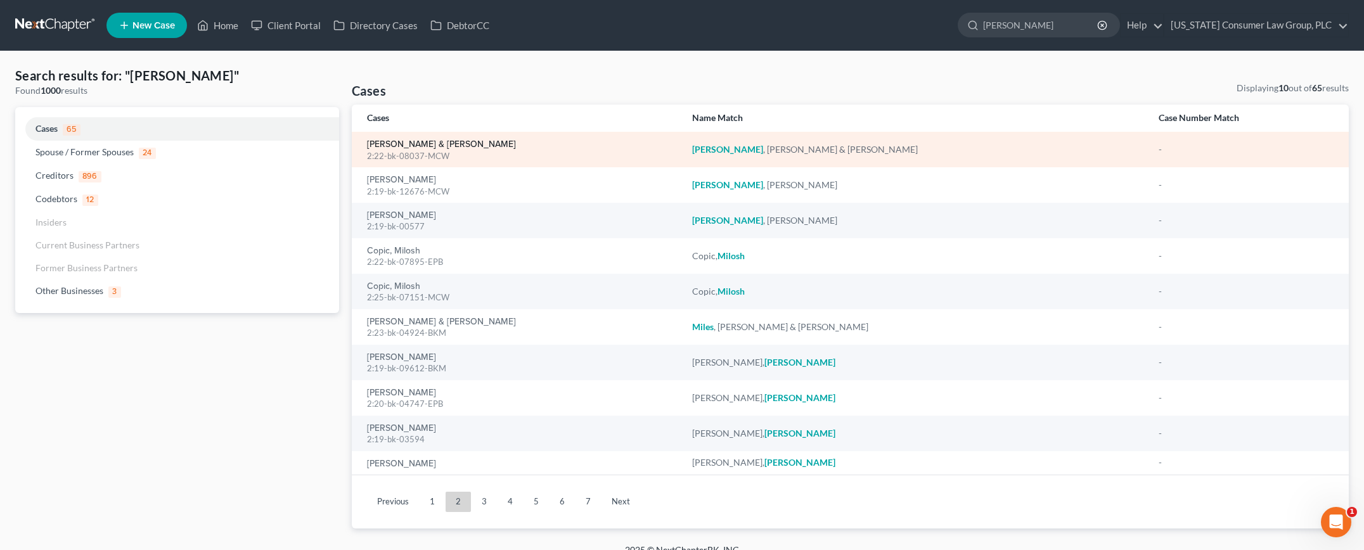
click at [404, 143] on link "[PERSON_NAME] & [PERSON_NAME]" at bounding box center [441, 144] width 149 height 9
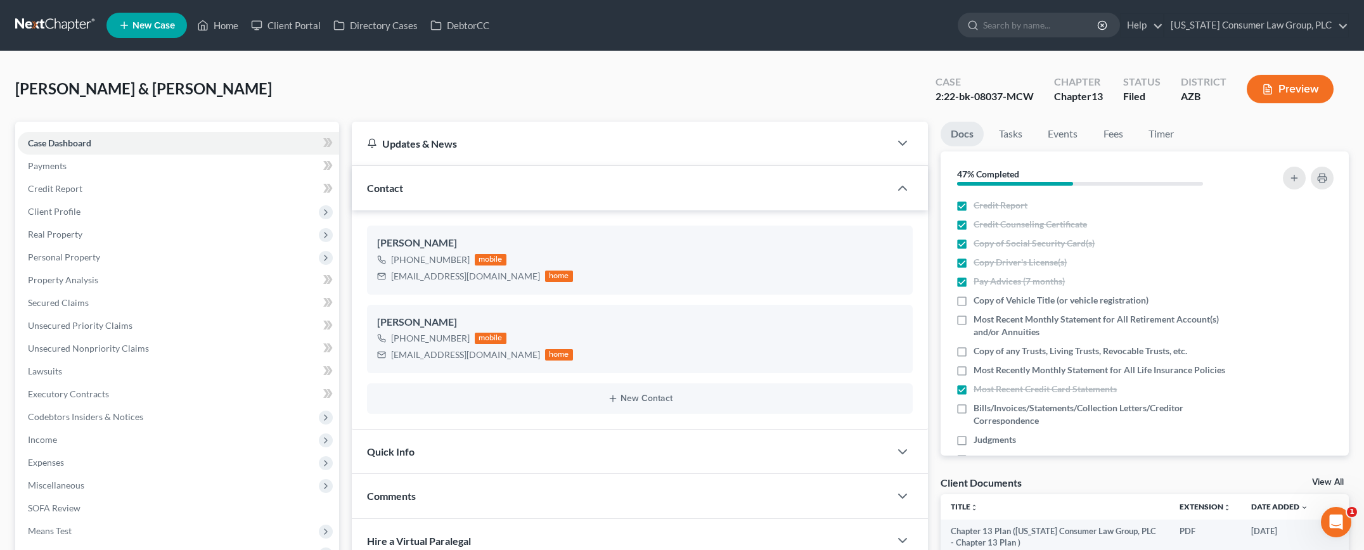
click at [64, 30] on link at bounding box center [55, 25] width 81 height 23
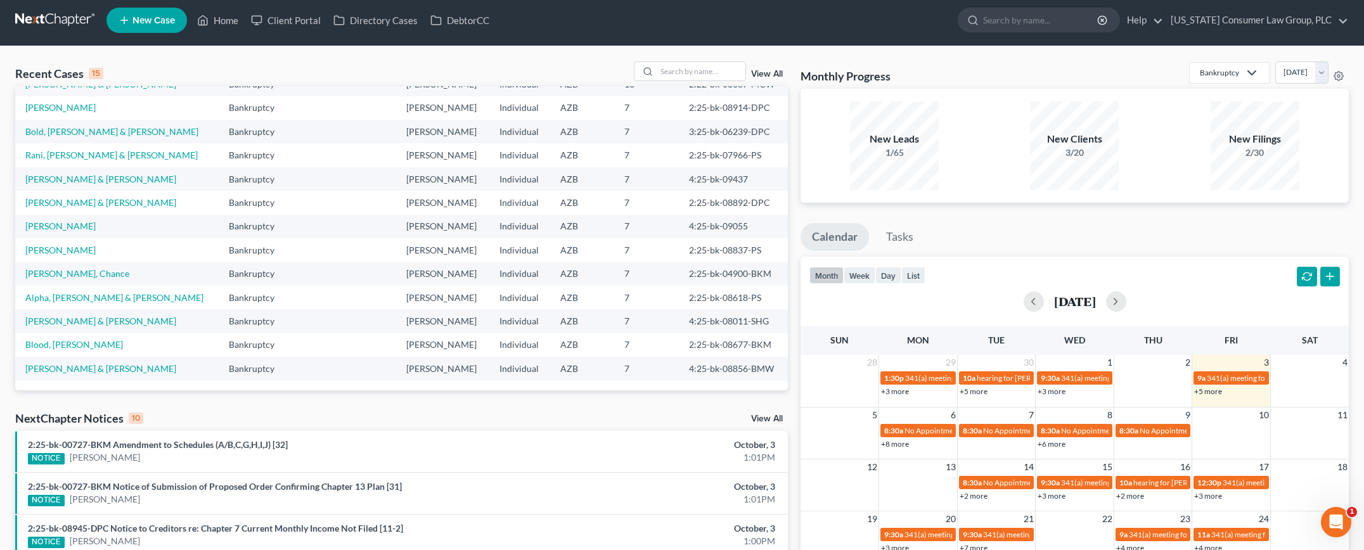
scroll to position [22, 0]
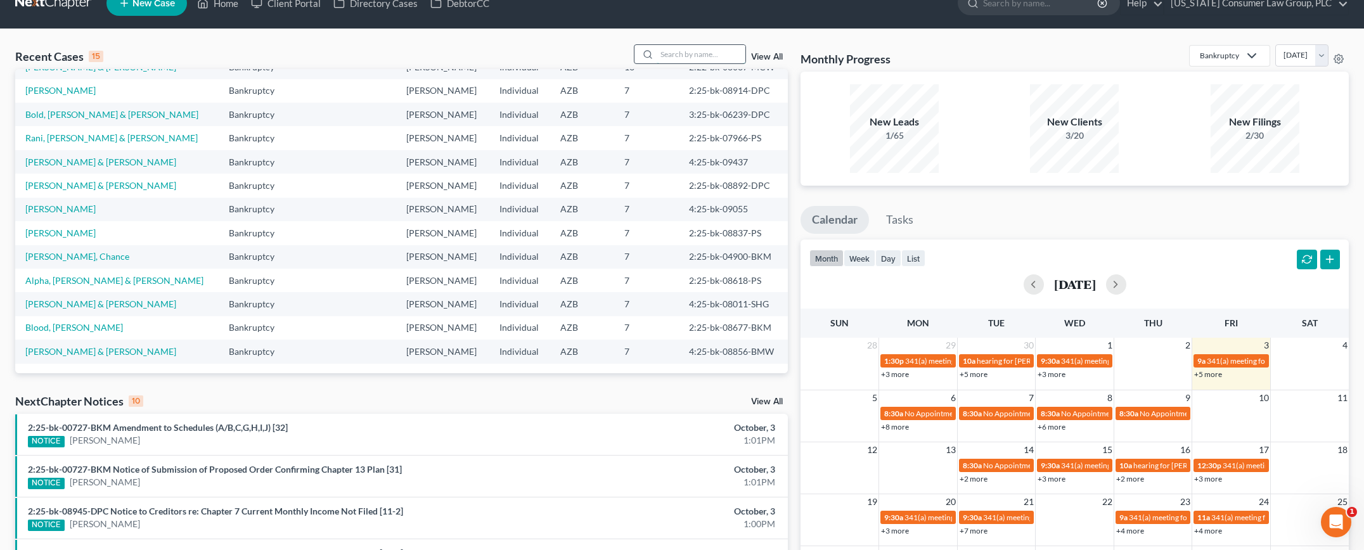
click at [692, 61] on input "search" at bounding box center [701, 54] width 89 height 18
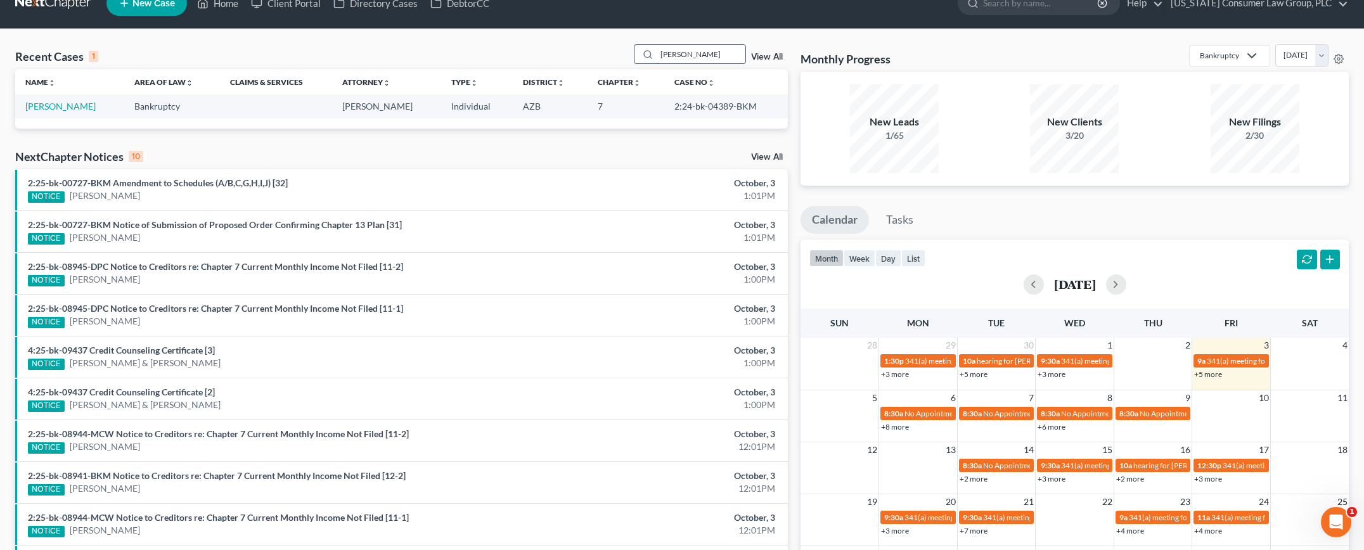
scroll to position [0, 0]
type input "[PERSON_NAME]"
click at [42, 109] on link "[PERSON_NAME]" at bounding box center [60, 106] width 70 height 11
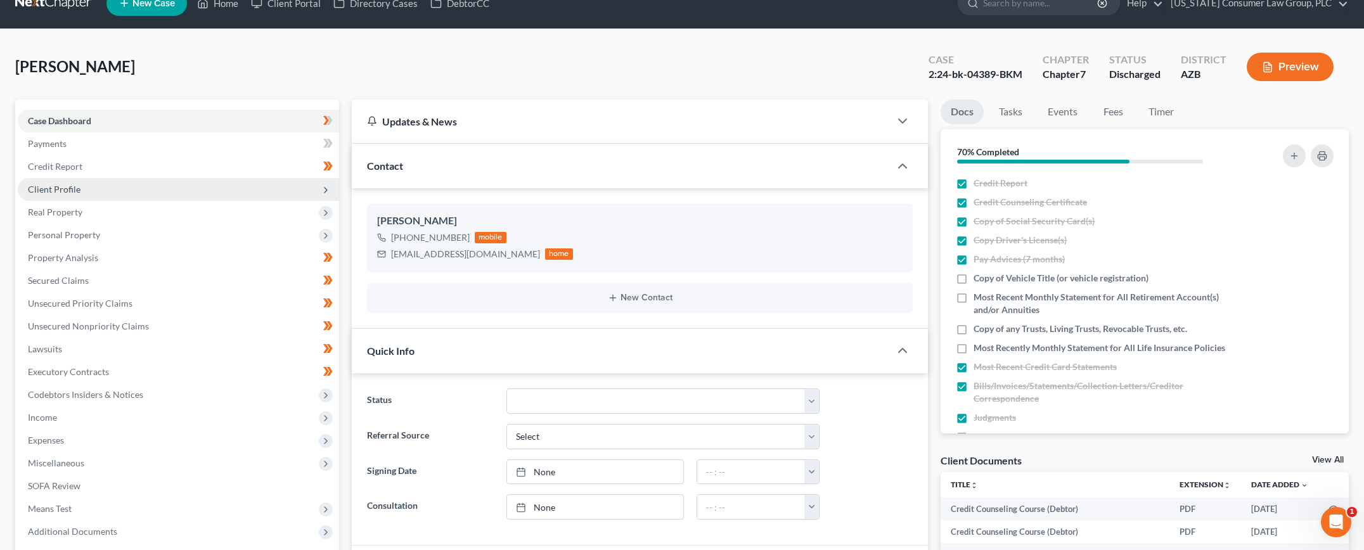
click at [68, 190] on span "Client Profile" at bounding box center [54, 189] width 53 height 11
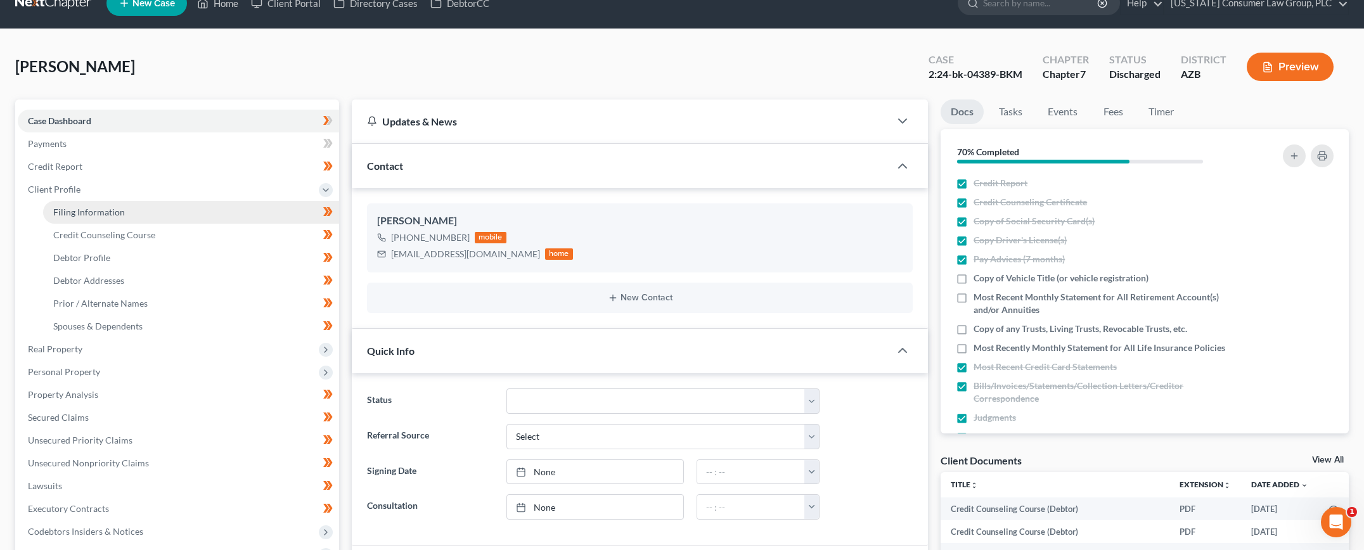
click at [72, 212] on span "Filing Information" at bounding box center [89, 212] width 72 height 11
select select "1"
select select "0"
select select "3"
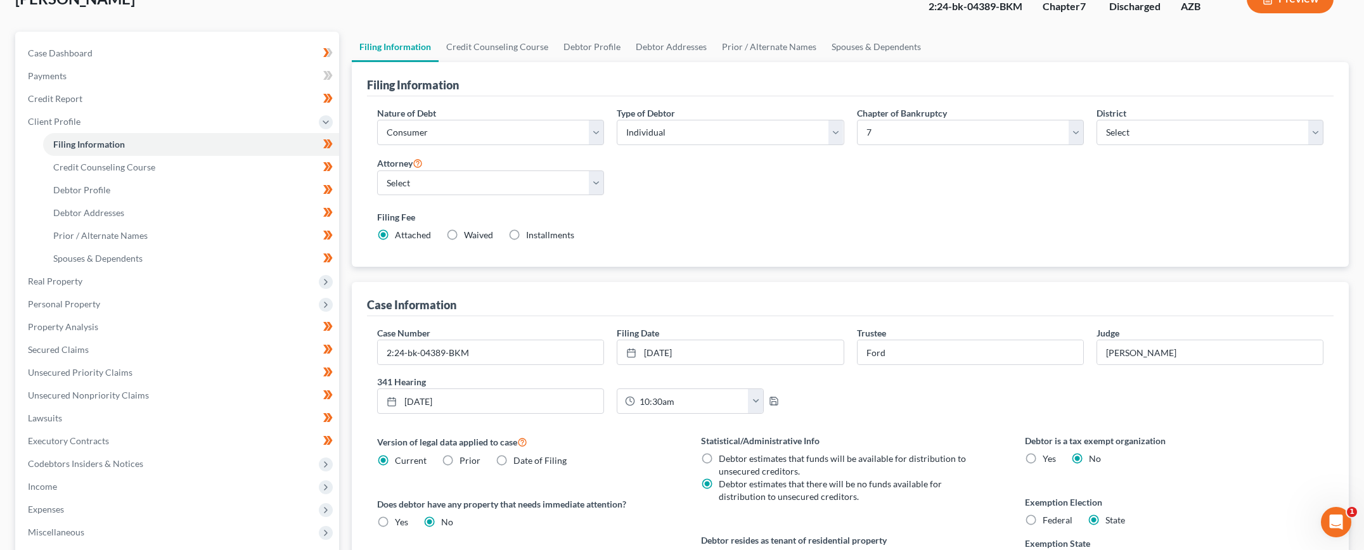
scroll to position [80, 0]
